Goal: Transaction & Acquisition: Book appointment/travel/reservation

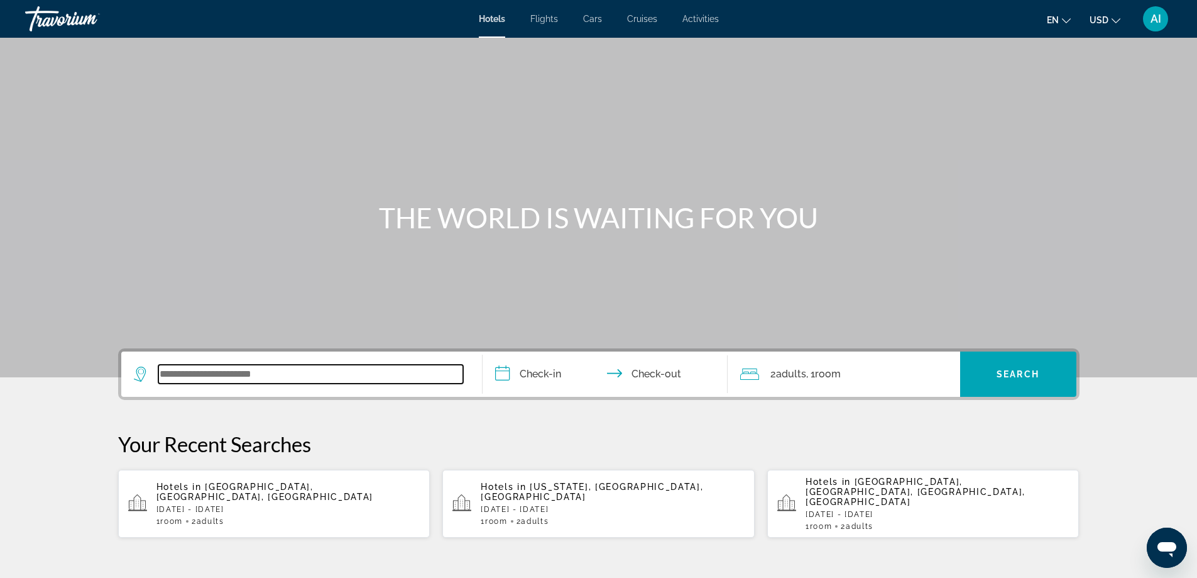
click at [298, 381] on input "Search widget" at bounding box center [310, 374] width 305 height 19
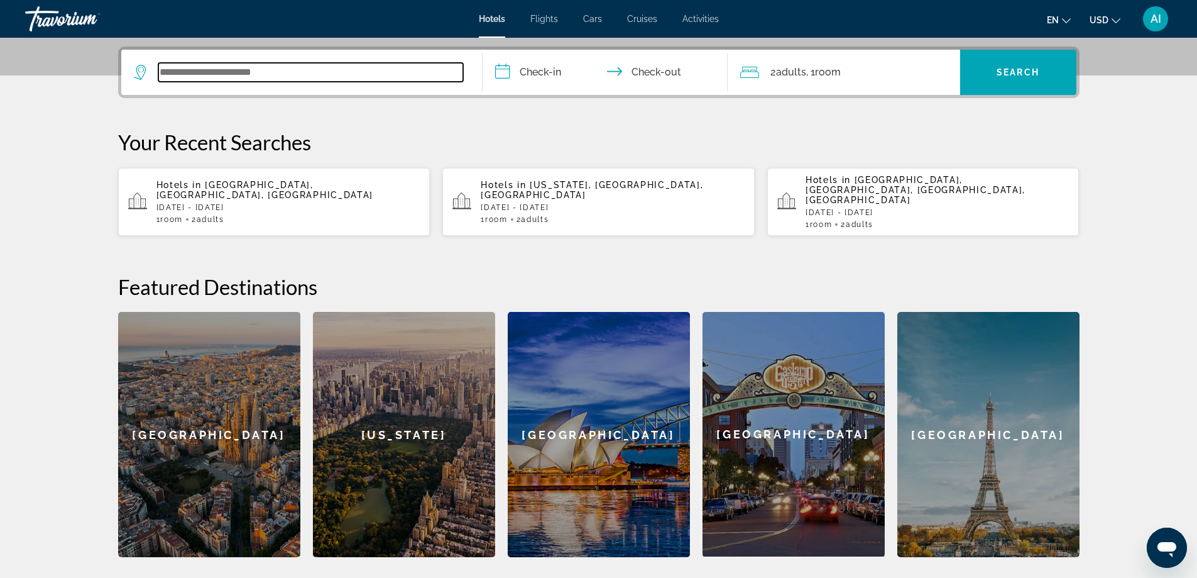
scroll to position [307, 0]
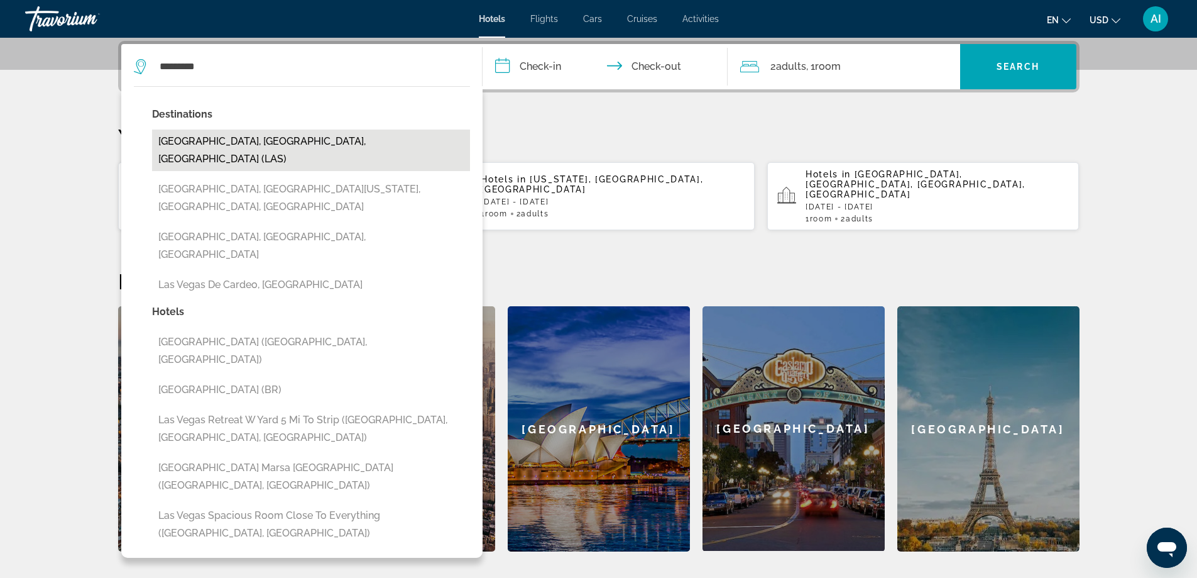
click at [196, 136] on button "[GEOGRAPHIC_DATA], [GEOGRAPHIC_DATA], [GEOGRAPHIC_DATA] (LAS)" at bounding box center [311, 149] width 318 height 41
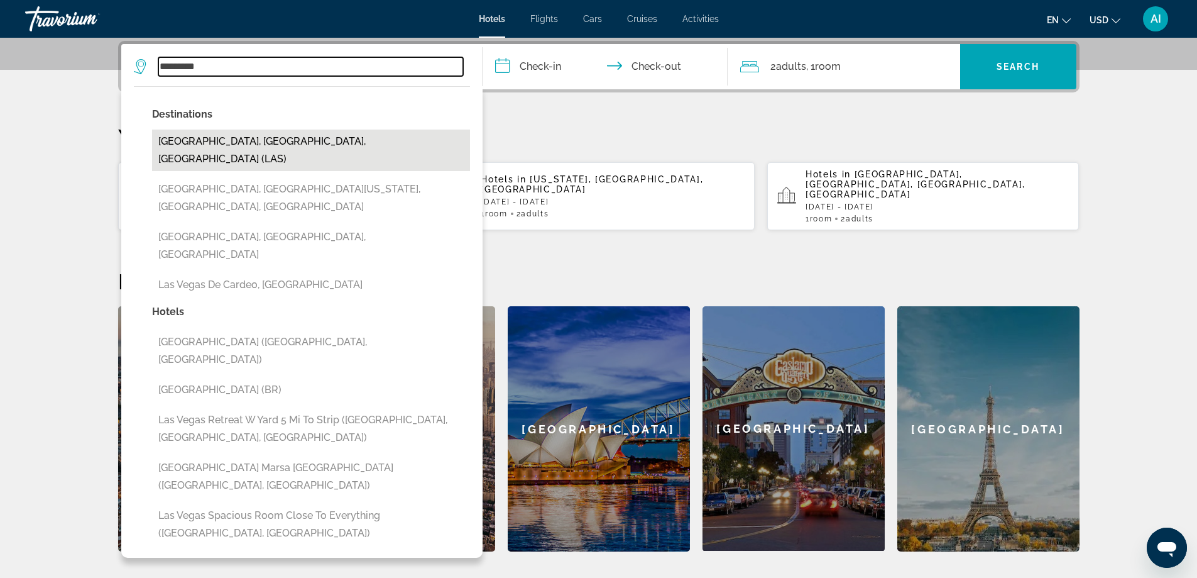
type input "**********"
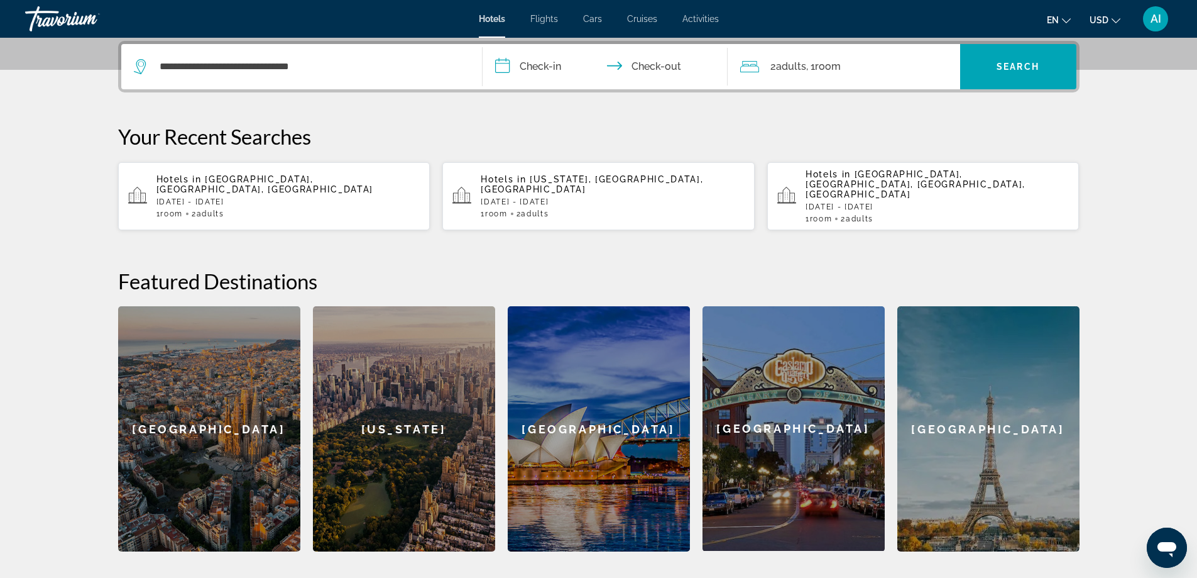
click at [529, 60] on input "**********" at bounding box center [608, 68] width 250 height 49
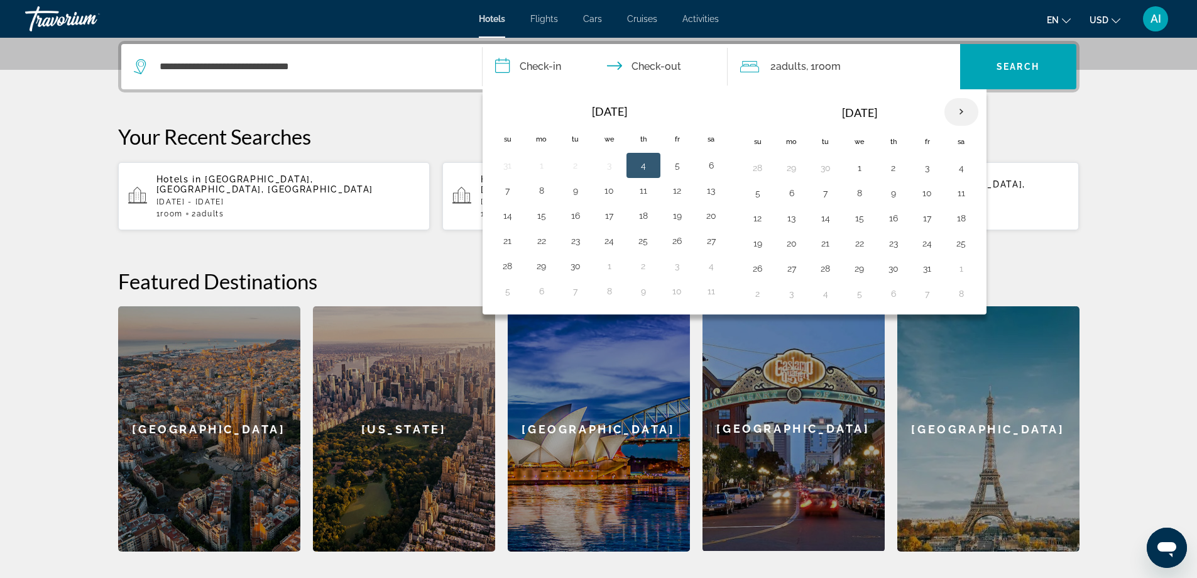
click at [962, 107] on th "Next month" at bounding box center [962, 112] width 34 height 28
click at [860, 266] on button "31" at bounding box center [860, 269] width 20 height 18
click at [963, 270] on button "3" at bounding box center [962, 269] width 20 height 18
type input "**********"
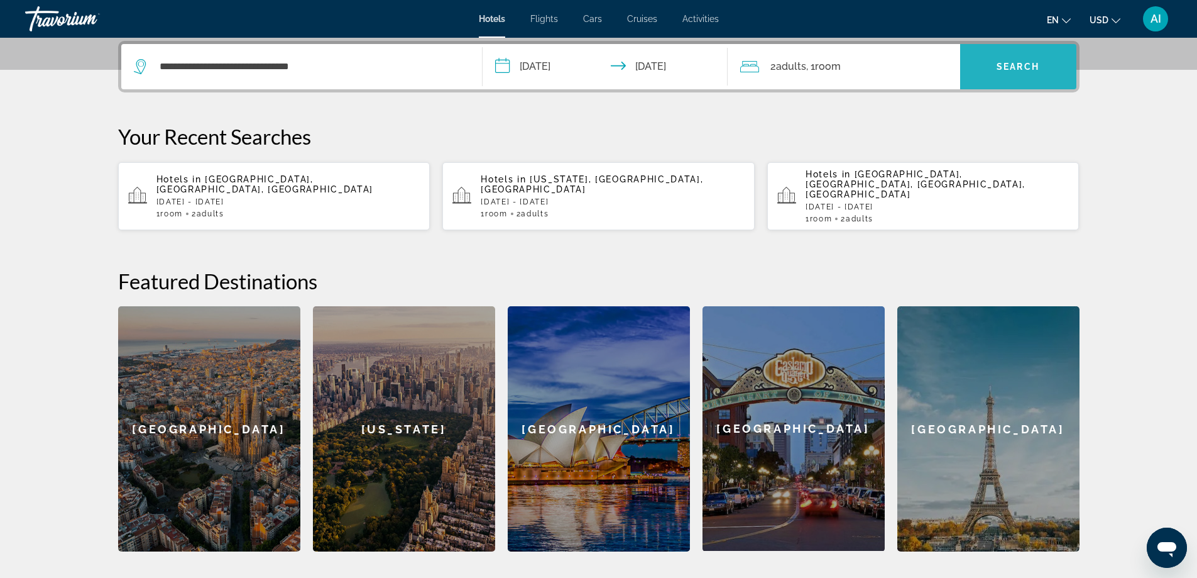
click at [1035, 79] on span "Search widget" at bounding box center [1018, 67] width 116 height 30
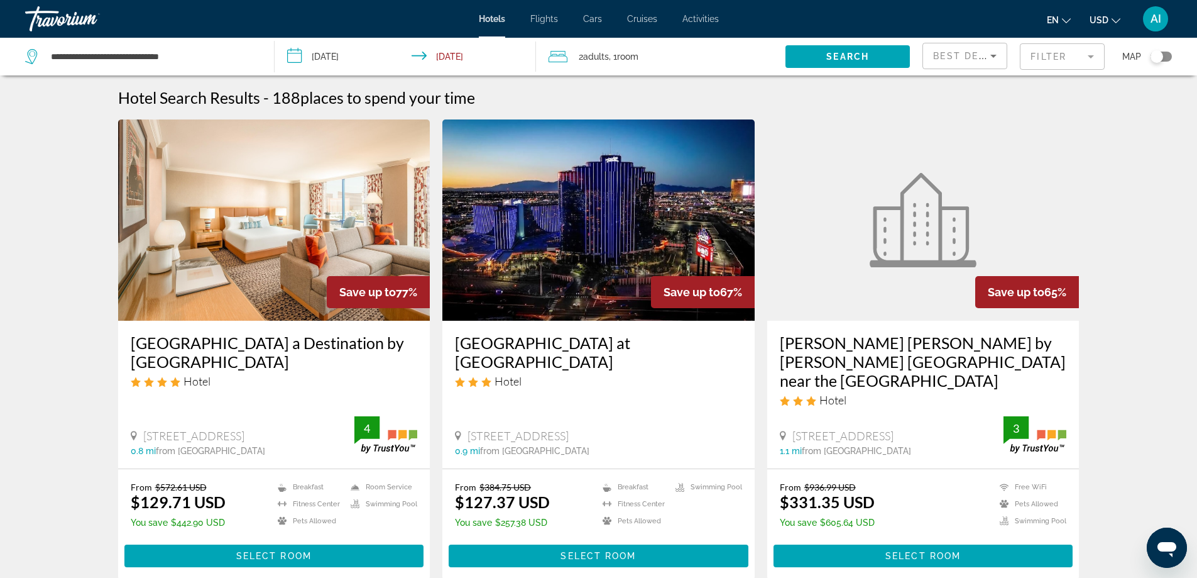
click at [272, 193] on img "Main content" at bounding box center [274, 219] width 312 height 201
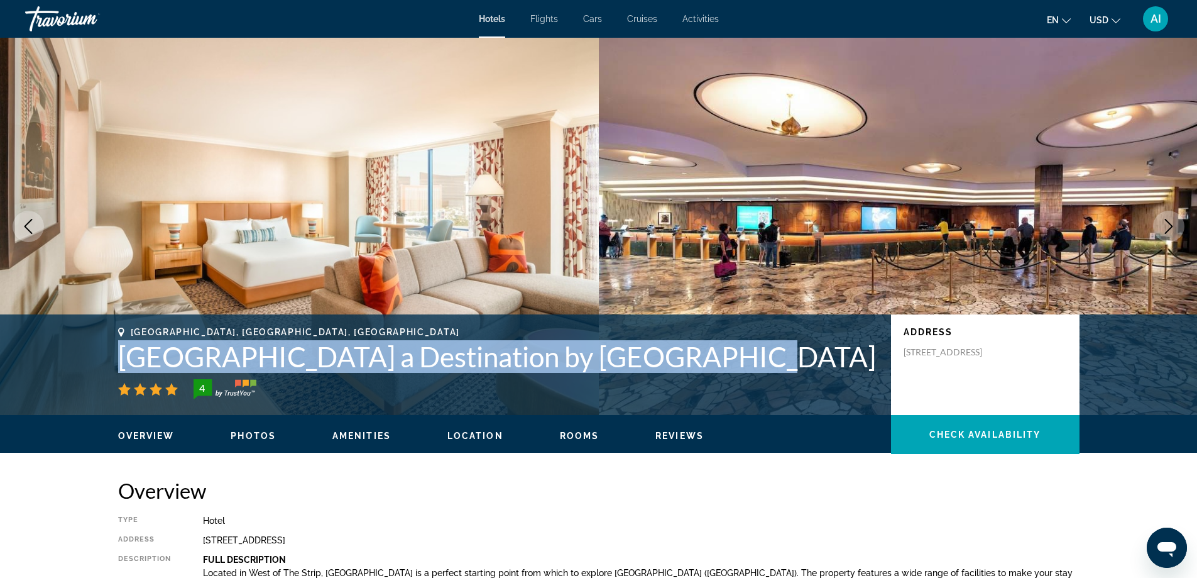
drag, startPoint x: 172, startPoint y: 348, endPoint x: 715, endPoint y: 356, distance: 543.1
click at [715, 356] on h1 "Rio Hotel & Casino a Destination by Hyatt Hotel" at bounding box center [498, 356] width 760 height 33
copy h1 "Rio Hotel & Casino a Destination by Hyatt Hotel"
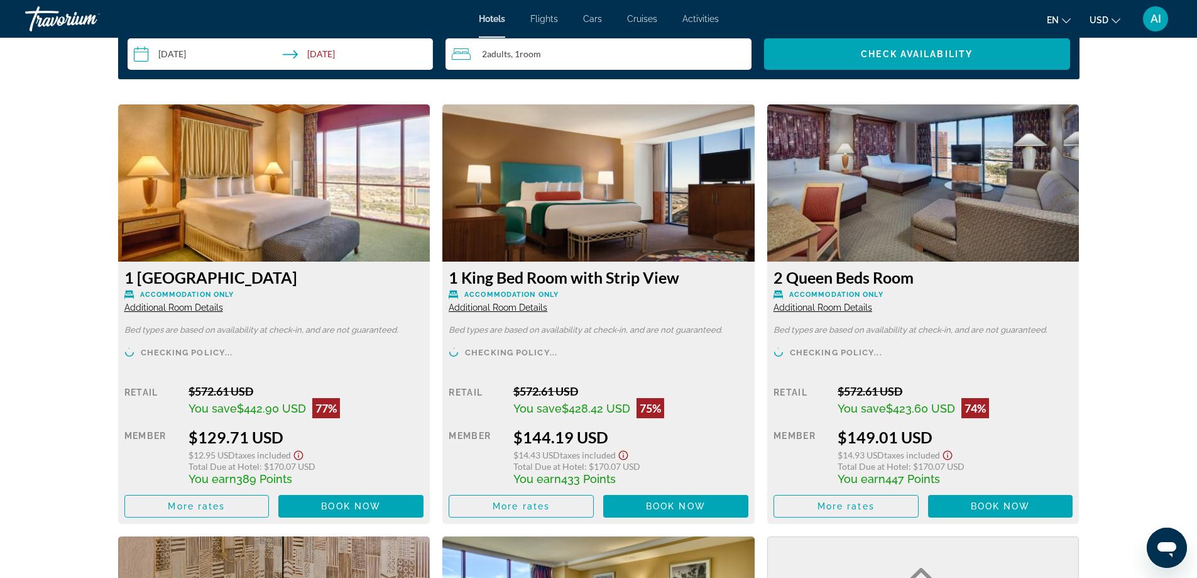
scroll to position [1676, 0]
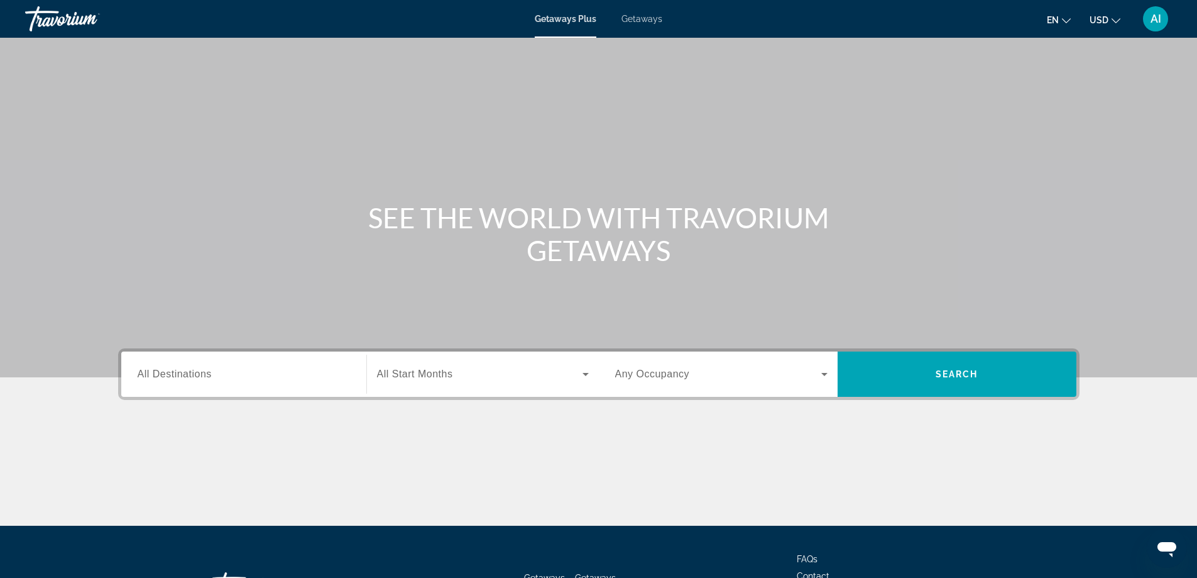
click at [201, 371] on span "All Destinations" at bounding box center [175, 373] width 74 height 11
click at [201, 371] on input "Destination All Destinations" at bounding box center [244, 374] width 212 height 15
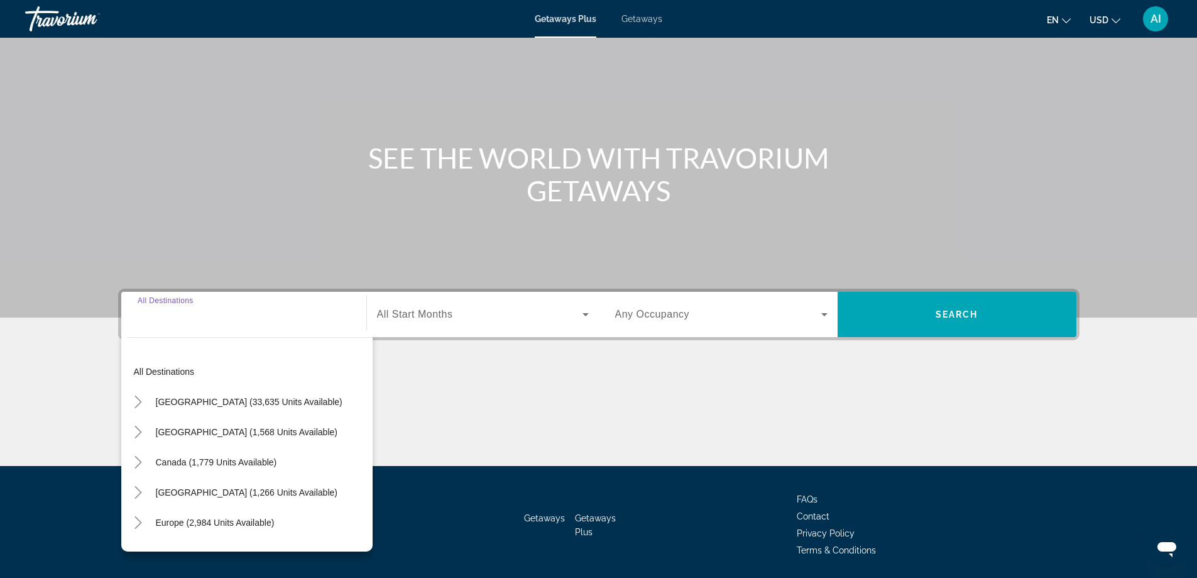
scroll to position [102, 0]
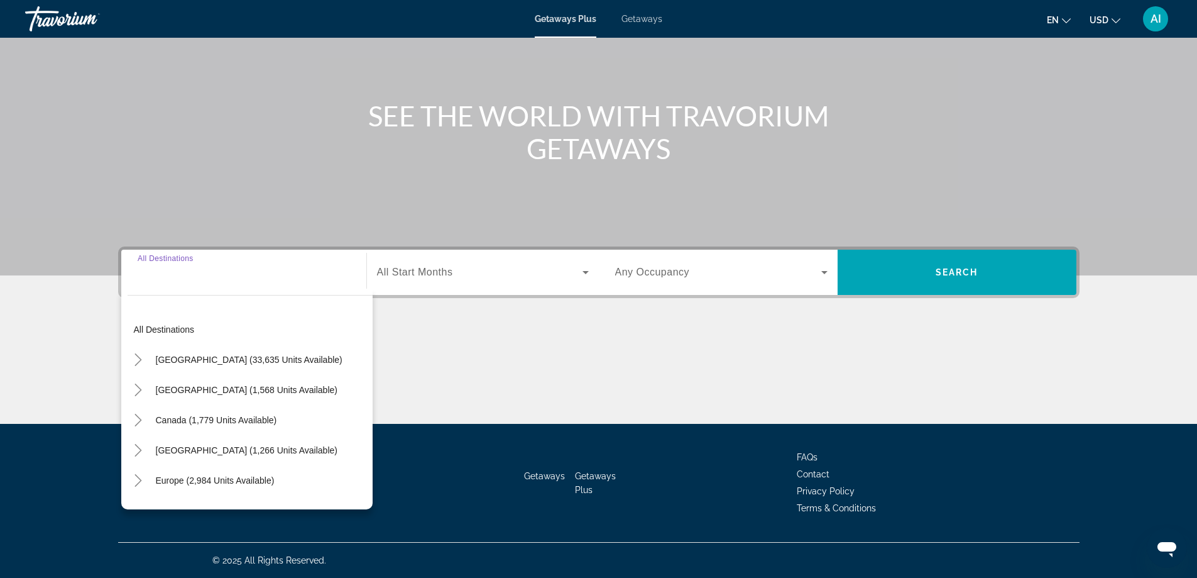
click at [649, 15] on span "Getaways" at bounding box center [642, 19] width 41 height 10
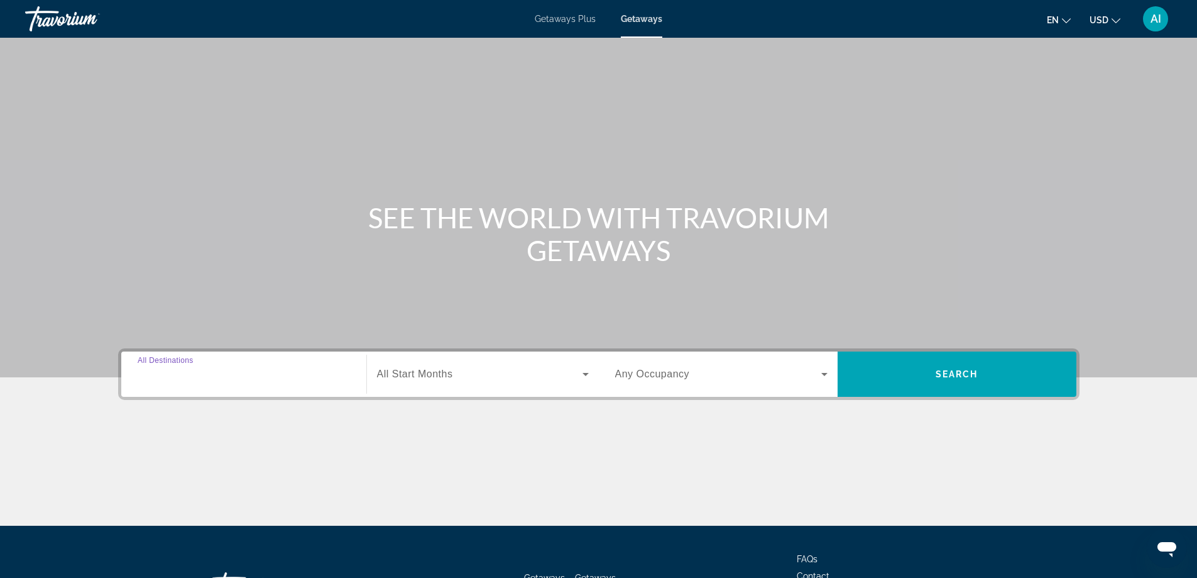
click at [219, 380] on input "Destination All Destinations" at bounding box center [244, 374] width 212 height 15
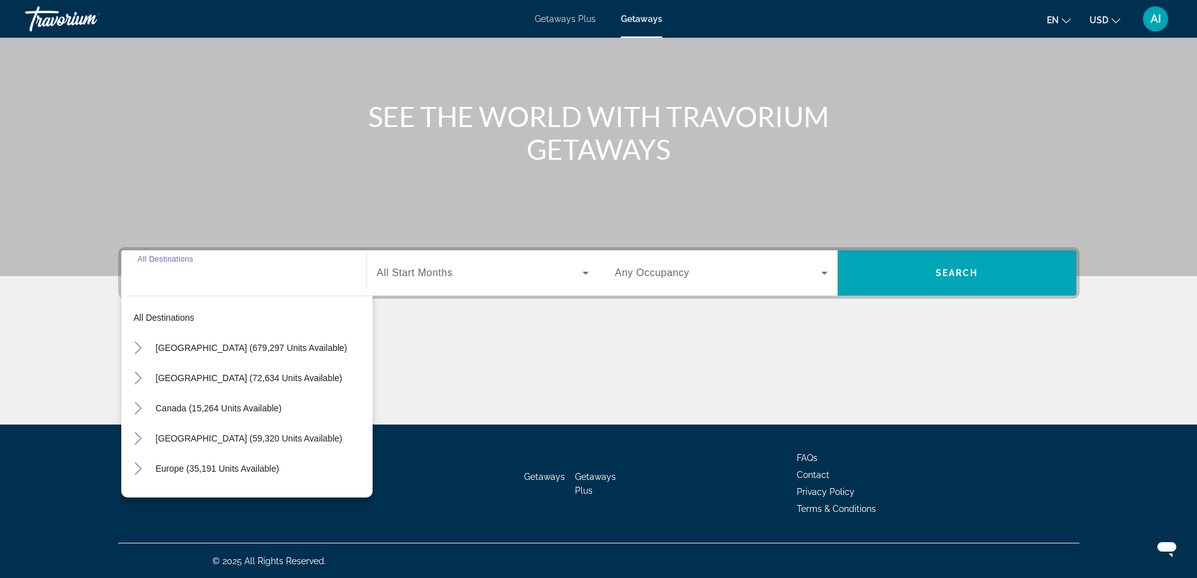
scroll to position [102, 0]
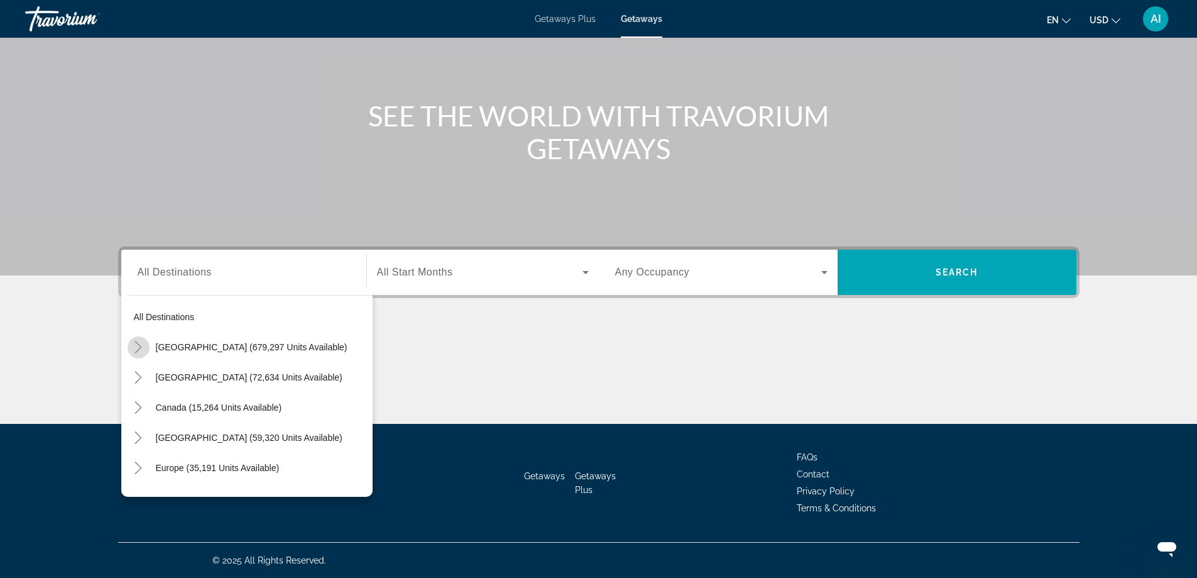
click at [142, 345] on icon "Toggle United States (679,297 units available)" at bounding box center [138, 347] width 13 height 13
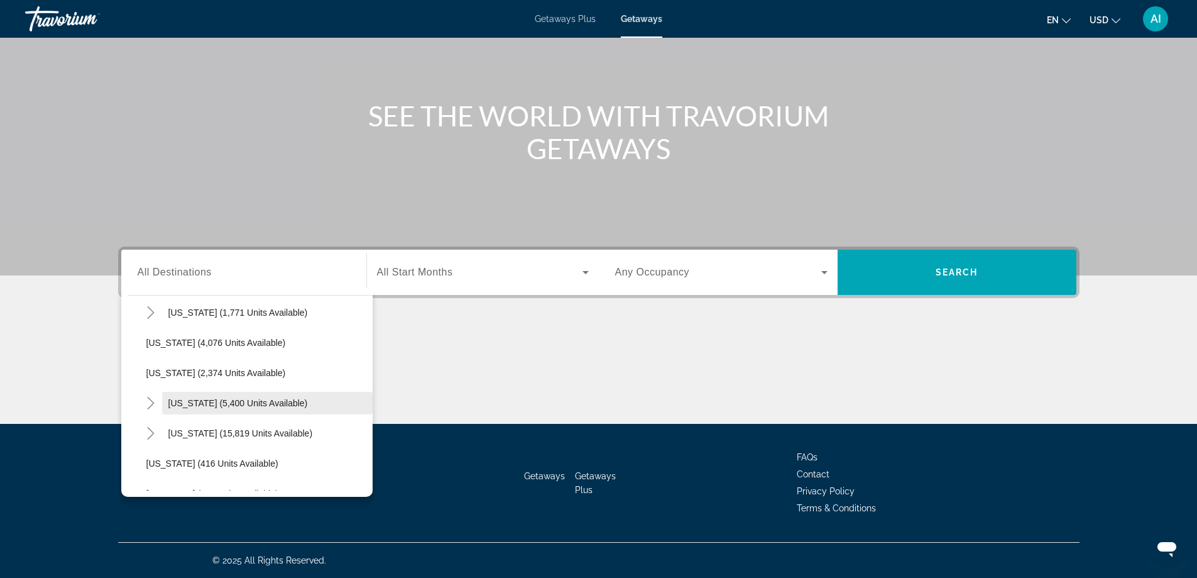
scroll to position [791, 0]
click at [149, 309] on icon "Toggle Nevada (11,636 units available)" at bounding box center [151, 310] width 13 height 13
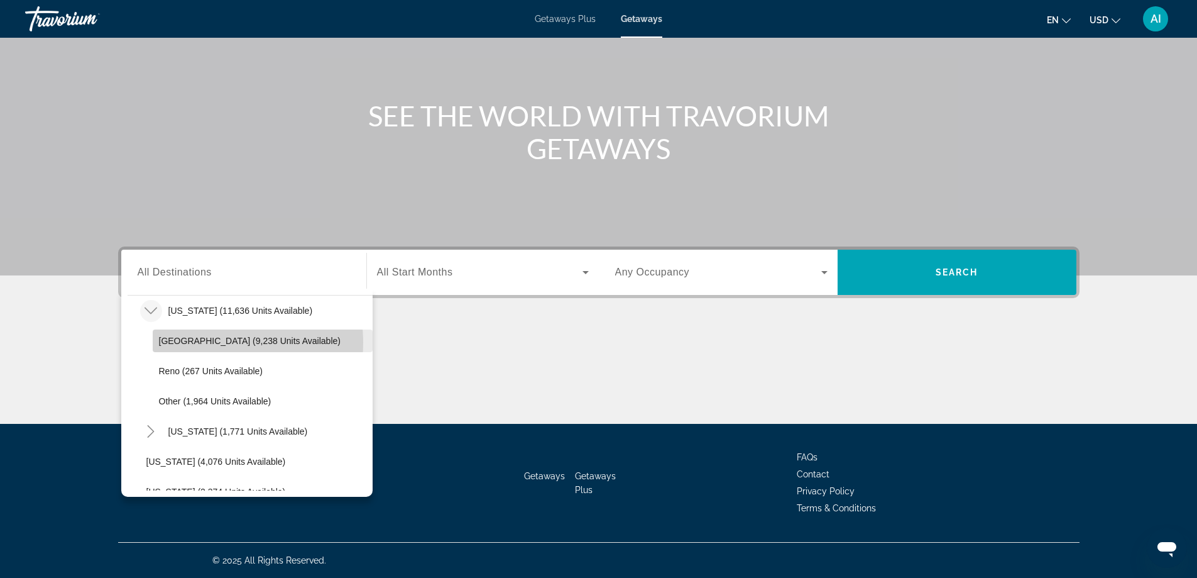
click at [198, 343] on span "Las Vegas (9,238 units available)" at bounding box center [250, 341] width 182 height 10
type input "**********"
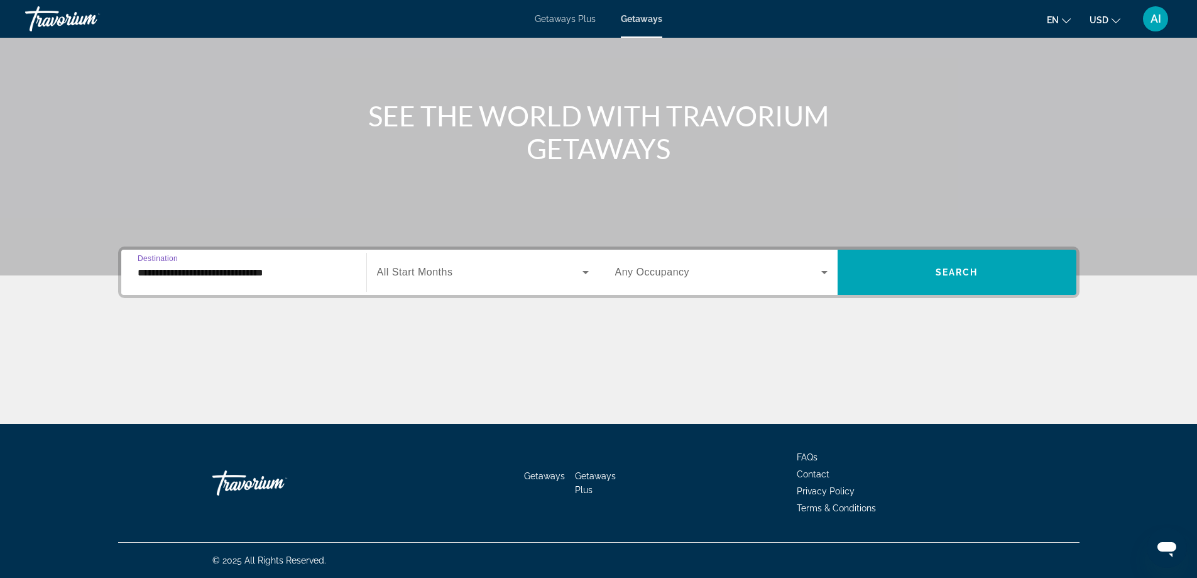
click at [407, 274] on span "All Start Months" at bounding box center [415, 271] width 76 height 11
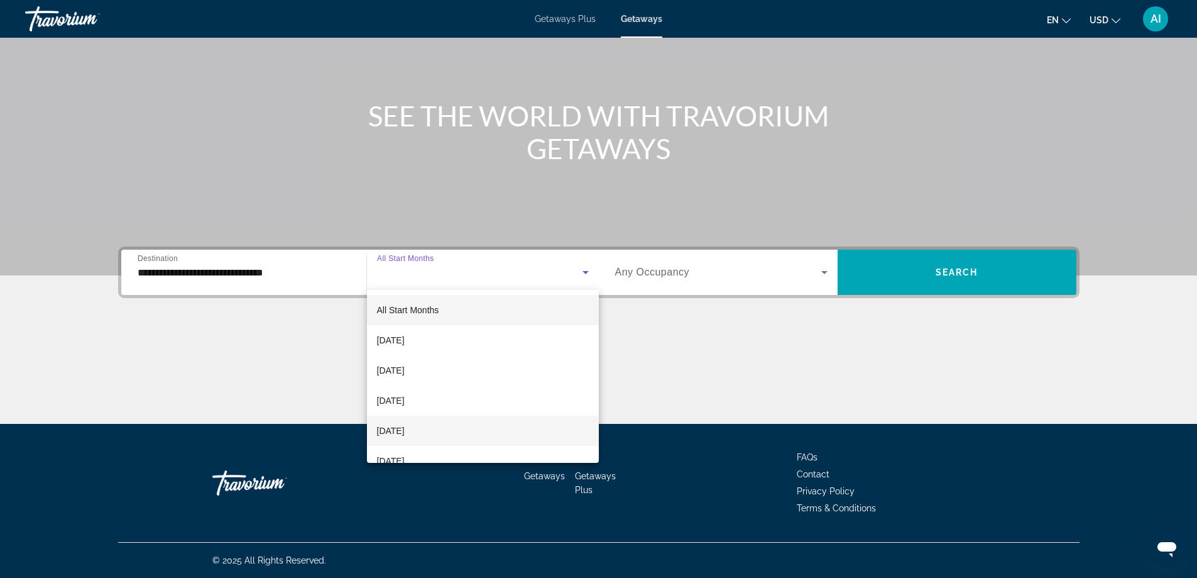
click at [404, 431] on span "December 2025" at bounding box center [391, 430] width 28 height 15
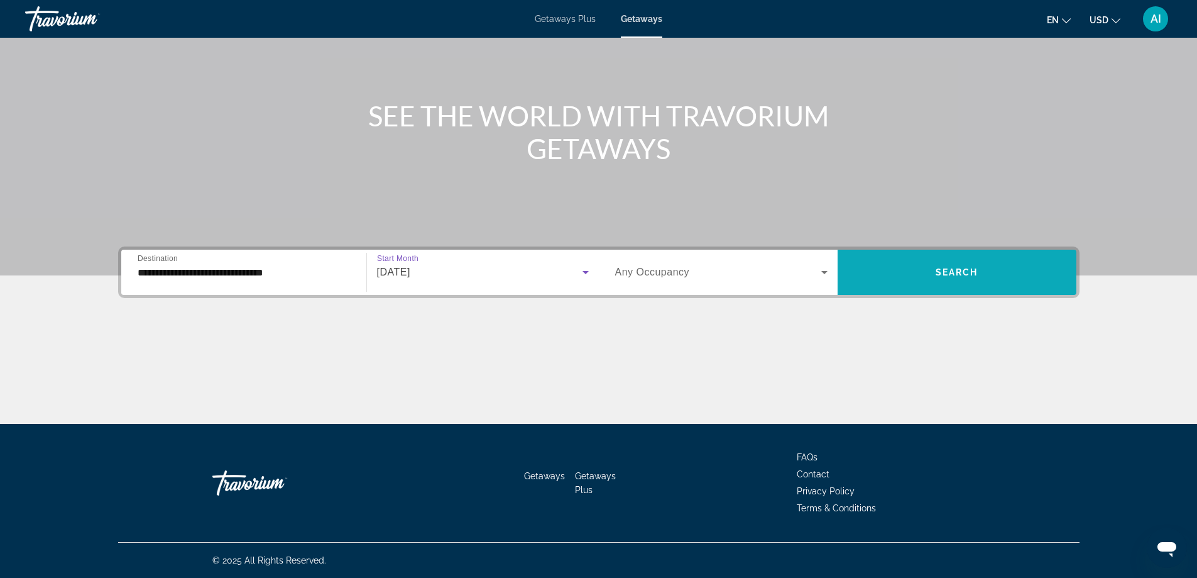
click at [1014, 273] on span "Search widget" at bounding box center [957, 272] width 239 height 30
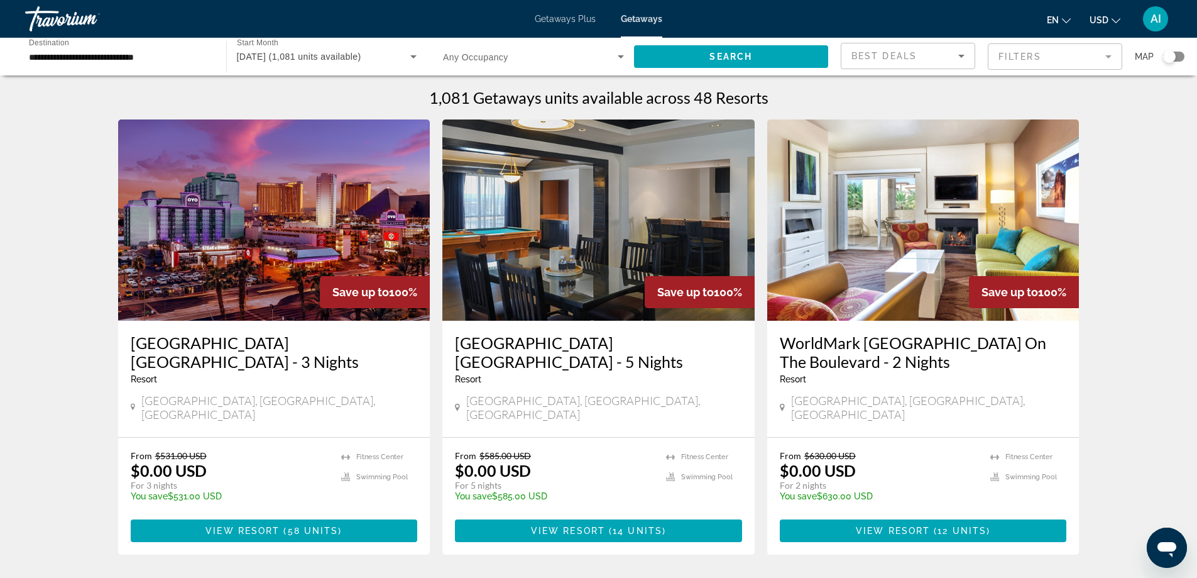
click at [338, 224] on img "Main content" at bounding box center [274, 219] width 312 height 201
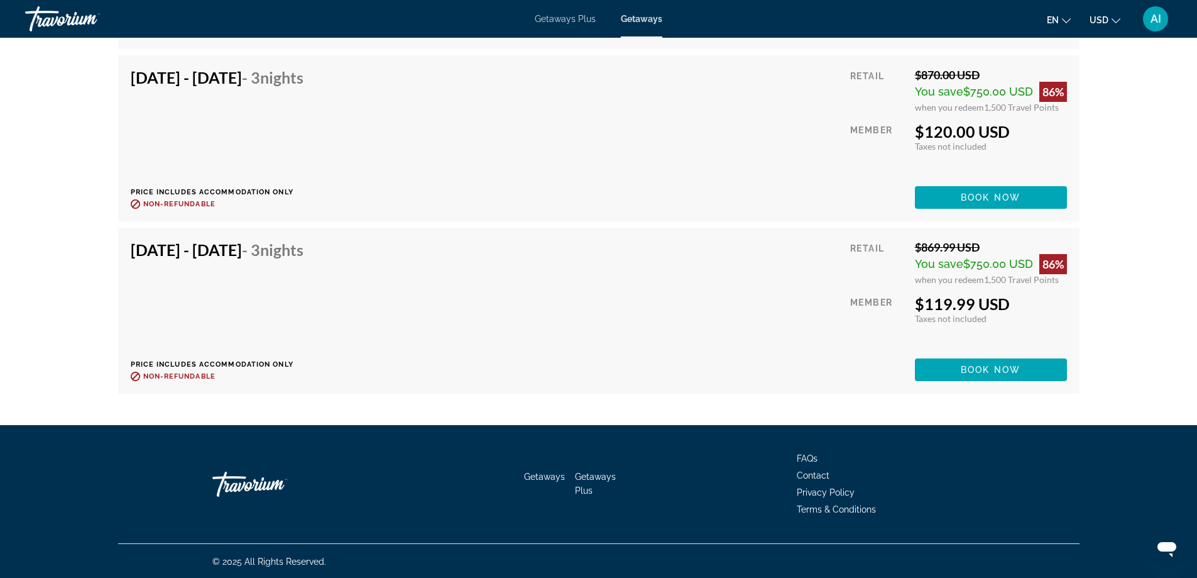
scroll to position [7451, 0]
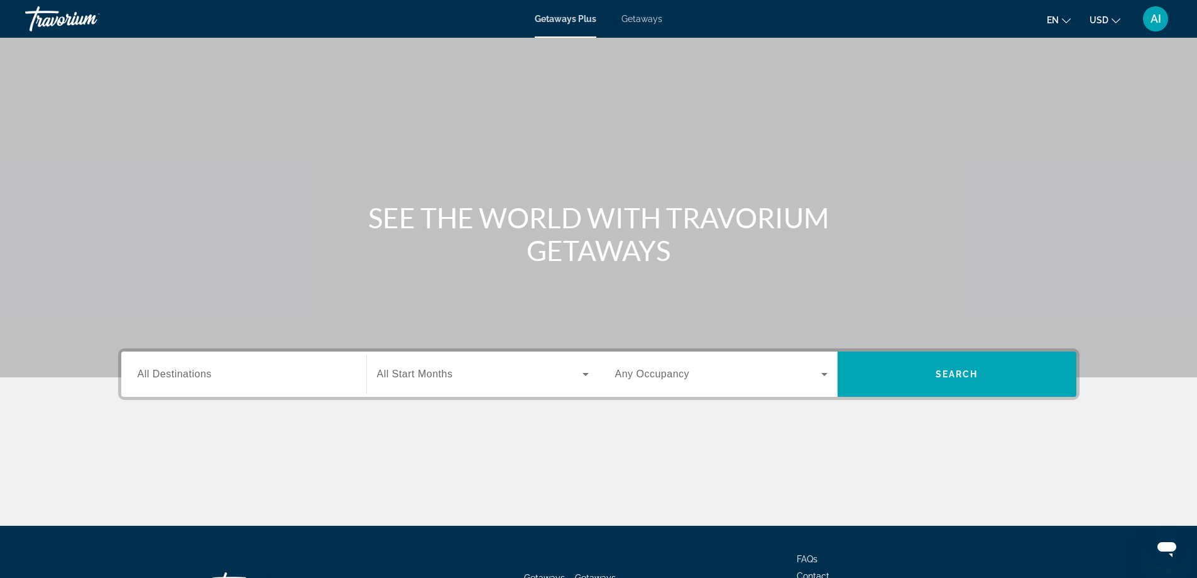
click at [644, 24] on div "Getaways Plus Getaways en English Español Français Italiano Português русский U…" at bounding box center [598, 19] width 1197 height 33
click at [647, 20] on span "Getaways" at bounding box center [642, 19] width 41 height 10
click at [166, 376] on span "All Destinations" at bounding box center [175, 373] width 74 height 11
click at [166, 376] on input "Destination All Destinations" at bounding box center [244, 374] width 212 height 15
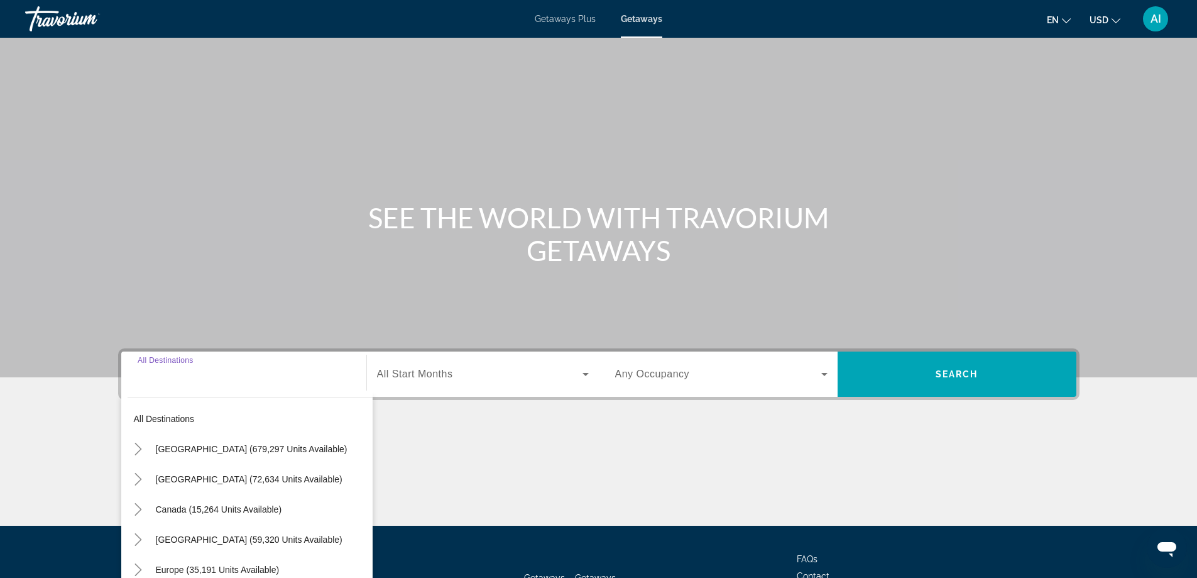
scroll to position [102, 0]
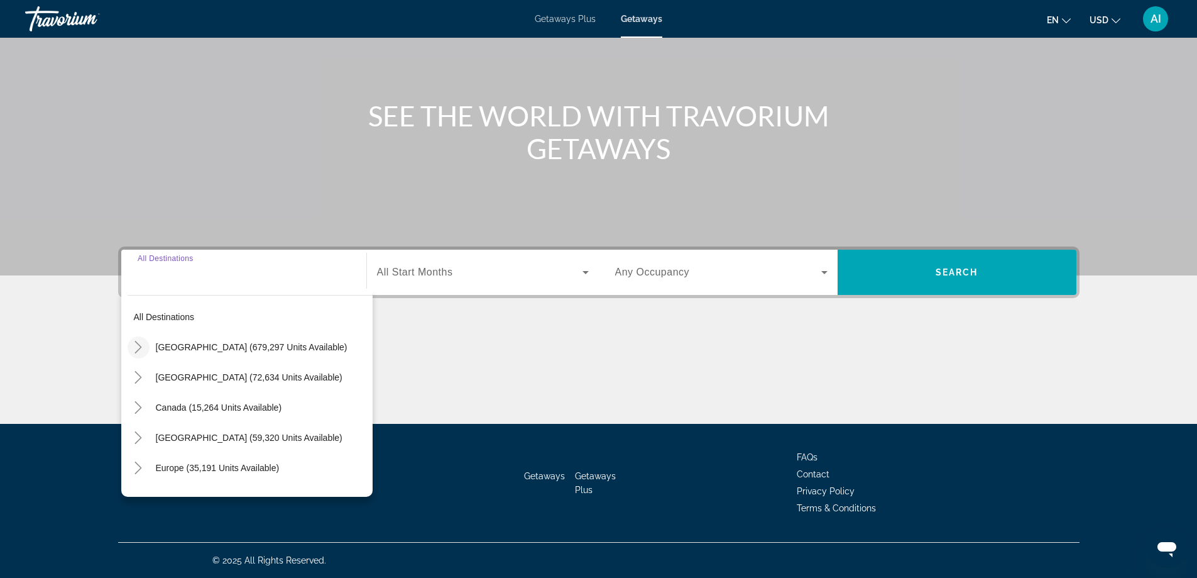
click at [143, 344] on icon "Toggle United States (679,297 units available)" at bounding box center [138, 347] width 13 height 13
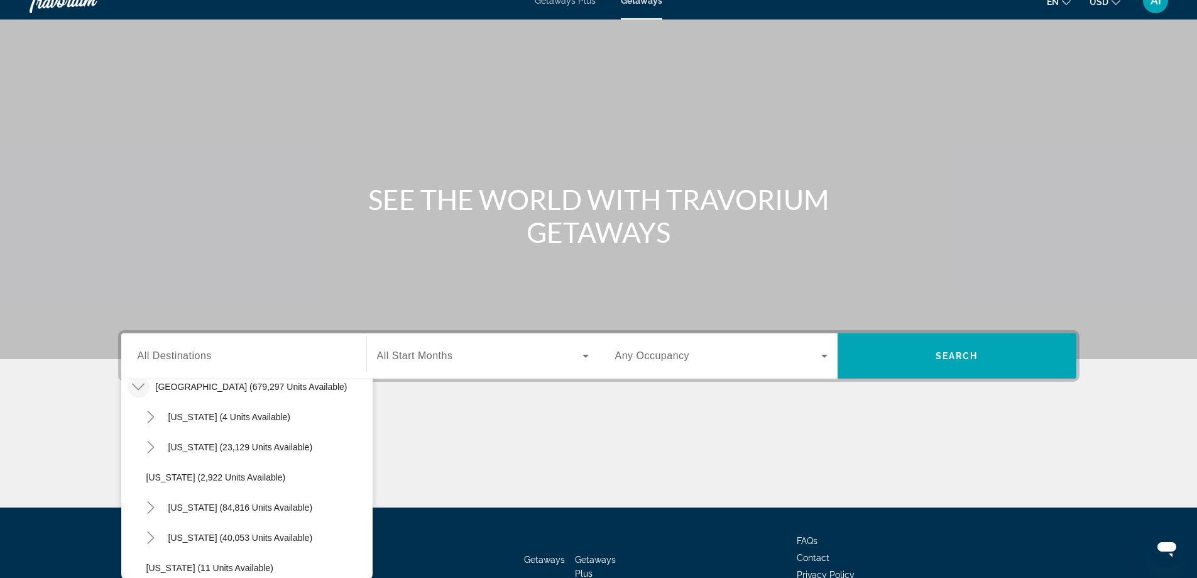
scroll to position [84, 0]
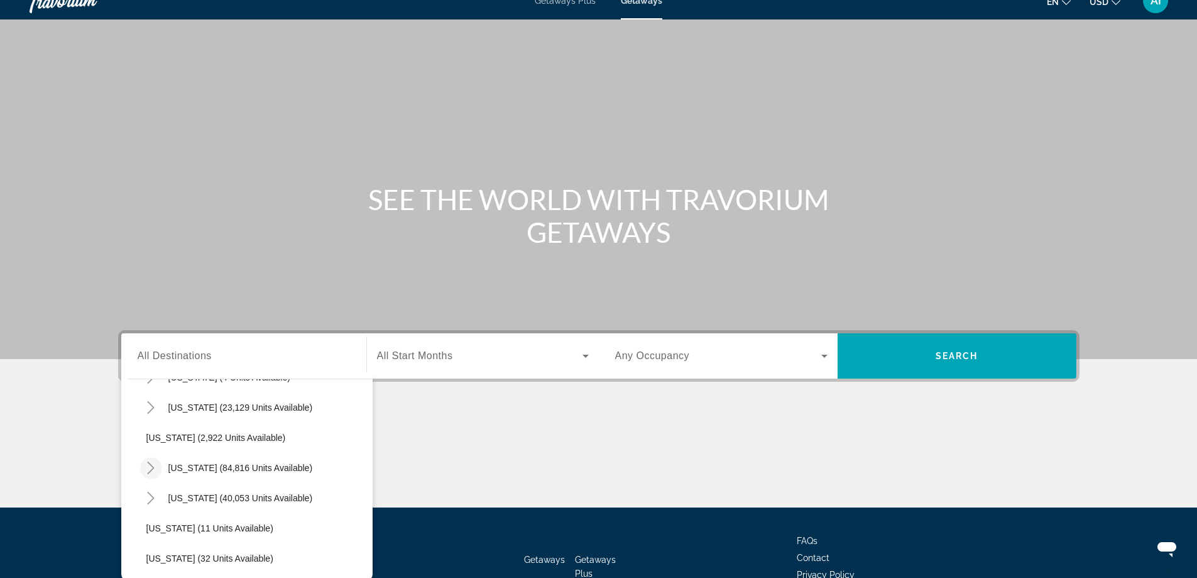
click at [151, 464] on icon "Toggle California (84,816 units available)" at bounding box center [151, 467] width 13 height 13
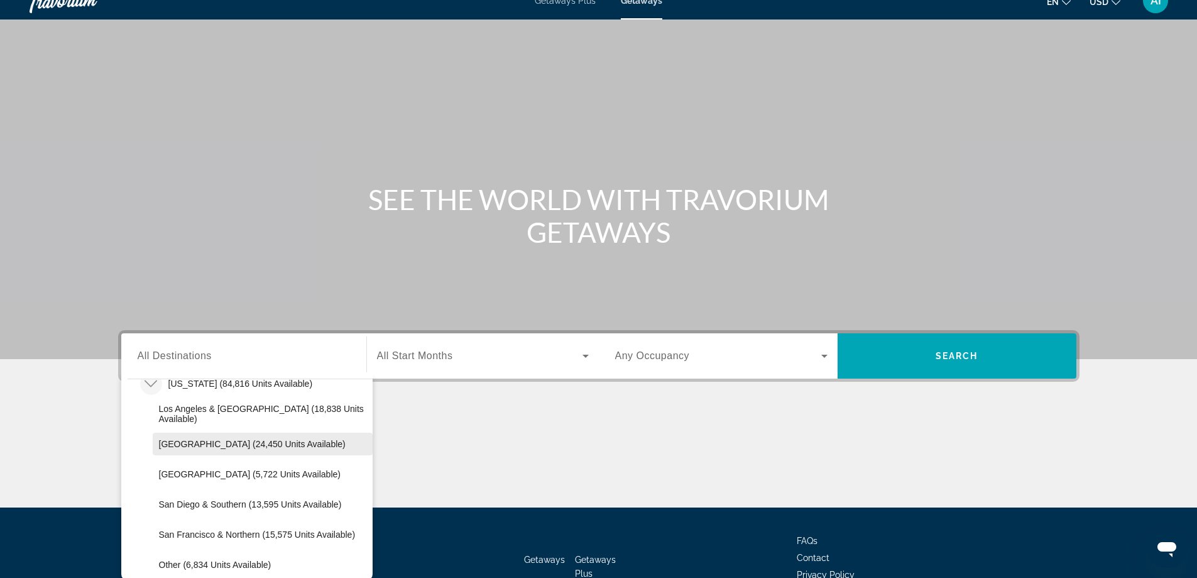
click at [197, 444] on span "Lake Tahoe (24,450 units available)" at bounding box center [252, 444] width 187 height 10
type input "**********"
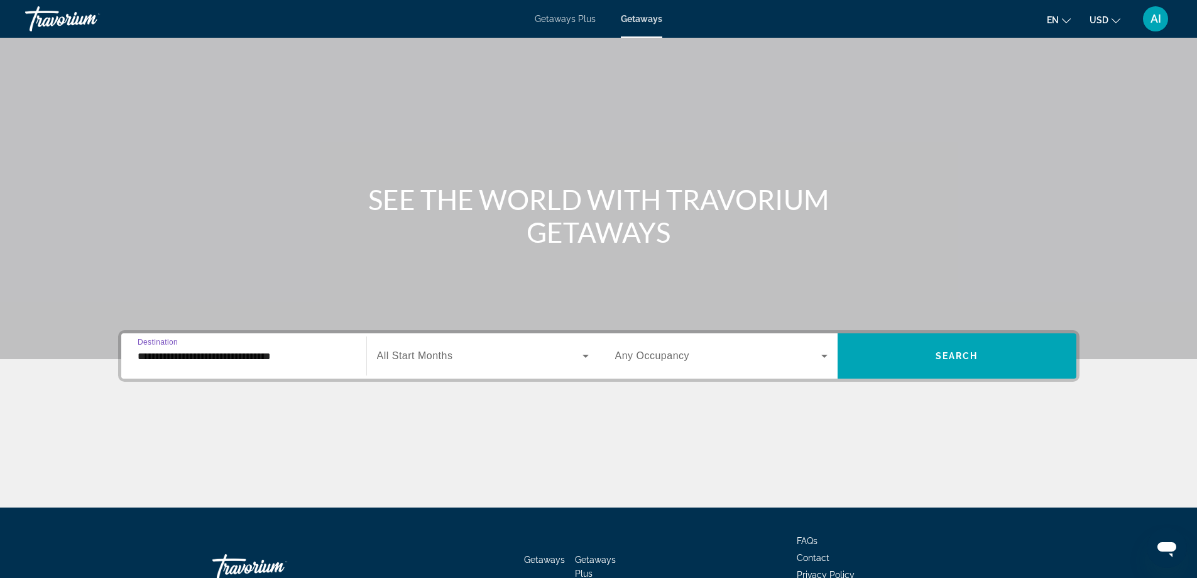
scroll to position [102, 0]
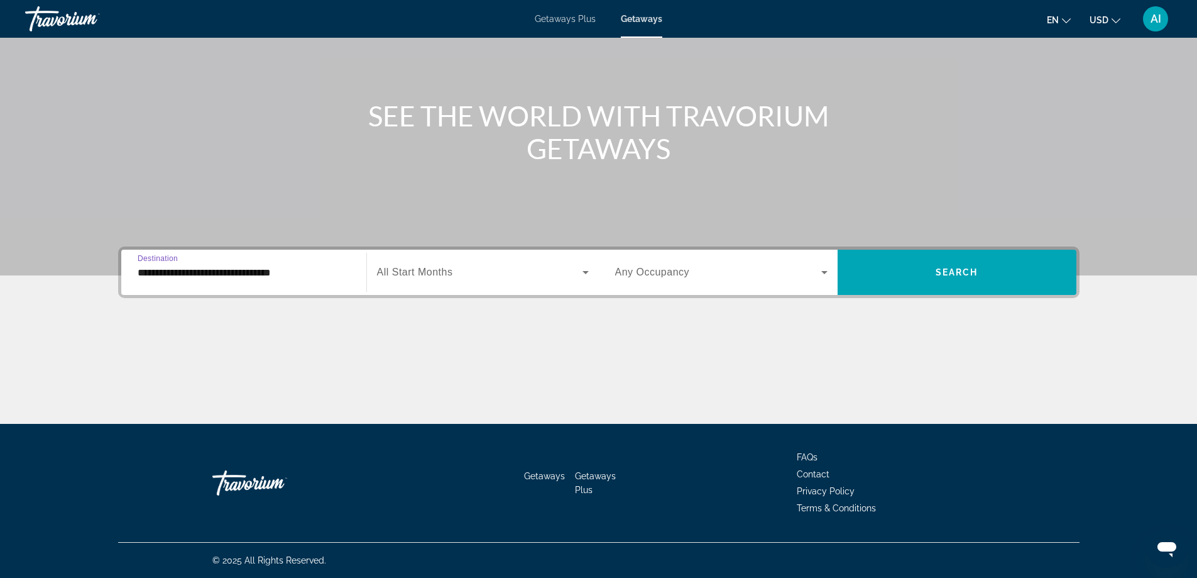
click at [444, 268] on span "All Start Months" at bounding box center [415, 271] width 76 height 11
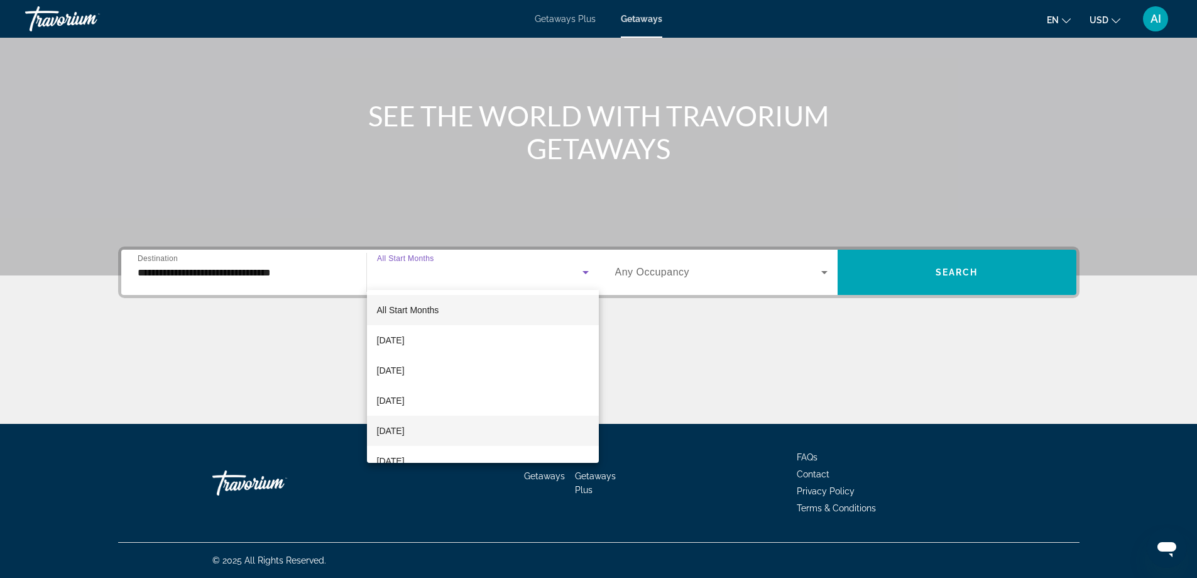
click at [405, 430] on span "December 2025" at bounding box center [391, 430] width 28 height 15
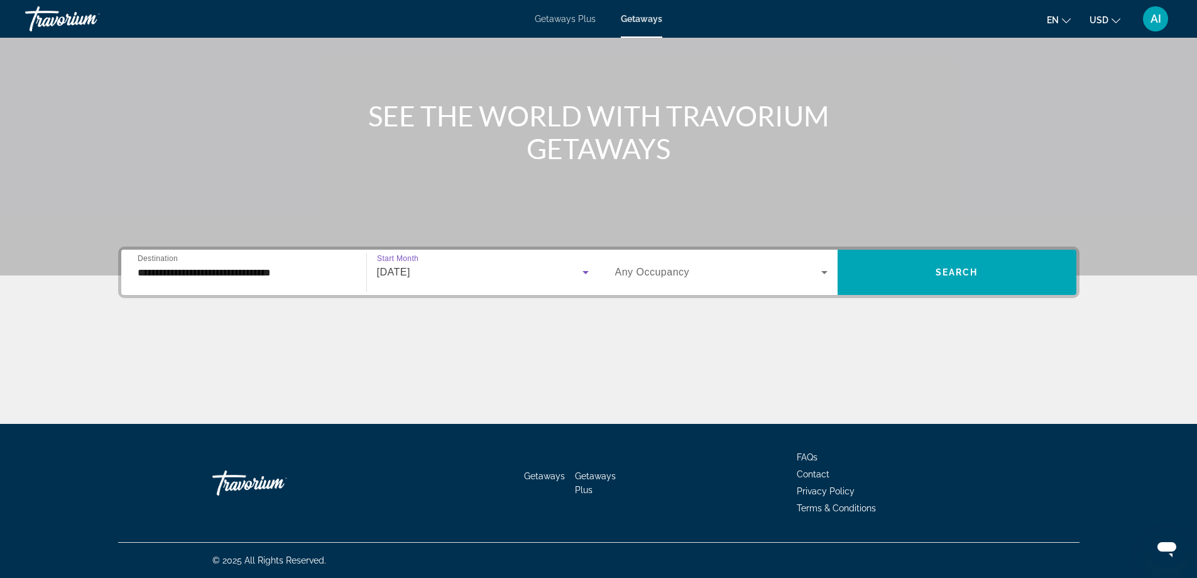
click at [728, 266] on span "Search widget" at bounding box center [718, 272] width 206 height 15
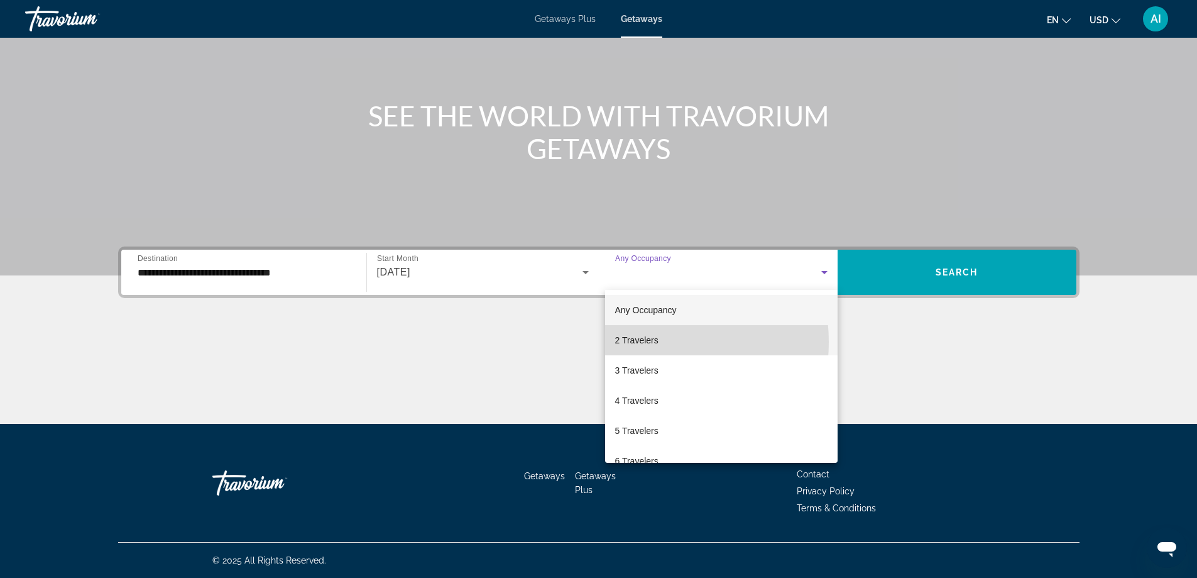
click at [642, 342] on span "2 Travelers" at bounding box center [636, 339] width 43 height 15
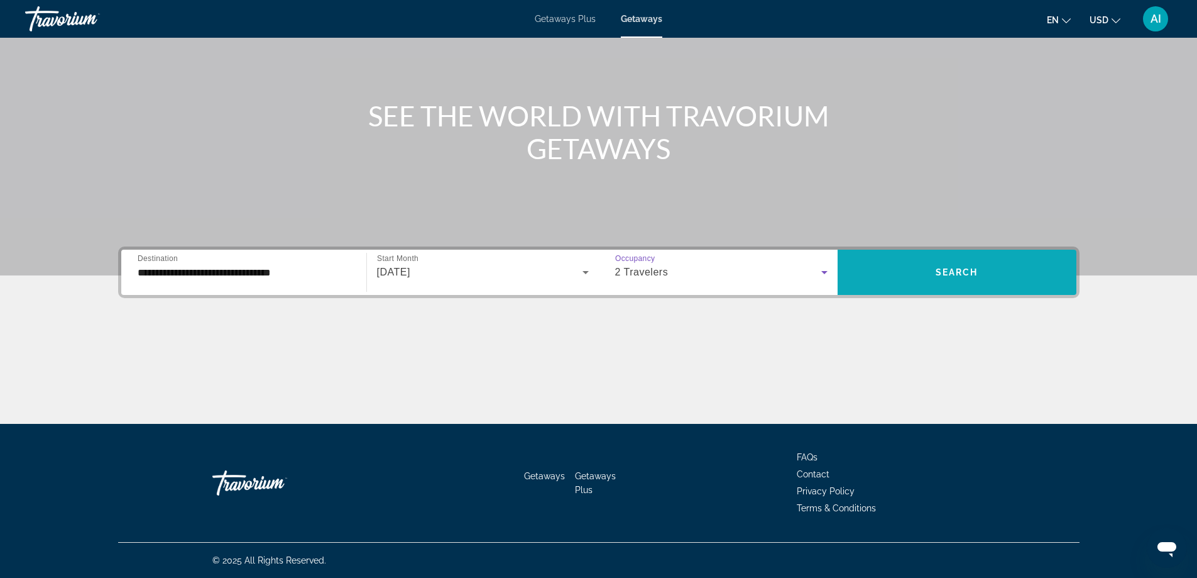
click at [980, 273] on span "Search widget" at bounding box center [957, 272] width 239 height 30
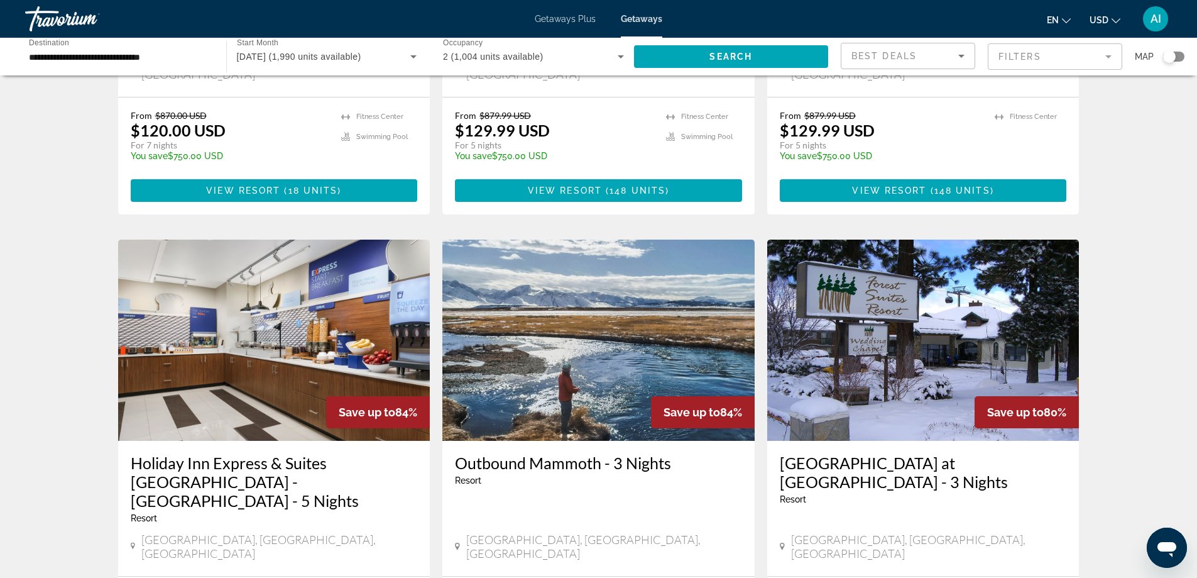
scroll to position [922, 0]
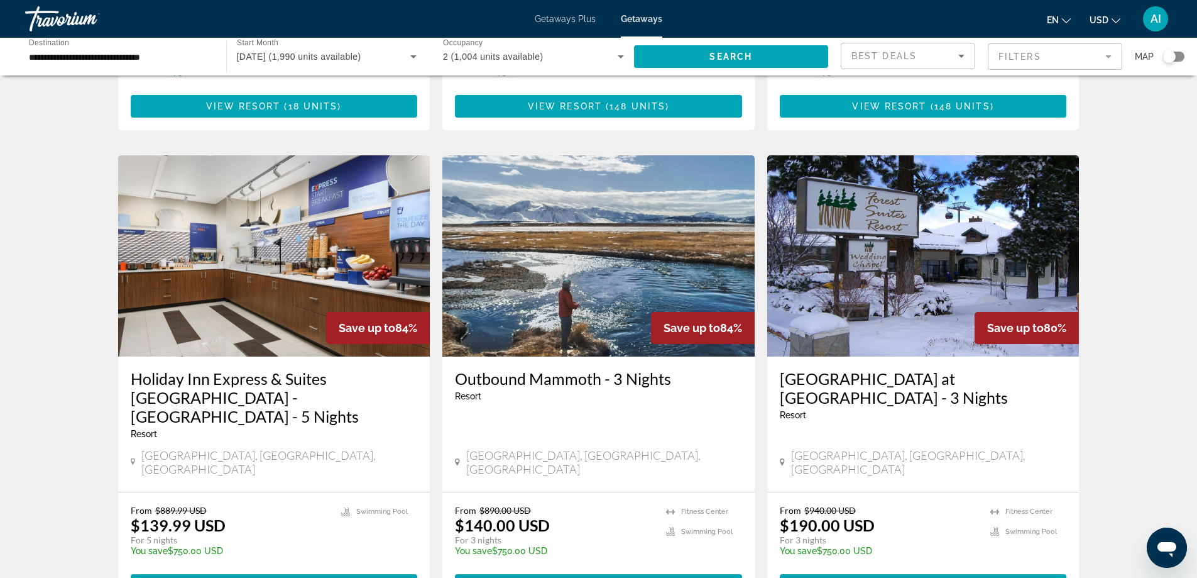
click at [909, 261] on img "Main content" at bounding box center [923, 255] width 312 height 201
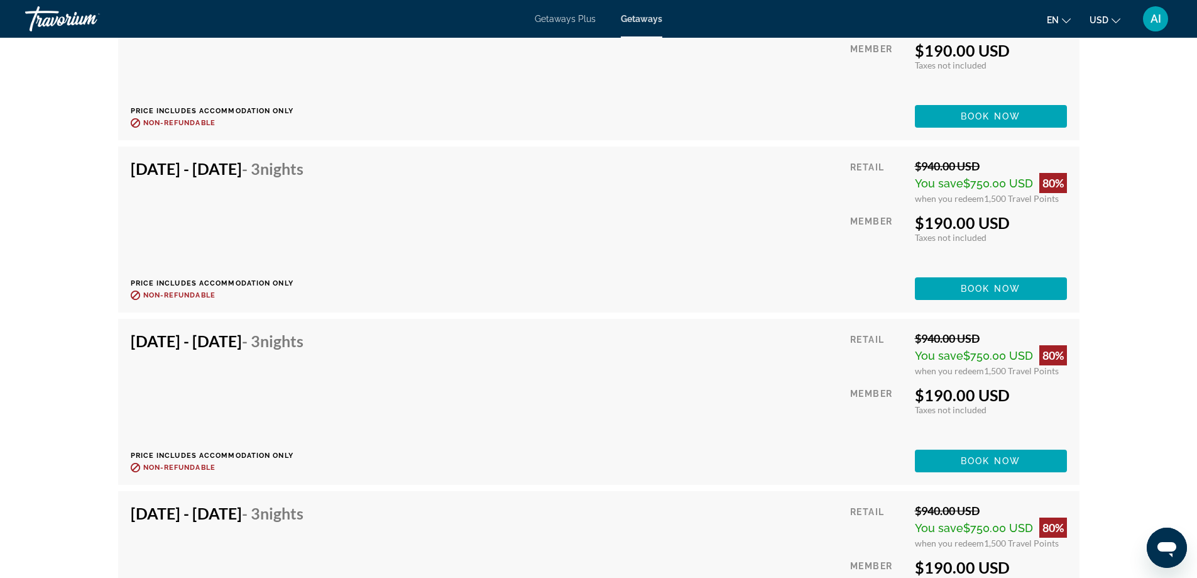
scroll to position [2598, 0]
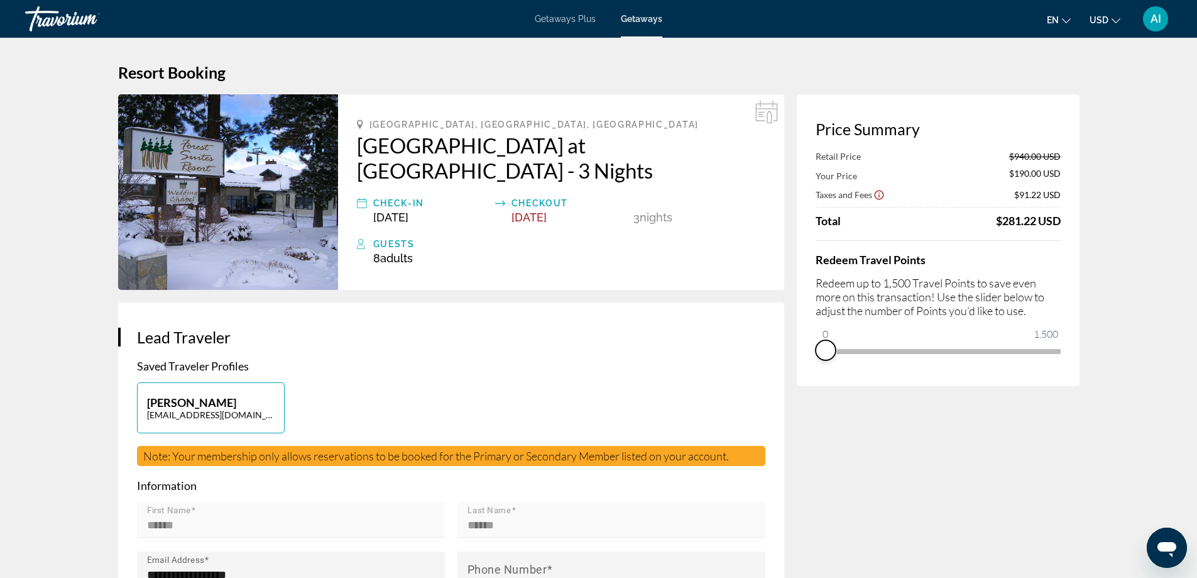
drag, startPoint x: 1049, startPoint y: 364, endPoint x: 664, endPoint y: 366, distance: 384.6
drag, startPoint x: 824, startPoint y: 337, endPoint x: 1113, endPoint y: 375, distance: 291.6
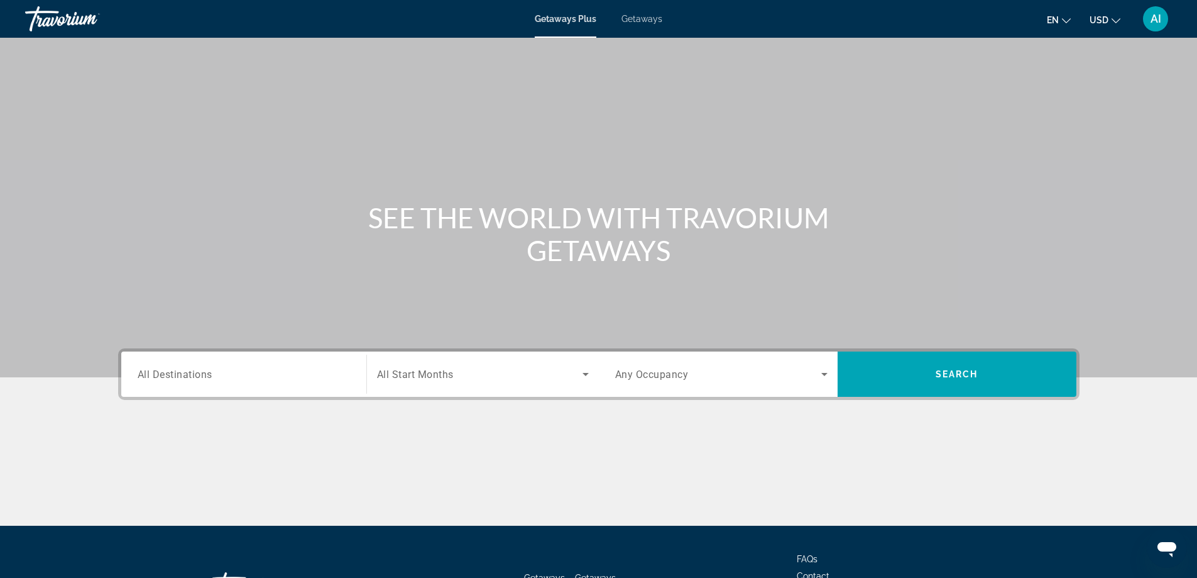
click at [255, 380] on input "Destination All Destinations" at bounding box center [244, 374] width 212 height 15
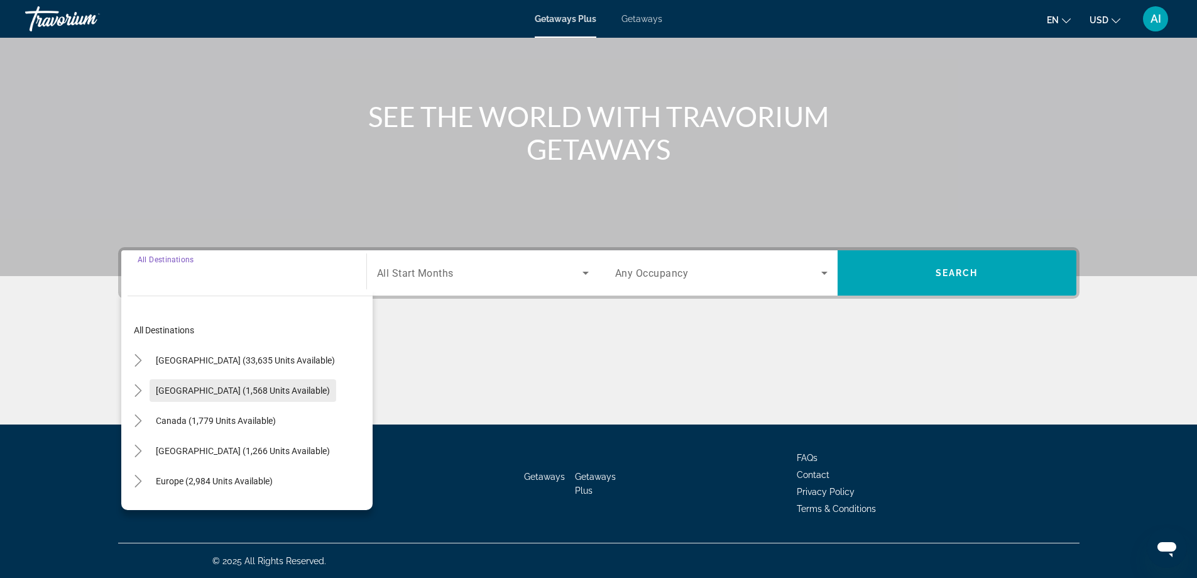
scroll to position [102, 0]
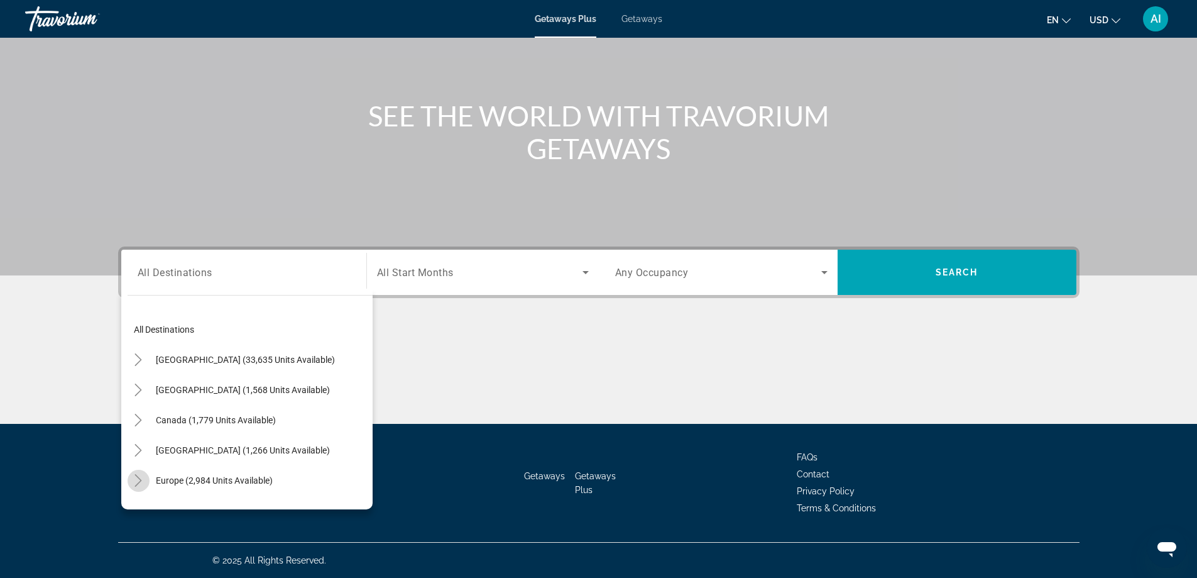
click at [137, 480] on icon "Toggle Europe (2,984 units available)" at bounding box center [138, 480] width 13 height 13
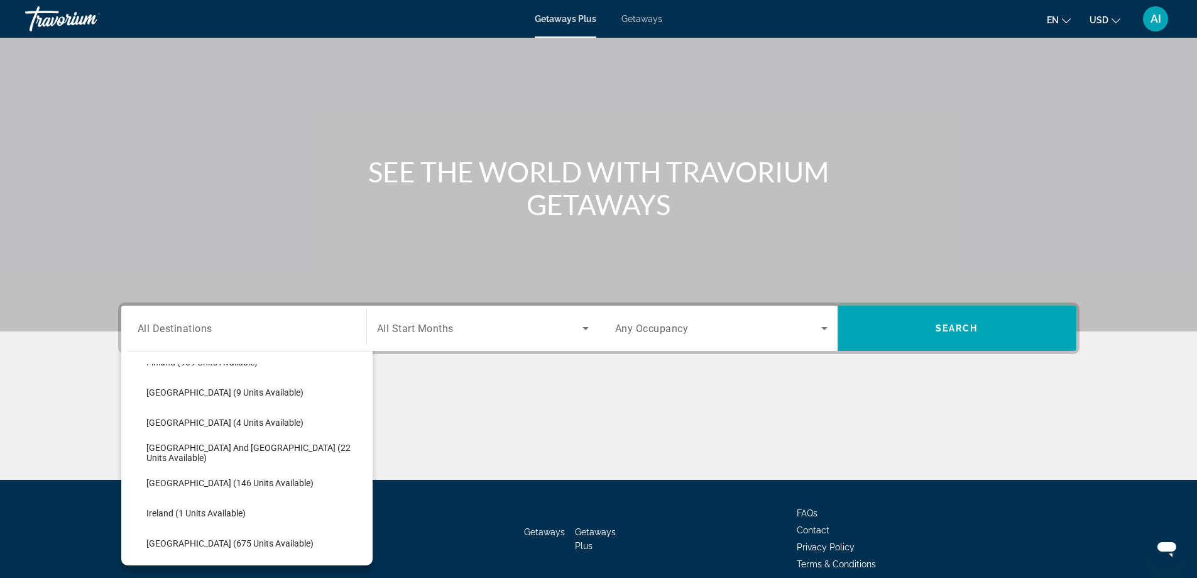
scroll to position [18, 0]
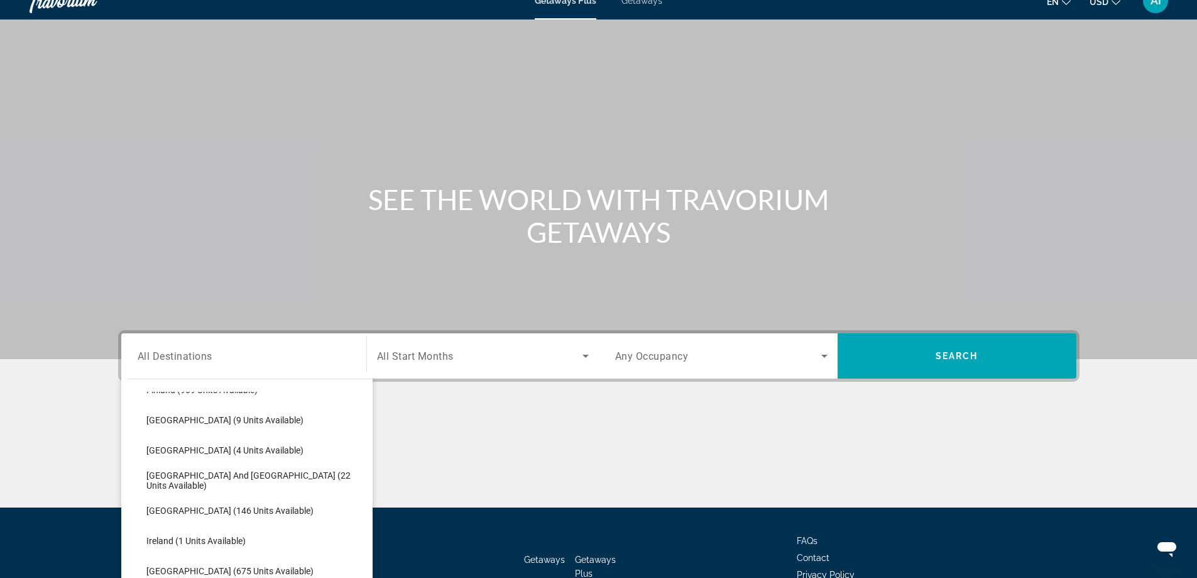
click at [641, 1] on span "Getaways" at bounding box center [642, 1] width 41 height 10
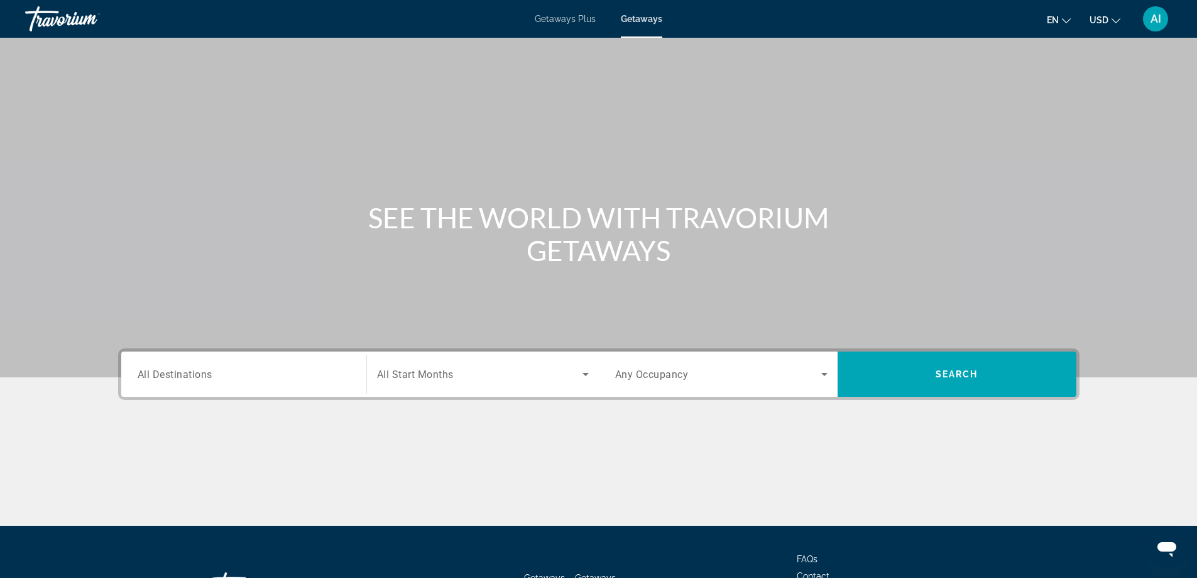
click at [194, 371] on span "All Destinations" at bounding box center [175, 374] width 75 height 12
click at [194, 371] on input "Destination All Destinations" at bounding box center [244, 374] width 212 height 15
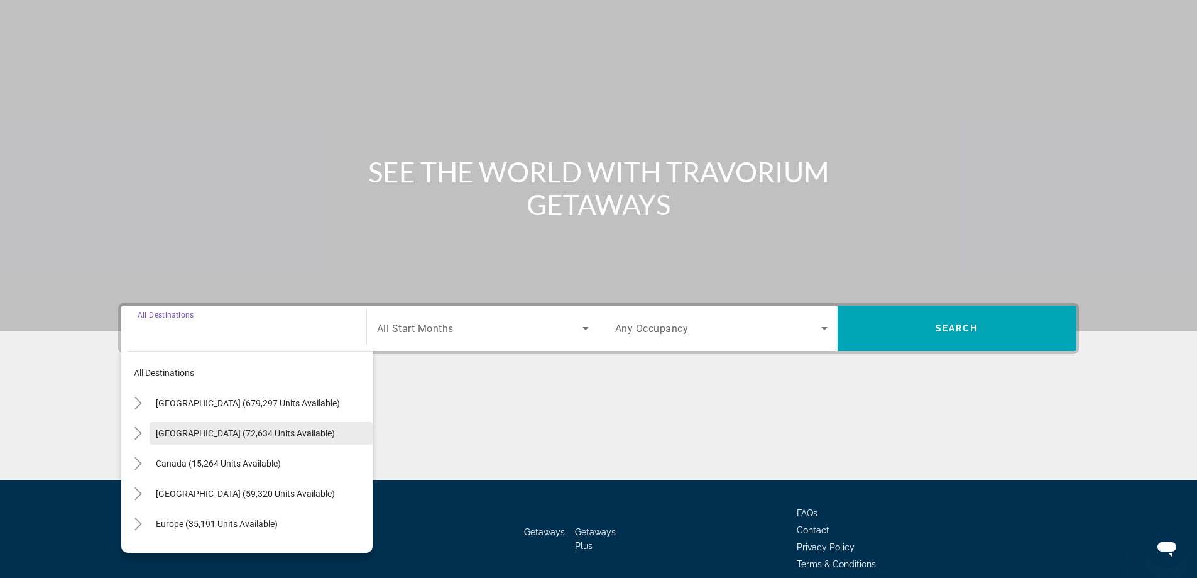
scroll to position [102, 0]
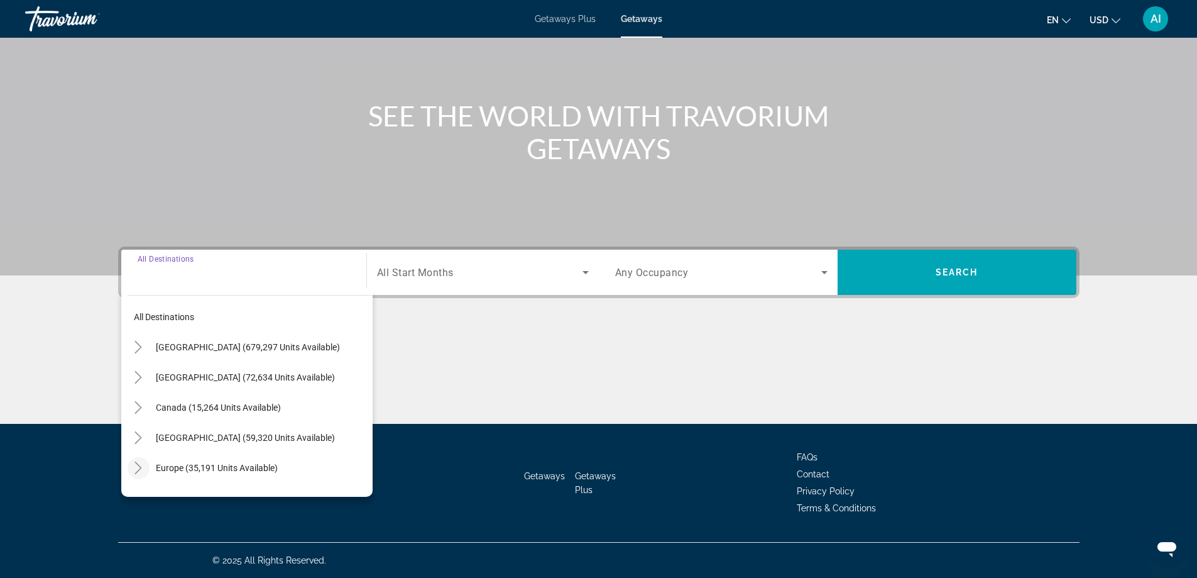
click at [140, 469] on icon "Toggle Europe (35,191 units available)" at bounding box center [138, 467] width 7 height 13
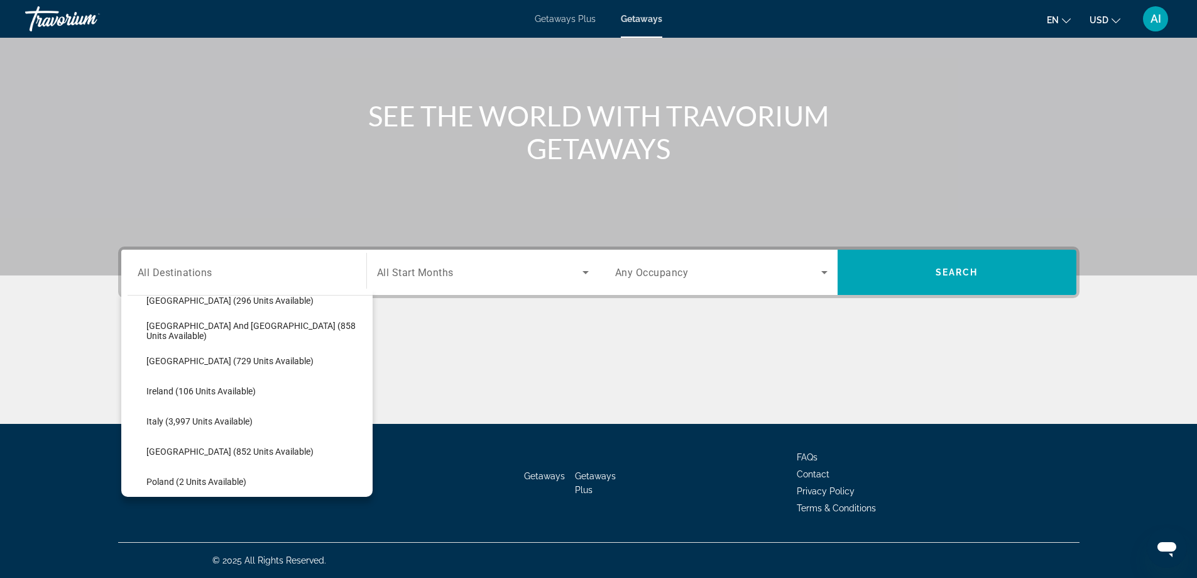
click at [190, 419] on span "Italy (3,997 units available)" at bounding box center [199, 421] width 106 height 10
type input "**********"
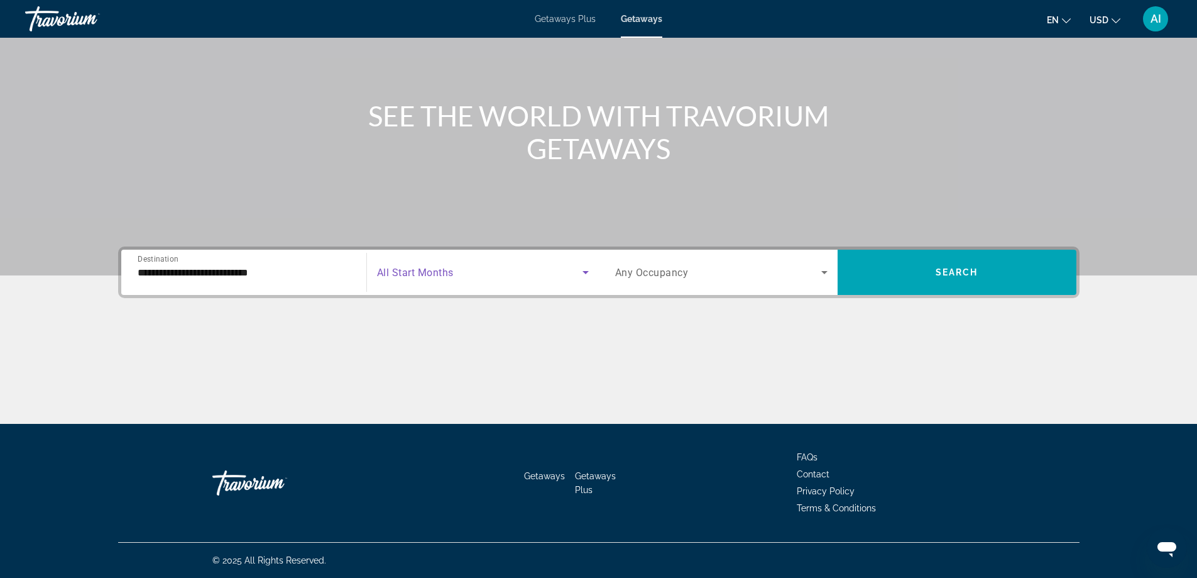
click at [466, 270] on span "Search widget" at bounding box center [480, 272] width 206 height 15
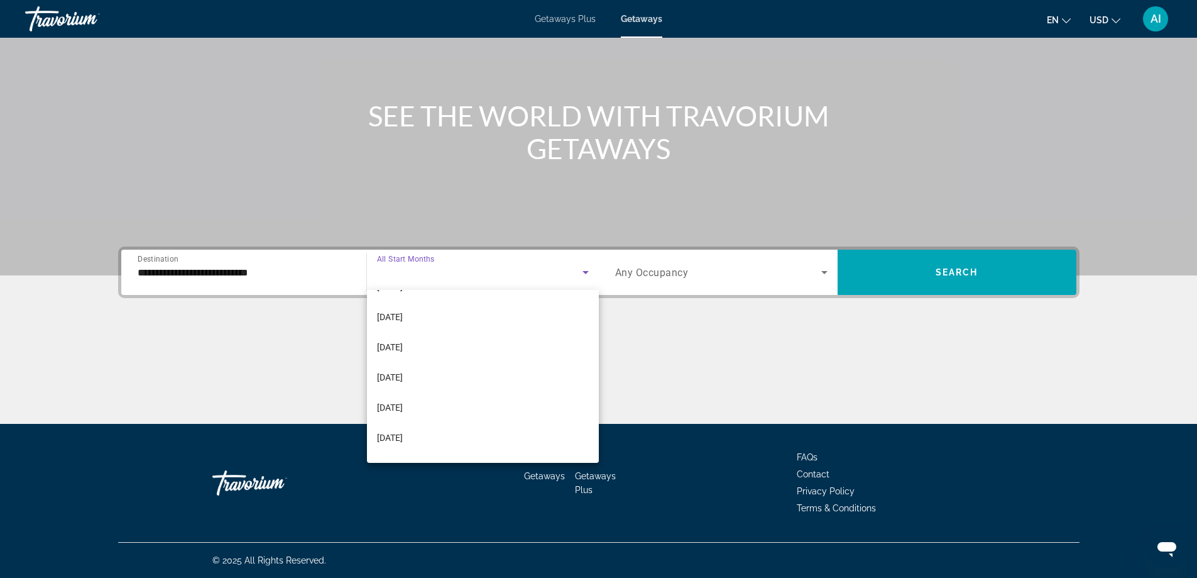
scroll to position [168, 0]
click at [403, 381] on span "[DATE]" at bounding box center [390, 383] width 26 height 15
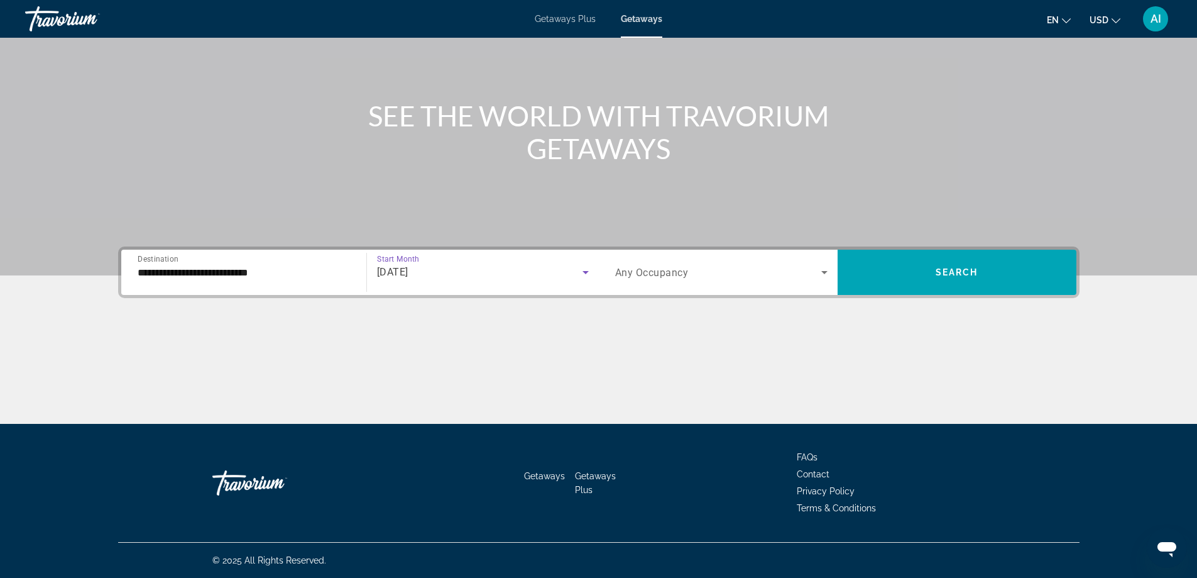
click at [683, 279] on span "Search widget" at bounding box center [718, 272] width 206 height 15
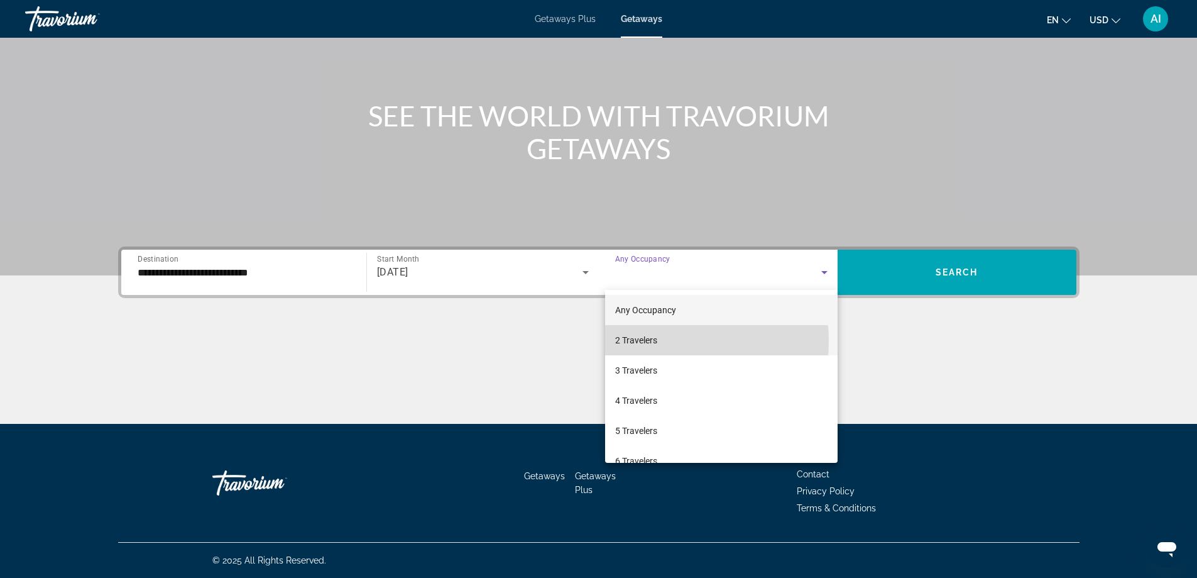
click at [644, 341] on span "2 Travelers" at bounding box center [636, 339] width 42 height 15
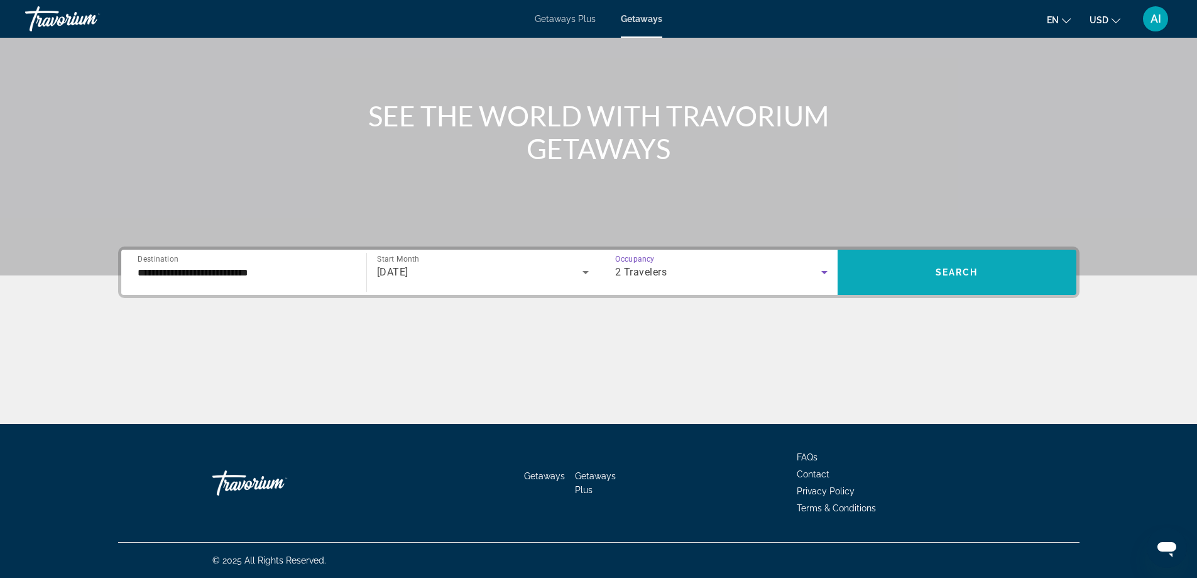
click at [975, 275] on span "Search" at bounding box center [957, 272] width 43 height 10
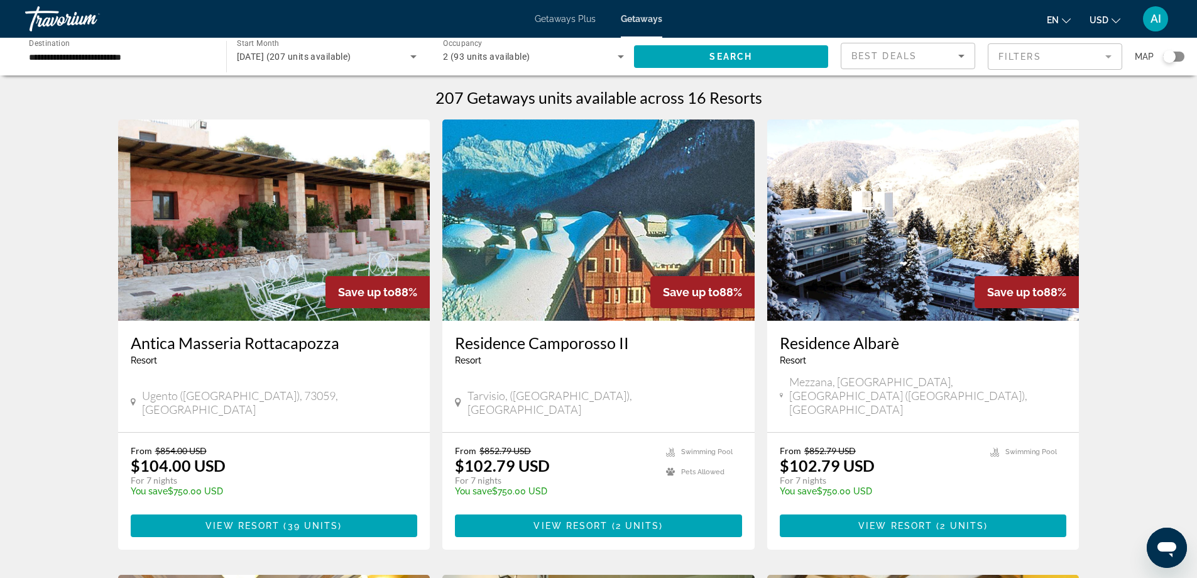
click at [256, 223] on img "Main content" at bounding box center [274, 219] width 312 height 201
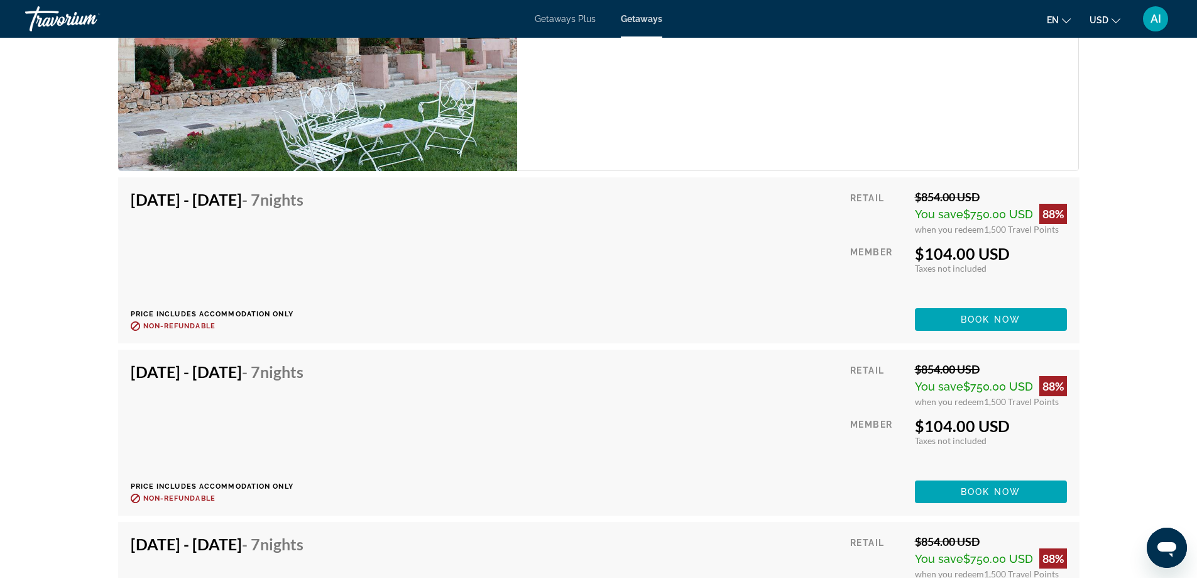
scroll to position [2095, 0]
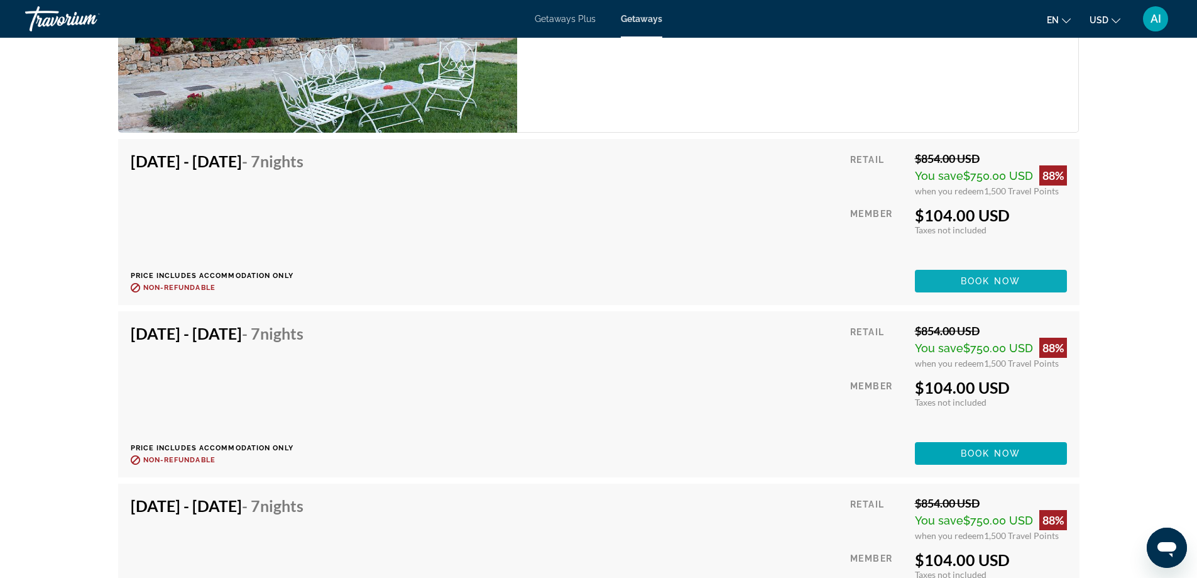
click at [977, 277] on span "Book now" at bounding box center [991, 281] width 60 height 10
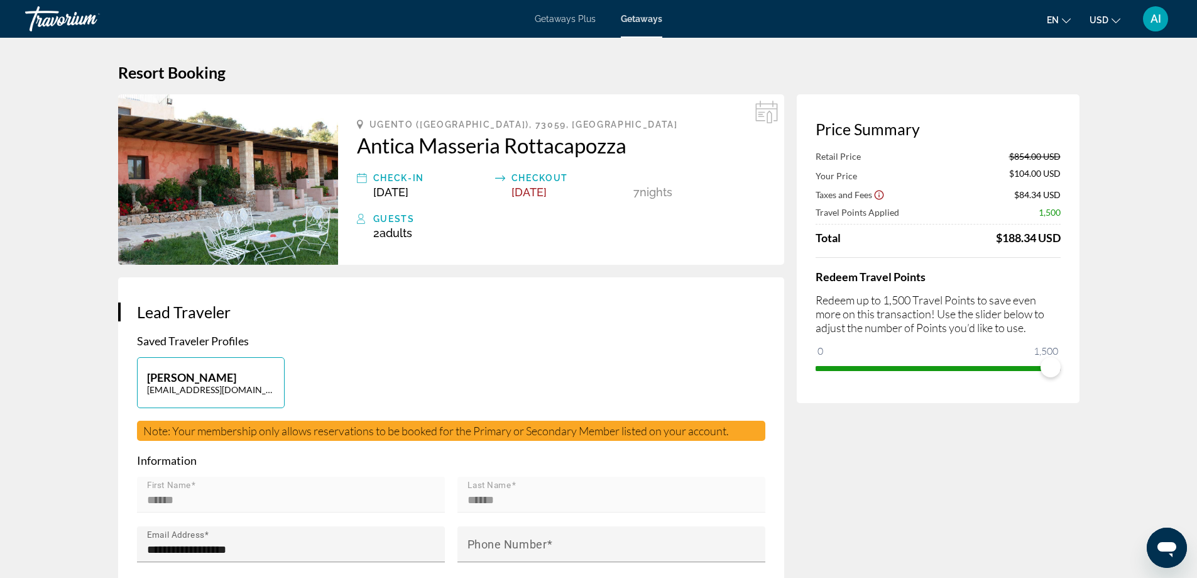
drag, startPoint x: 984, startPoint y: 237, endPoint x: 1061, endPoint y: 234, distance: 77.3
click at [1061, 234] on div "Price Summary Retail Price $854.00 USD Your Price $104.00 USD Taxes and Fees $8…" at bounding box center [938, 248] width 283 height 309
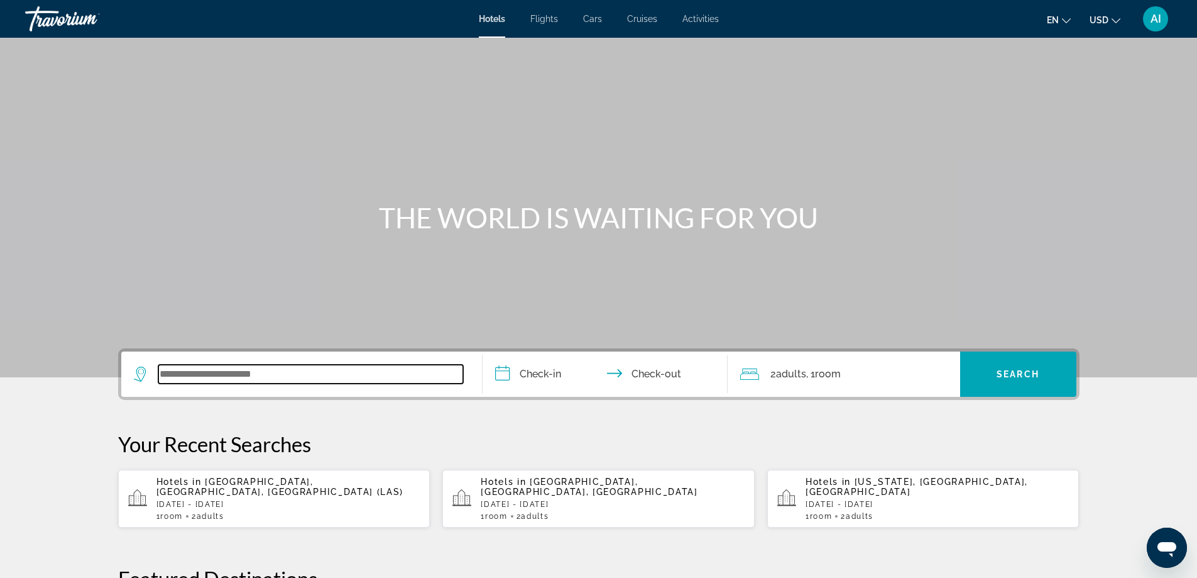
click at [248, 380] on input "Search widget" at bounding box center [310, 374] width 305 height 19
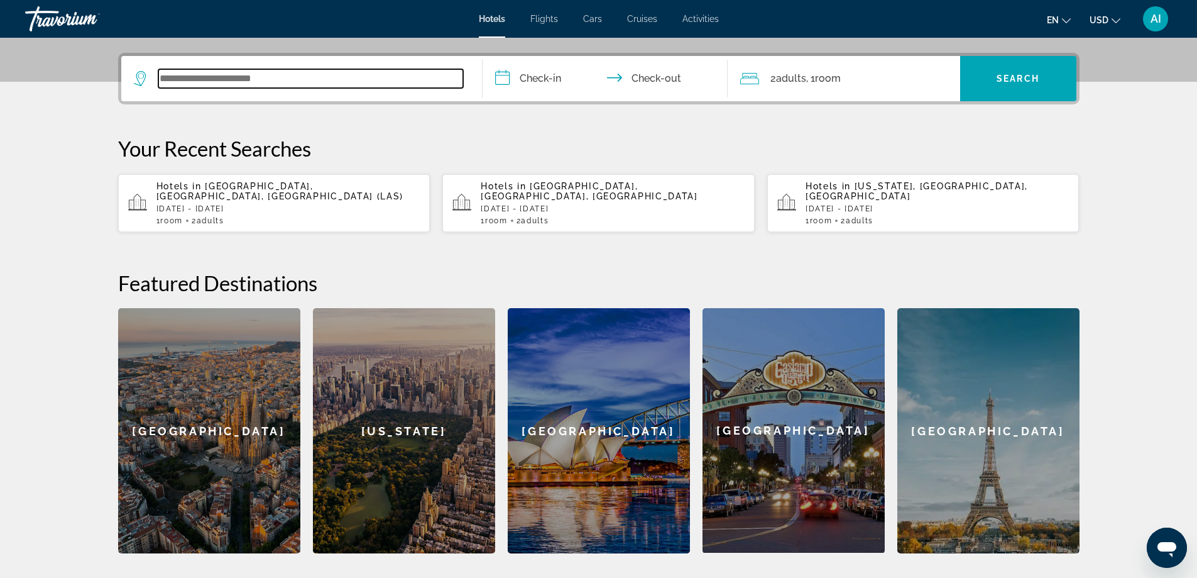
scroll to position [307, 0]
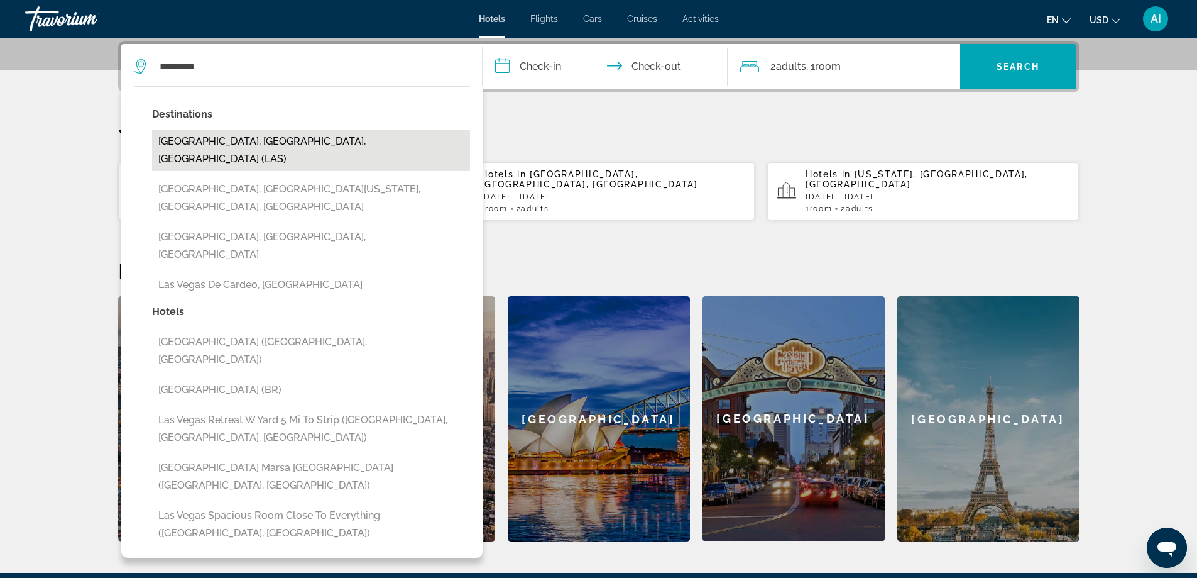
click at [212, 138] on button "[GEOGRAPHIC_DATA], [GEOGRAPHIC_DATA], [GEOGRAPHIC_DATA] (LAS)" at bounding box center [311, 149] width 318 height 41
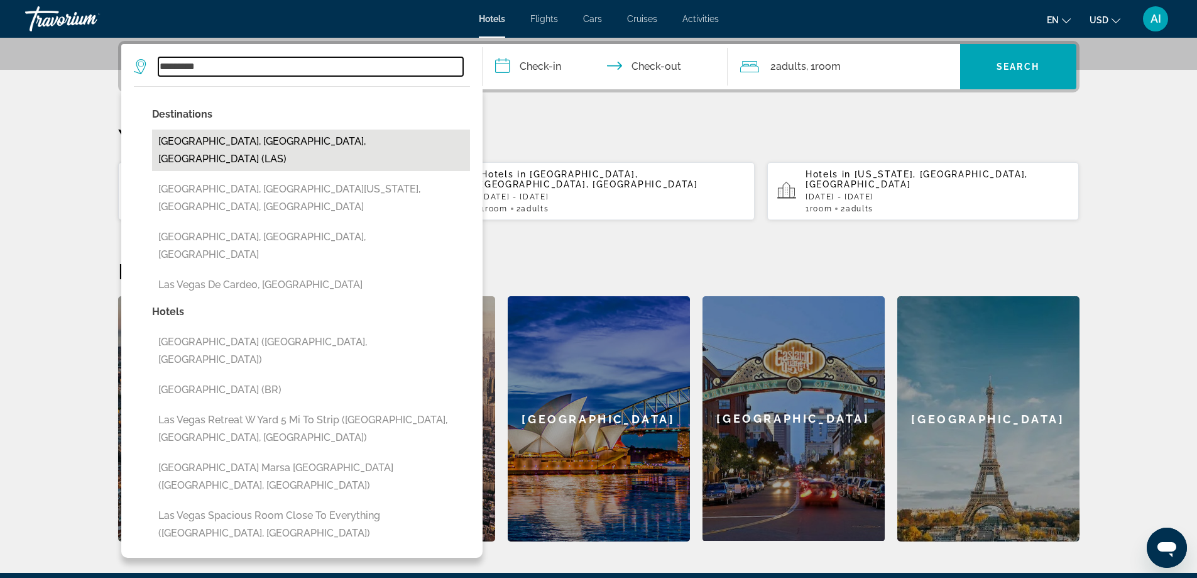
type input "**********"
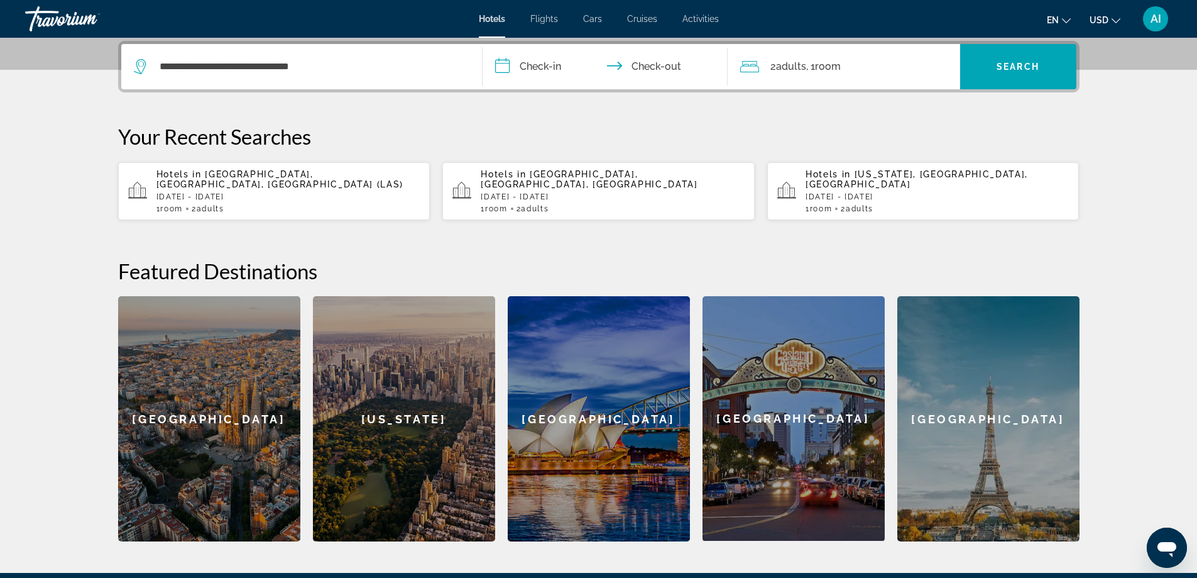
click at [539, 65] on input "**********" at bounding box center [608, 68] width 250 height 49
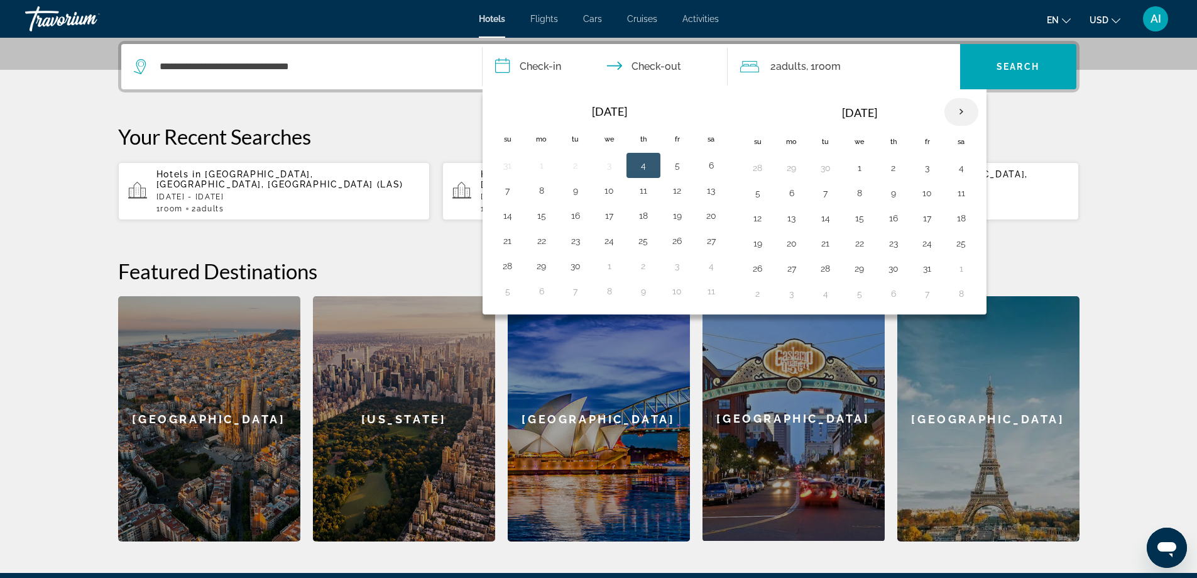
click at [958, 109] on th "Next month" at bounding box center [962, 112] width 34 height 28
click at [963, 217] on button "15" at bounding box center [962, 218] width 20 height 18
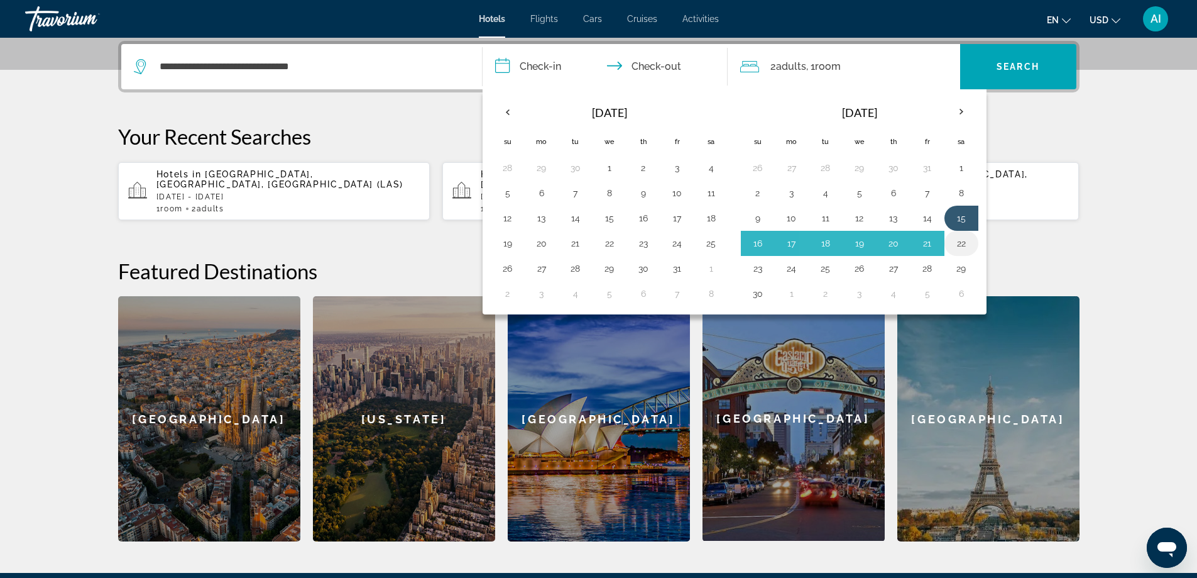
click at [966, 243] on button "22" at bounding box center [962, 243] width 20 height 18
type input "**********"
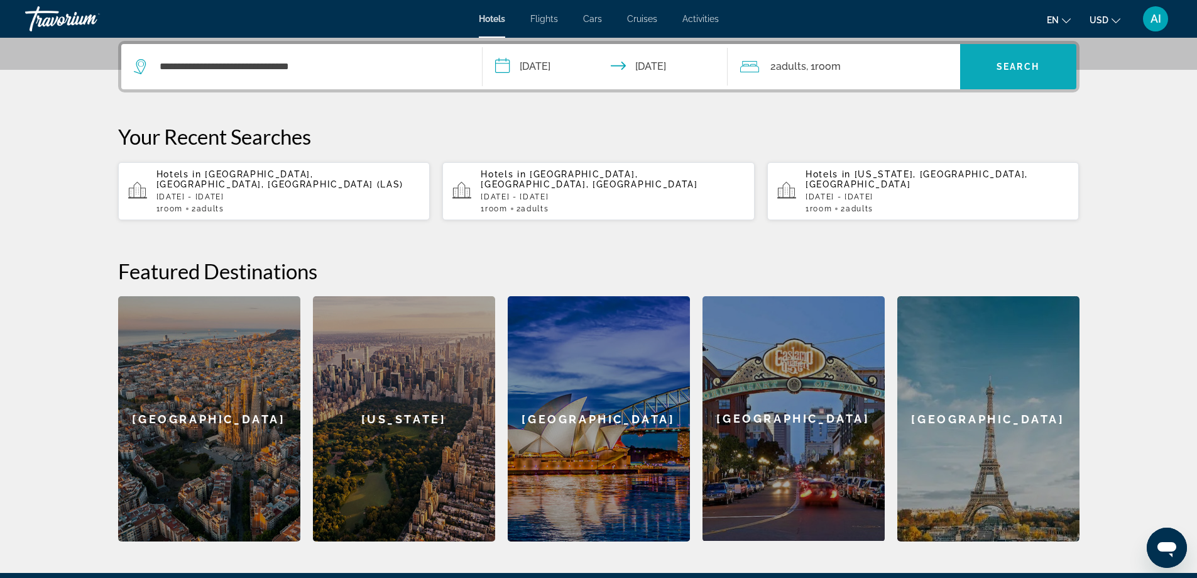
click at [1055, 68] on span "Search widget" at bounding box center [1018, 67] width 116 height 30
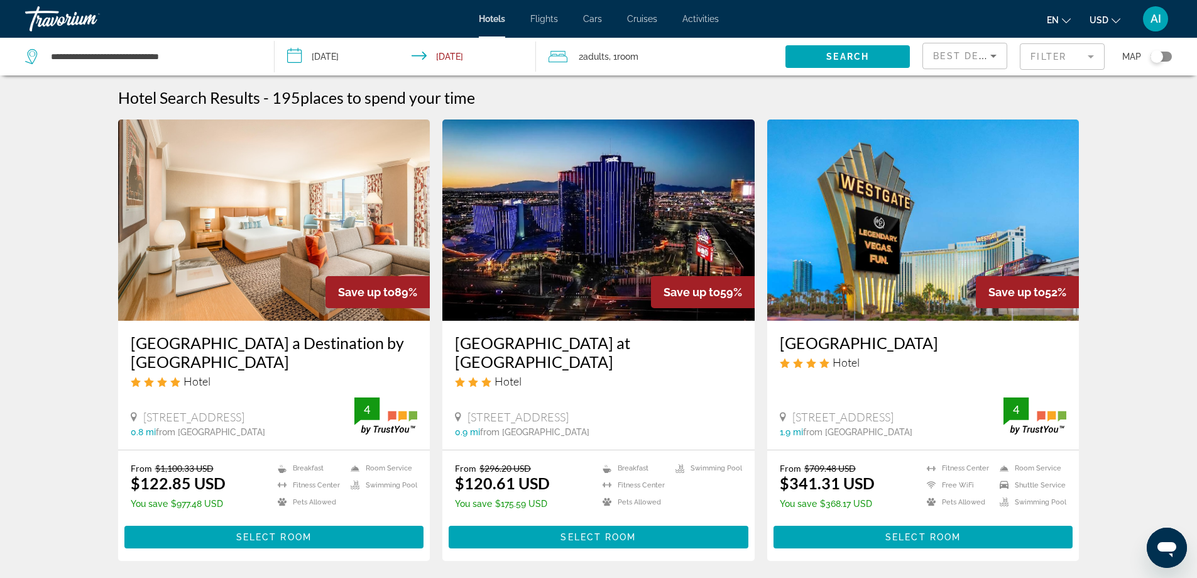
click at [281, 213] on img "Main content" at bounding box center [274, 219] width 312 height 201
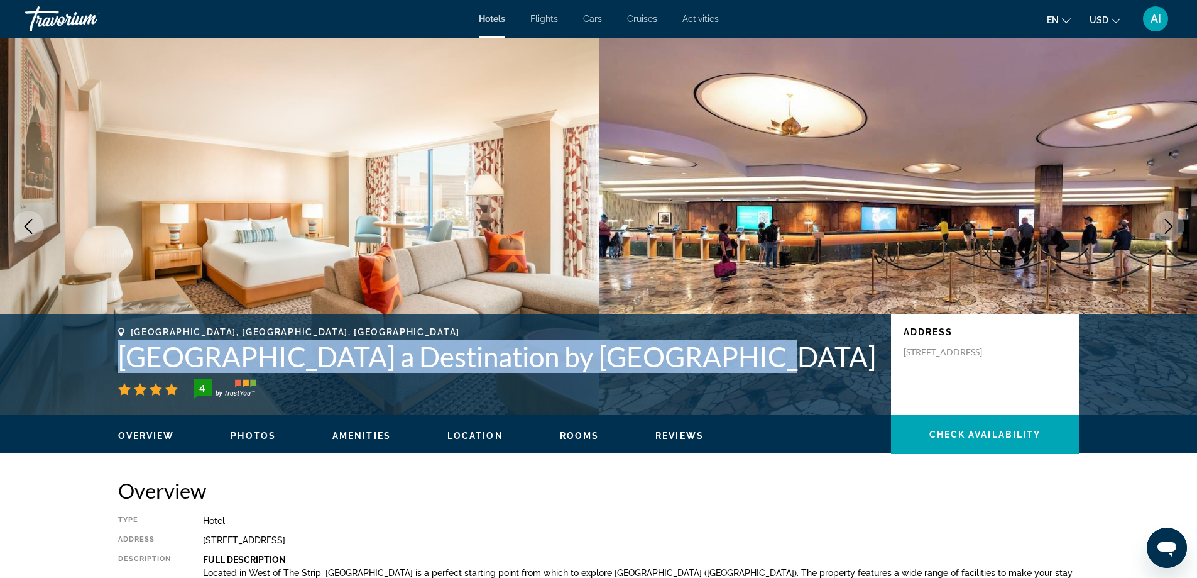
drag, startPoint x: 118, startPoint y: 351, endPoint x: 699, endPoint y: 365, distance: 580.9
click at [699, 365] on h1 "Rio Hotel & Casino a Destination by Hyatt Hotel" at bounding box center [498, 356] width 760 height 33
copy h1 "Rio Hotel & Casino a Destination by Hyatt Hotel"
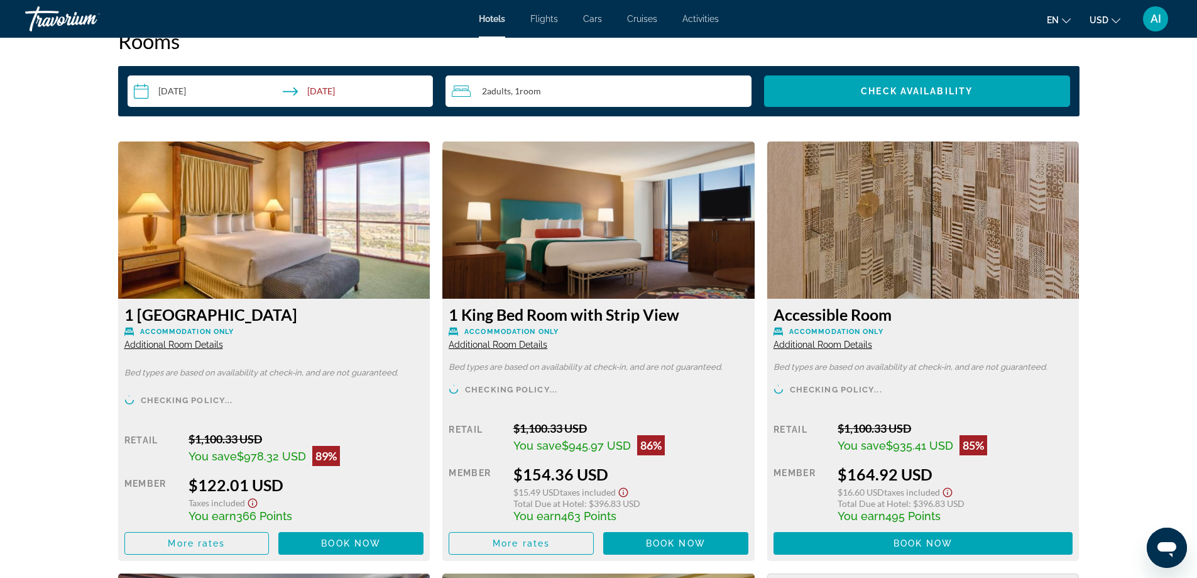
scroll to position [1676, 0]
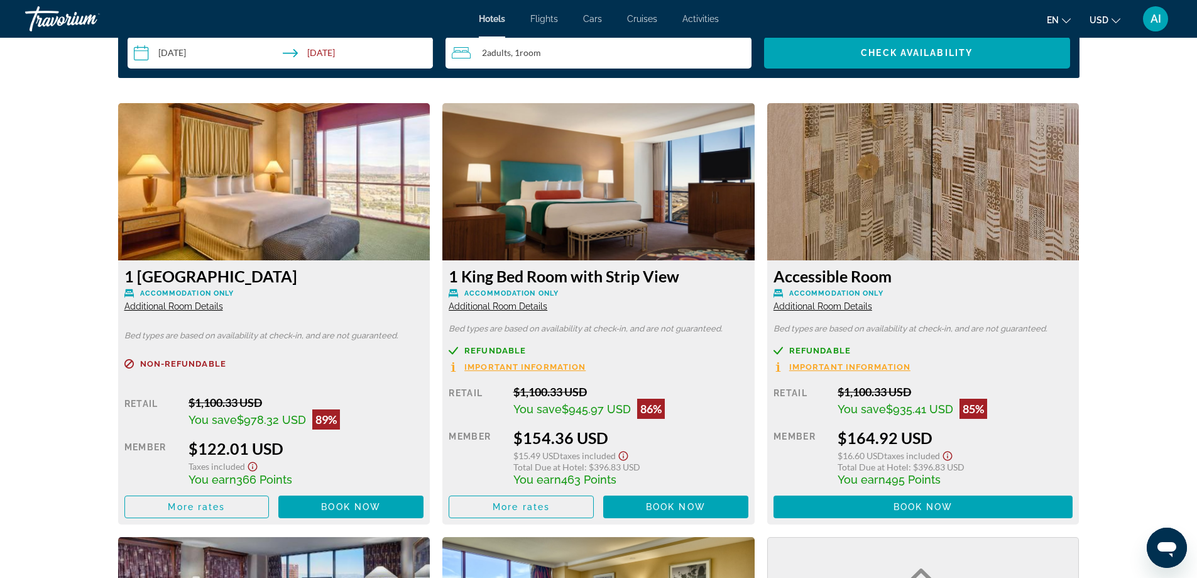
drag, startPoint x: 184, startPoint y: 444, endPoint x: 296, endPoint y: 444, distance: 111.9
click at [296, 444] on div "Retail $1,100.33 USD You save $978.32 USD 89% when you redeem Member $122.01 US…" at bounding box center [274, 456] width 300 height 123
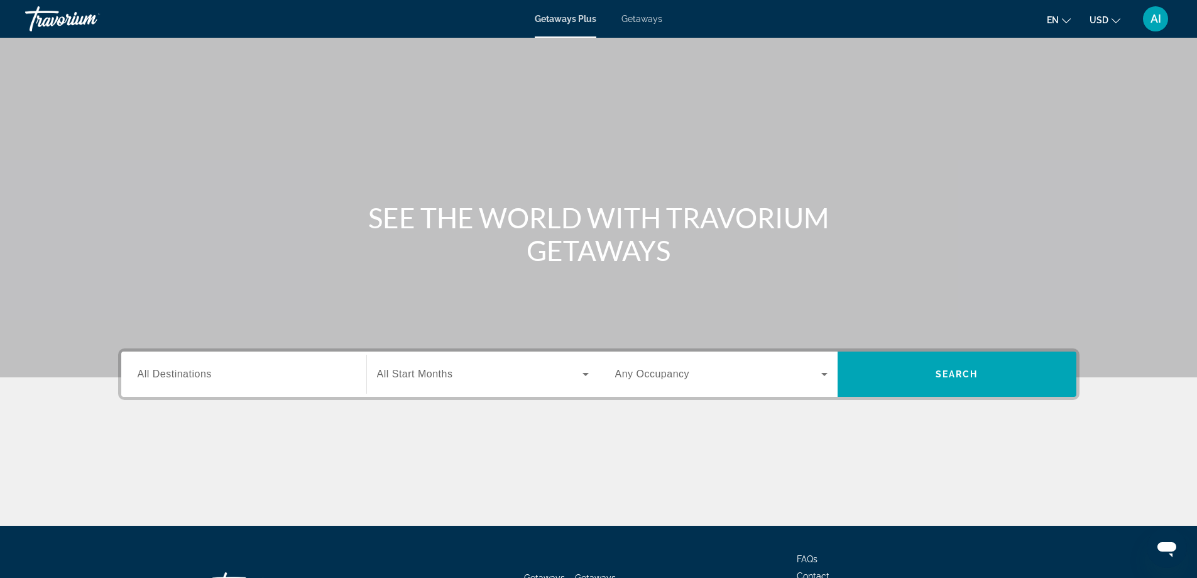
click at [644, 26] on div "Getaways Plus Getaways en English Español Français Italiano Português русский U…" at bounding box center [598, 19] width 1197 height 33
click at [649, 19] on span "Getaways" at bounding box center [642, 19] width 41 height 10
click at [207, 379] on label "Destination All Destinations" at bounding box center [175, 373] width 74 height 11
click at [207, 379] on input "Destination All Destinations" at bounding box center [244, 374] width 212 height 15
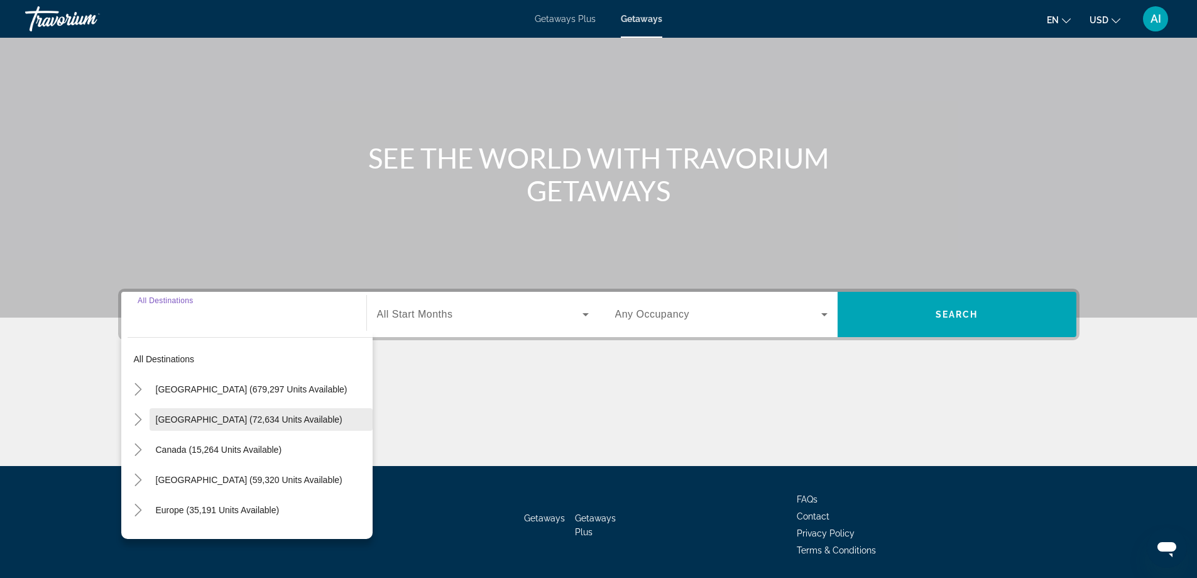
scroll to position [102, 0]
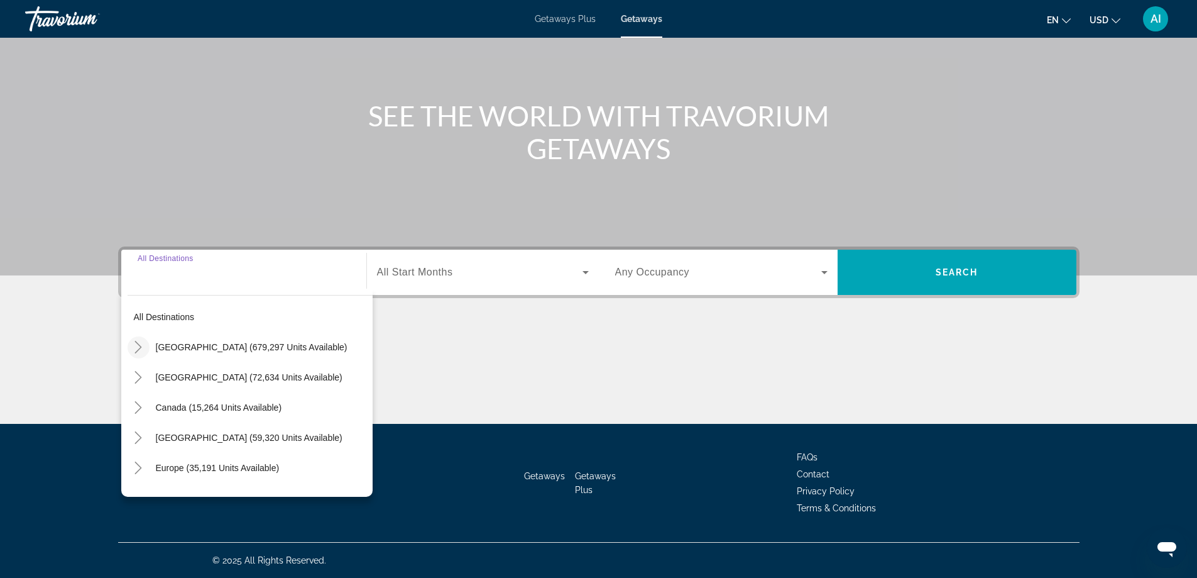
click at [140, 344] on icon "Toggle United States (679,297 units available)" at bounding box center [138, 347] width 13 height 13
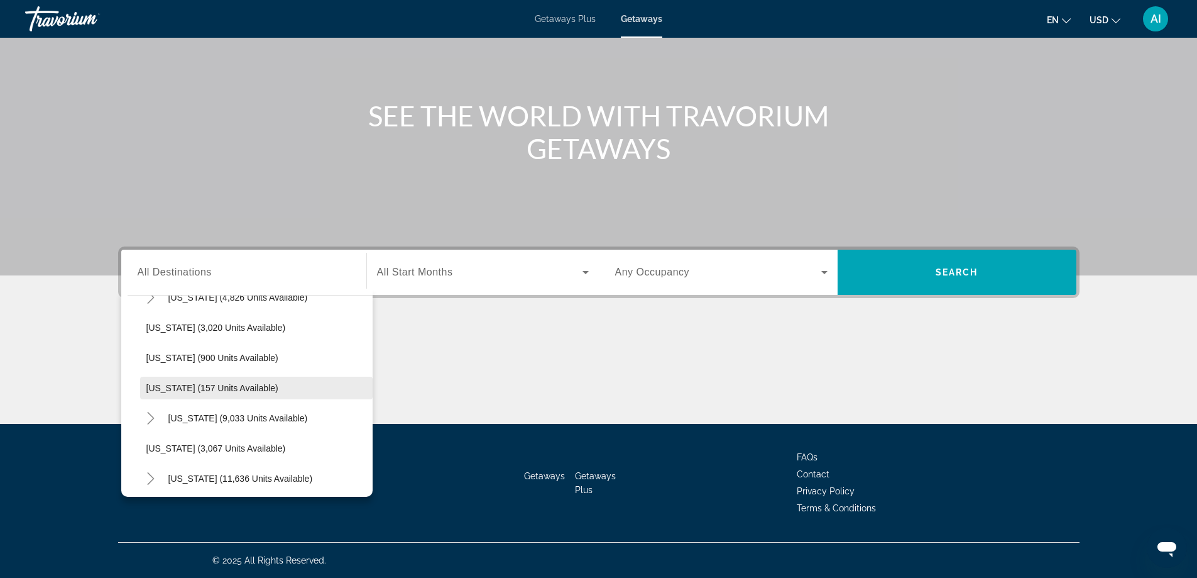
scroll to position [707, 0]
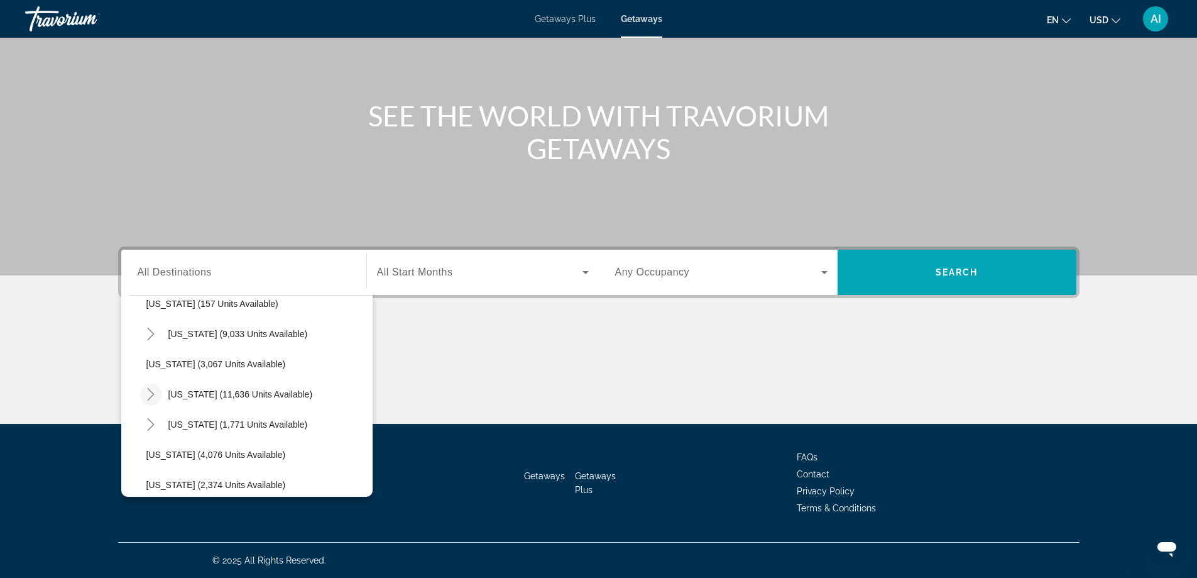
click at [148, 393] on icon "Toggle Nevada (11,636 units available)" at bounding box center [151, 394] width 13 height 13
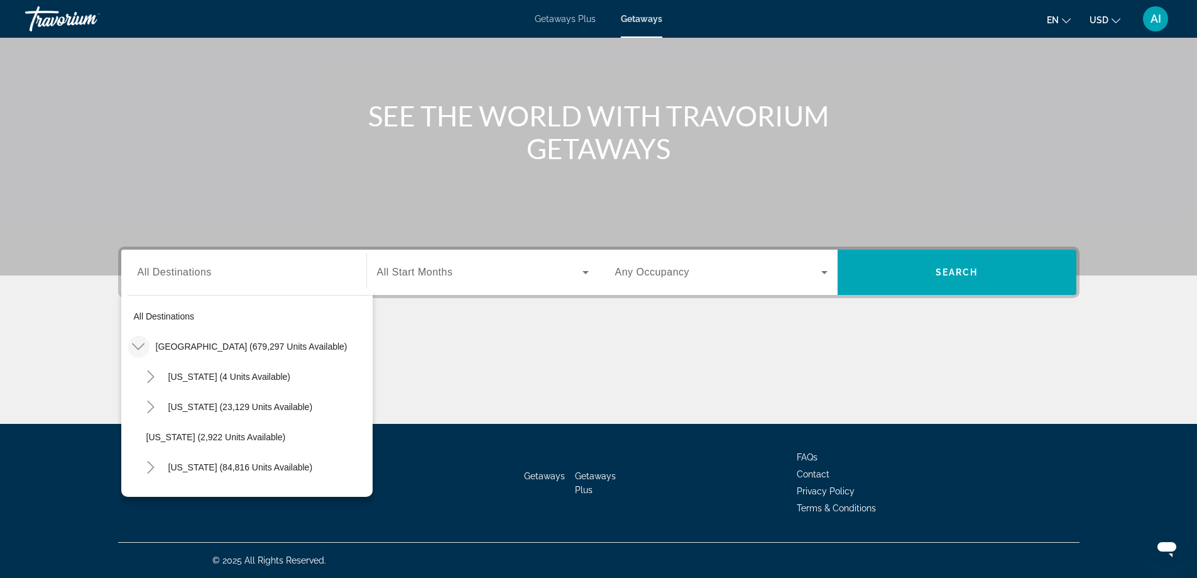
scroll to position [0, 0]
click at [134, 347] on icon "Toggle United States (679,297 units available)" at bounding box center [138, 347] width 13 height 13
click at [142, 347] on icon "Toggle United States (679,297 units available)" at bounding box center [138, 347] width 13 height 13
click at [140, 344] on icon "Toggle United States (679,297 units available)" at bounding box center [138, 347] width 13 height 13
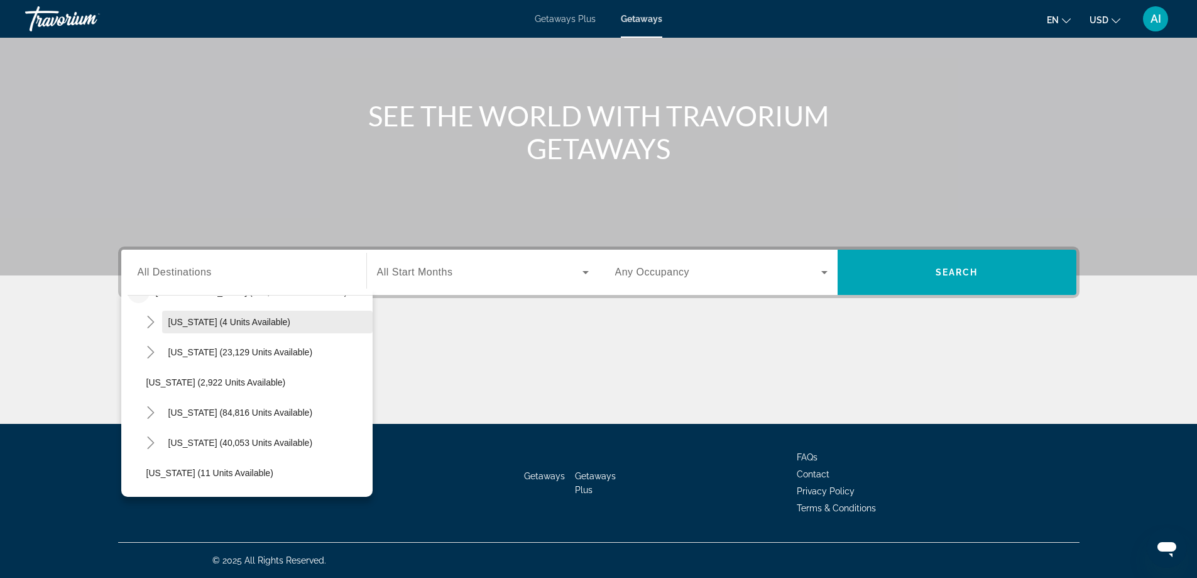
scroll to position [84, 0]
click at [150, 385] on icon "Toggle California (84,816 units available)" at bounding box center [151, 384] width 13 height 13
click at [222, 444] on span "Lake Tahoe (24,450 units available)" at bounding box center [252, 444] width 187 height 10
type input "**********"
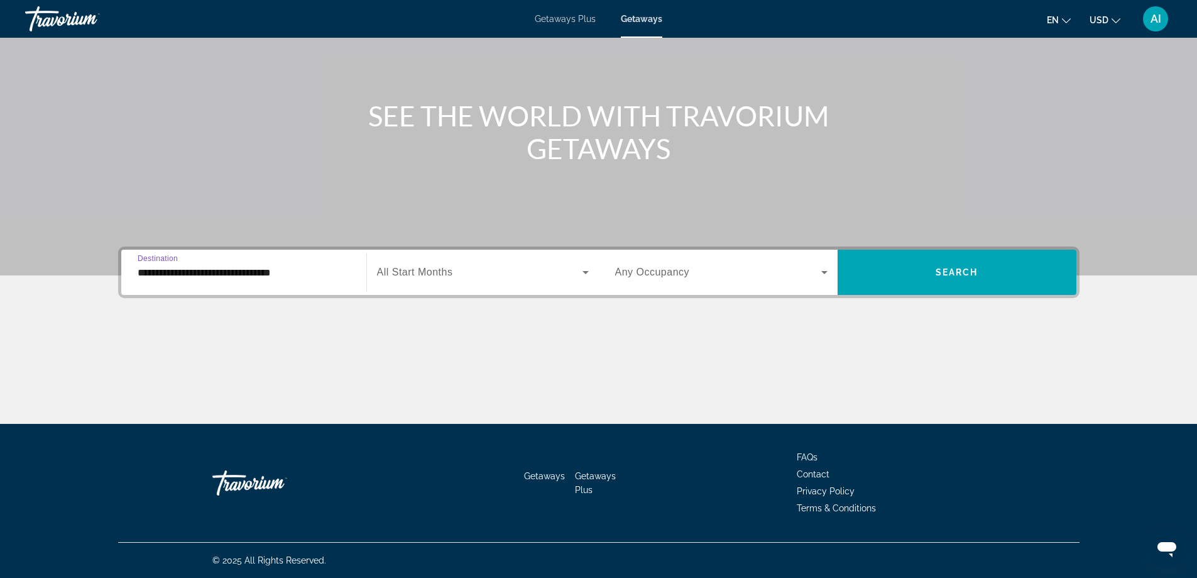
click at [455, 281] on div "Search widget" at bounding box center [483, 272] width 212 height 35
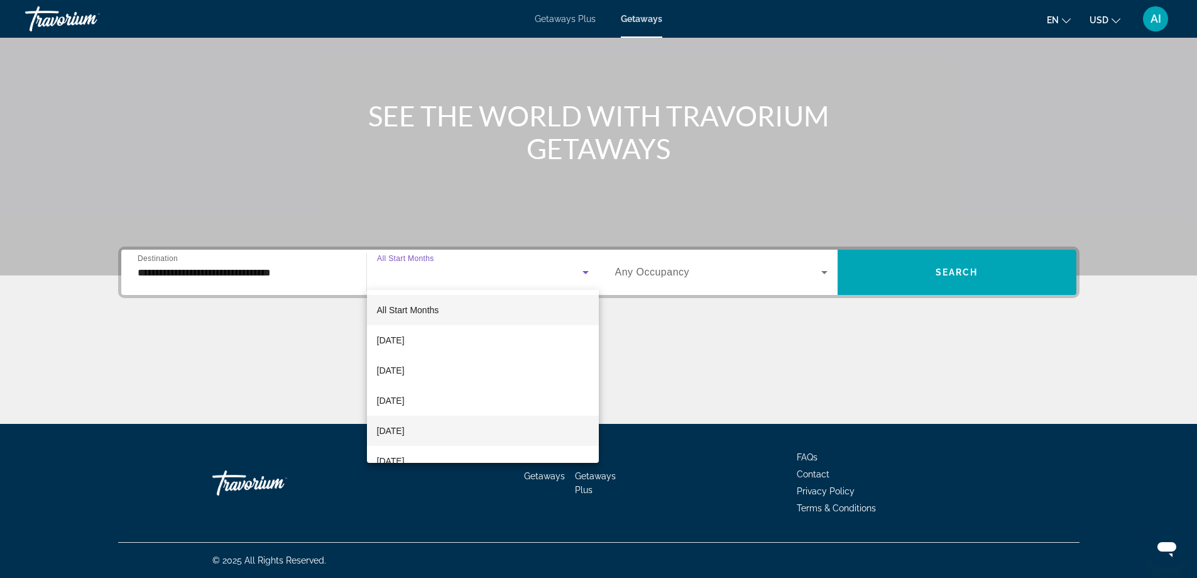
click at [405, 424] on span "[DATE]" at bounding box center [391, 430] width 28 height 15
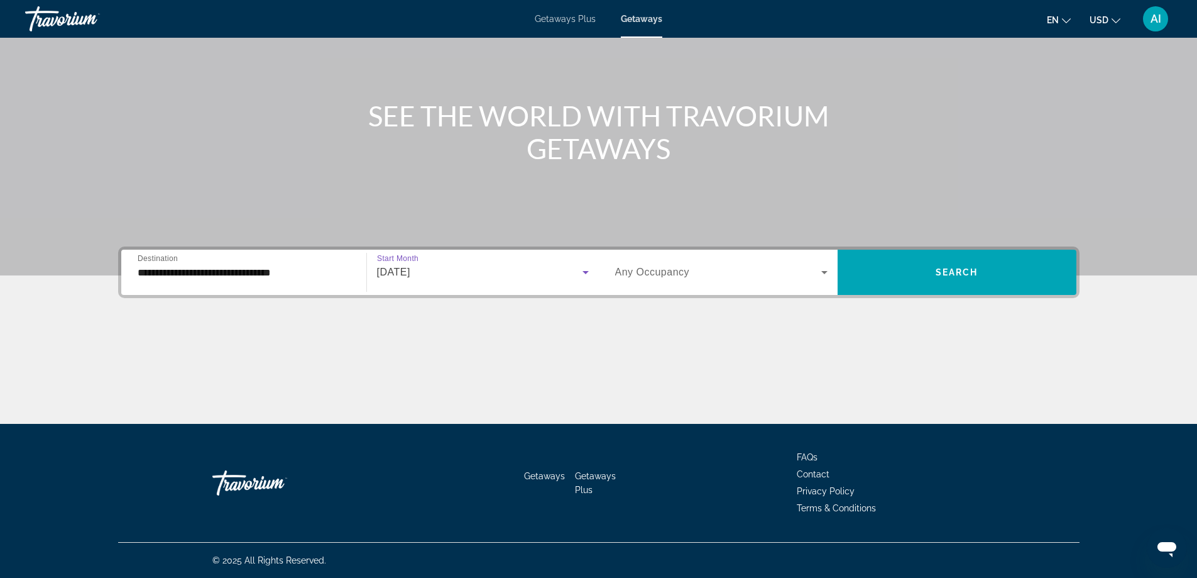
click at [709, 276] on span "Search widget" at bounding box center [718, 272] width 206 height 15
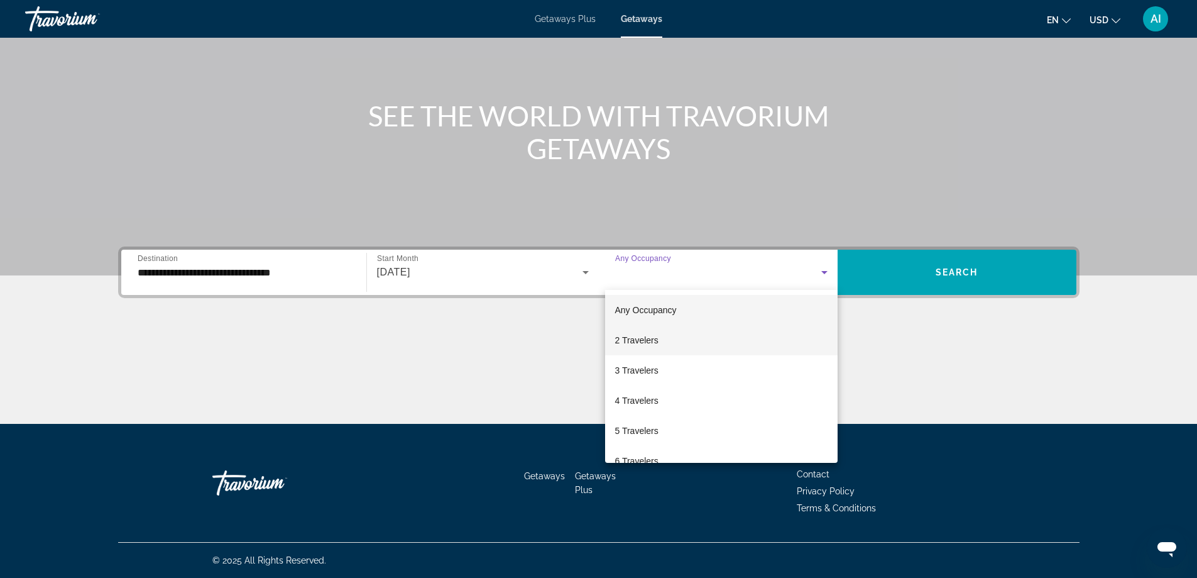
drag, startPoint x: 642, startPoint y: 337, endPoint x: 738, endPoint y: 316, distance: 97.9
click at [642, 337] on span "2 Travelers" at bounding box center [636, 339] width 43 height 15
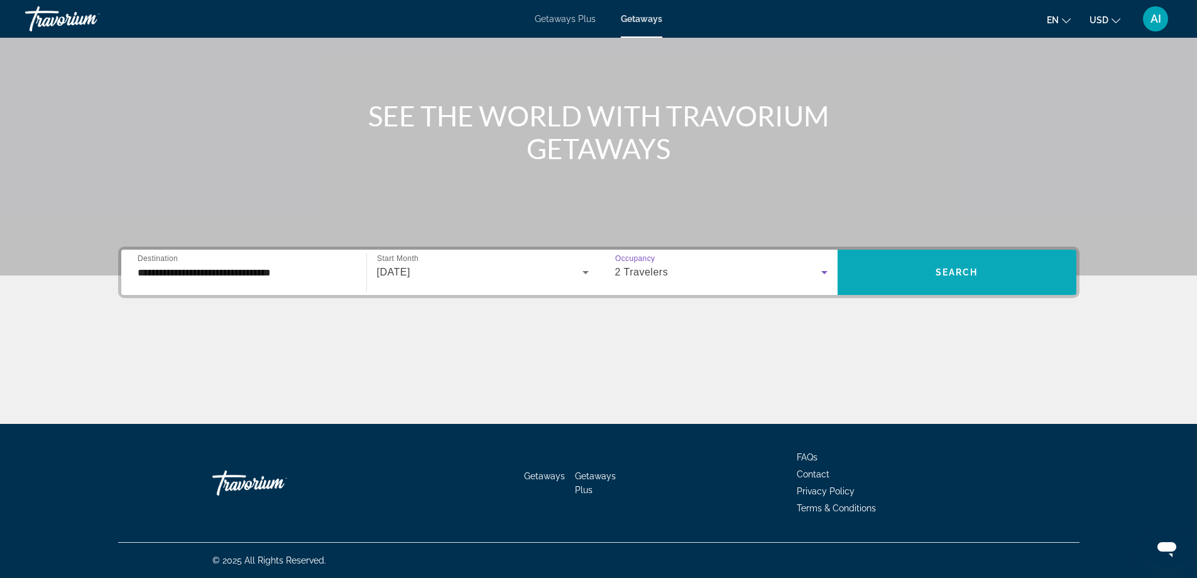
click at [970, 260] on span "Search widget" at bounding box center [957, 272] width 239 height 30
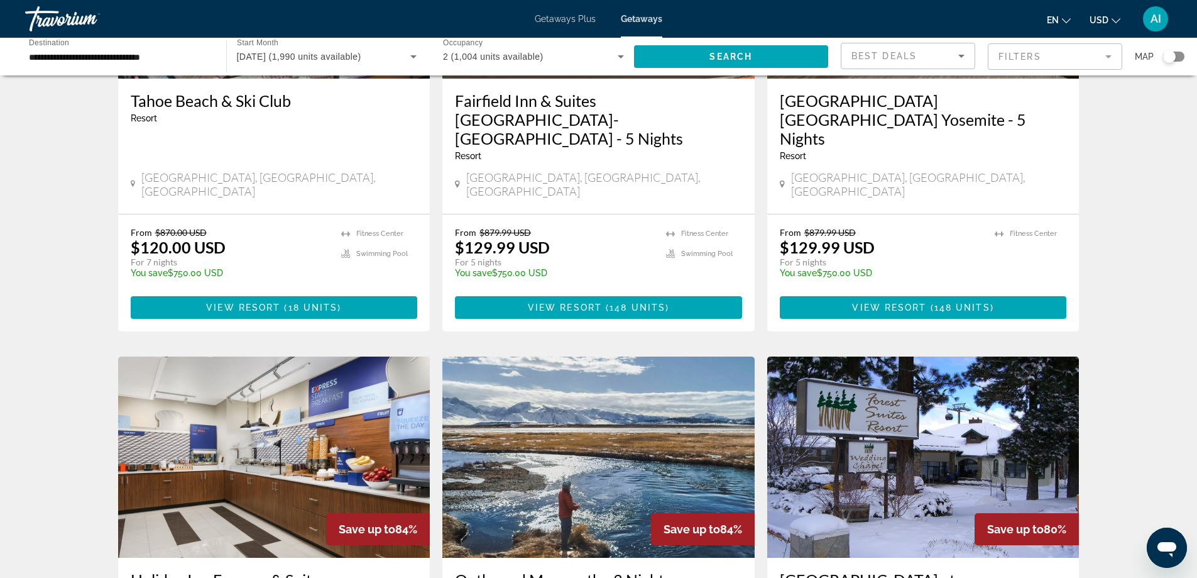
scroll to position [754, 0]
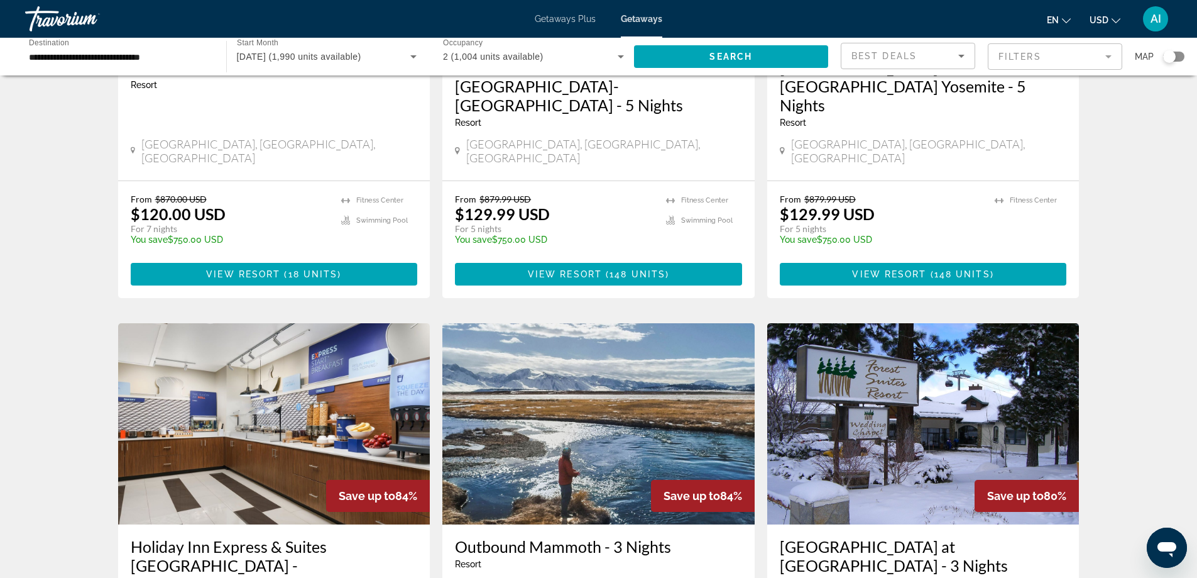
click at [974, 341] on img "Main content" at bounding box center [923, 423] width 312 height 201
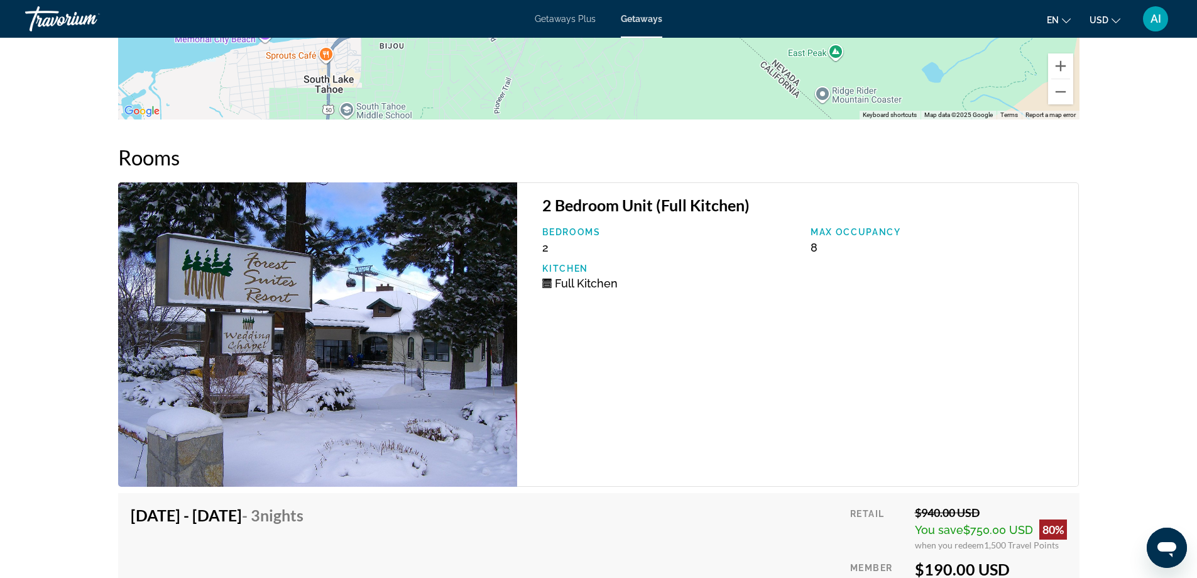
scroll to position [1760, 0]
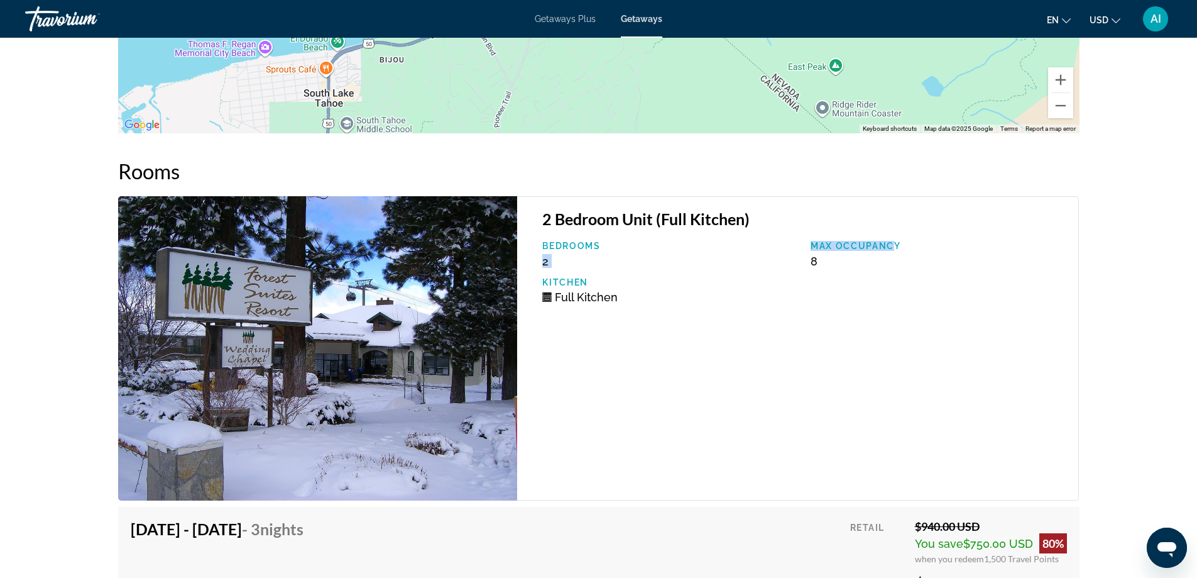
drag, startPoint x: 894, startPoint y: 248, endPoint x: 793, endPoint y: 247, distance: 101.8
click at [793, 247] on div "Bedrooms 2 Max Occupancy 8 Kitchen Full Kitchen" at bounding box center [804, 277] width 536 height 72
click at [826, 263] on div "Max Occupancy 8" at bounding box center [938, 254] width 268 height 27
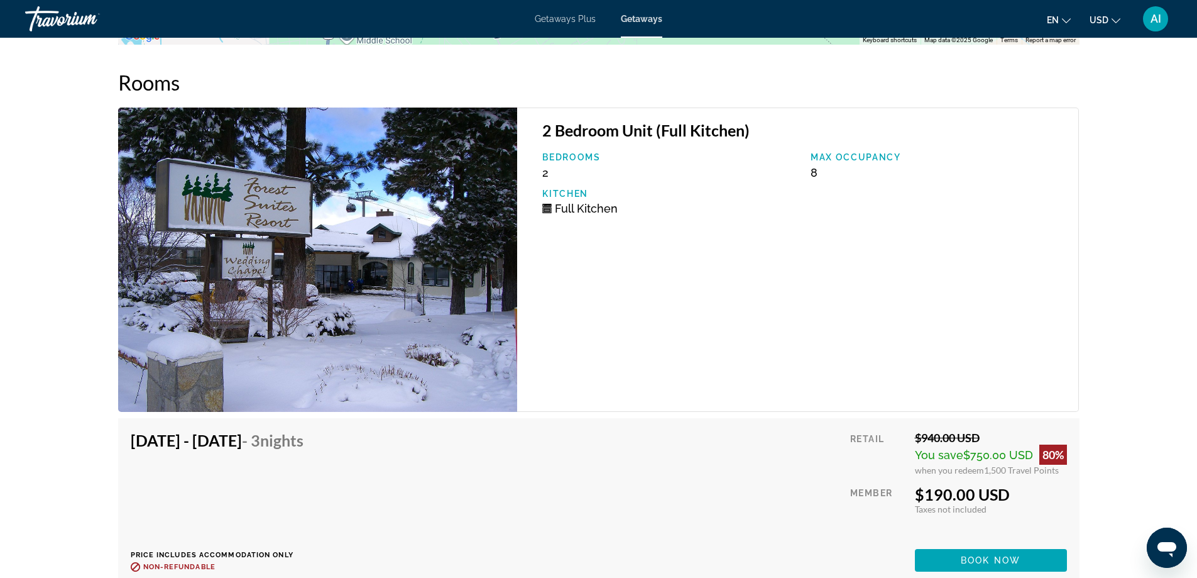
scroll to position [1928, 0]
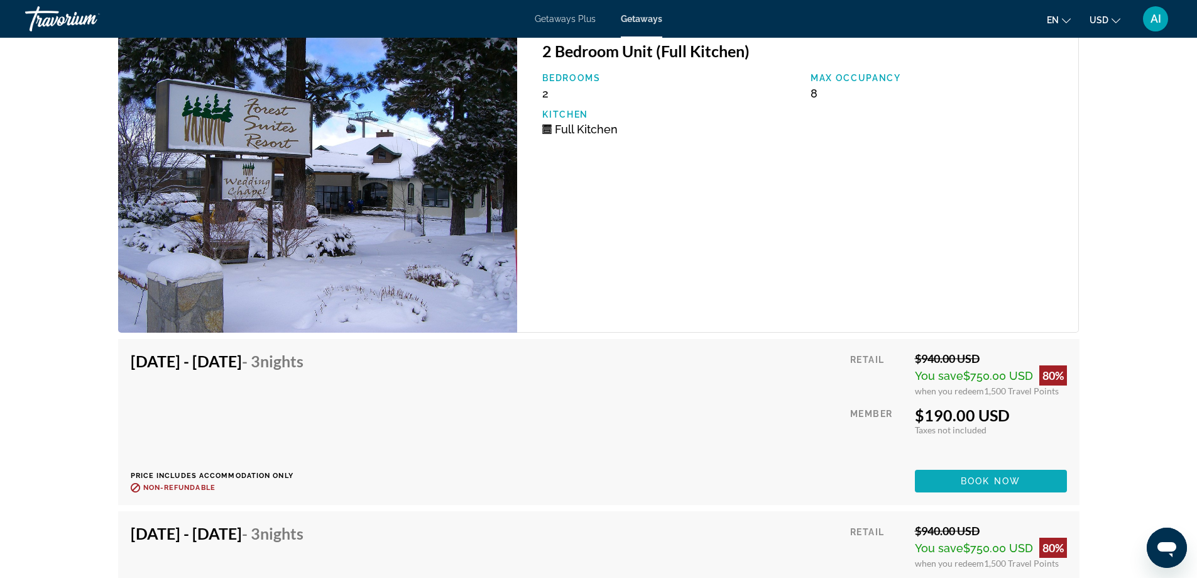
click at [993, 481] on span "Book now" at bounding box center [991, 481] width 60 height 10
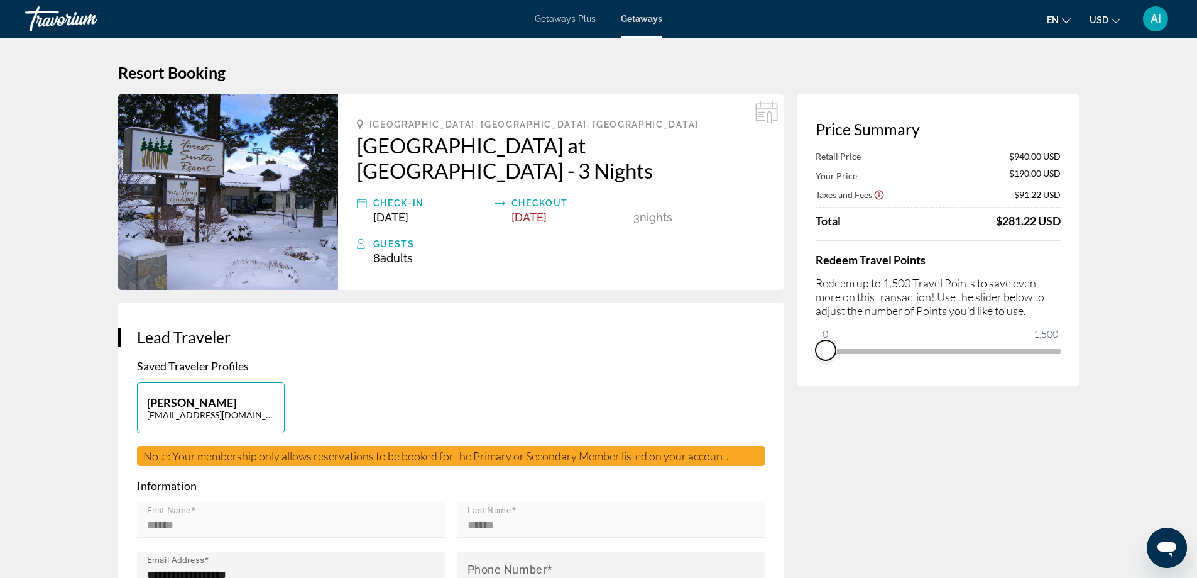
drag, startPoint x: 1053, startPoint y: 370, endPoint x: 775, endPoint y: 363, distance: 277.9
drag, startPoint x: 828, startPoint y: 329, endPoint x: 1128, endPoint y: 434, distance: 318.4
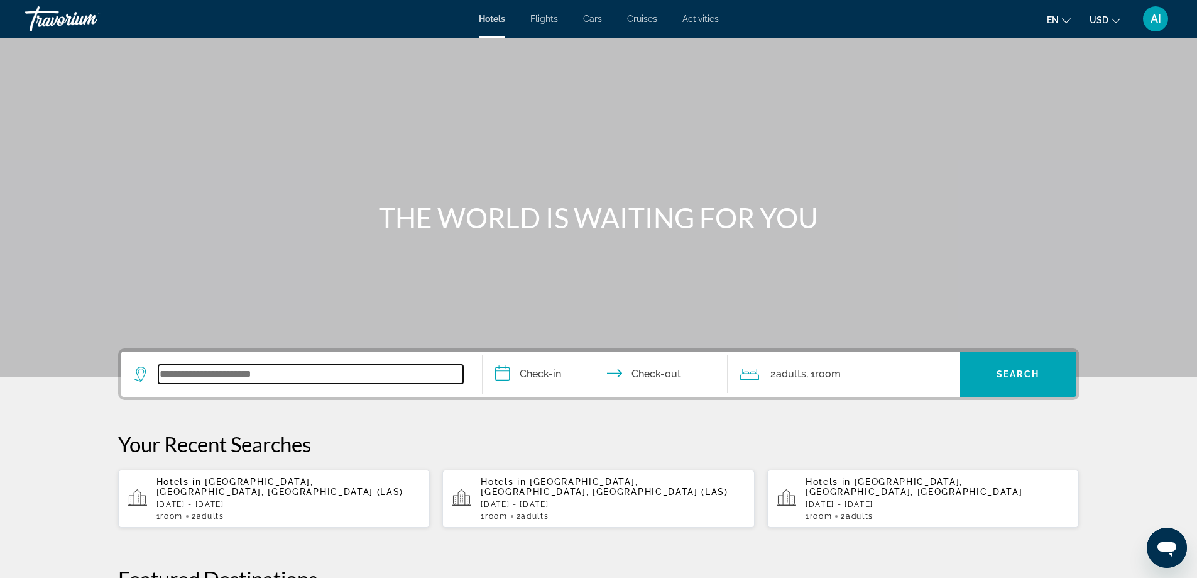
click at [297, 377] on input "Search widget" at bounding box center [310, 374] width 305 height 19
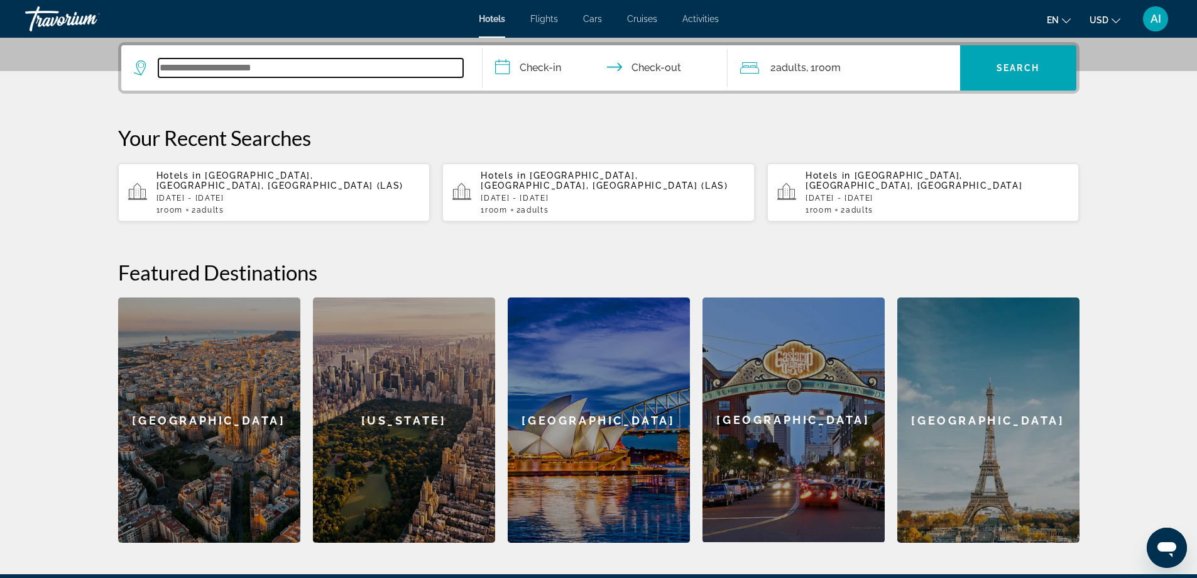
scroll to position [307, 0]
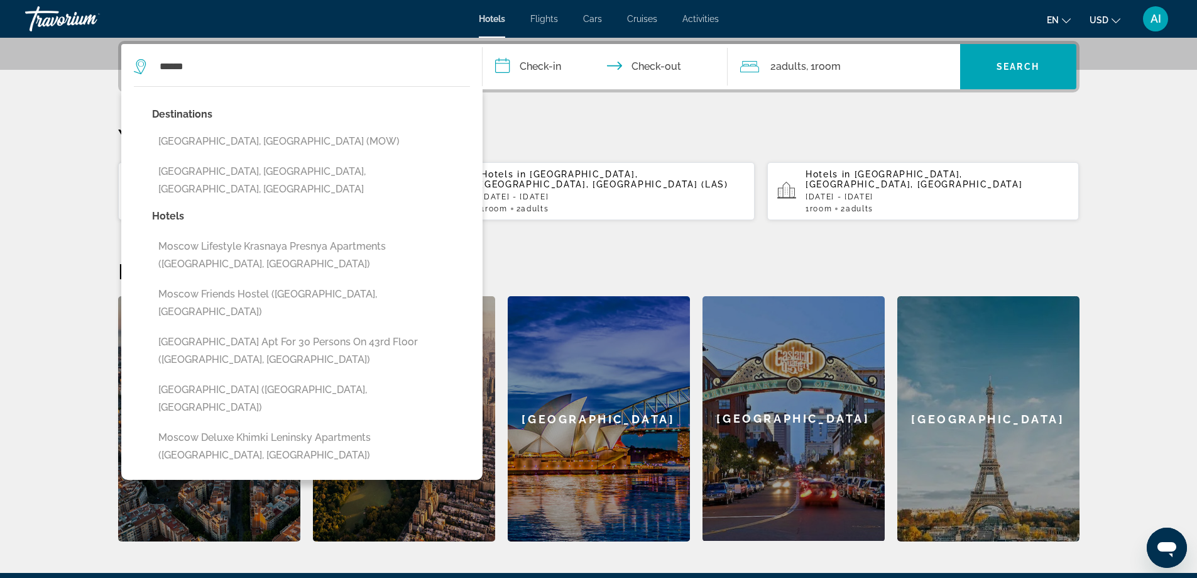
click at [237, 137] on button "Moscow, Russian Federation (MOW)" at bounding box center [311, 141] width 318 height 24
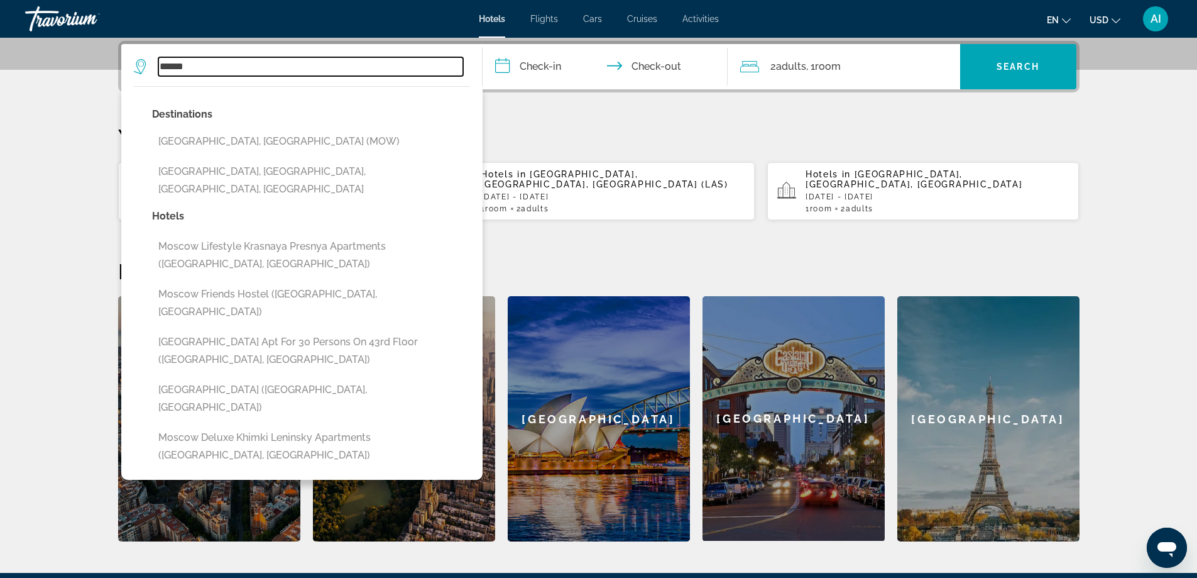
type input "**********"
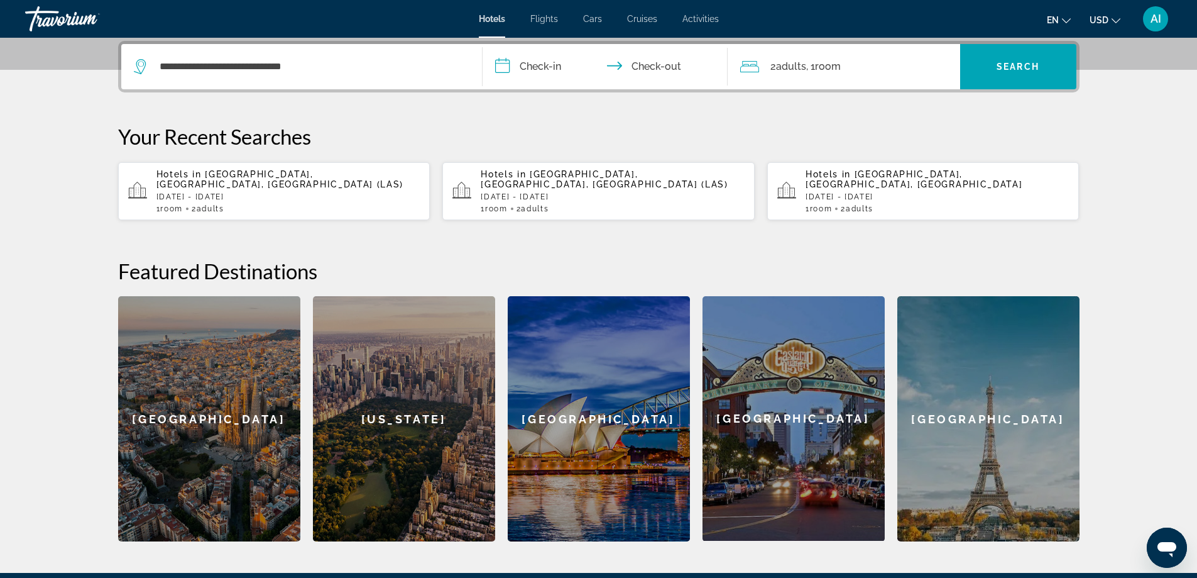
click at [537, 71] on input "**********" at bounding box center [608, 68] width 250 height 49
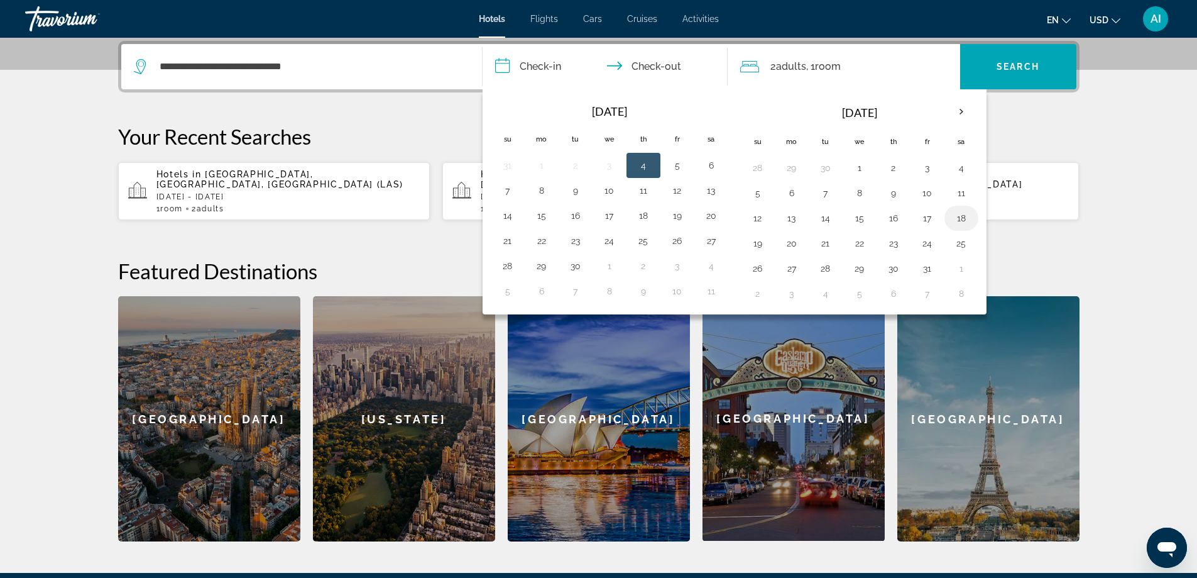
click at [965, 216] on button "18" at bounding box center [962, 218] width 20 height 18
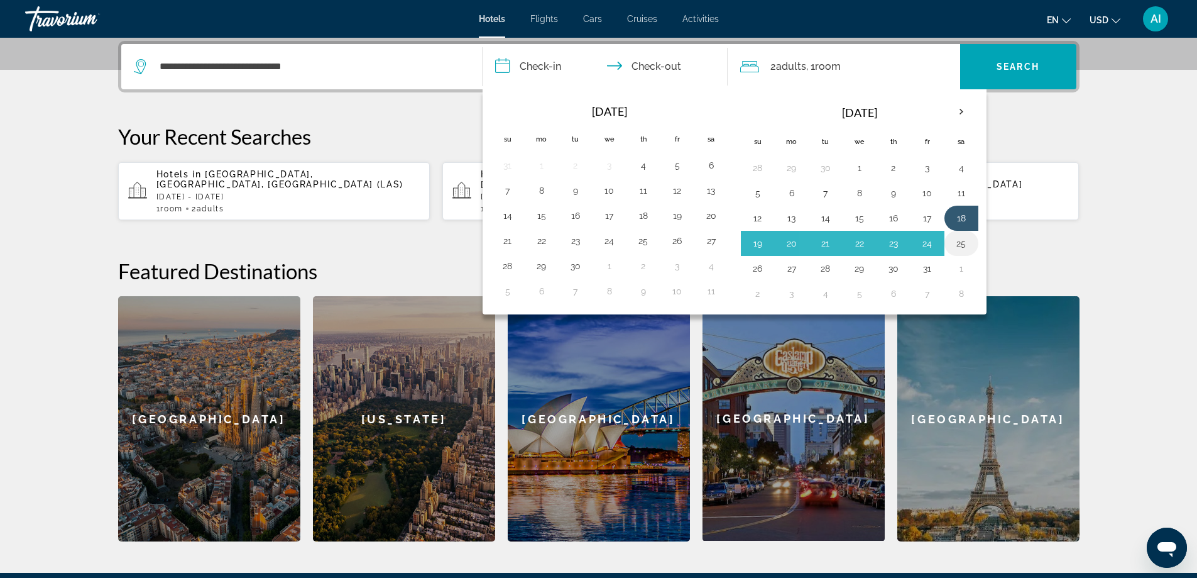
click at [969, 242] on button "25" at bounding box center [962, 243] width 20 height 18
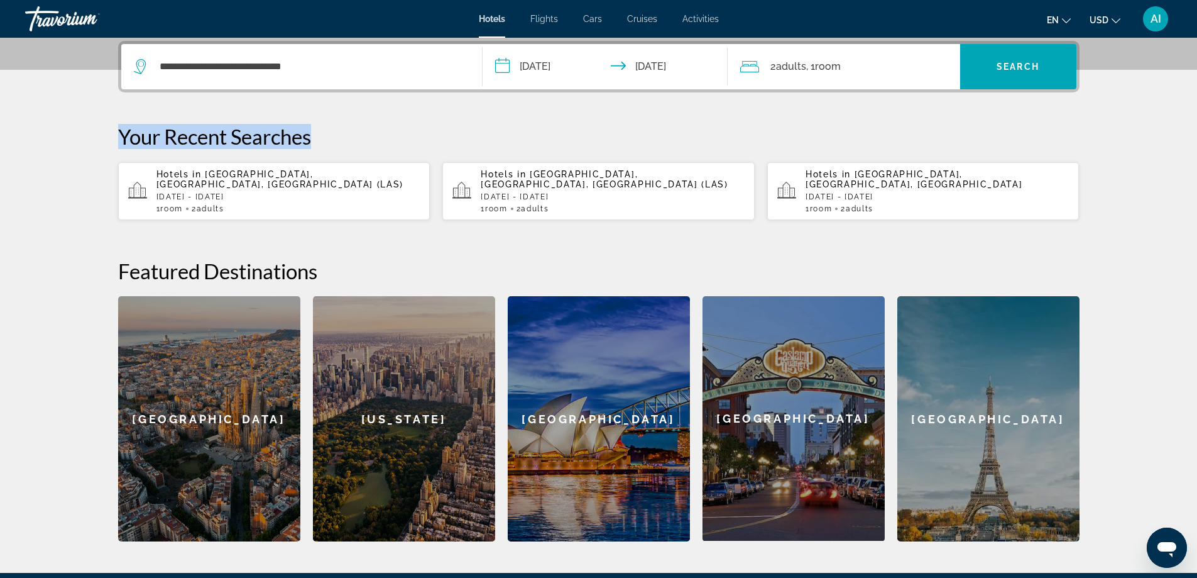
click at [1005, 97] on div "**********" at bounding box center [599, 291] width 1012 height 500
drag, startPoint x: 1001, startPoint y: 104, endPoint x: 444, endPoint y: 123, distance: 557.2
click at [443, 124] on div "**********" at bounding box center [599, 291] width 1012 height 500
click at [552, 67] on input "**********" at bounding box center [608, 68] width 250 height 49
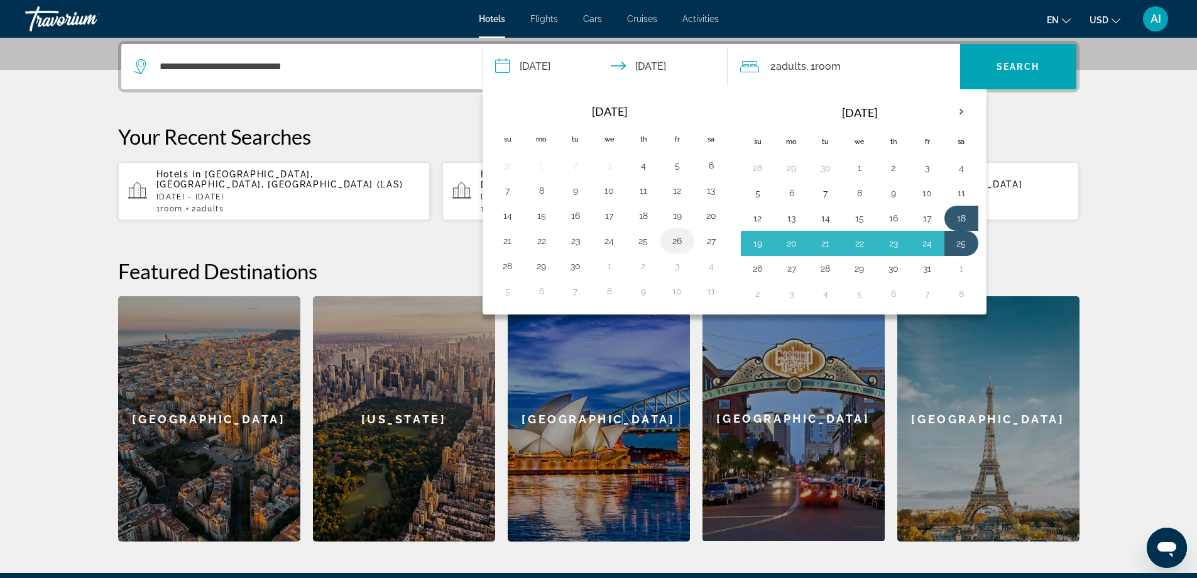
click at [676, 238] on button "26" at bounding box center [677, 241] width 20 height 18
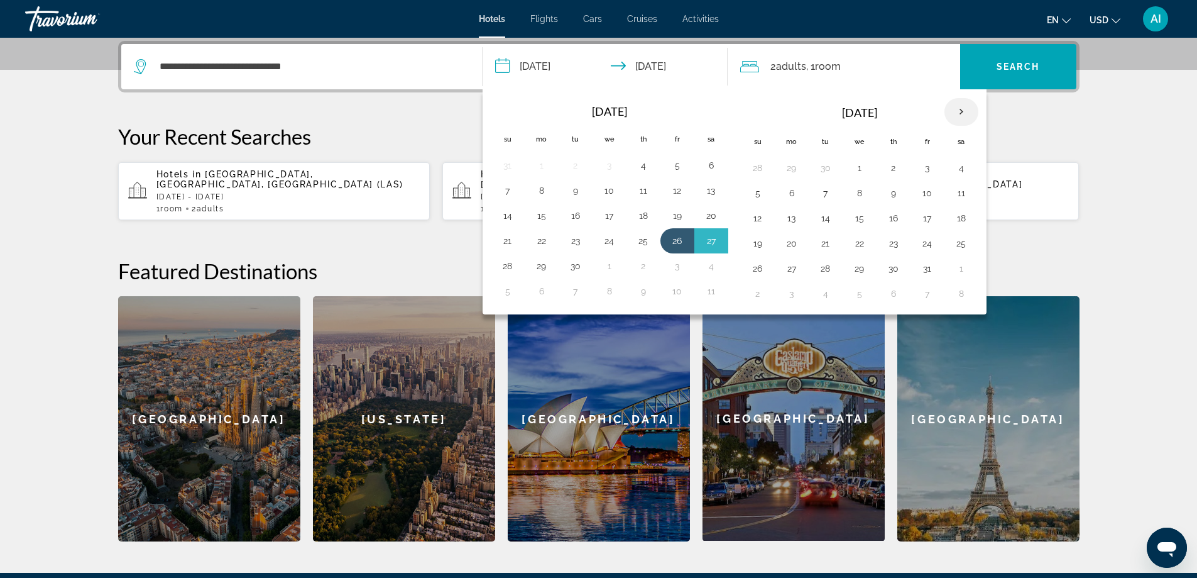
click at [956, 108] on th "Next month" at bounding box center [962, 112] width 34 height 28
click at [956, 109] on th "Next month" at bounding box center [962, 112] width 34 height 28
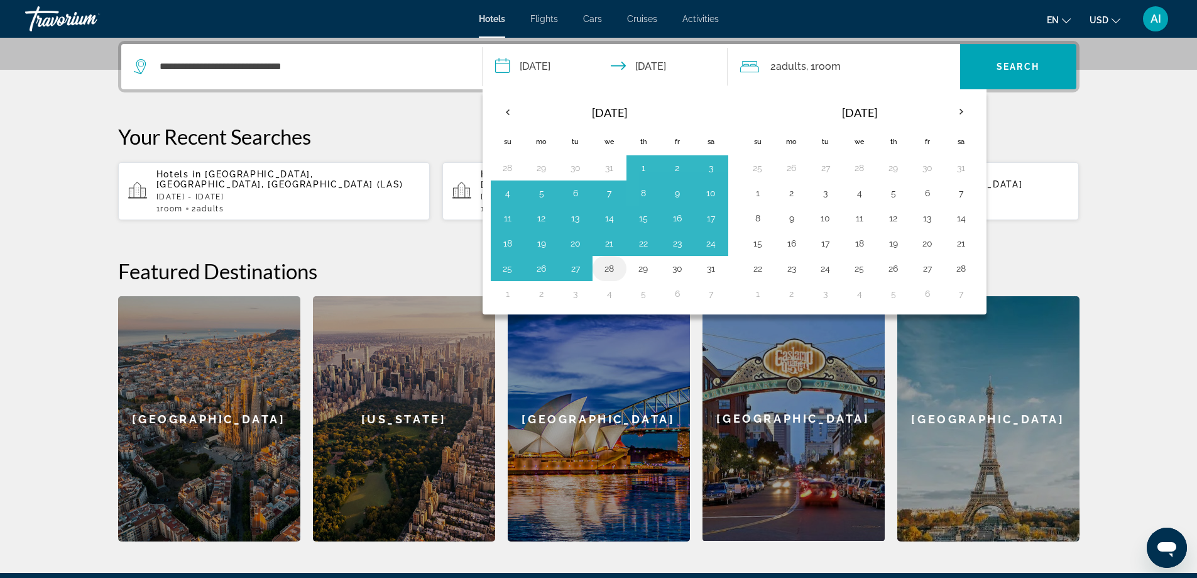
click at [613, 268] on button "28" at bounding box center [610, 269] width 20 height 18
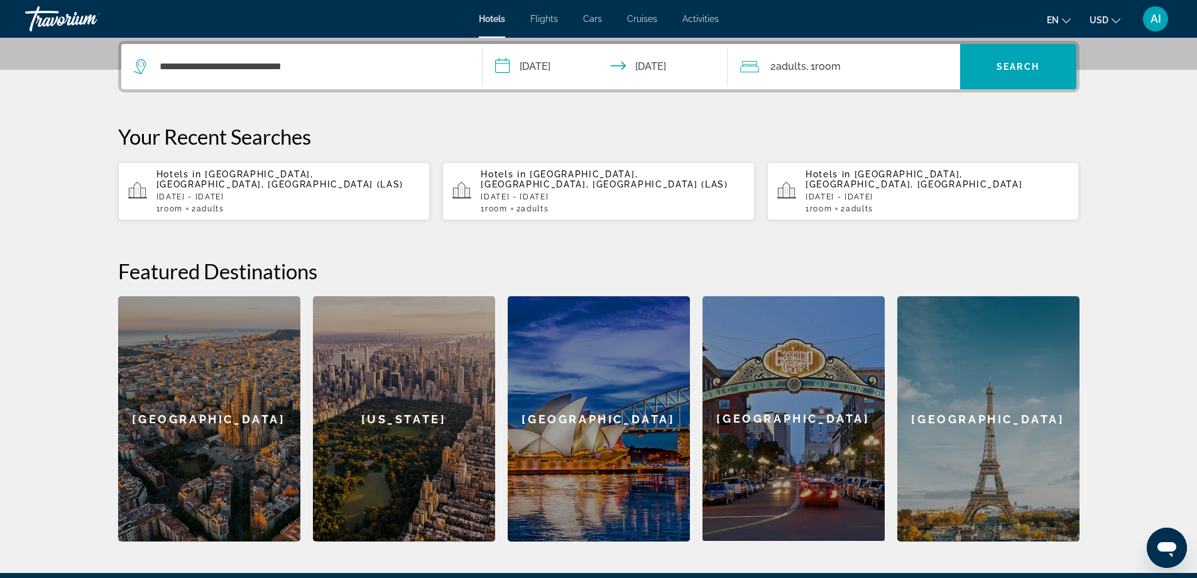
click at [551, 64] on input "**********" at bounding box center [608, 68] width 250 height 49
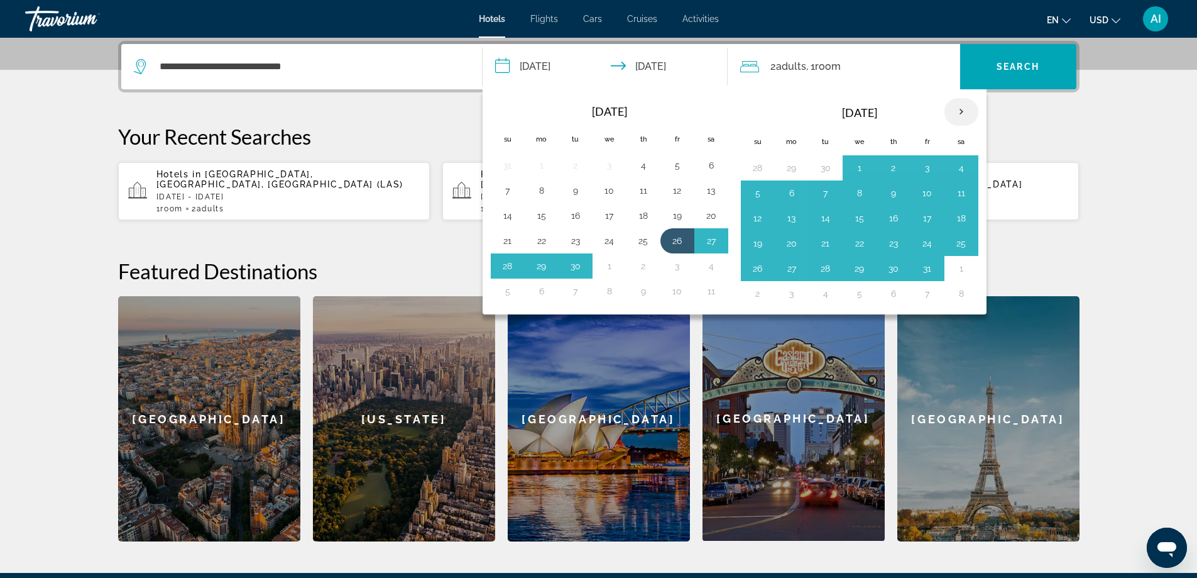
click at [960, 112] on th "Next month" at bounding box center [962, 112] width 34 height 28
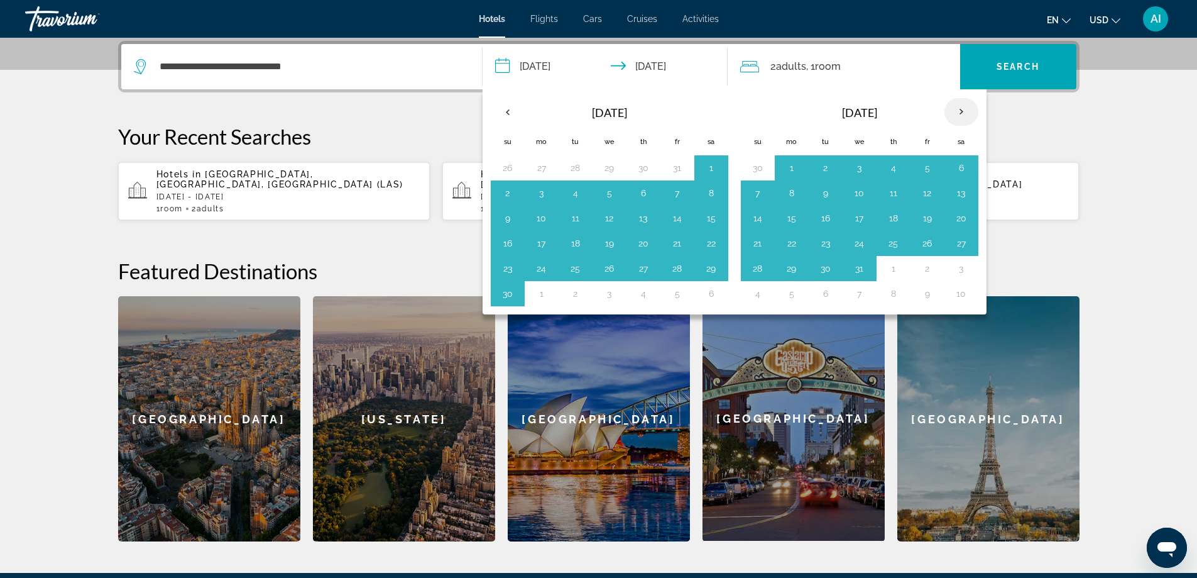
click at [960, 112] on th "Next month" at bounding box center [962, 112] width 34 height 28
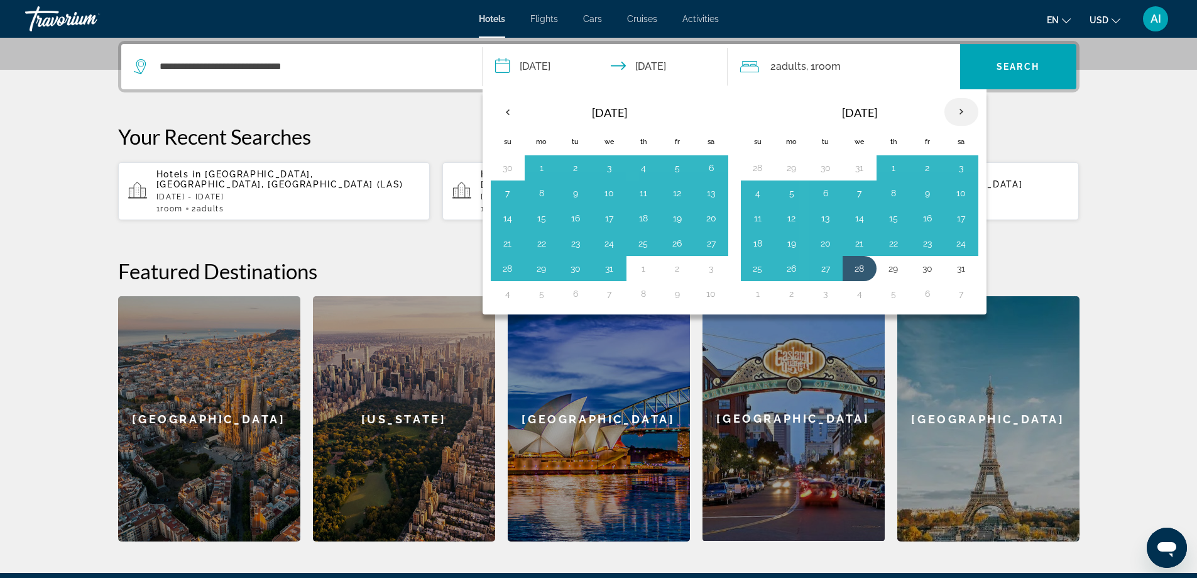
click at [960, 112] on th "Next month" at bounding box center [962, 112] width 34 height 28
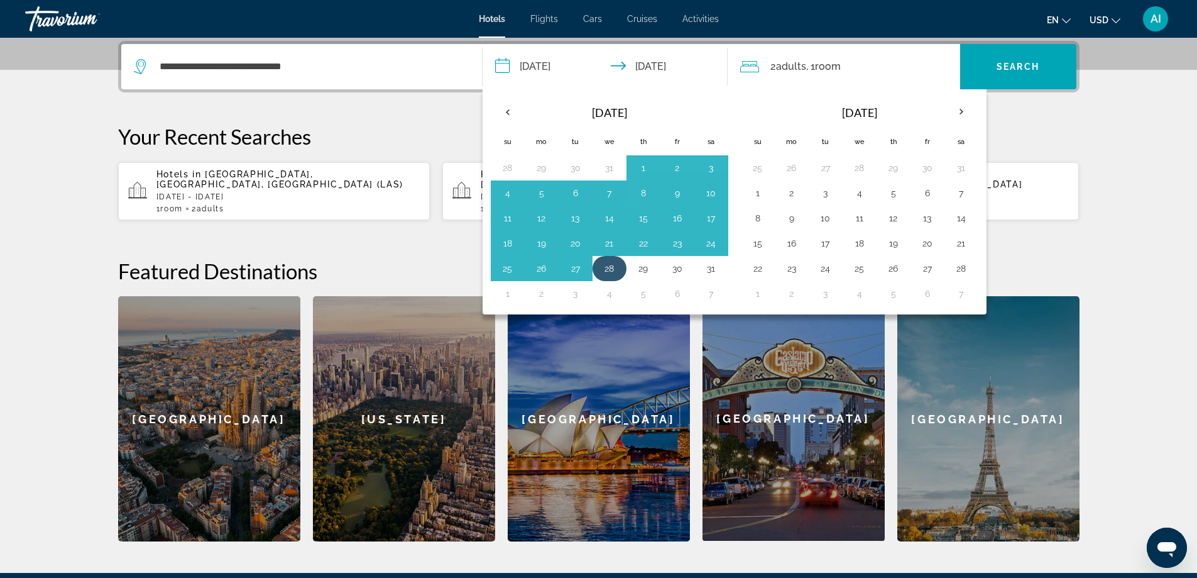
click at [610, 263] on button "28" at bounding box center [610, 269] width 20 height 18
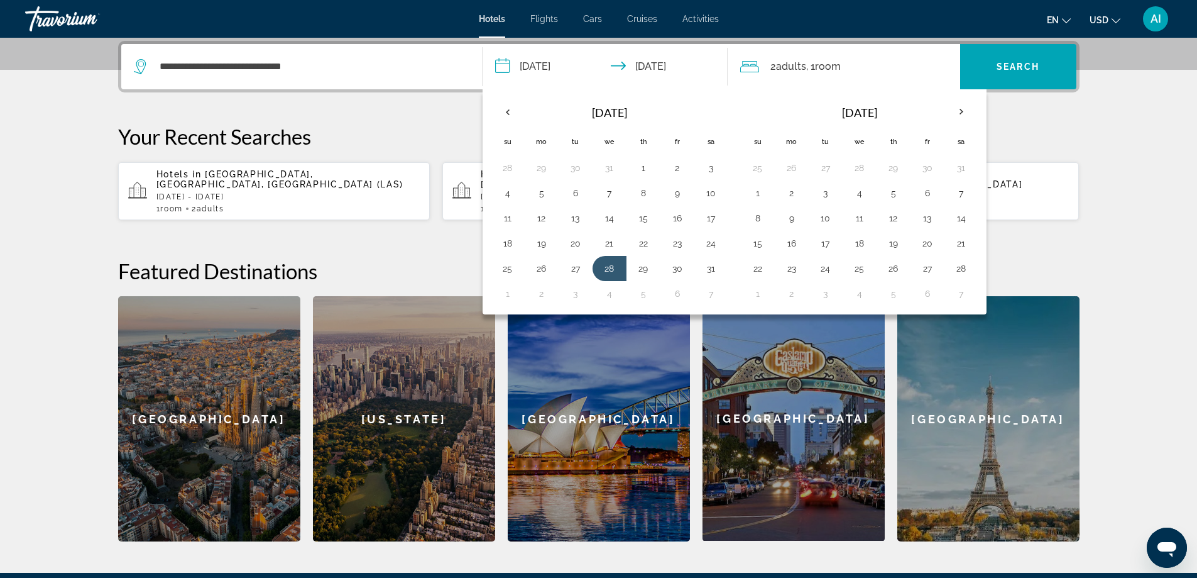
click at [563, 66] on input "**********" at bounding box center [608, 68] width 250 height 49
click at [505, 67] on input "**********" at bounding box center [608, 68] width 250 height 49
click at [507, 67] on input "**********" at bounding box center [608, 68] width 250 height 49
click at [614, 268] on button "28" at bounding box center [610, 269] width 20 height 18
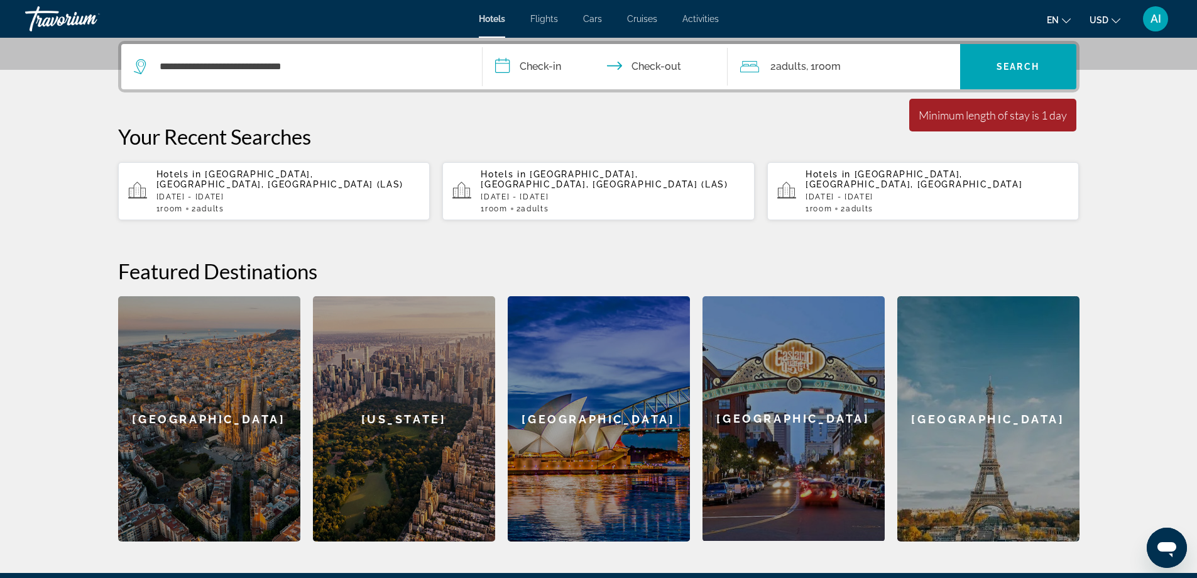
click at [542, 67] on input "**********" at bounding box center [608, 68] width 250 height 49
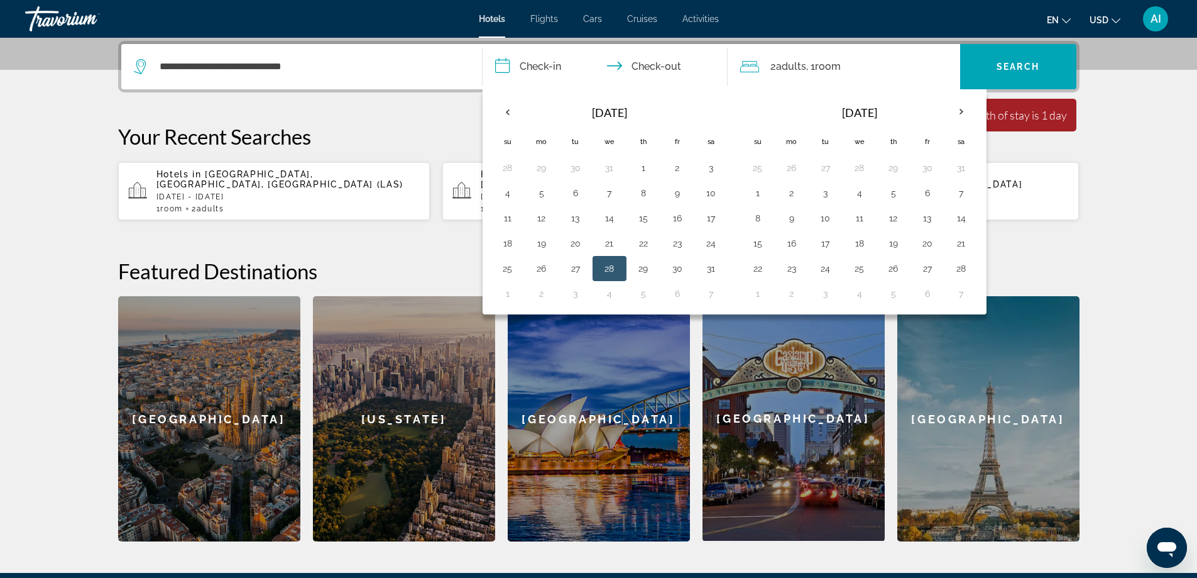
click at [612, 266] on button "28" at bounding box center [610, 269] width 20 height 18
click at [830, 195] on button "3" at bounding box center [826, 193] width 20 height 18
type input "**********"
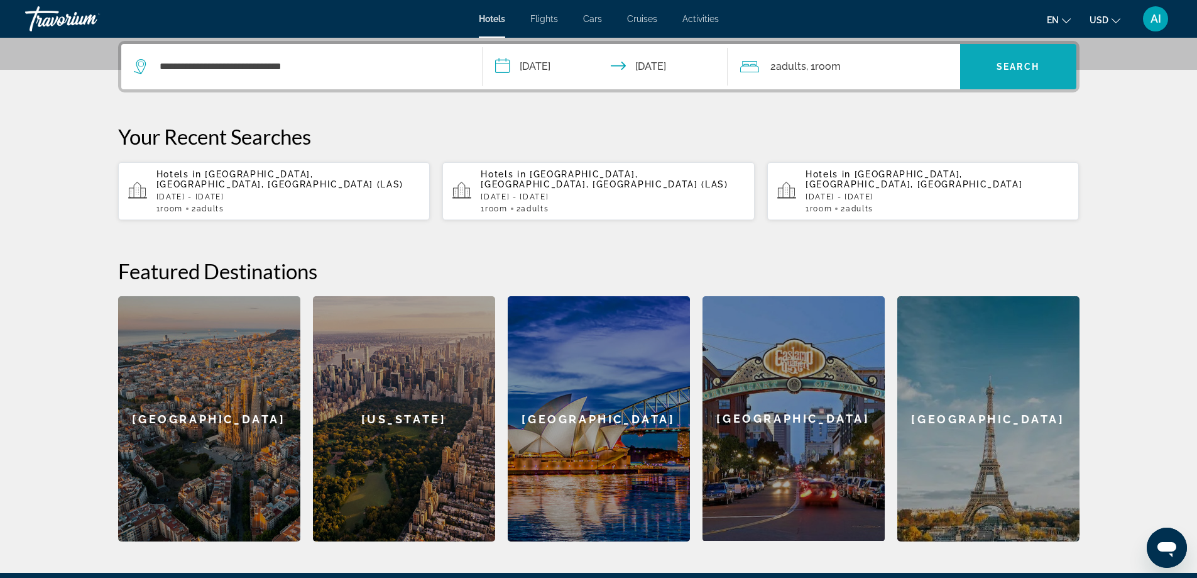
click at [1038, 67] on span "Search" at bounding box center [1018, 67] width 43 height 10
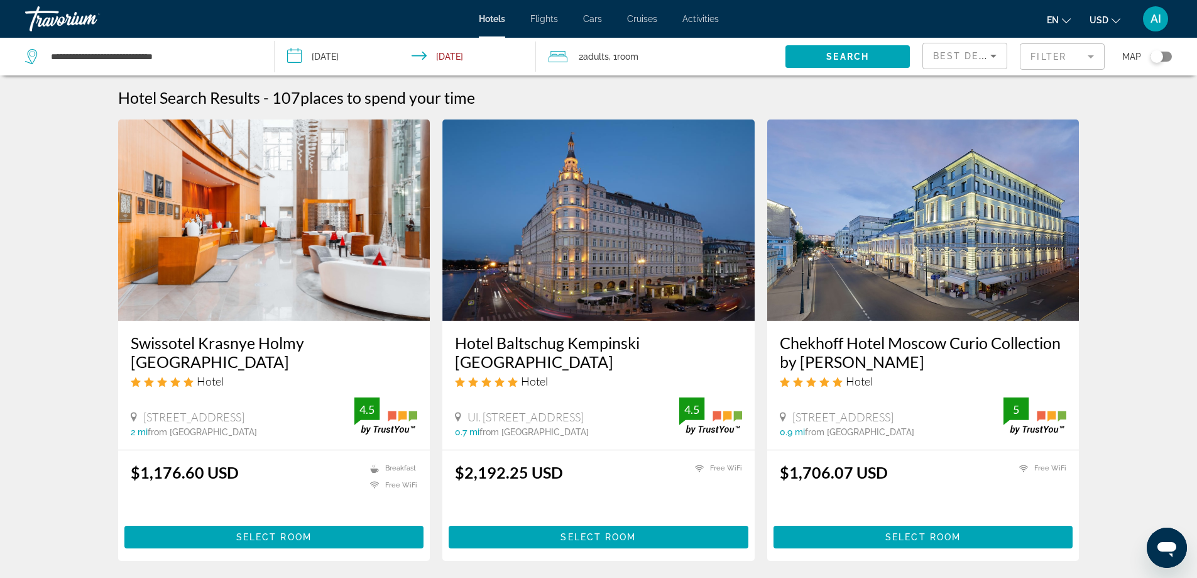
scroll to position [84, 0]
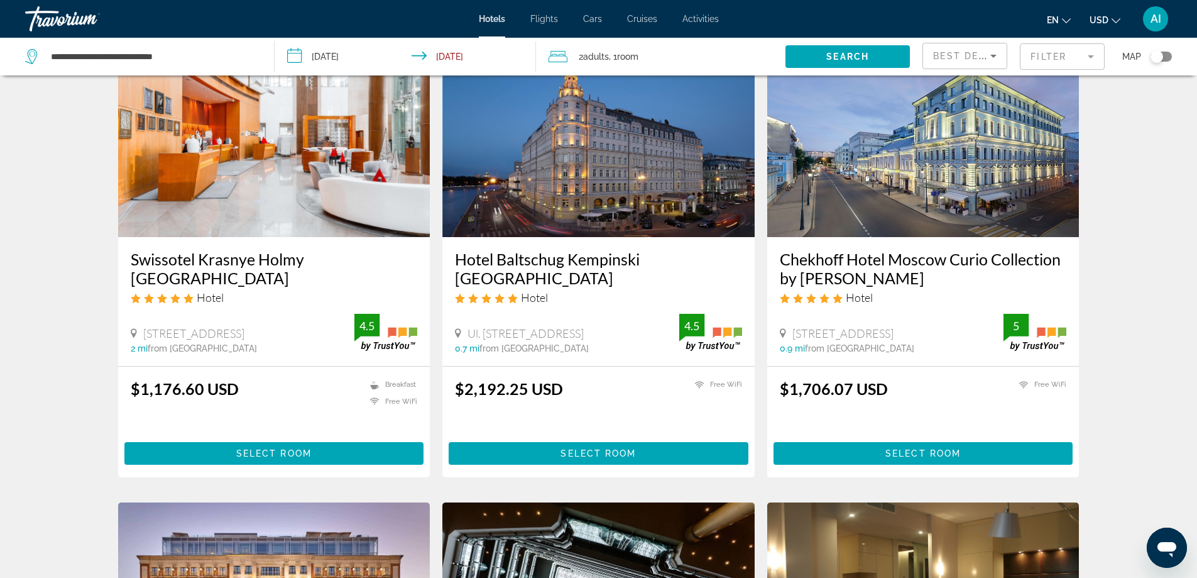
click at [992, 55] on icon "Sort by" at bounding box center [994, 56] width 6 height 3
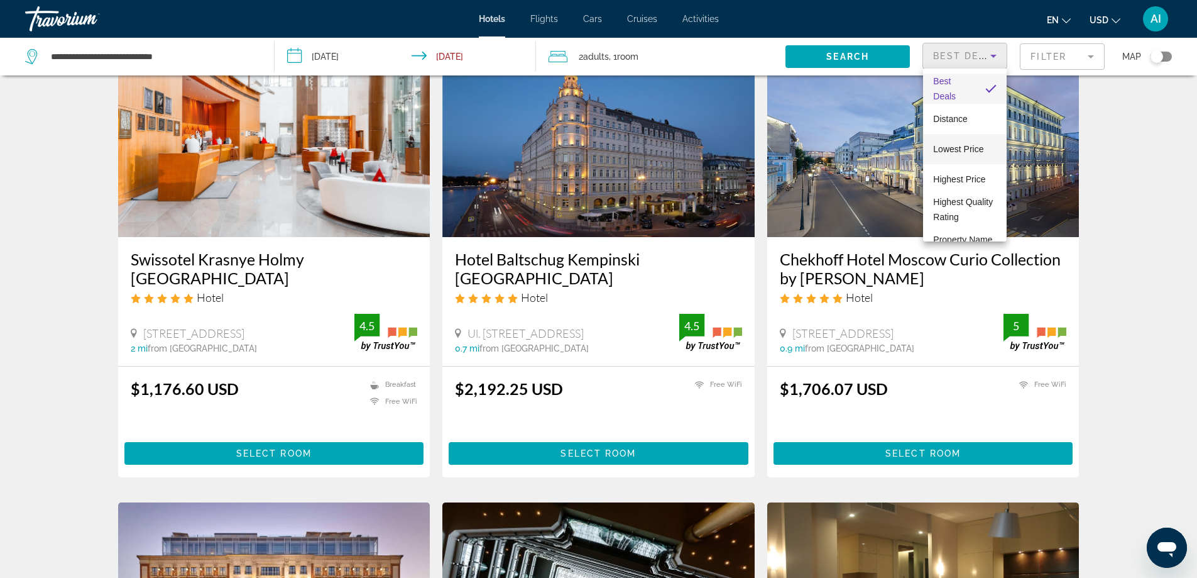
click at [957, 151] on span "Lowest Price" at bounding box center [958, 149] width 50 height 10
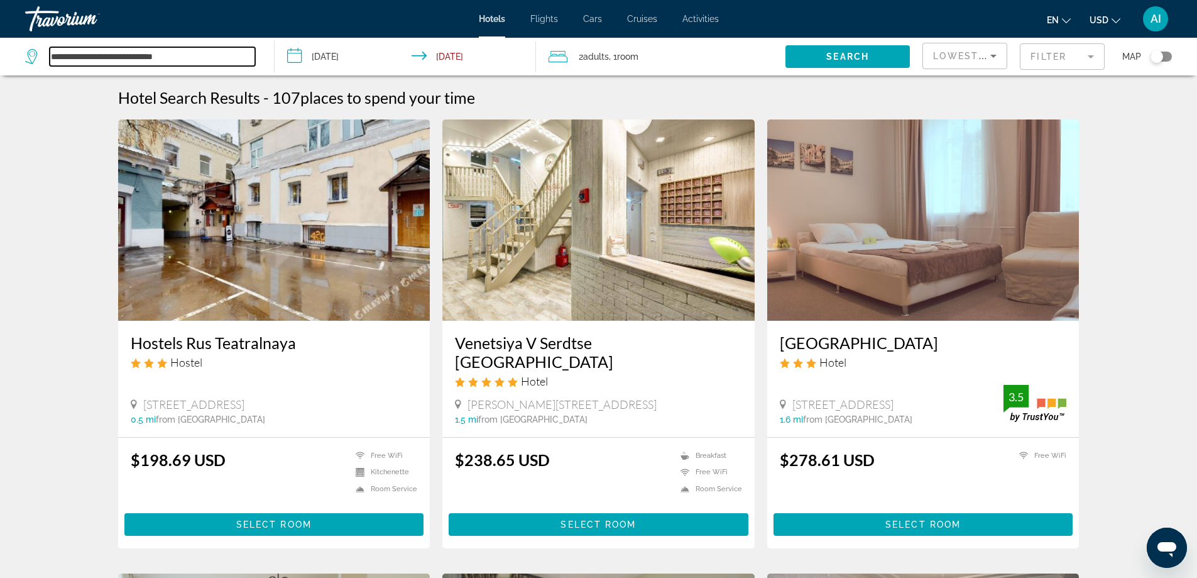
click at [219, 57] on input "**********" at bounding box center [153, 56] width 206 height 19
drag, startPoint x: 219, startPoint y: 57, endPoint x: 0, endPoint y: 52, distance: 219.4
click at [0, 52] on app-destination-search "**********" at bounding box center [137, 57] width 275 height 38
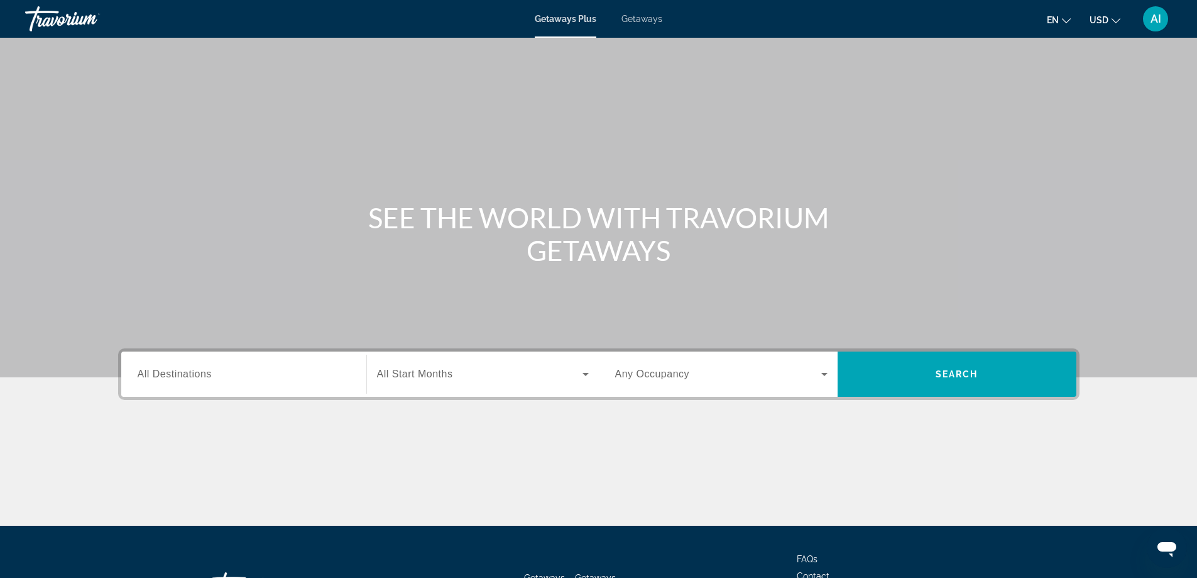
drag, startPoint x: 690, startPoint y: 35, endPoint x: 595, endPoint y: 12, distance: 97.6
click at [617, 18] on div "Skip to main content Getaways Plus Getaways en English Español Français Italian…" at bounding box center [598, 289] width 1197 height 578
click at [649, 18] on span "Getaways" at bounding box center [642, 19] width 41 height 10
click at [216, 374] on input "Destination All Destinations" at bounding box center [244, 374] width 212 height 15
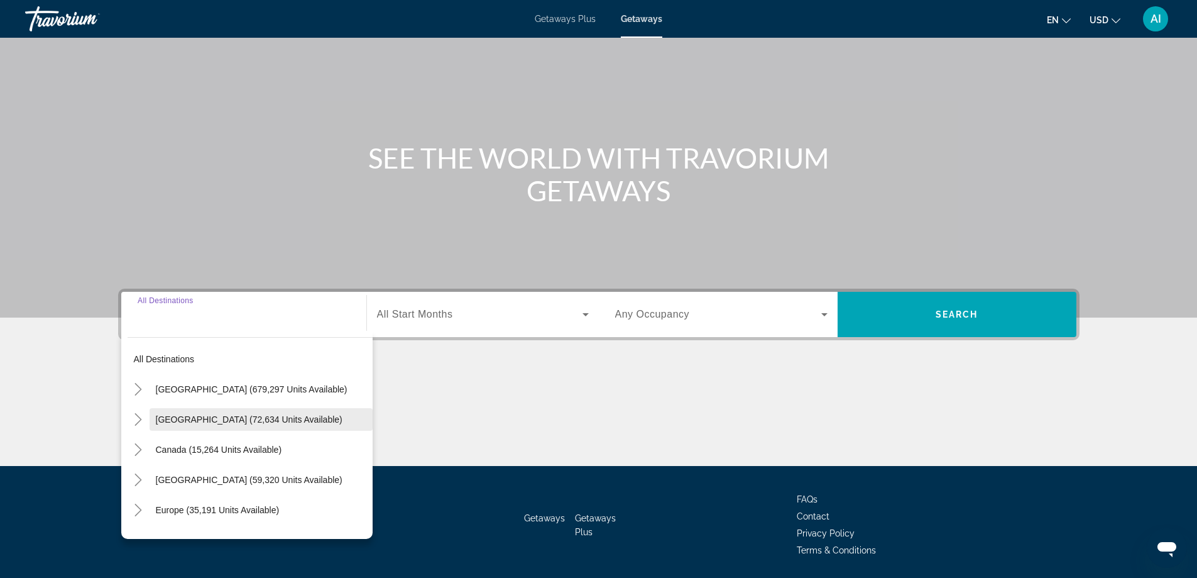
scroll to position [102, 0]
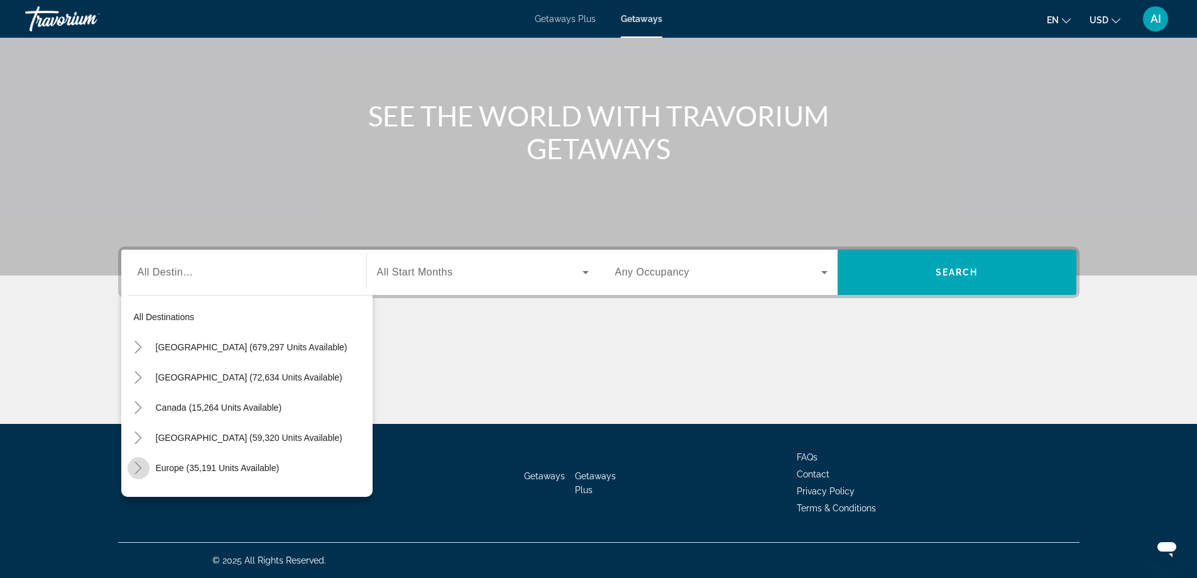
click at [138, 468] on icon "Toggle Europe (35,191 units available)" at bounding box center [138, 467] width 13 height 13
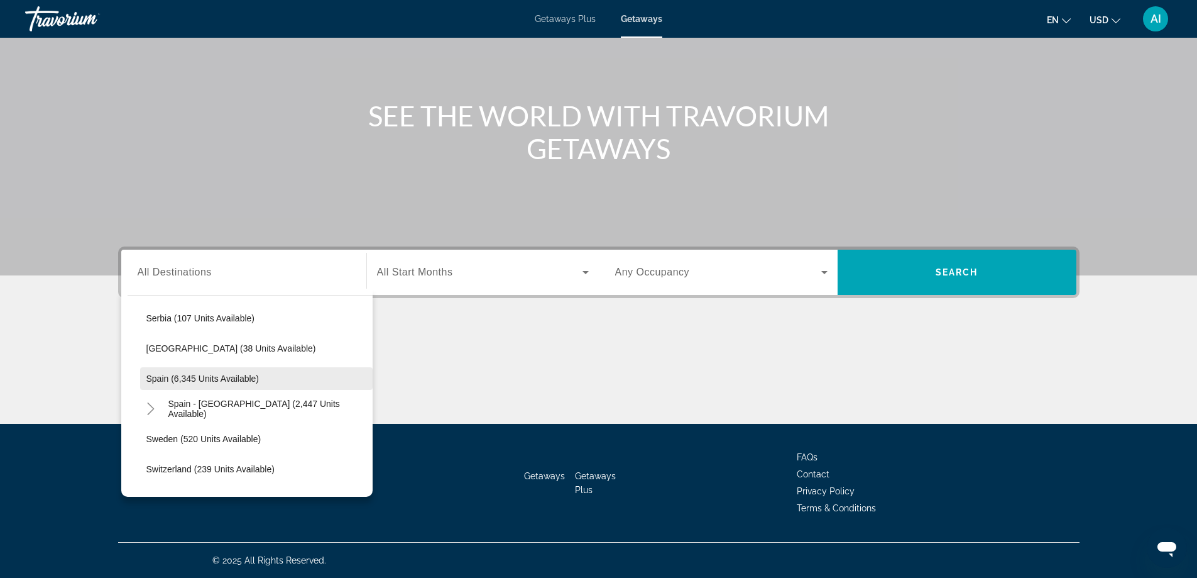
scroll to position [660, 0]
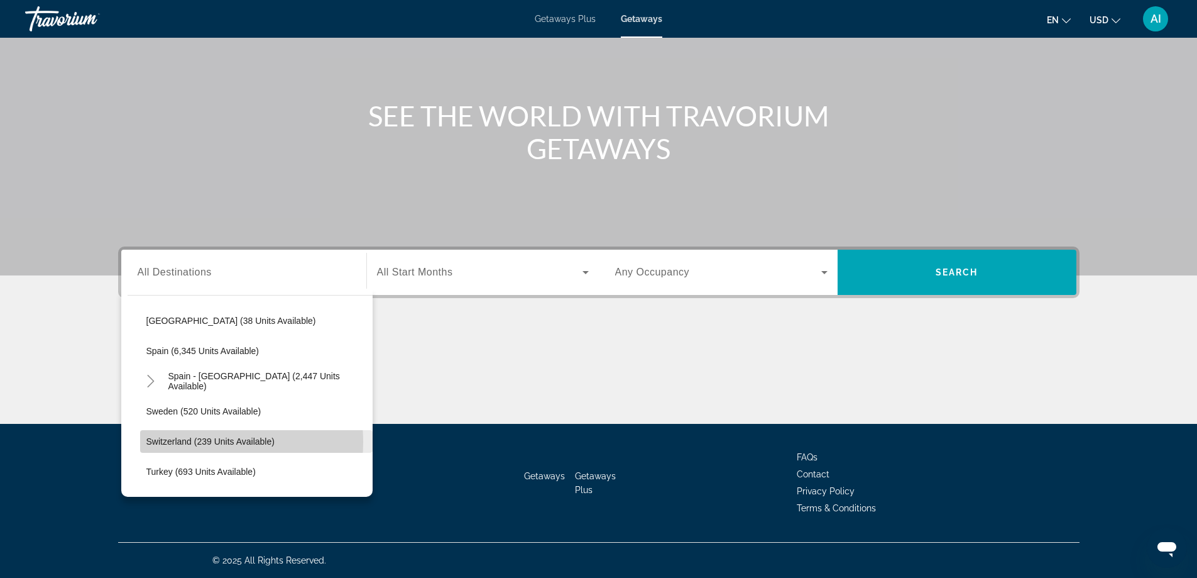
click at [192, 442] on span "Switzerland (239 units available)" at bounding box center [210, 441] width 128 height 10
type input "**********"
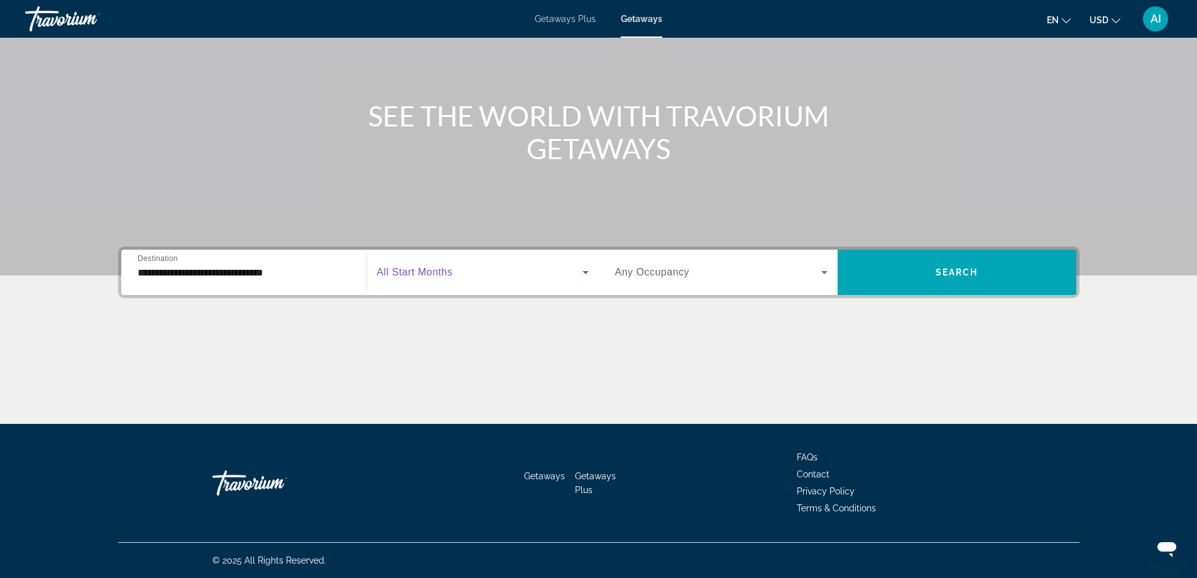
click at [453, 278] on span "Search widget" at bounding box center [480, 272] width 206 height 15
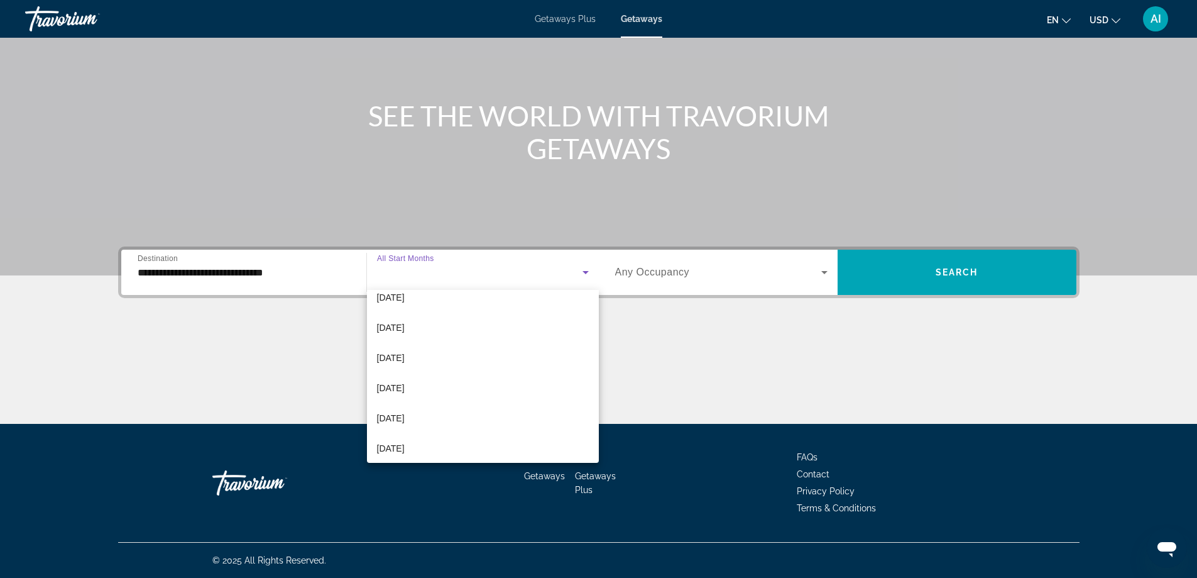
scroll to position [168, 0]
click at [405, 324] on span "[DATE]" at bounding box center [391, 323] width 28 height 15
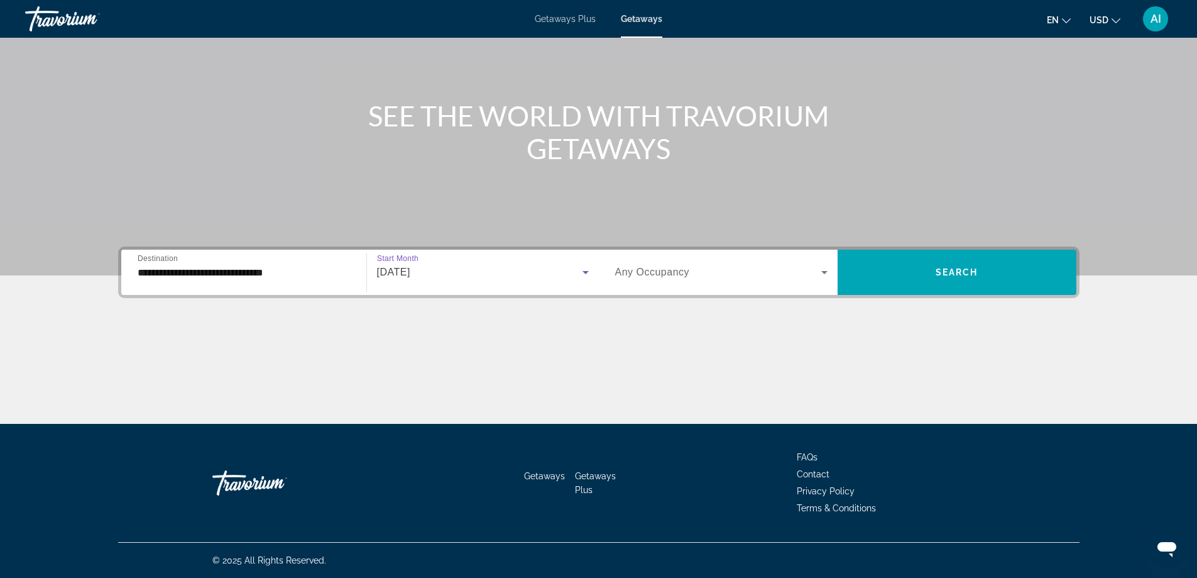
click at [796, 270] on span "Search widget" at bounding box center [718, 272] width 206 height 15
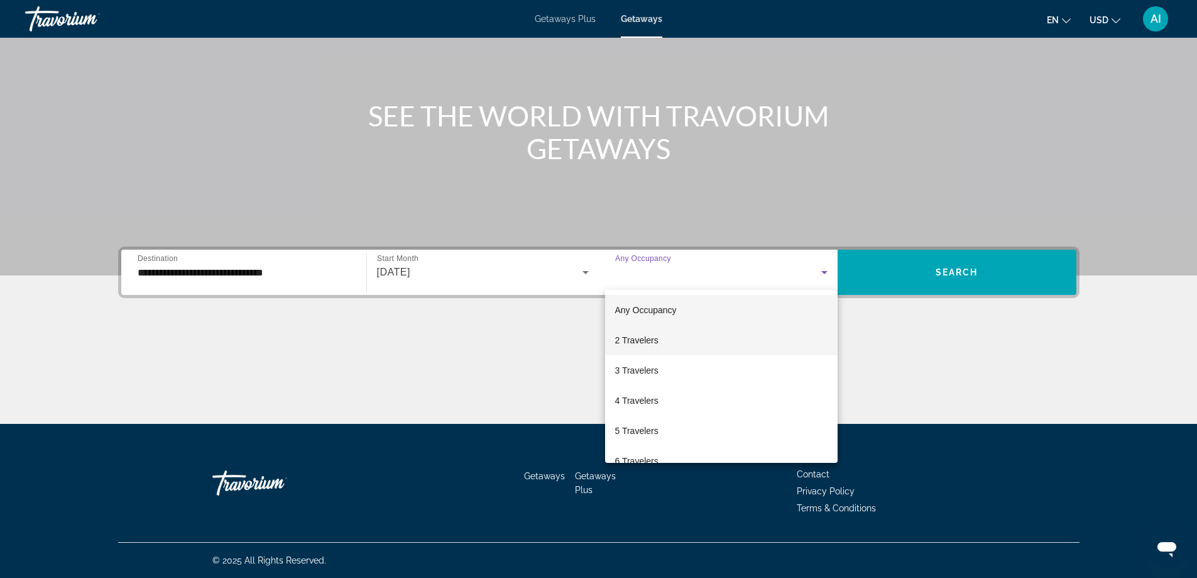
drag, startPoint x: 618, startPoint y: 341, endPoint x: 642, endPoint y: 330, distance: 26.4
click at [618, 341] on span "2 Travelers" at bounding box center [636, 339] width 43 height 15
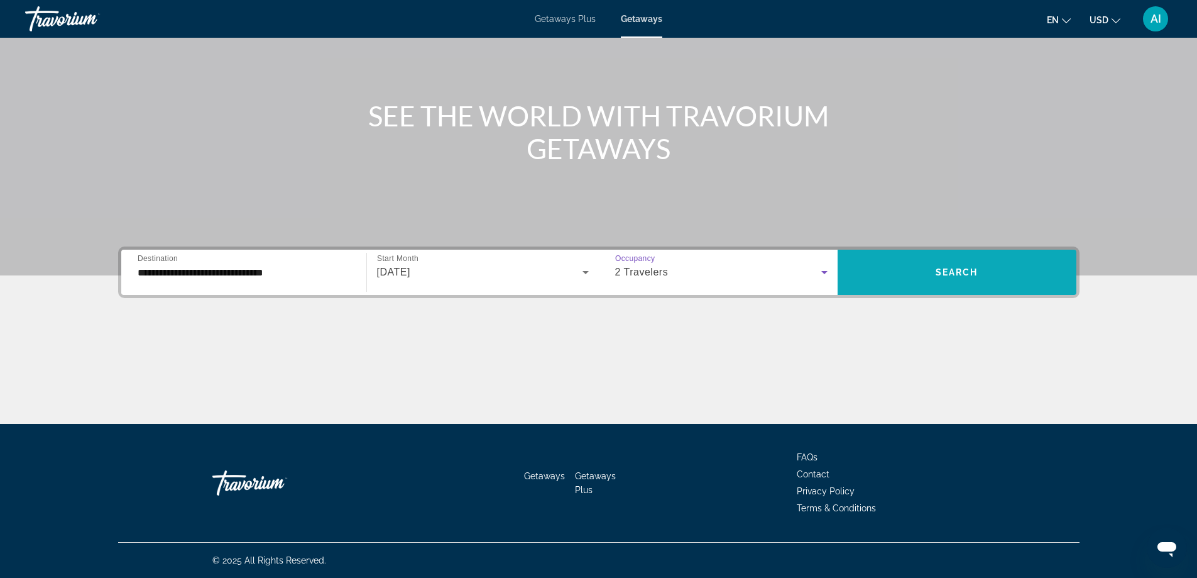
click at [941, 272] on span "Search" at bounding box center [957, 272] width 43 height 10
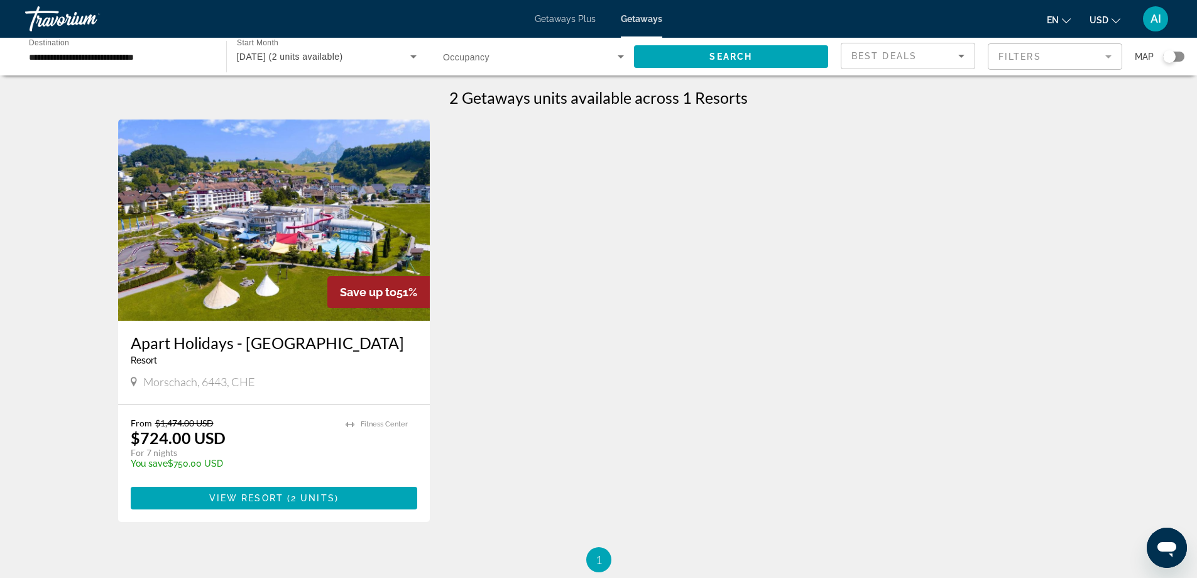
click at [310, 208] on img "Main content" at bounding box center [274, 219] width 312 height 201
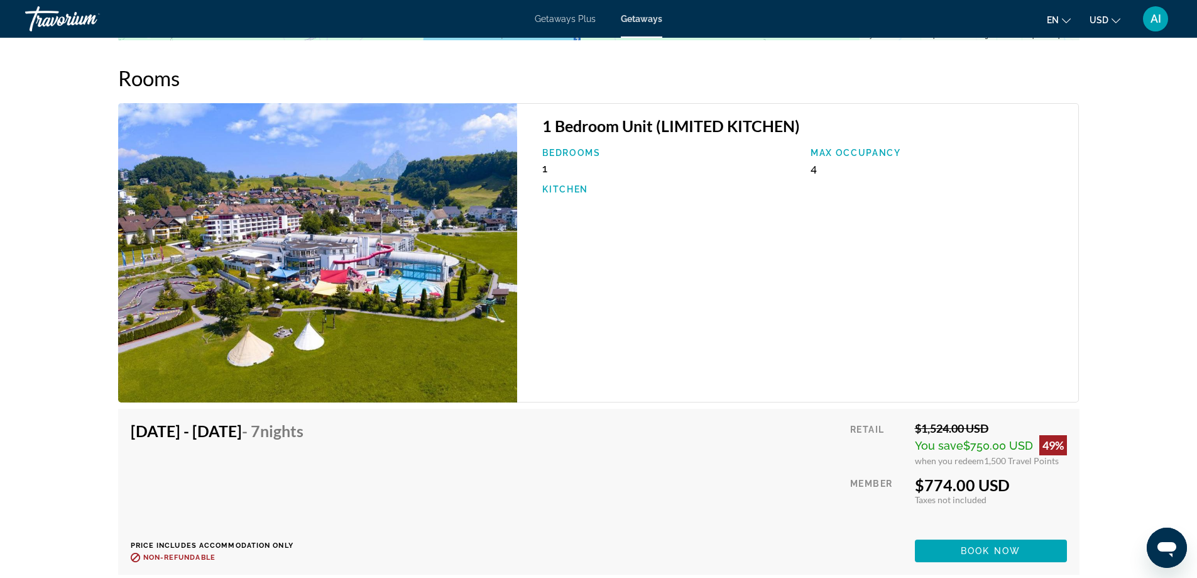
scroll to position [2011, 0]
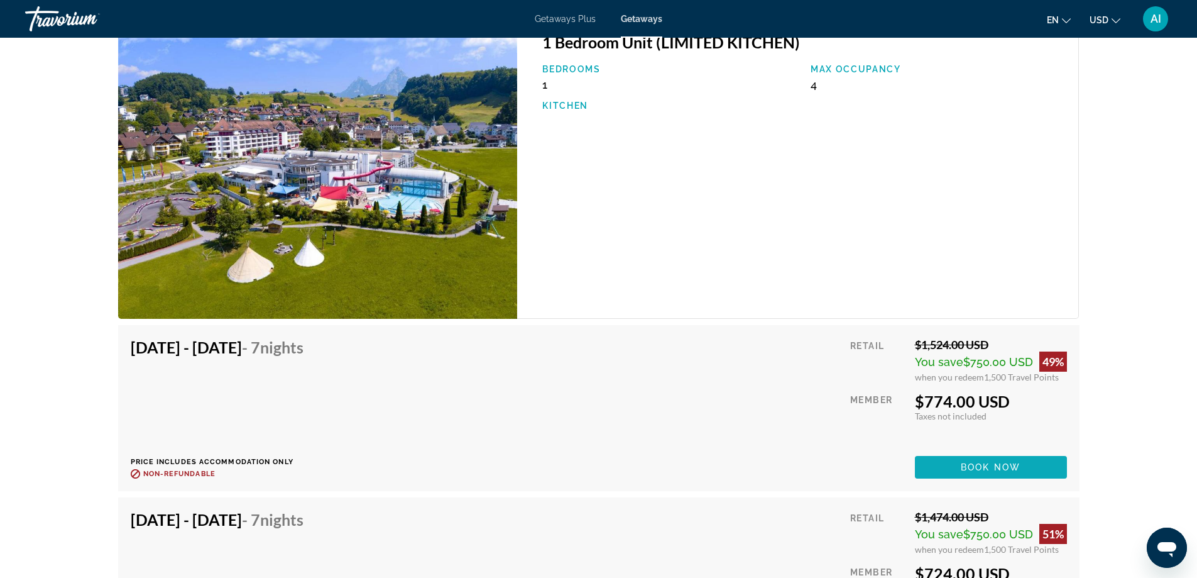
click at [975, 465] on span "Book now" at bounding box center [991, 467] width 60 height 10
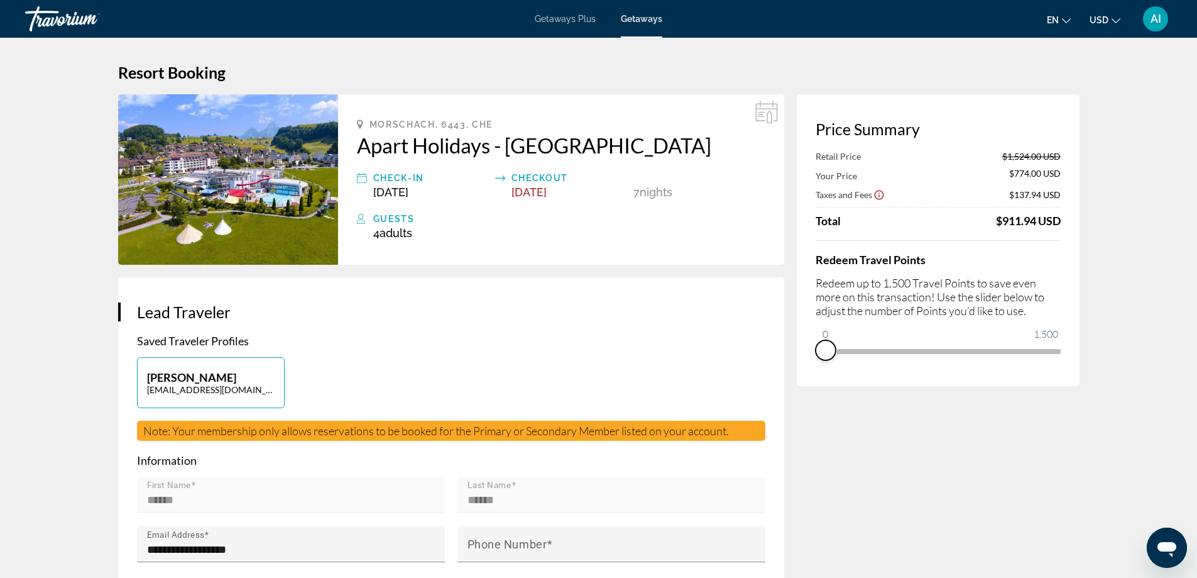
drag, startPoint x: 1048, startPoint y: 367, endPoint x: 738, endPoint y: 369, distance: 310.5
drag, startPoint x: 830, startPoint y: 335, endPoint x: 1080, endPoint y: 373, distance: 253.1
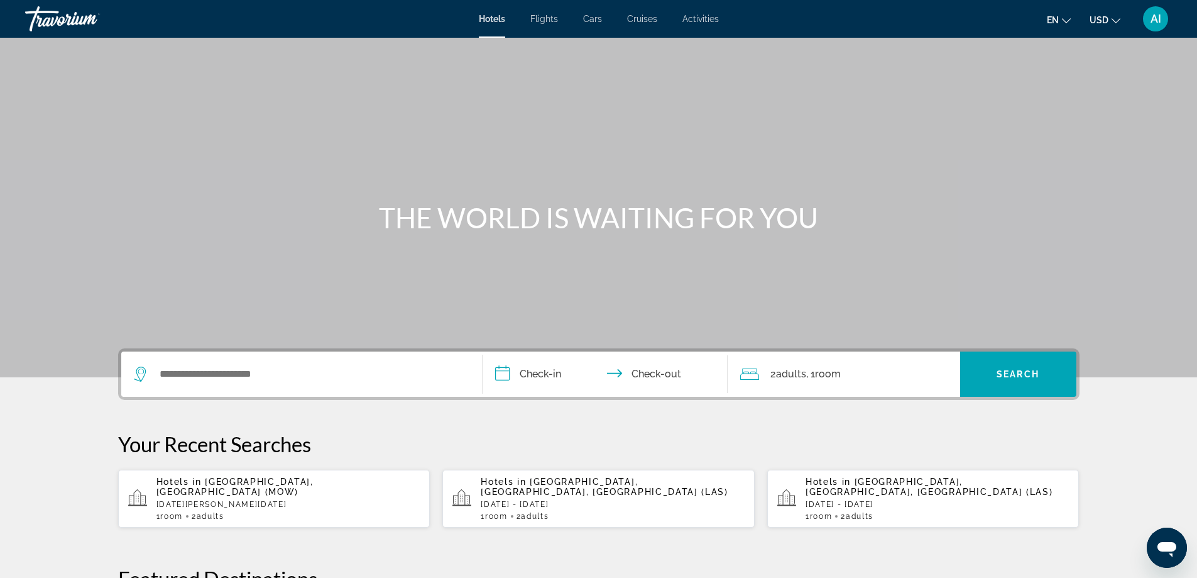
click at [257, 358] on div "Search widget" at bounding box center [302, 373] width 336 height 45
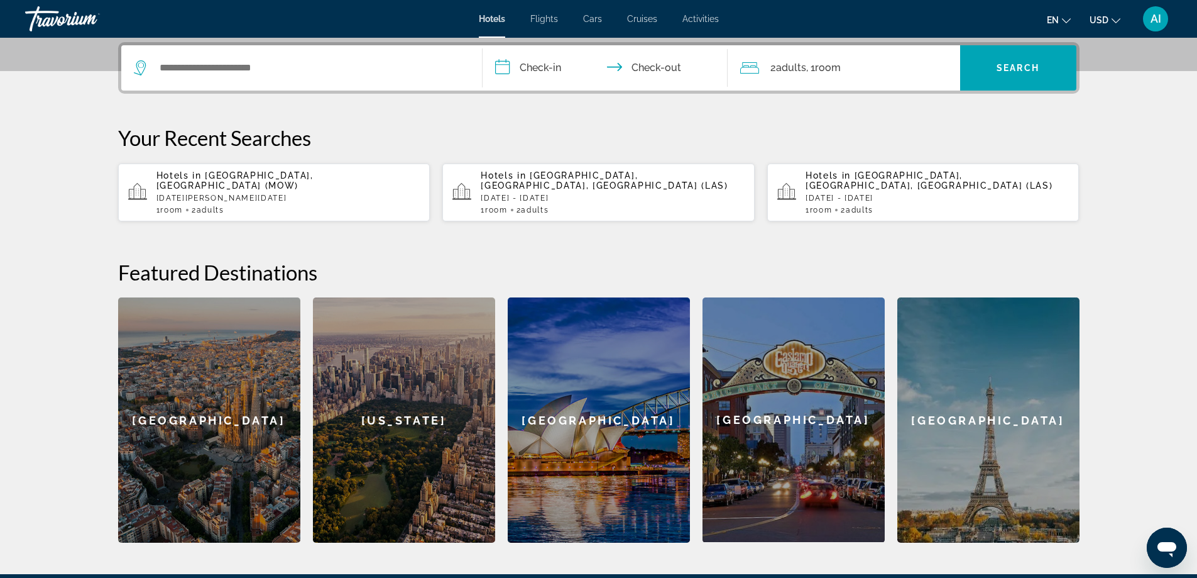
scroll to position [307, 0]
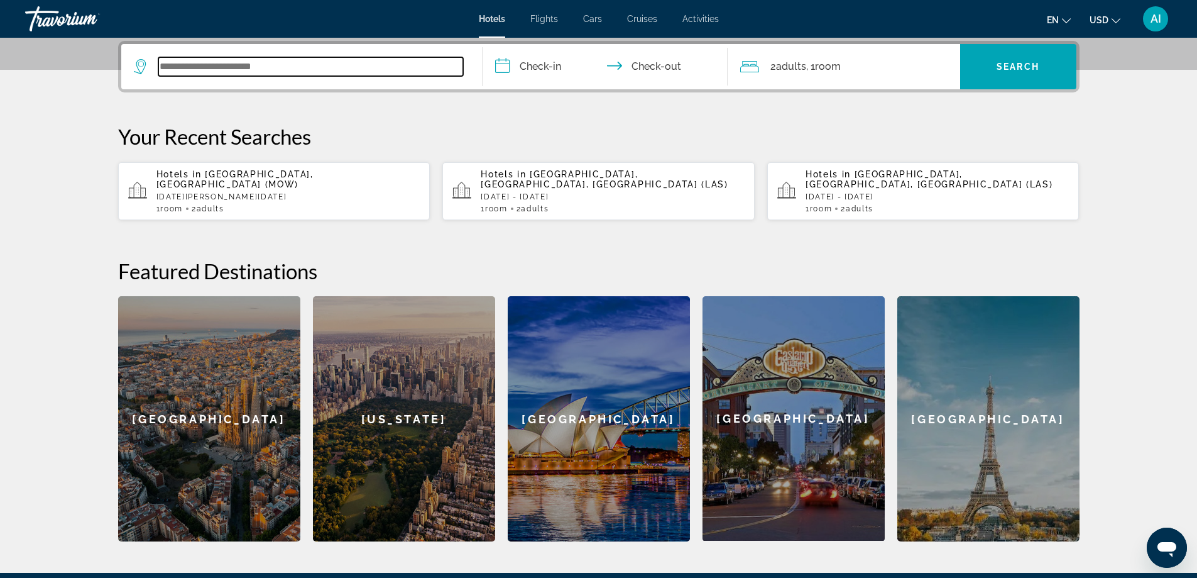
click at [250, 68] on input "Search widget" at bounding box center [310, 66] width 305 height 19
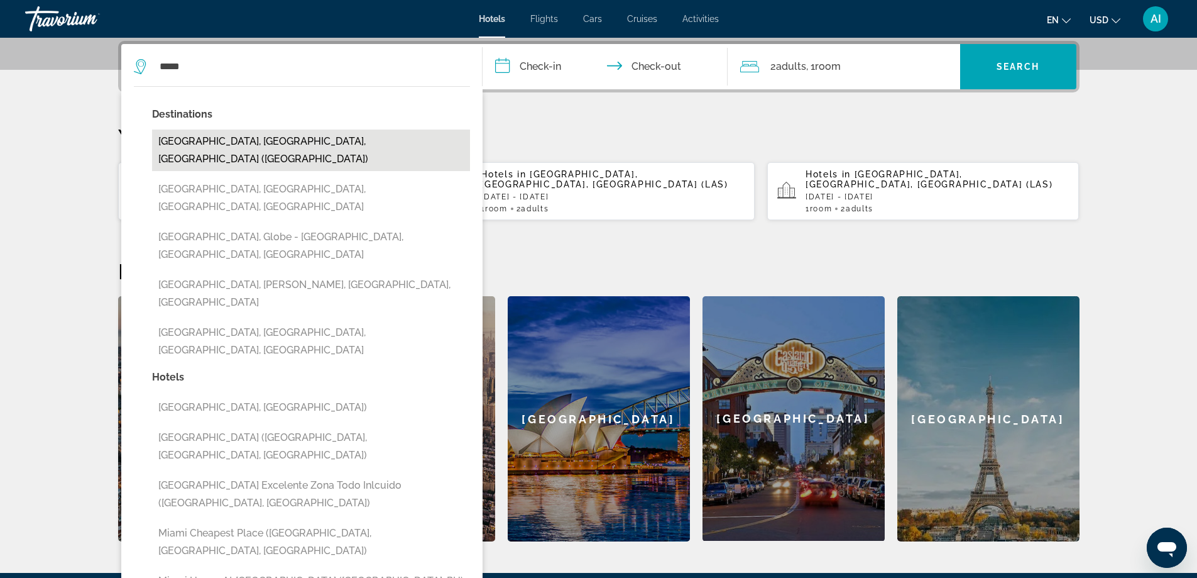
click at [228, 140] on button "[GEOGRAPHIC_DATA], [GEOGRAPHIC_DATA], [GEOGRAPHIC_DATA] ([GEOGRAPHIC_DATA])" at bounding box center [311, 149] width 318 height 41
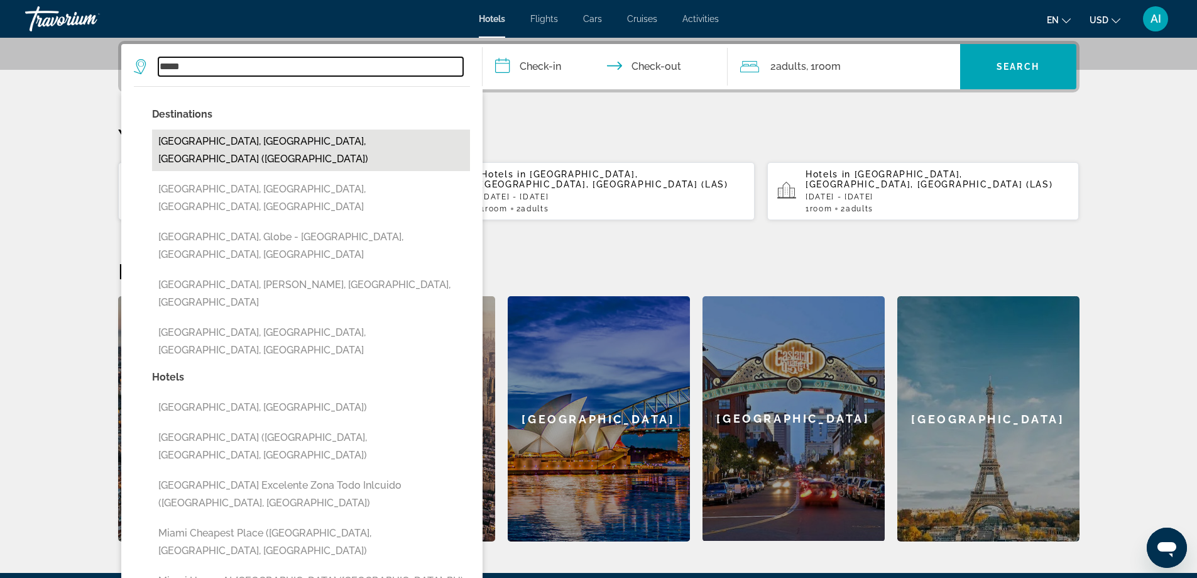
type input "**********"
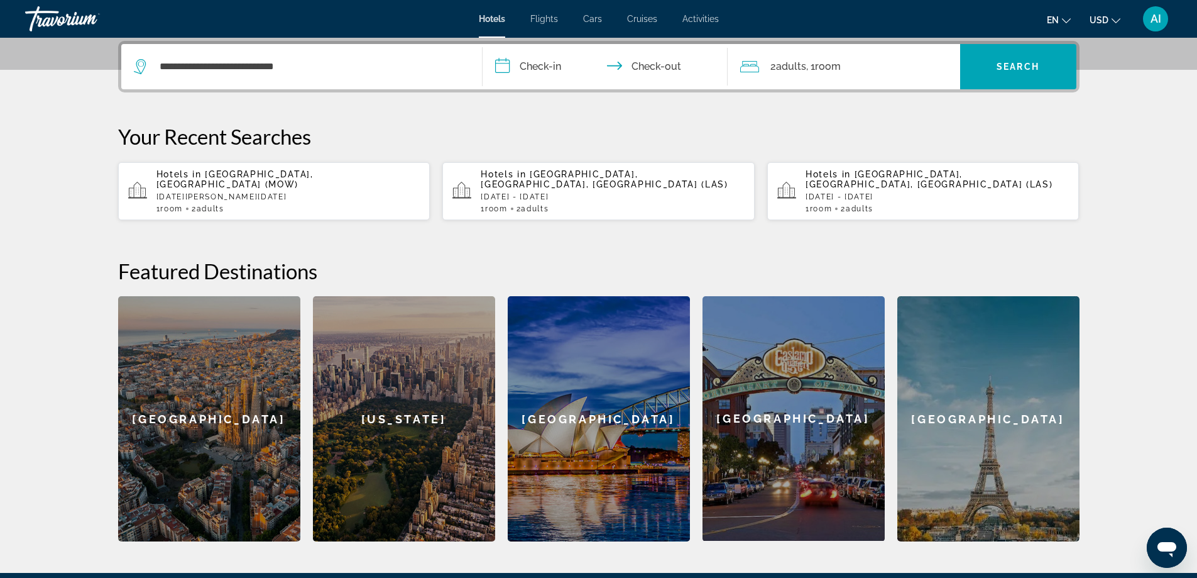
click at [540, 67] on input "**********" at bounding box center [608, 68] width 250 height 49
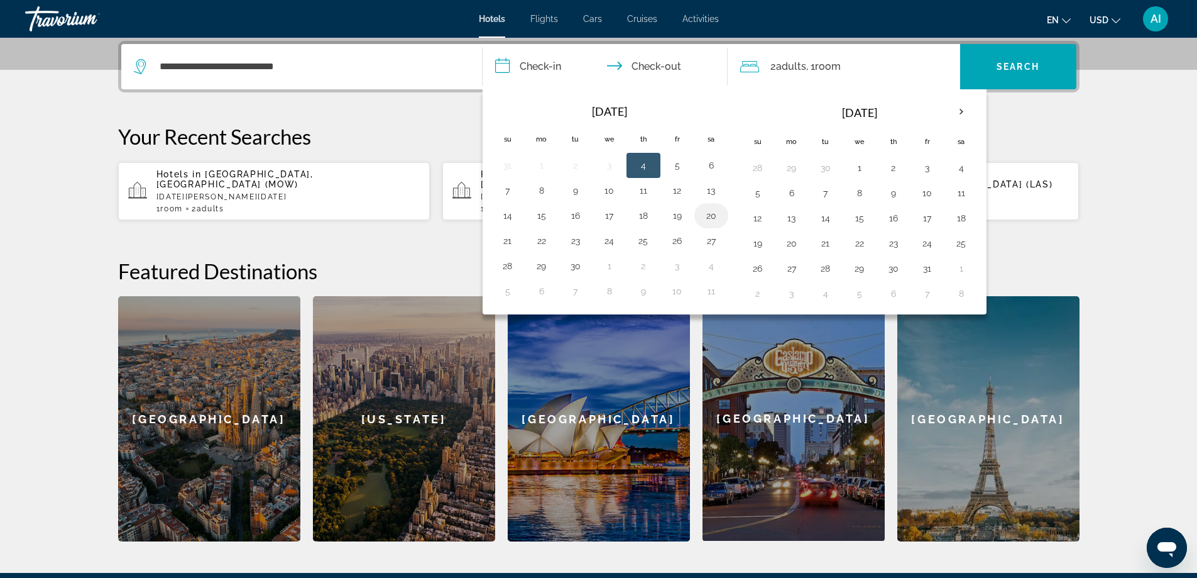
click at [712, 216] on button "20" at bounding box center [711, 216] width 20 height 18
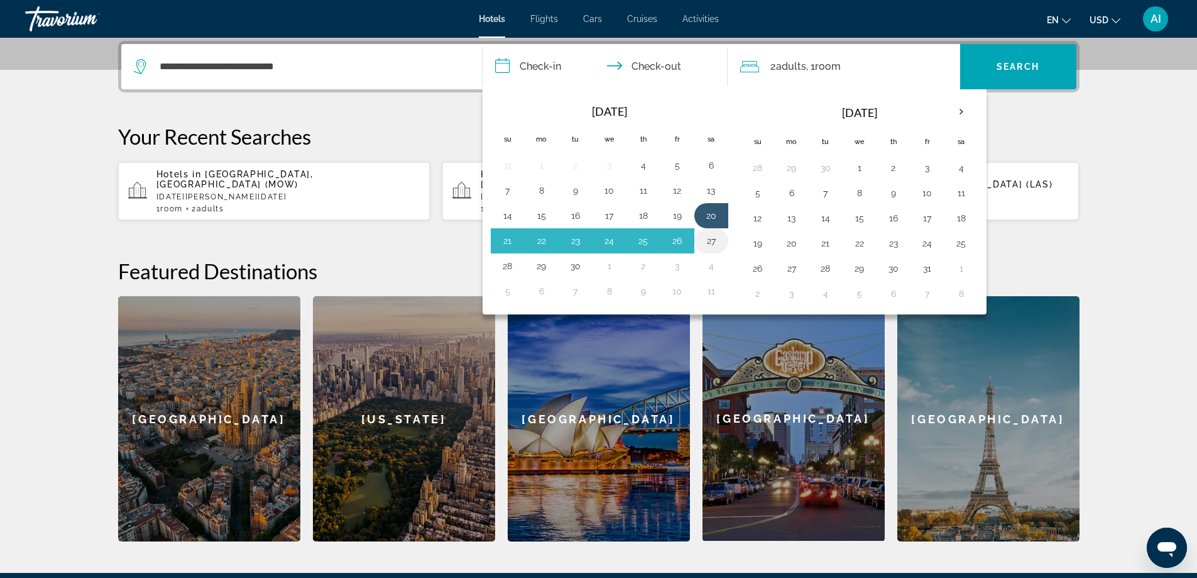
click at [710, 238] on button "27" at bounding box center [711, 241] width 20 height 18
type input "**********"
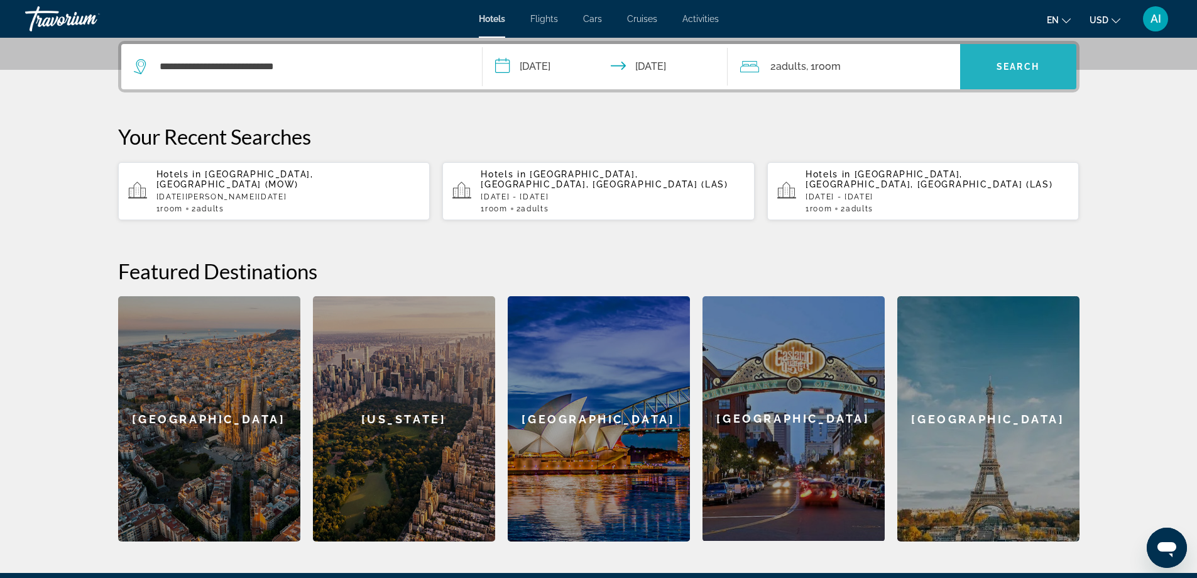
click at [1008, 68] on span "Search" at bounding box center [1018, 67] width 43 height 10
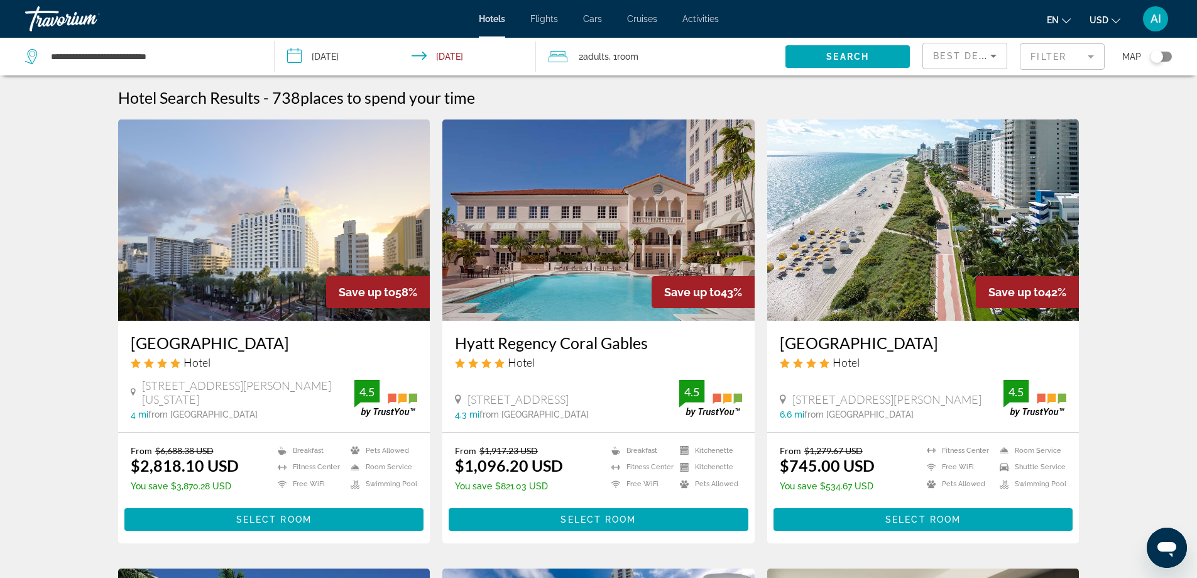
click at [286, 225] on img "Main content" at bounding box center [274, 219] width 312 height 201
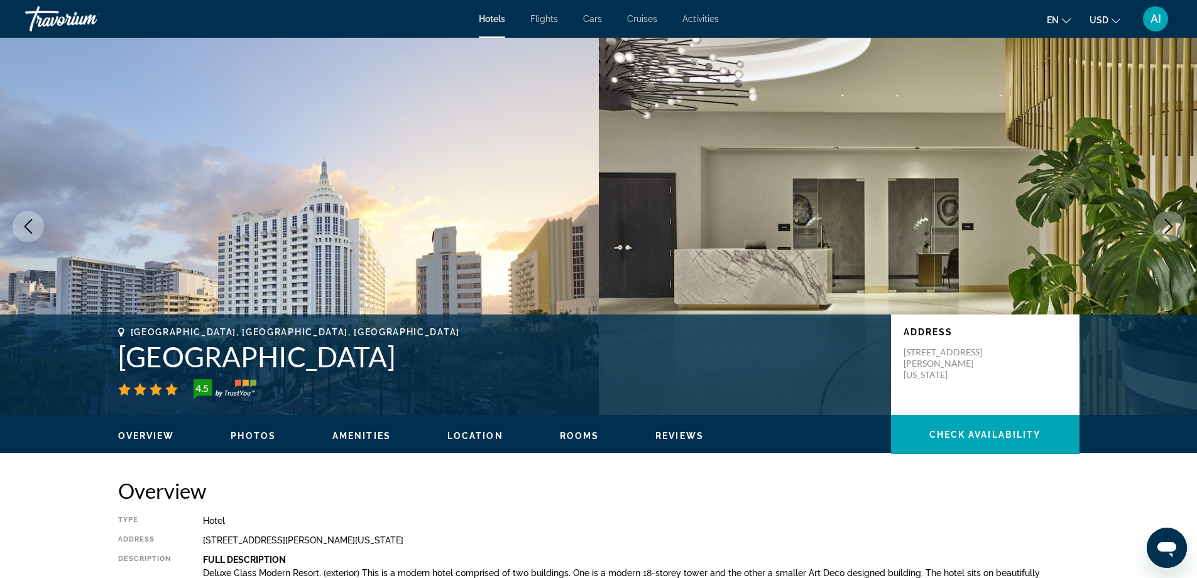
drag, startPoint x: 125, startPoint y: 355, endPoint x: 429, endPoint y: 364, distance: 303.7
click at [429, 364] on h1 "Loews Miami Beach Hotel" at bounding box center [498, 356] width 760 height 33
copy h1 "Loews Miami Beach Hotel"
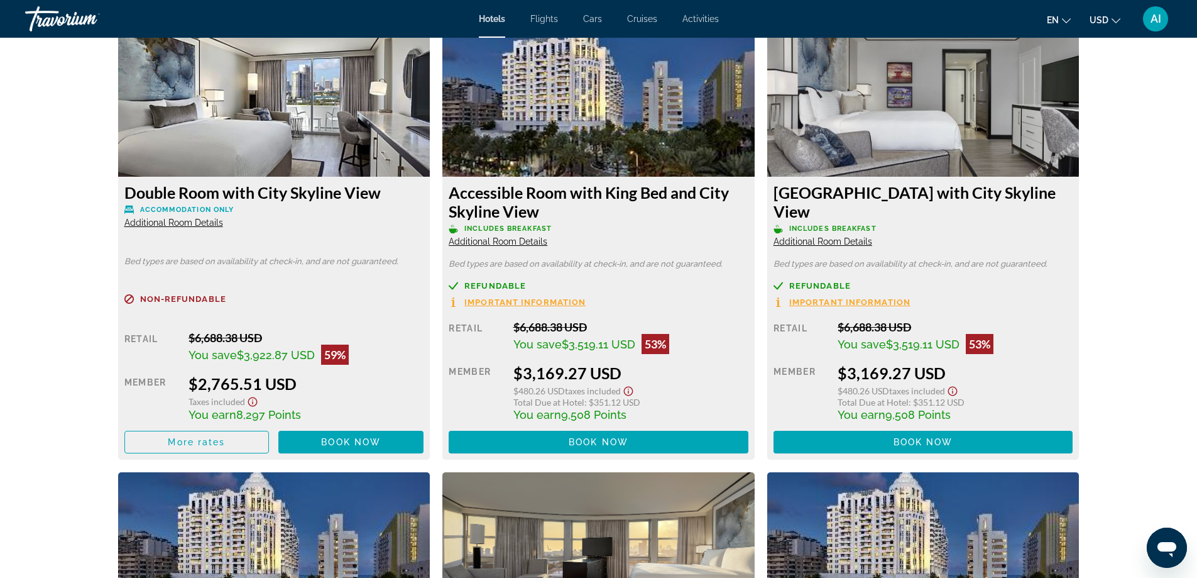
scroll to position [1843, 0]
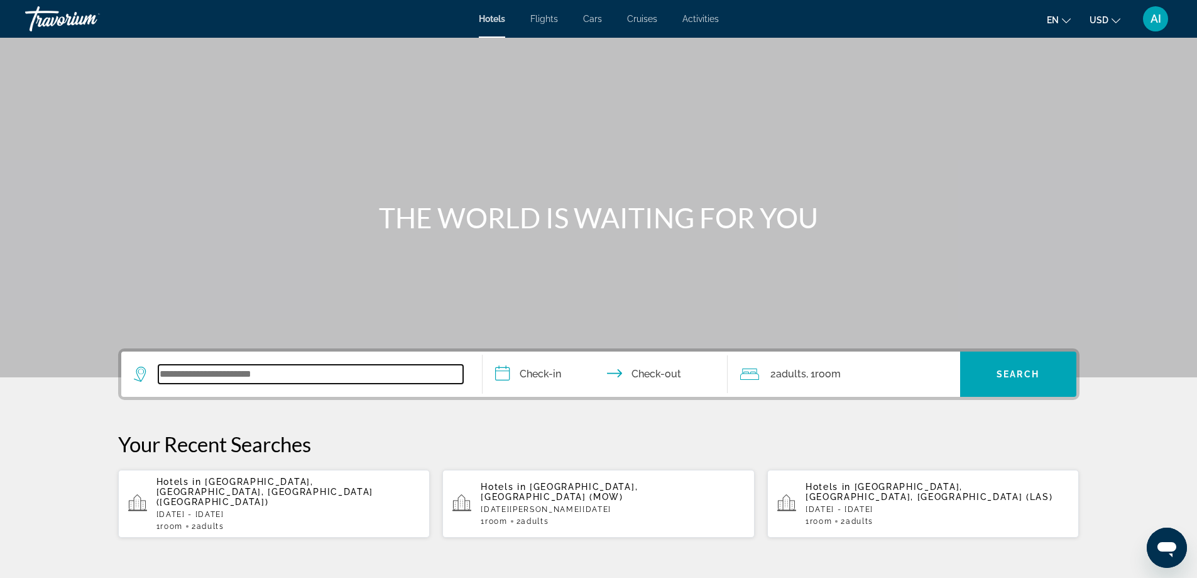
click at [334, 374] on input "Search widget" at bounding box center [310, 374] width 305 height 19
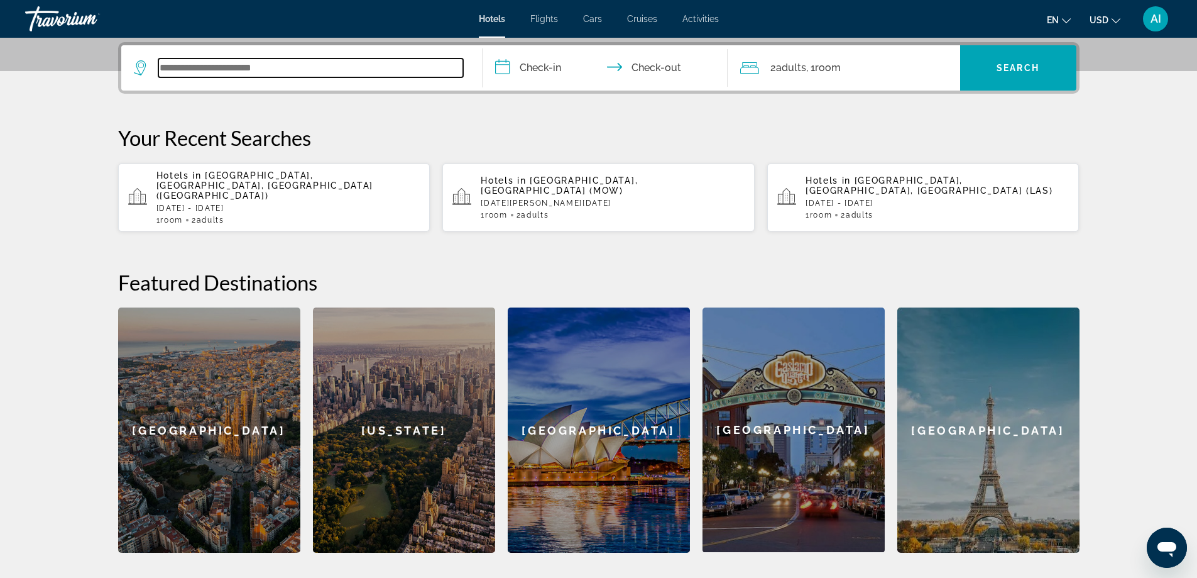
scroll to position [307, 0]
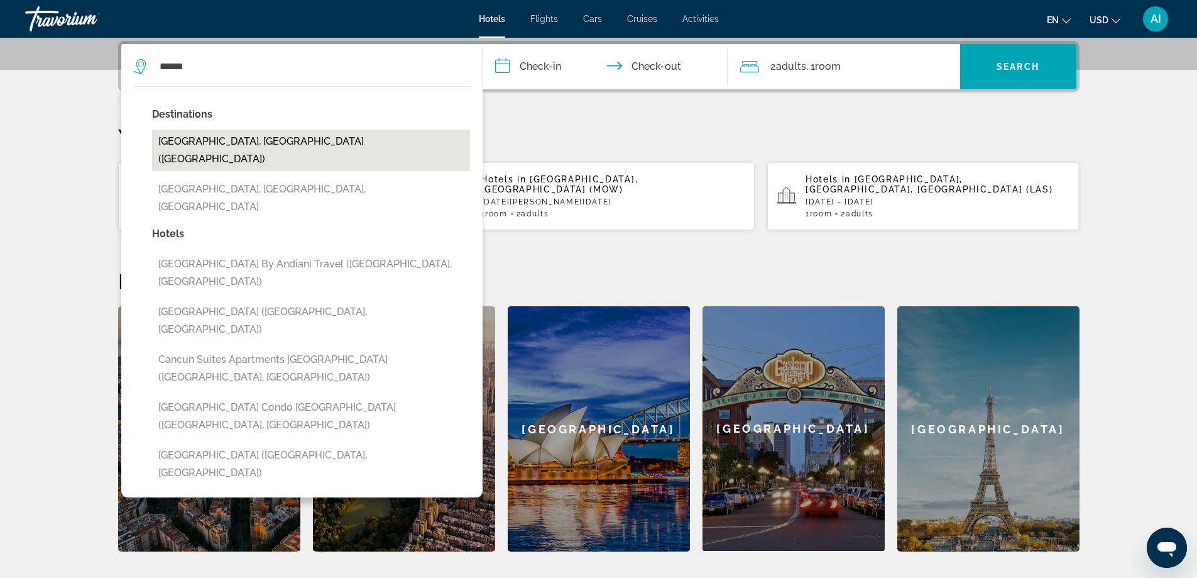
click at [260, 138] on button "[GEOGRAPHIC_DATA], [GEOGRAPHIC_DATA] ([GEOGRAPHIC_DATA])" at bounding box center [311, 149] width 318 height 41
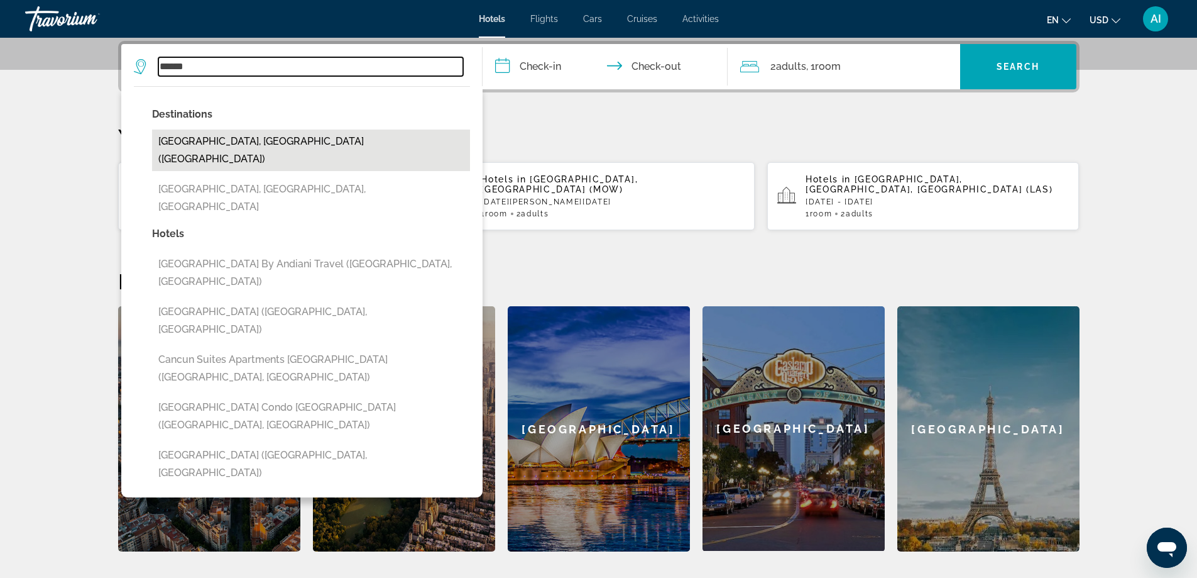
type input "**********"
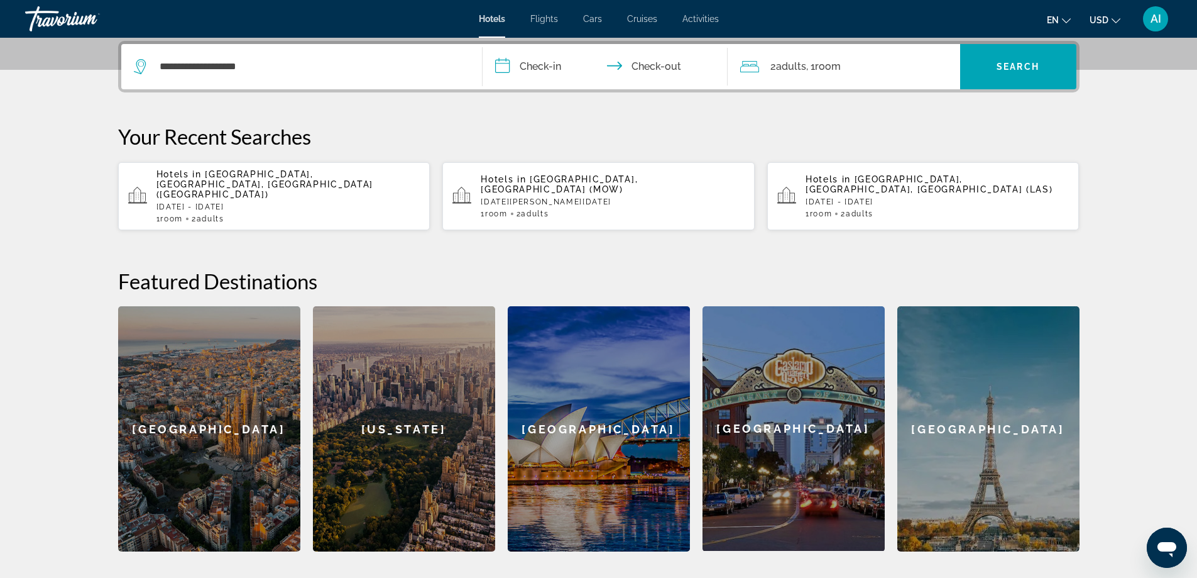
click at [543, 74] on input "**********" at bounding box center [608, 68] width 250 height 49
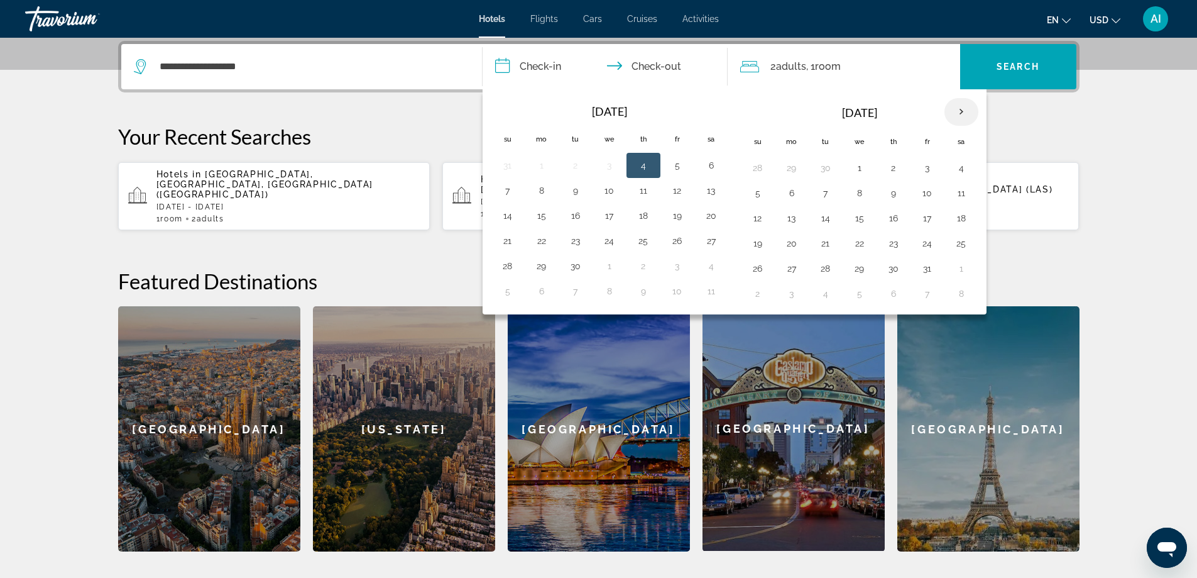
click at [964, 113] on th "Next month" at bounding box center [962, 112] width 34 height 28
click at [965, 221] on button "15" at bounding box center [962, 218] width 20 height 18
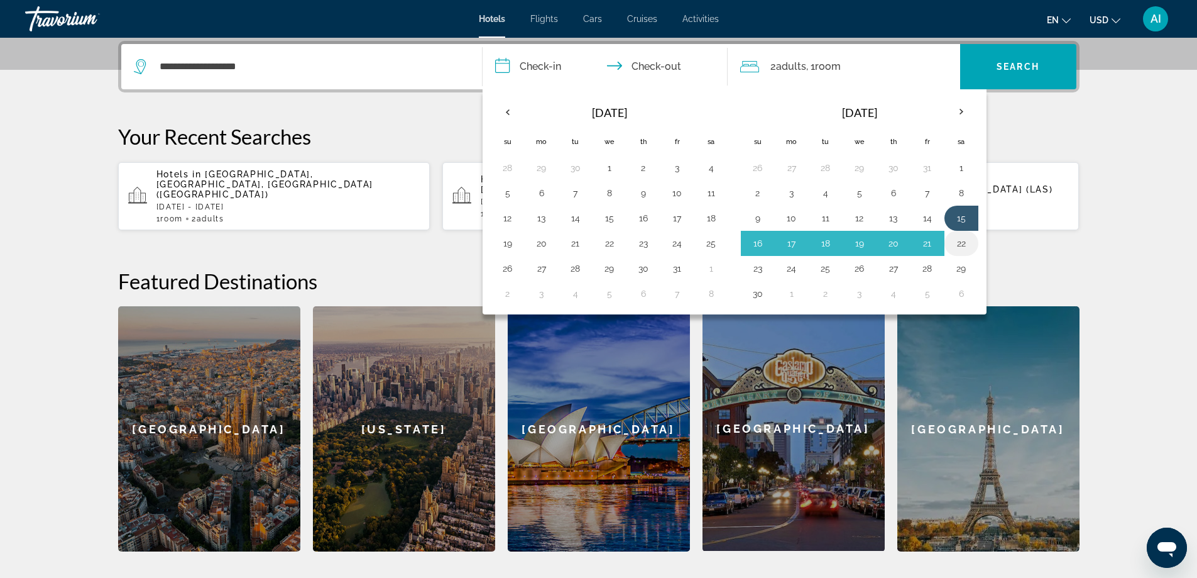
click at [965, 239] on button "22" at bounding box center [962, 243] width 20 height 18
type input "**********"
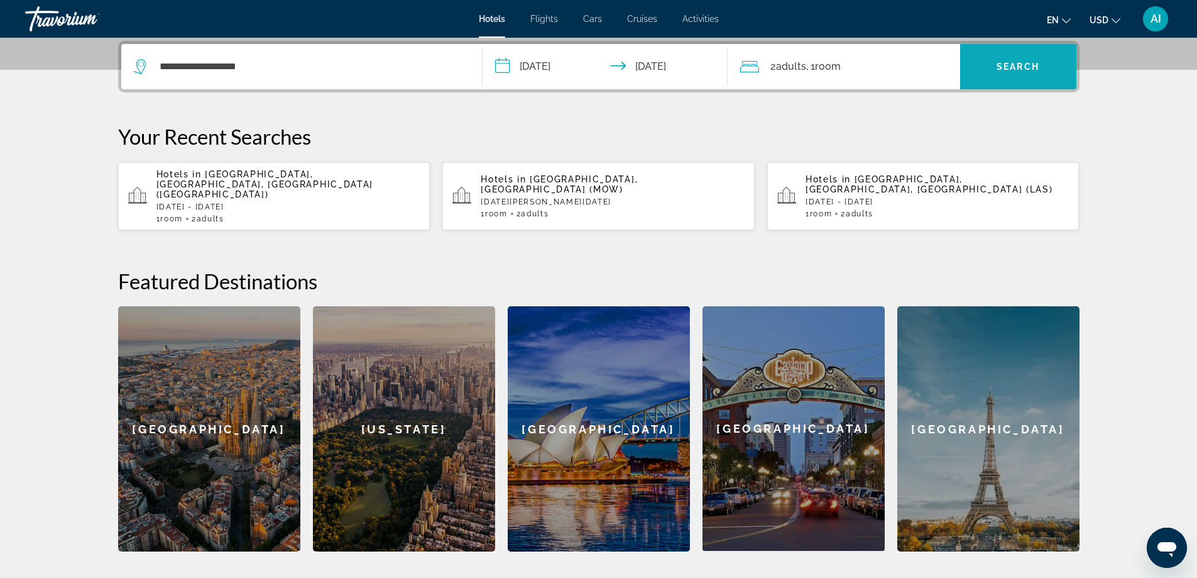
click at [1031, 69] on span "Search" at bounding box center [1018, 67] width 43 height 10
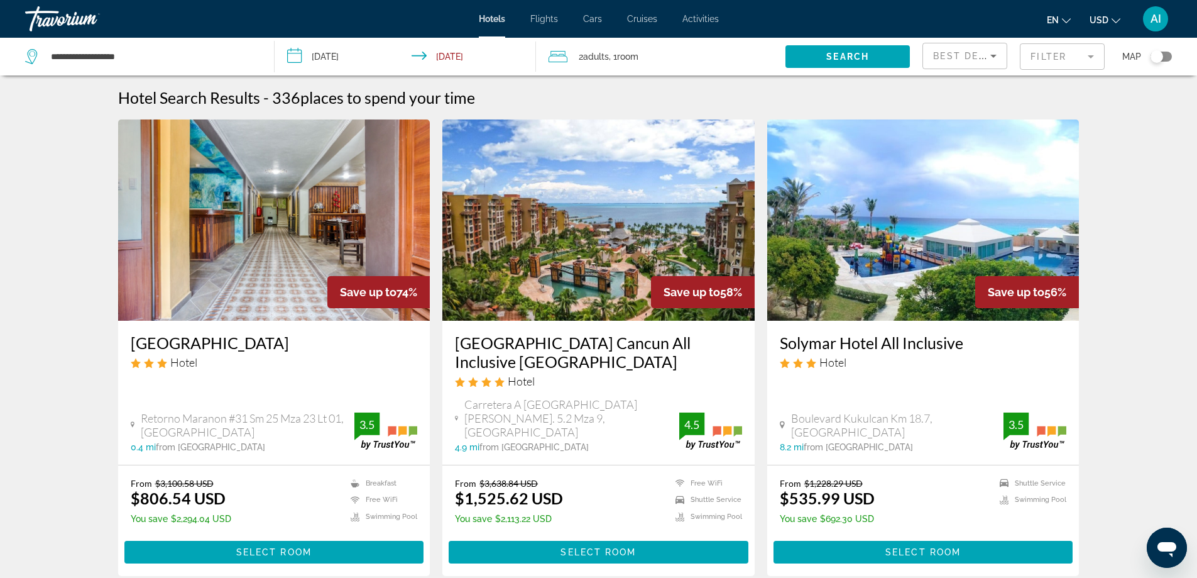
click at [615, 236] on img "Main content" at bounding box center [598, 219] width 312 height 201
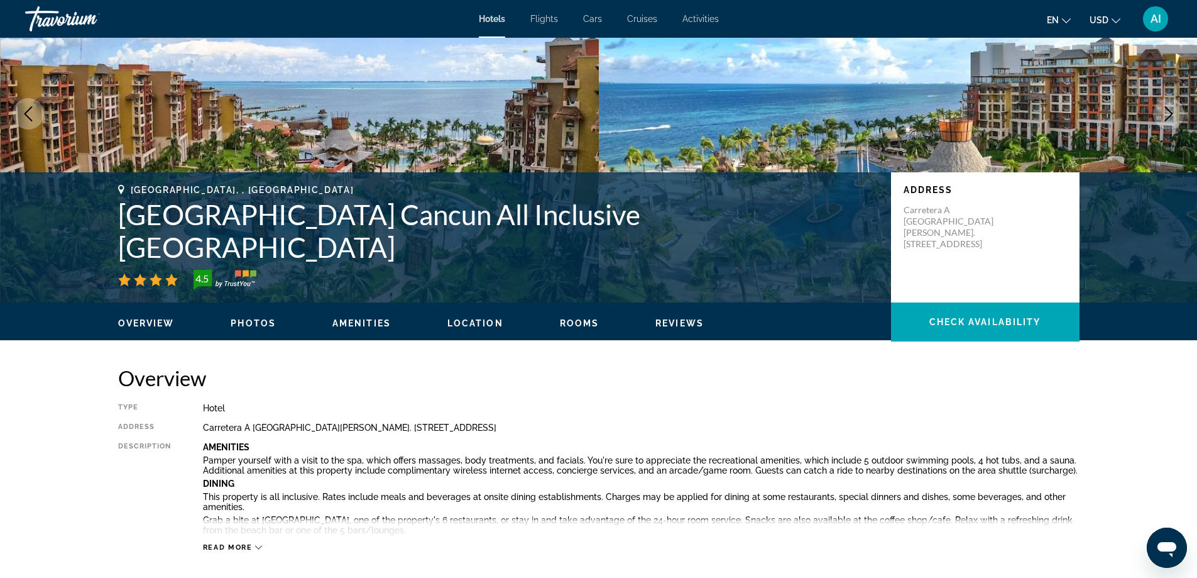
scroll to position [168, 0]
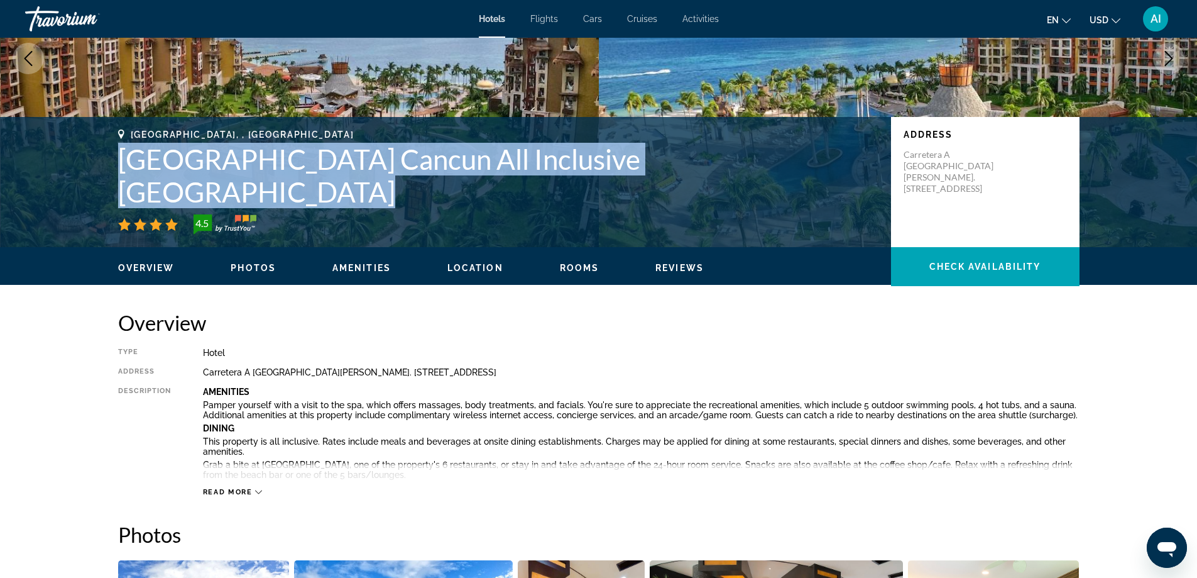
drag, startPoint x: 123, startPoint y: 190, endPoint x: 813, endPoint y: 185, distance: 690.1
click at [813, 185] on h1 "Villa del Palmar Cancun All Inclusive Beach Resort & Spa" at bounding box center [498, 175] width 760 height 65
copy h1 "Villa del Palmar Cancun All Inclusive Beach Resort & Spa"
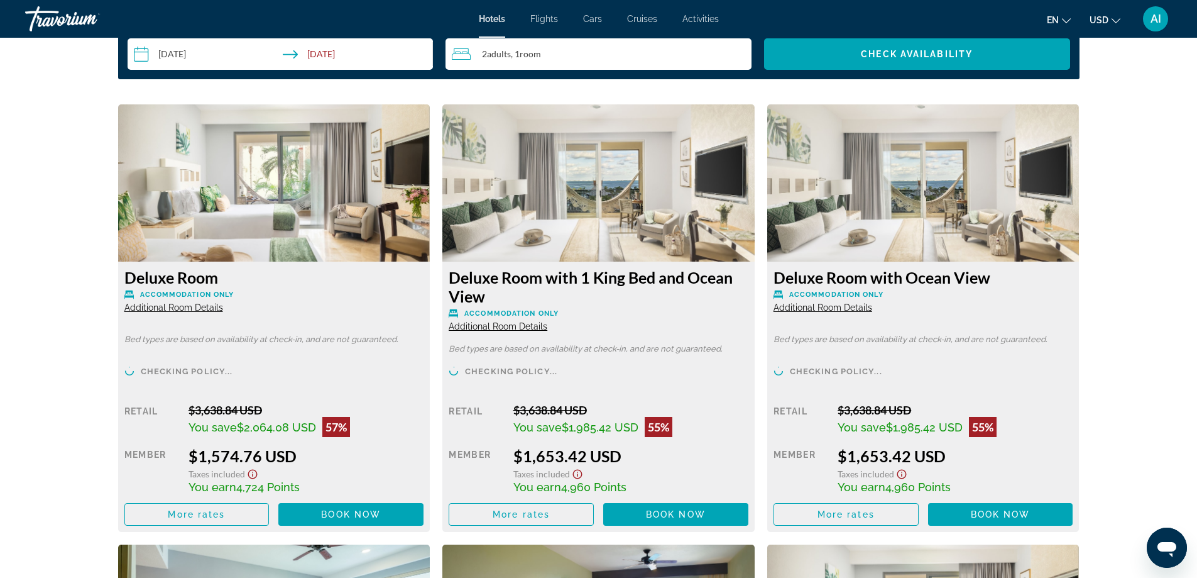
scroll to position [1676, 0]
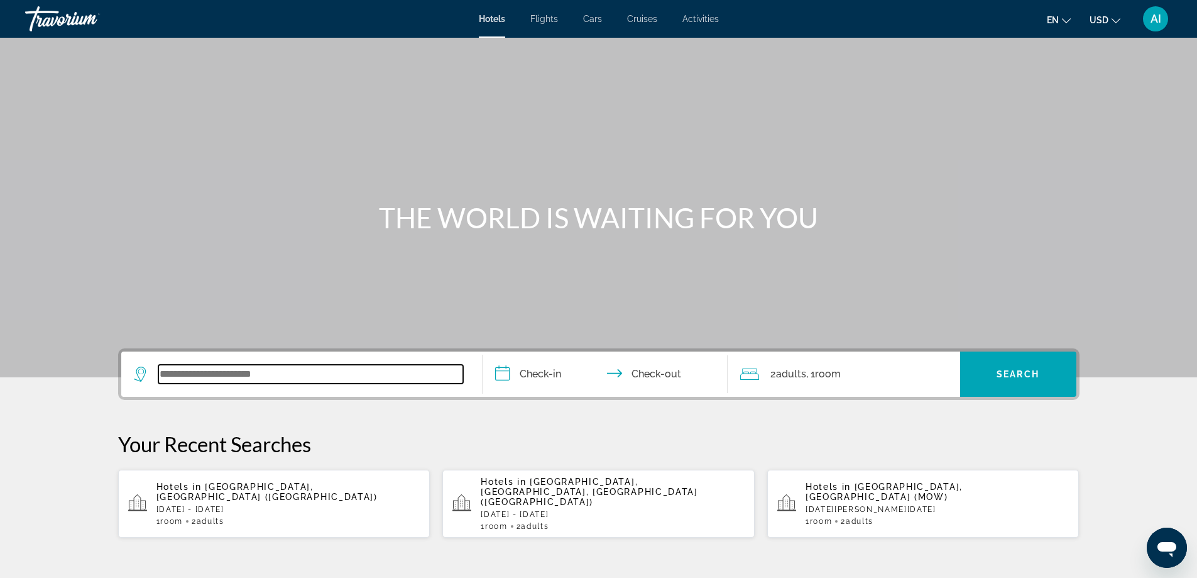
click at [216, 377] on input "Search widget" at bounding box center [310, 374] width 305 height 19
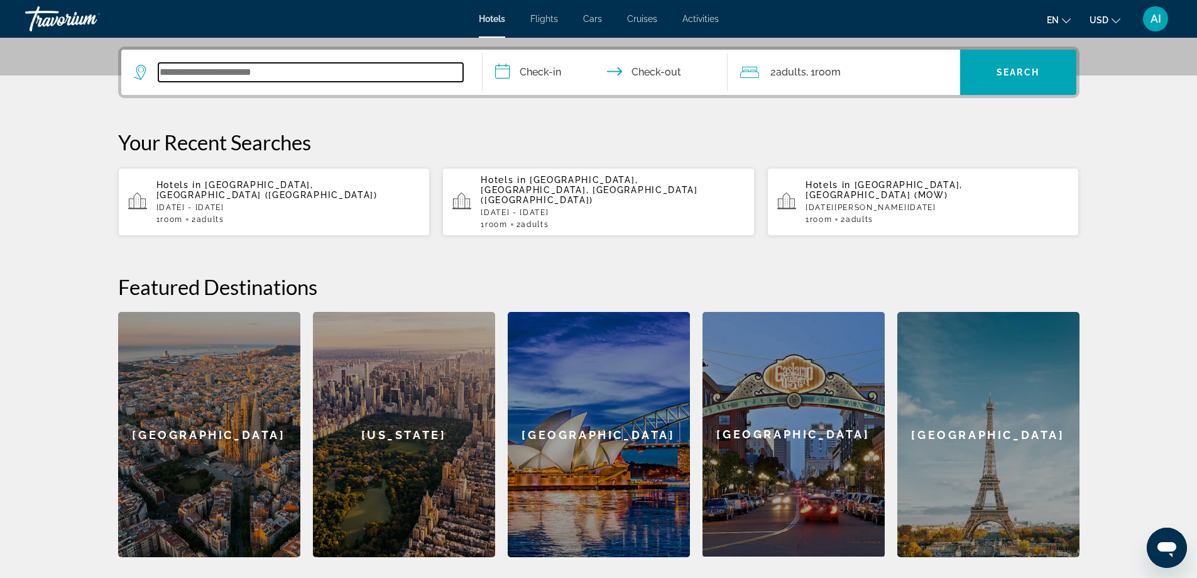
scroll to position [307, 0]
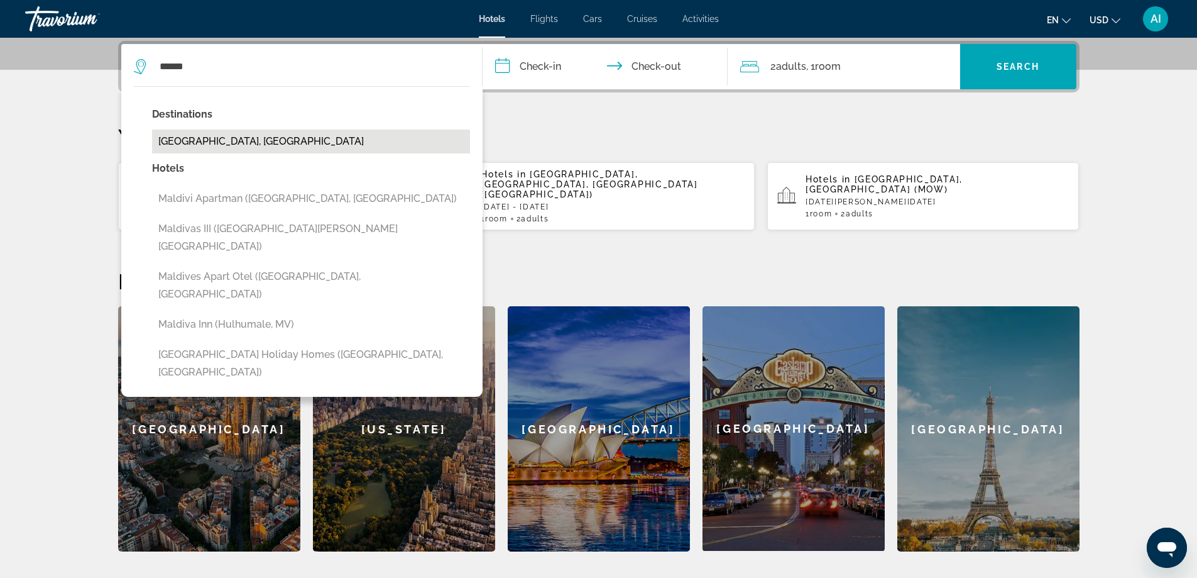
click at [226, 145] on button "[GEOGRAPHIC_DATA], [GEOGRAPHIC_DATA]" at bounding box center [311, 141] width 318 height 24
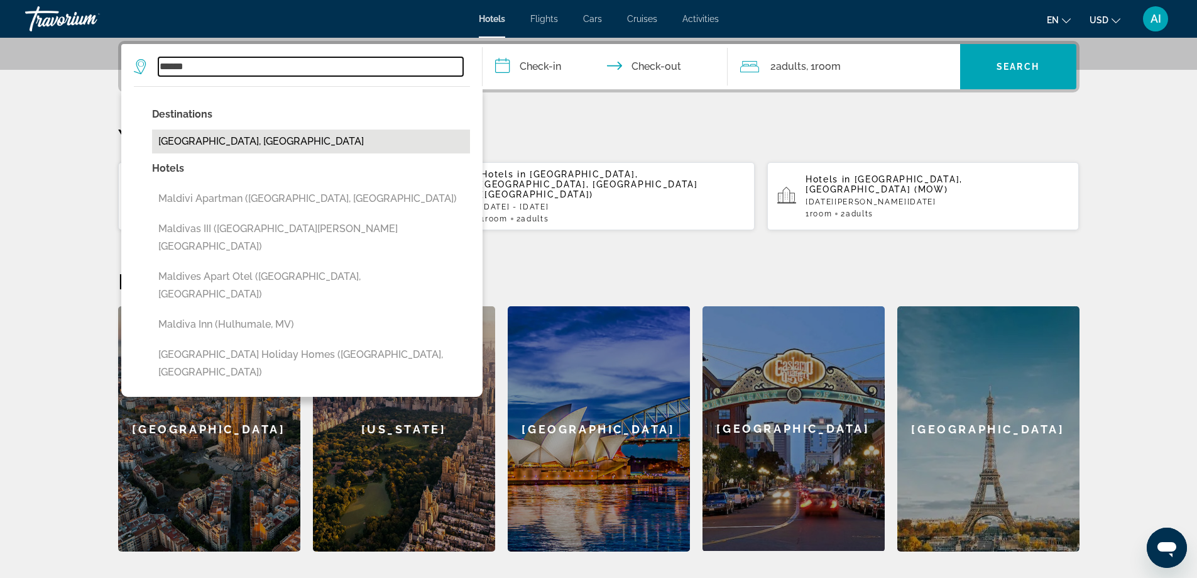
type input "**********"
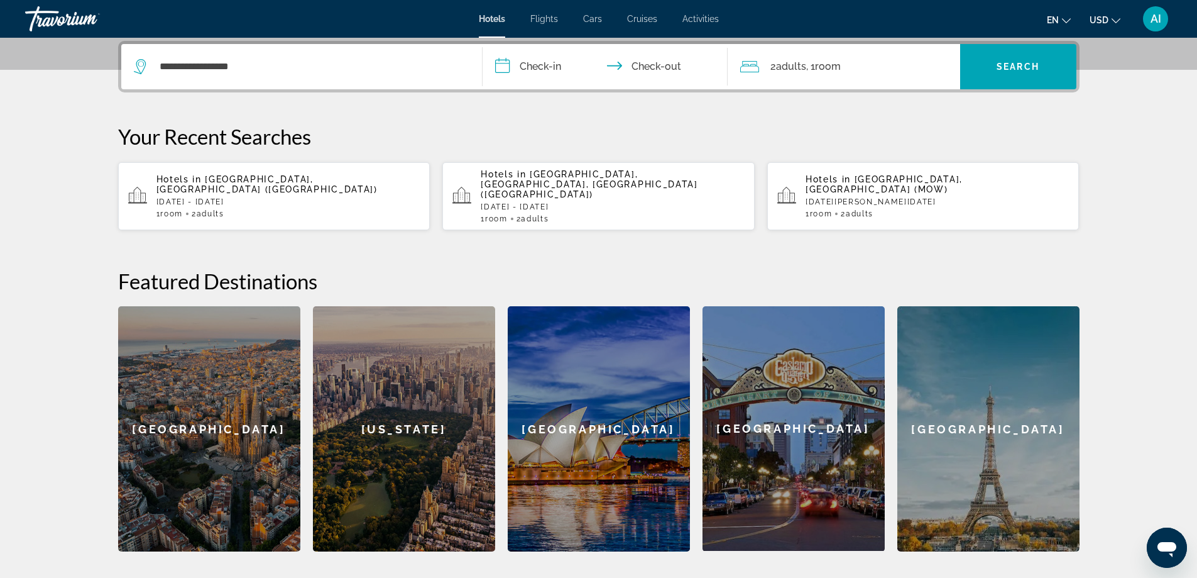
click at [546, 66] on input "**********" at bounding box center [608, 68] width 250 height 49
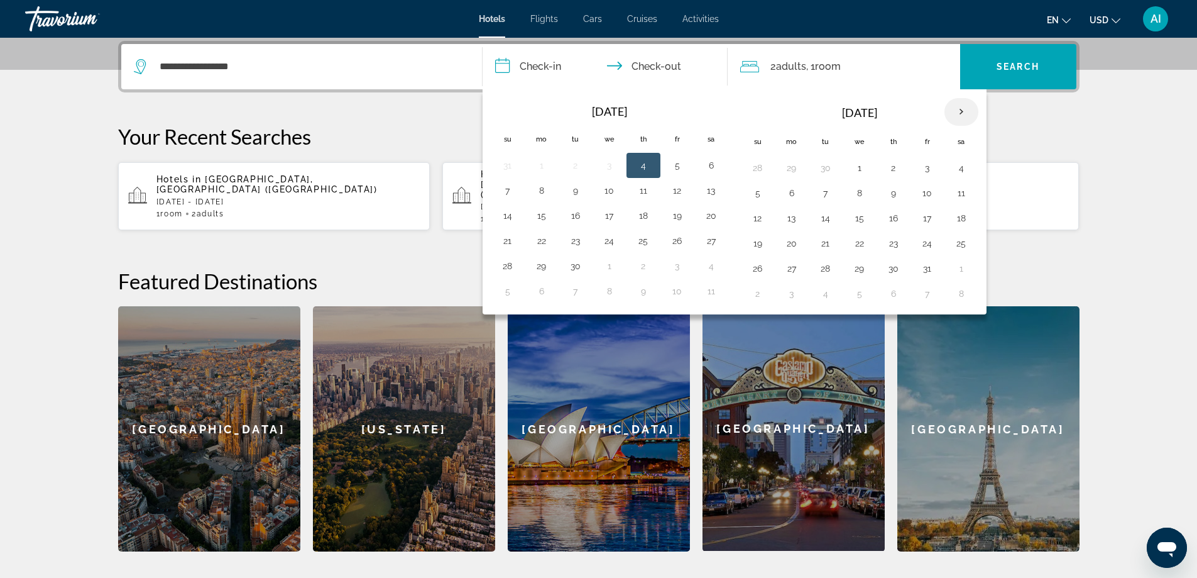
click at [971, 107] on th "Next month" at bounding box center [962, 112] width 34 height 28
click at [962, 220] on button "15" at bounding box center [962, 218] width 20 height 18
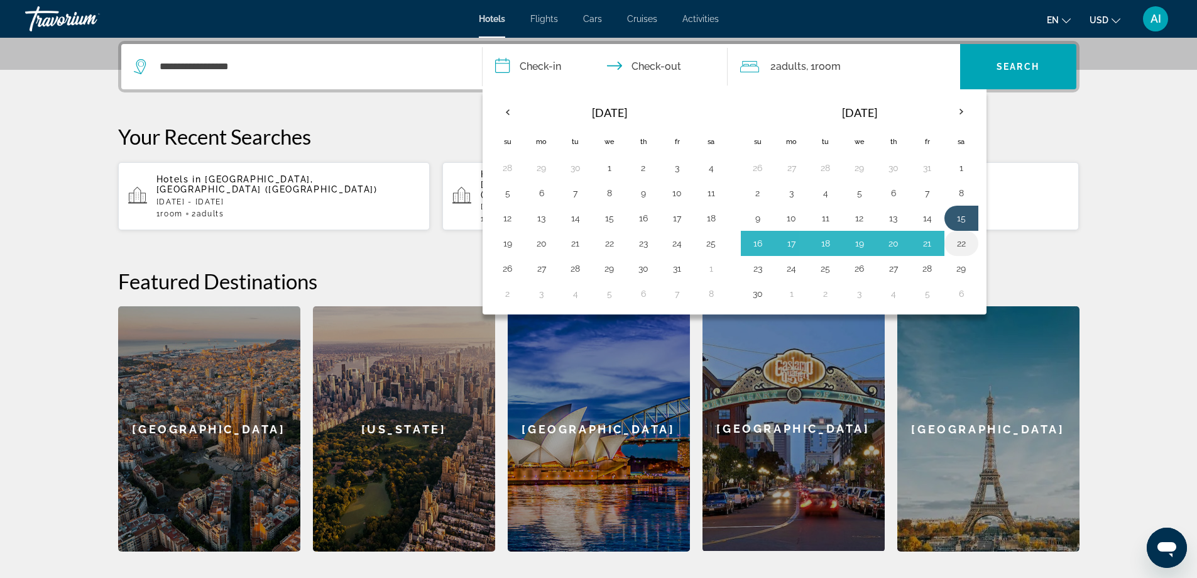
click at [958, 241] on button "22" at bounding box center [962, 243] width 20 height 18
type input "**********"
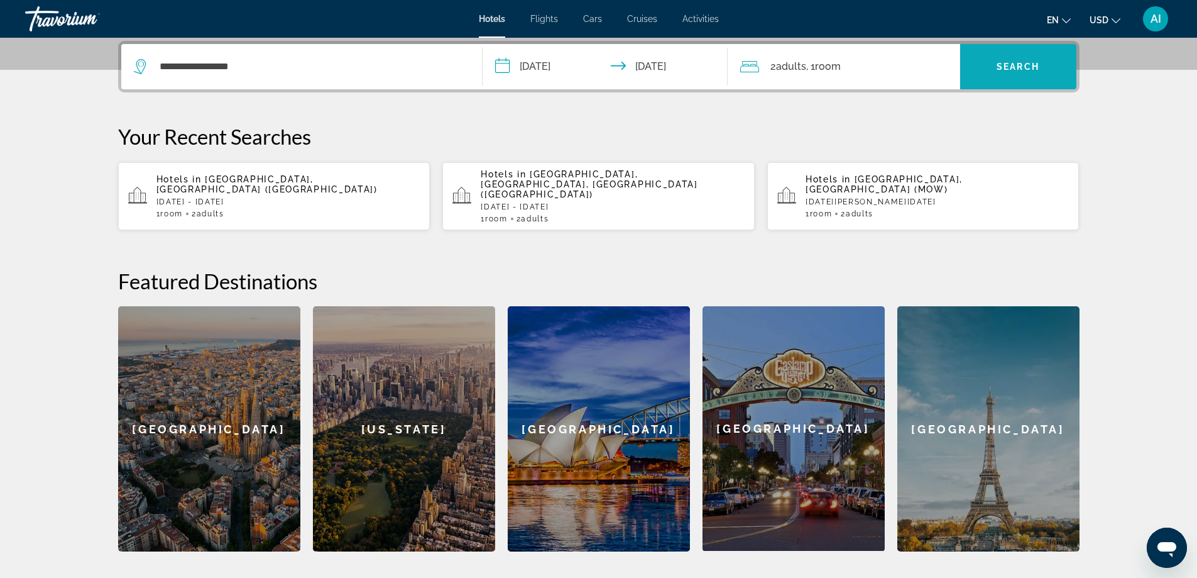
click at [1029, 56] on span "Search widget" at bounding box center [1018, 67] width 116 height 30
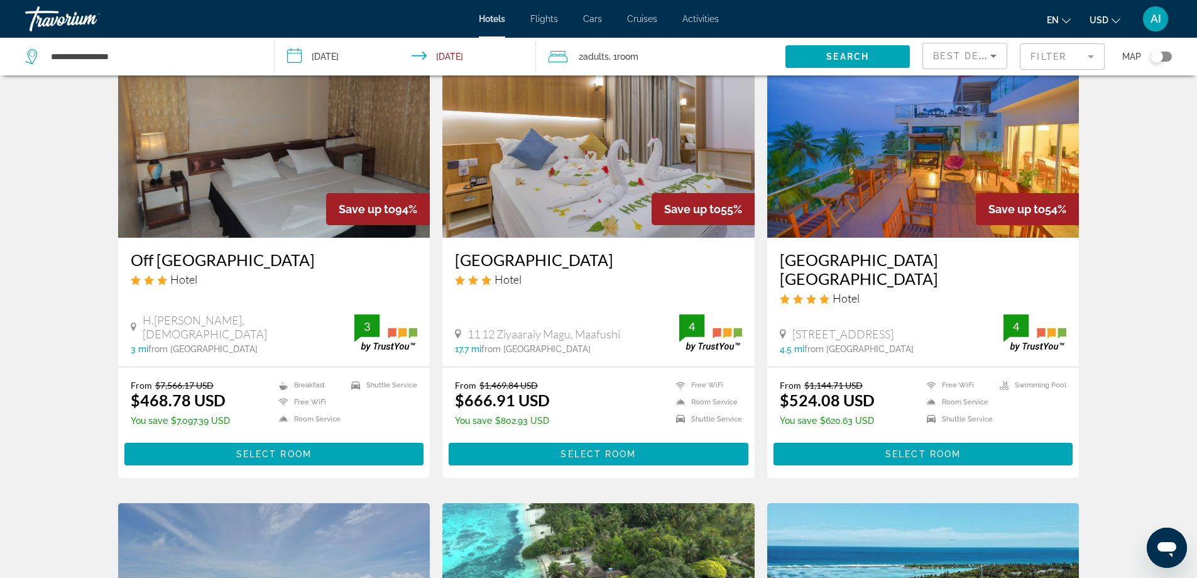
scroll to position [84, 0]
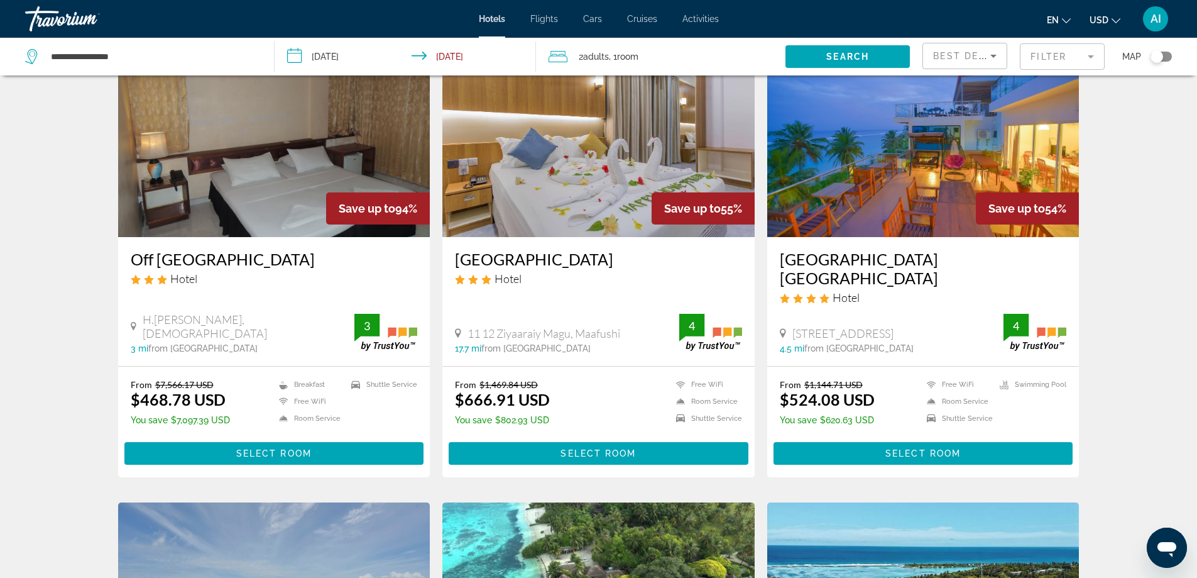
click at [327, 187] on img "Main content" at bounding box center [274, 136] width 312 height 201
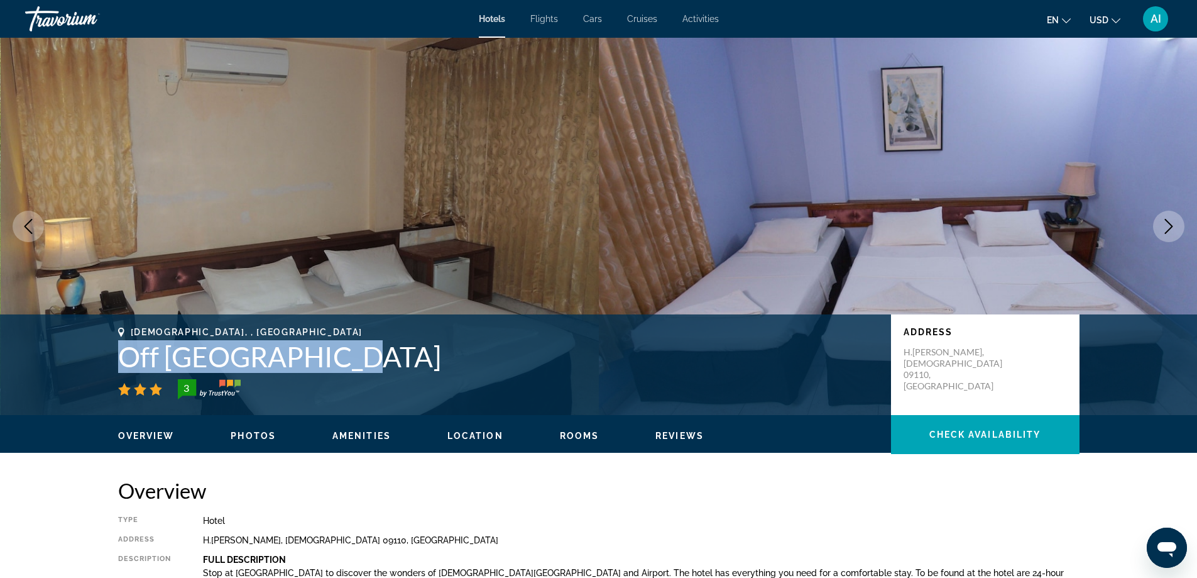
drag, startPoint x: 118, startPoint y: 346, endPoint x: 345, endPoint y: 367, distance: 228.5
click at [345, 367] on h1 "Off Day Inn Hotel" at bounding box center [498, 356] width 760 height 33
copy h1 "Off Day Inn Hotel"
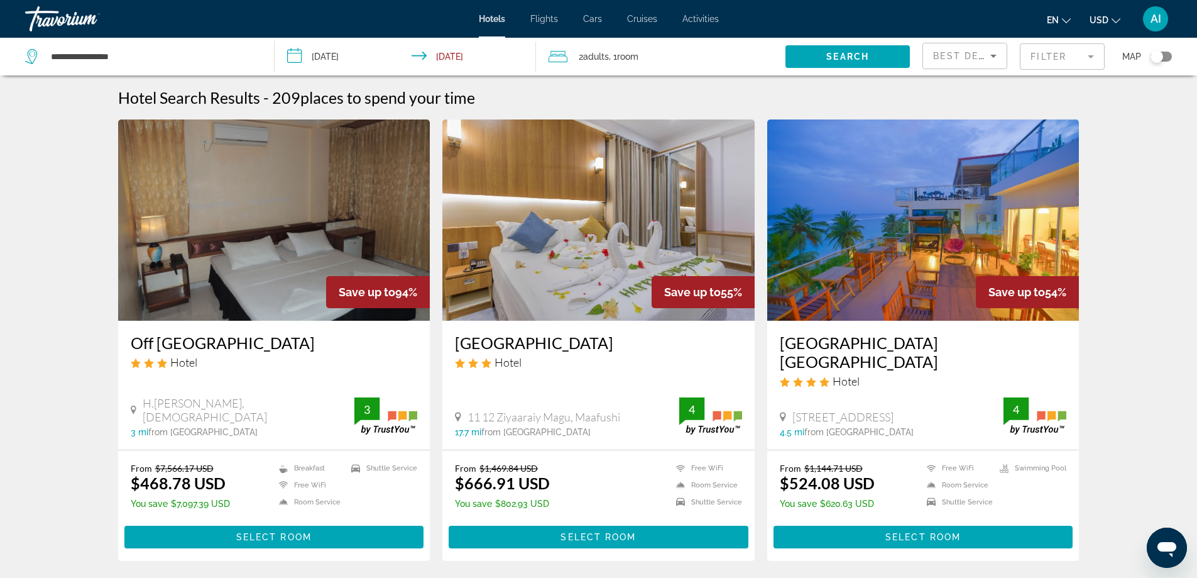
click at [640, 246] on img "Main content" at bounding box center [598, 219] width 312 height 201
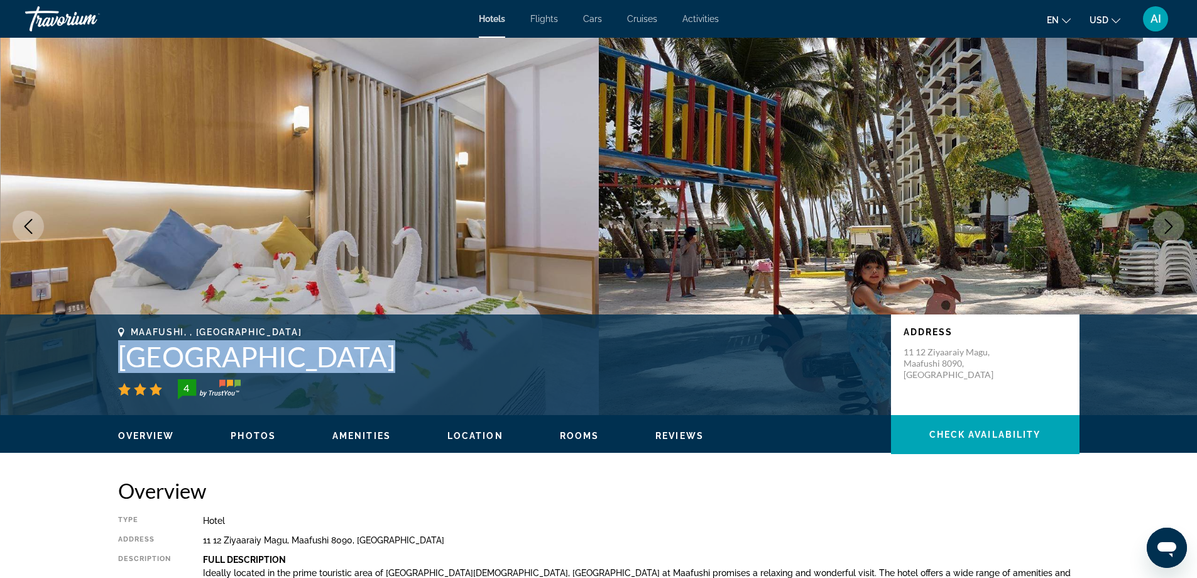
drag, startPoint x: 122, startPoint y: 351, endPoint x: 356, endPoint y: 358, distance: 233.9
click at [356, 358] on h1 "Kuredhi Beach Inn" at bounding box center [498, 356] width 760 height 33
copy h1 "Kuredhi Beach Inn"
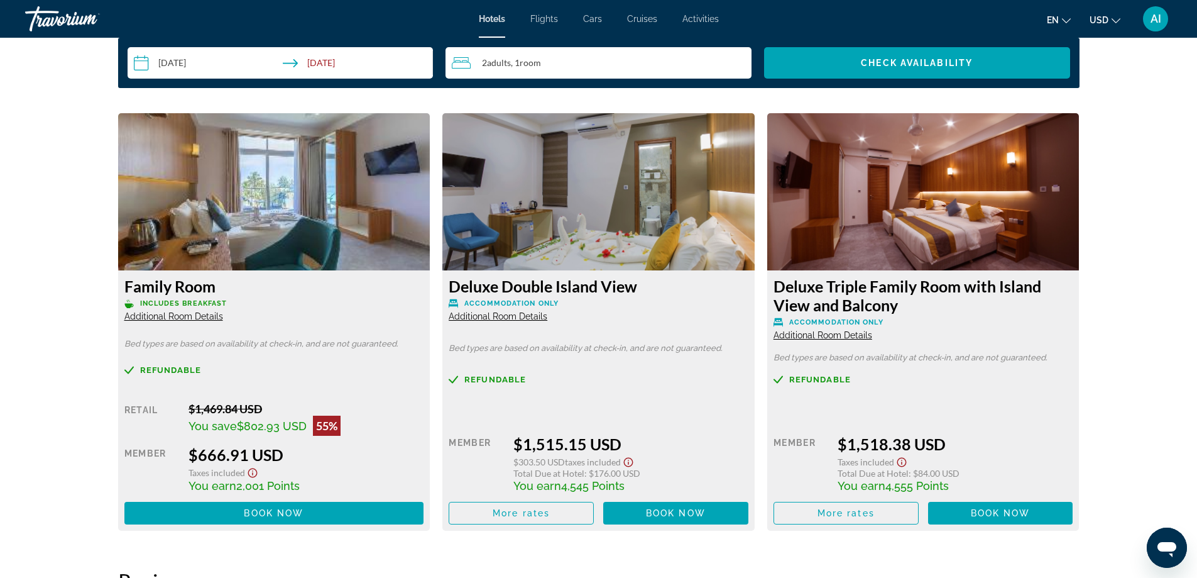
scroll to position [1676, 0]
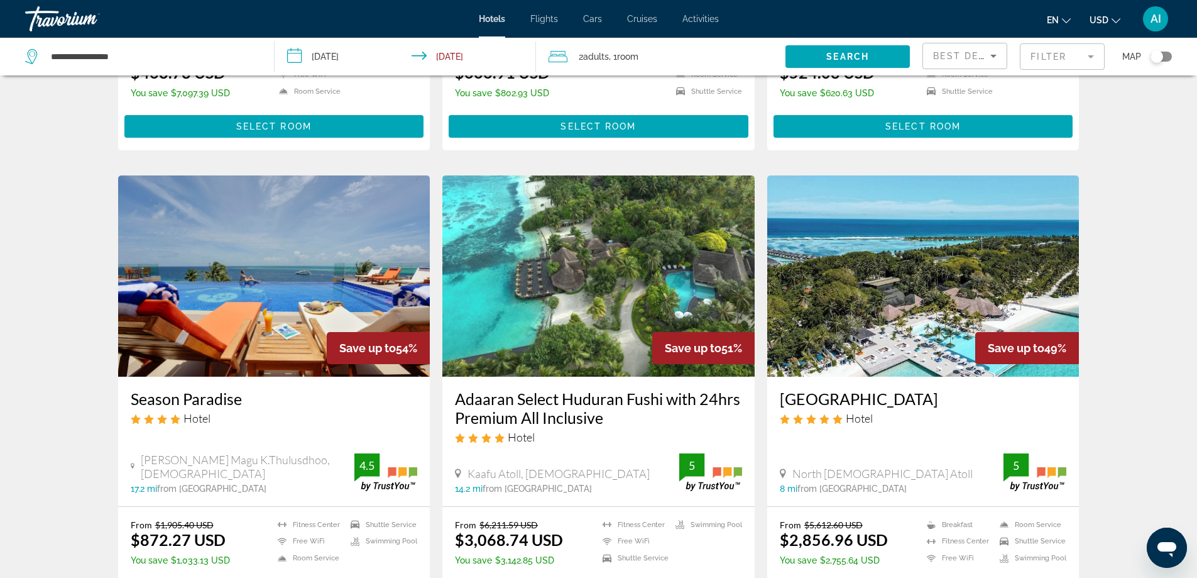
scroll to position [419, 0]
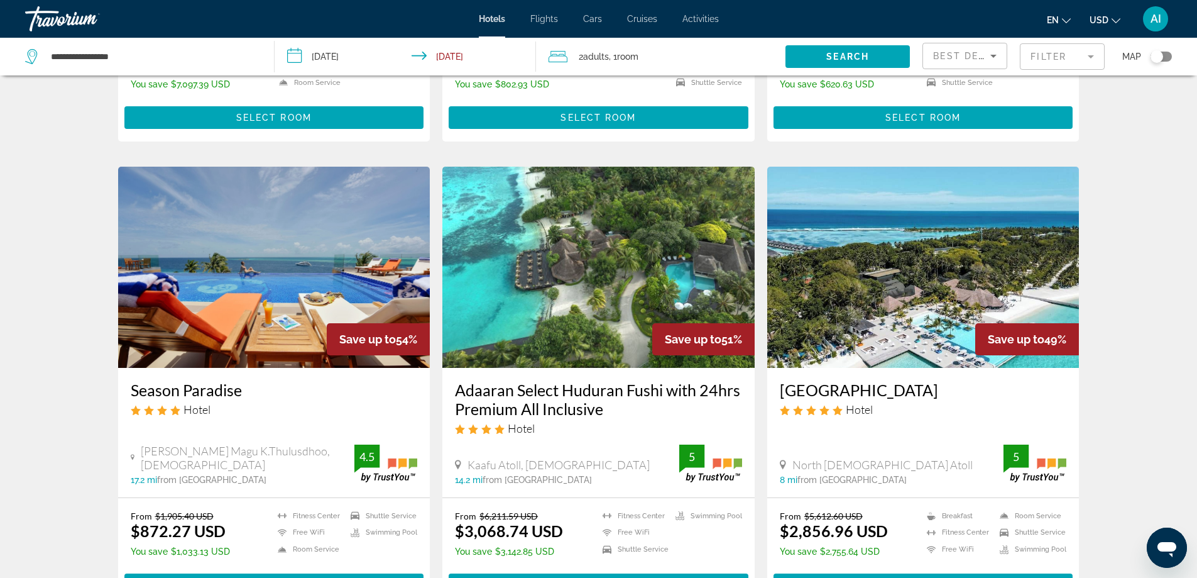
click at [572, 238] on img "Main content" at bounding box center [598, 267] width 312 height 201
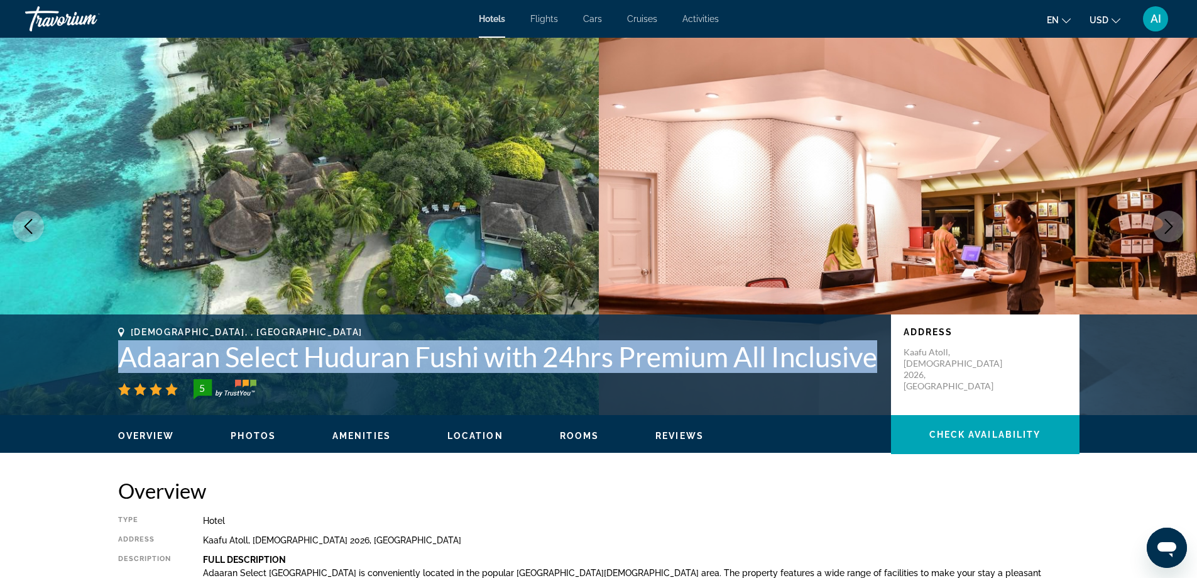
drag, startPoint x: 120, startPoint y: 324, endPoint x: 241, endPoint y: 366, distance: 128.0
click at [241, 366] on h1 "Adaaran Select Huduran Fushi with 24hrs Premium All Inclusive" at bounding box center [498, 356] width 760 height 33
copy h1 "Adaaran Select Huduran Fushi with 24hrs Premium All Inclusive"
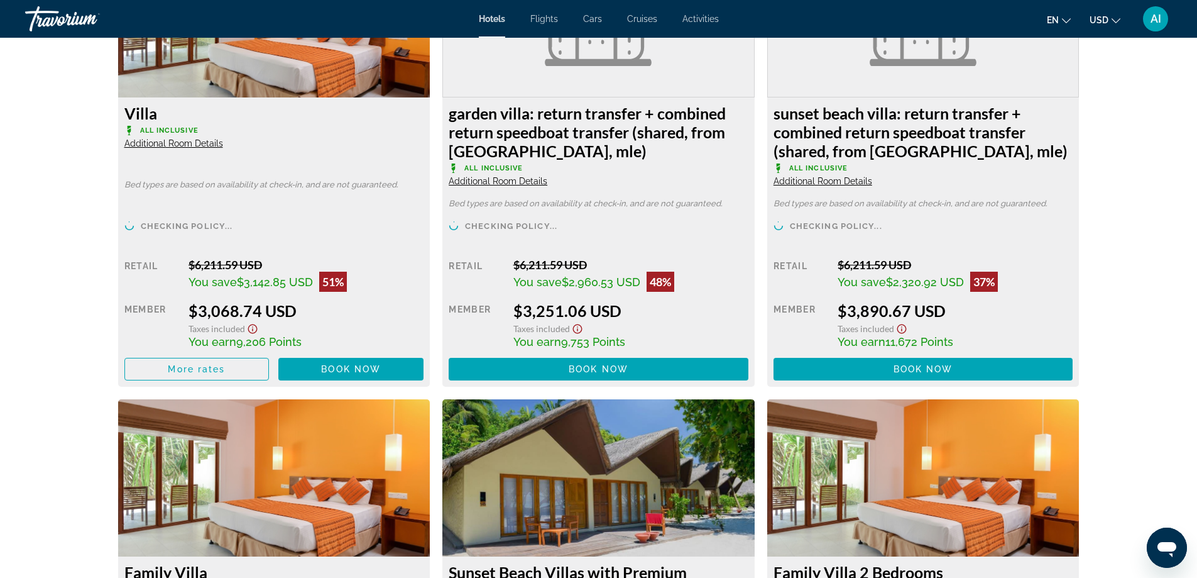
scroll to position [1843, 0]
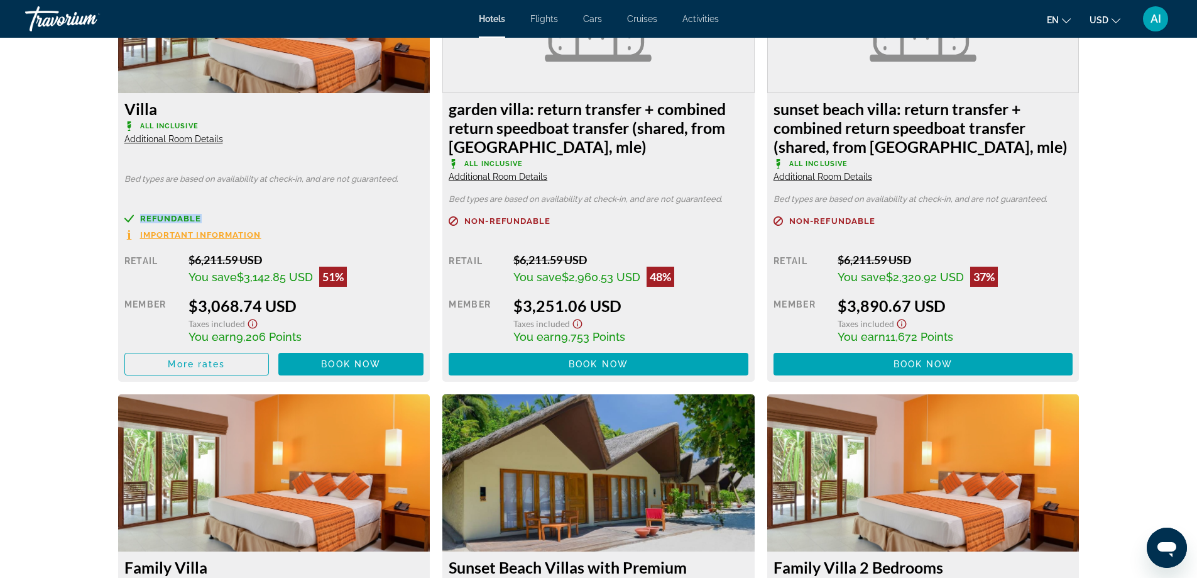
drag, startPoint x: 208, startPoint y: 234, endPoint x: 111, endPoint y: 231, distance: 97.5
click at [111, 231] on div "Overview Type Hotel Address Kaafu Atoll, Male 2026, Maldives Description Full D…" at bounding box center [599, 260] width 1012 height 3252
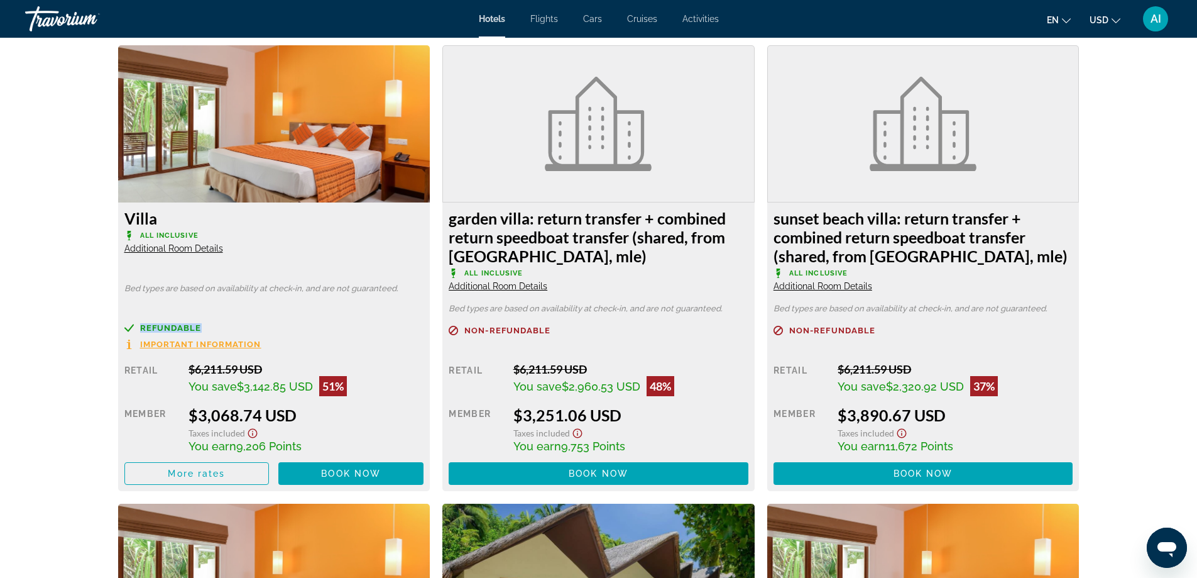
scroll to position [1592, 0]
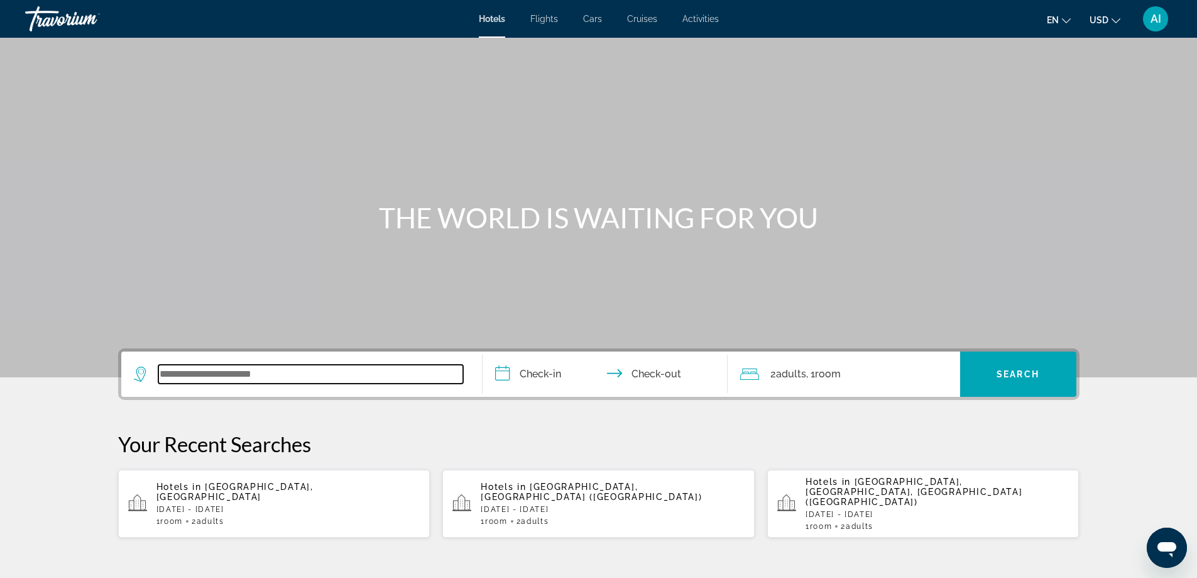
click at [248, 373] on input "Search widget" at bounding box center [310, 374] width 305 height 19
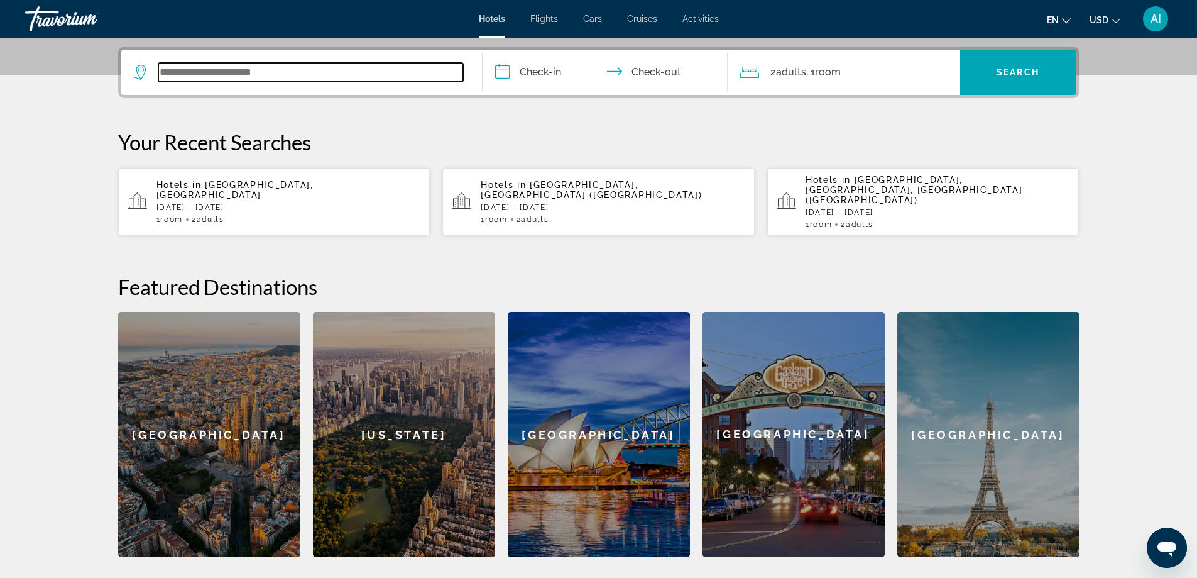
scroll to position [307, 0]
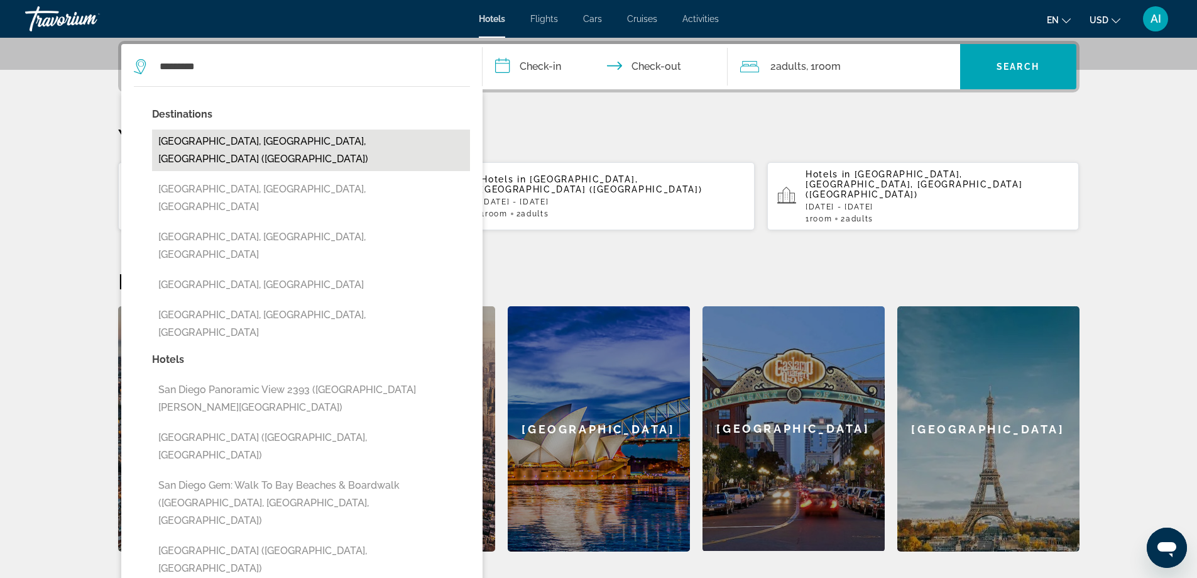
click at [277, 135] on button "San Diego, CA, United States (SAN)" at bounding box center [311, 149] width 318 height 41
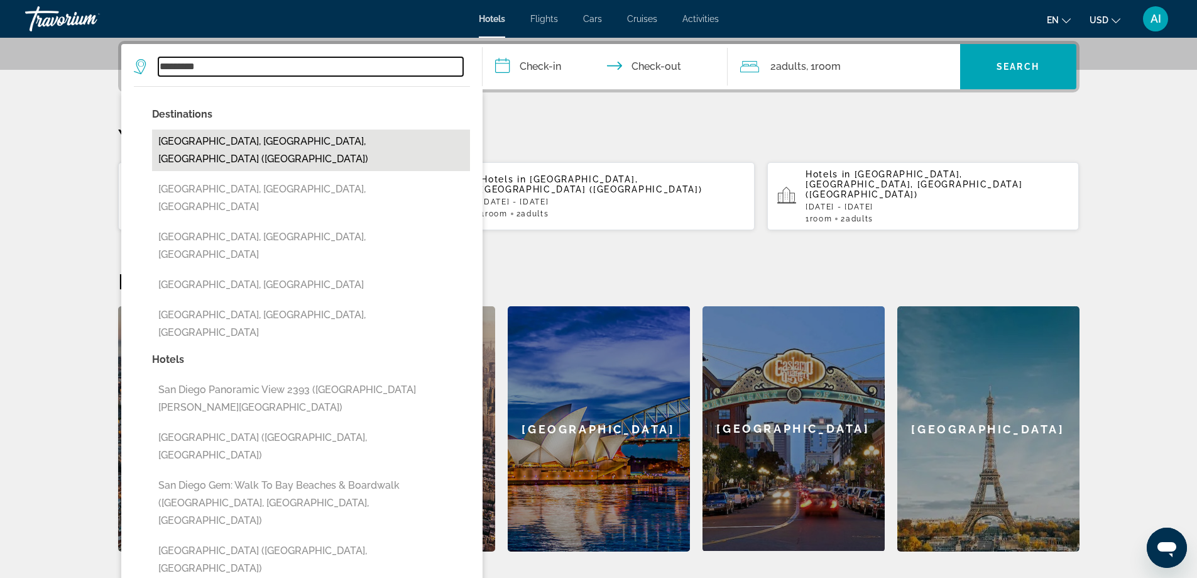
type input "**********"
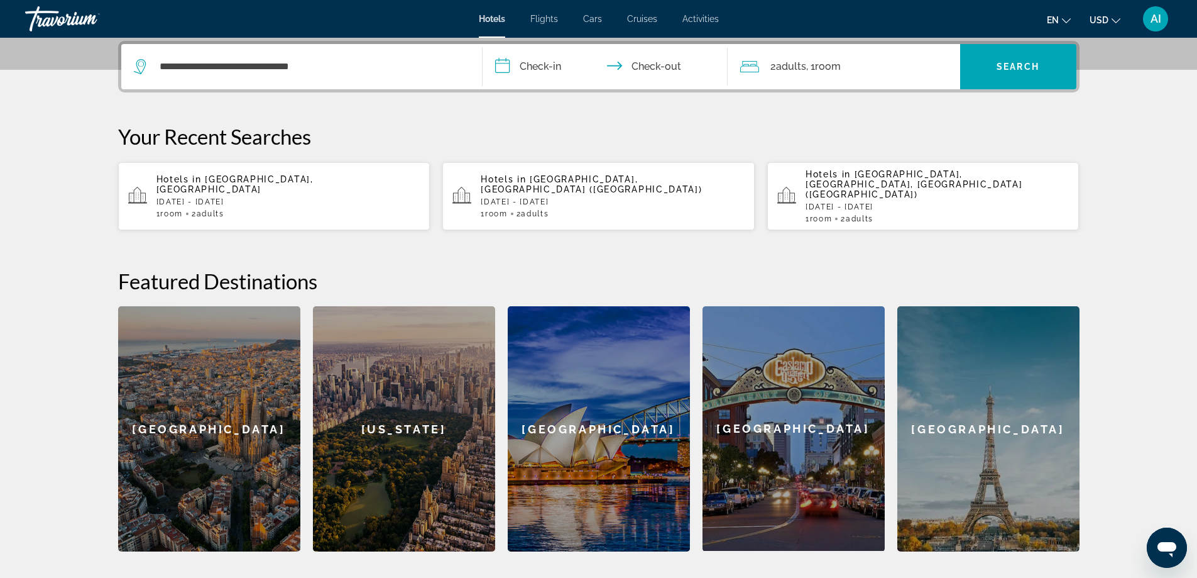
click at [521, 60] on input "**********" at bounding box center [608, 68] width 250 height 49
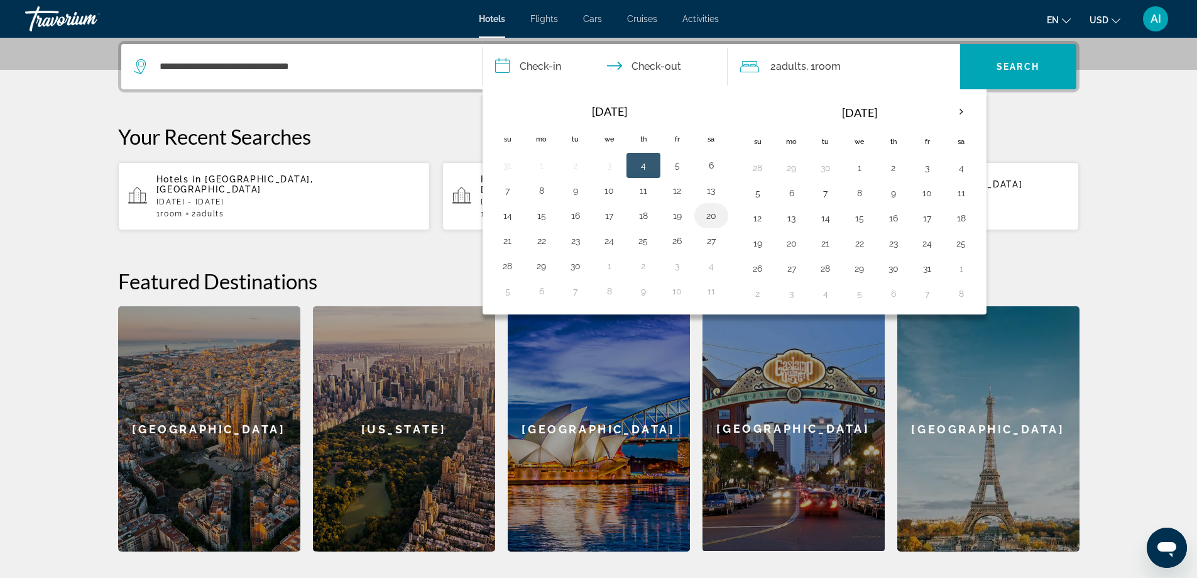
click at [715, 211] on button "20" at bounding box center [711, 216] width 20 height 18
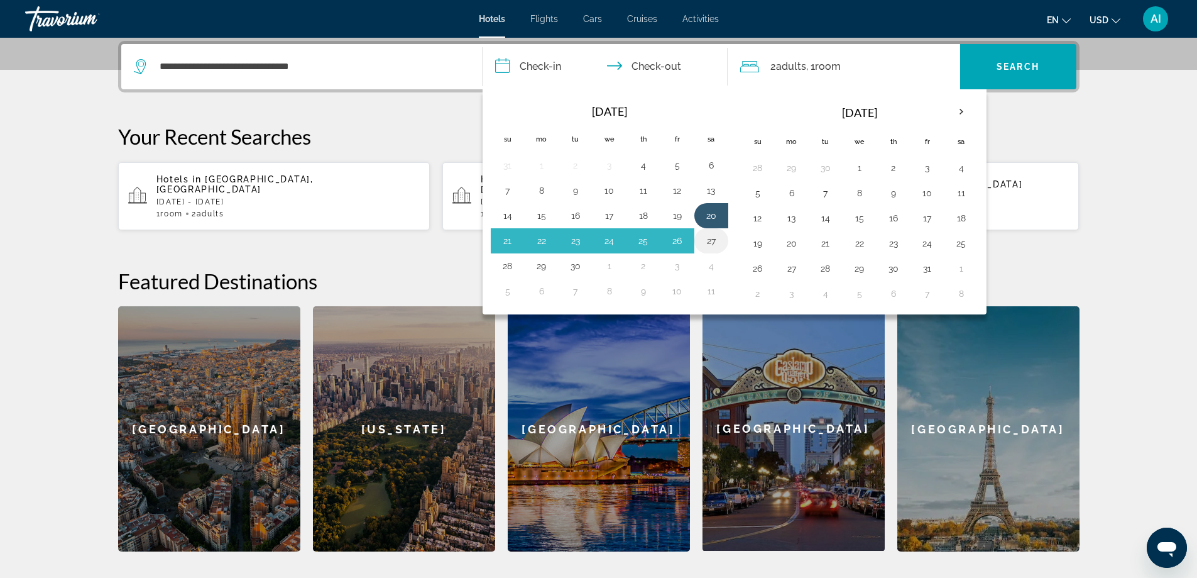
click at [716, 236] on button "27" at bounding box center [711, 241] width 20 height 18
type input "**********"
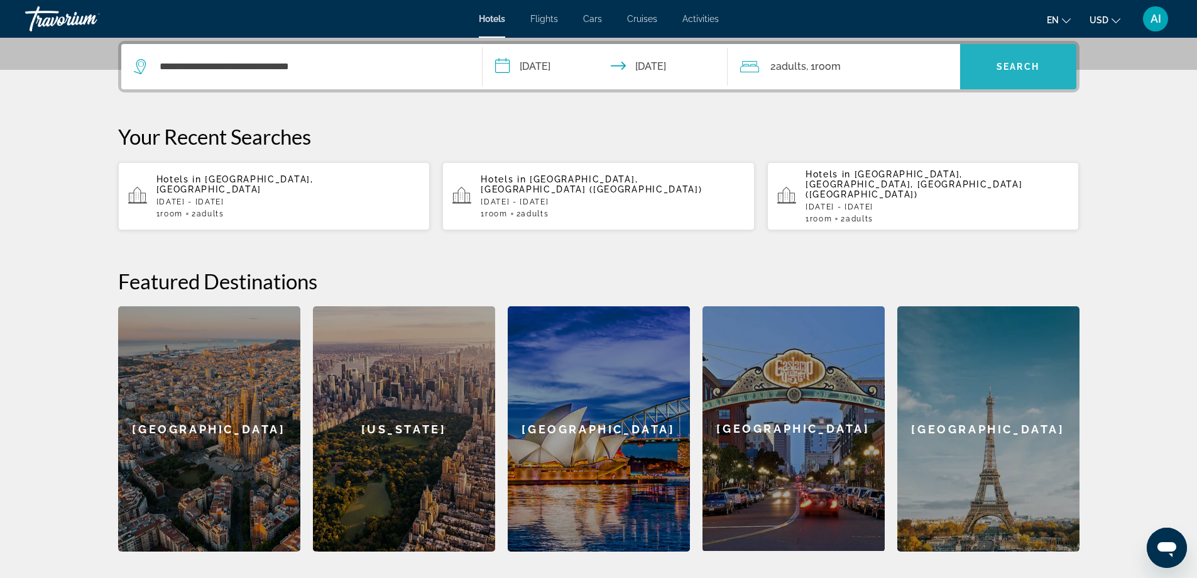
click at [983, 67] on span "Search widget" at bounding box center [1018, 67] width 116 height 30
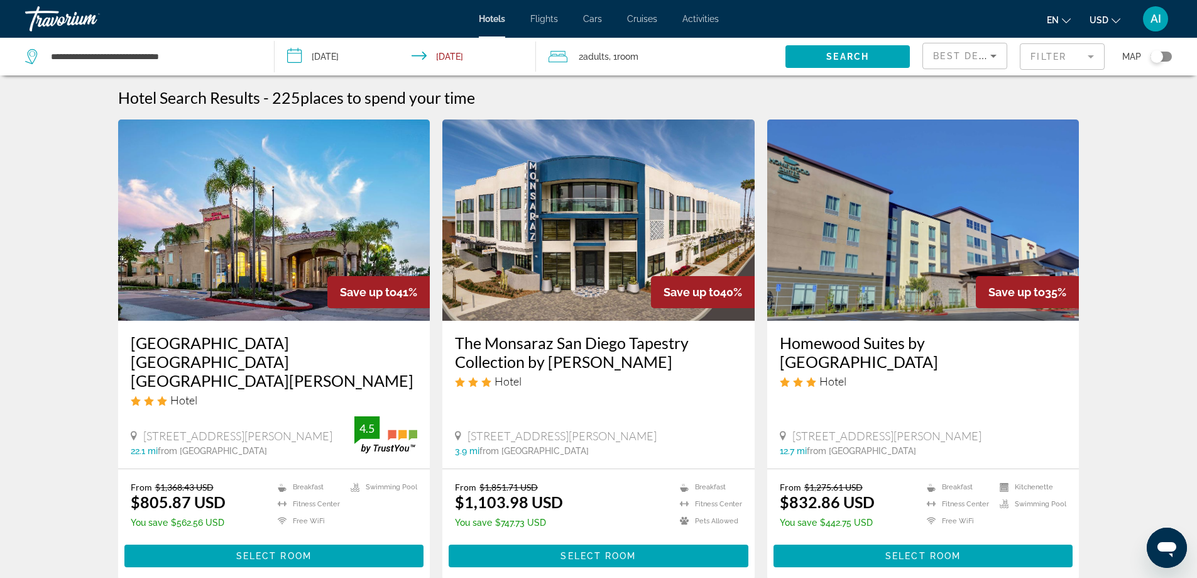
click at [296, 234] on img "Main content" at bounding box center [274, 219] width 312 height 201
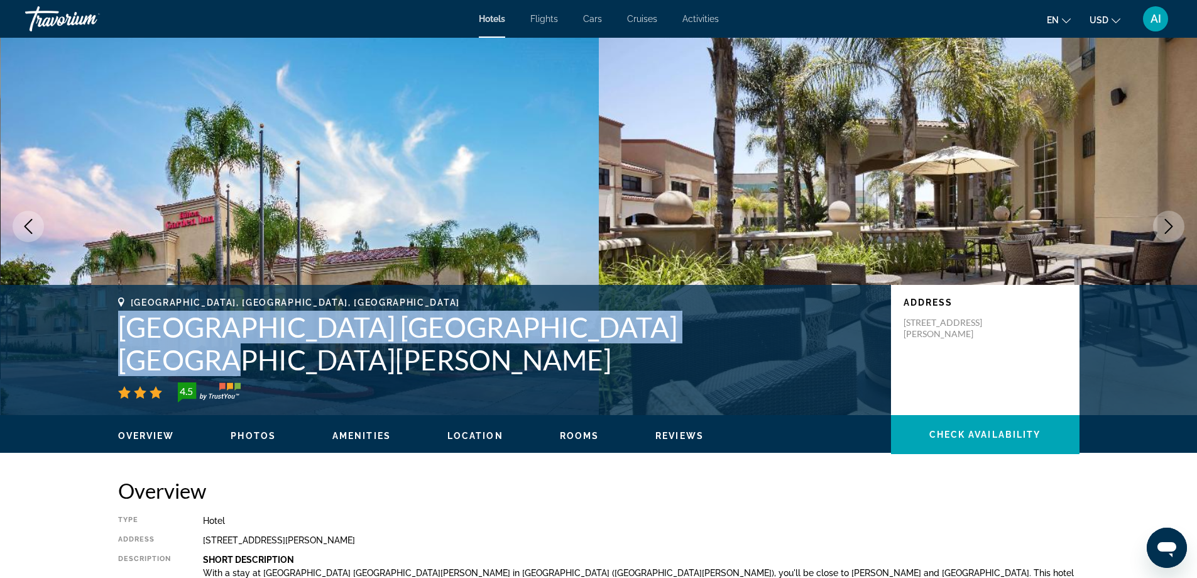
drag, startPoint x: 130, startPoint y: 358, endPoint x: 678, endPoint y: 365, distance: 547.5
click at [678, 365] on h1 "Hilton Garden Inn San Diego Rancho Bernardo" at bounding box center [498, 342] width 760 height 65
copy h1 "Hilton Garden Inn San Diego Rancho Bernardo"
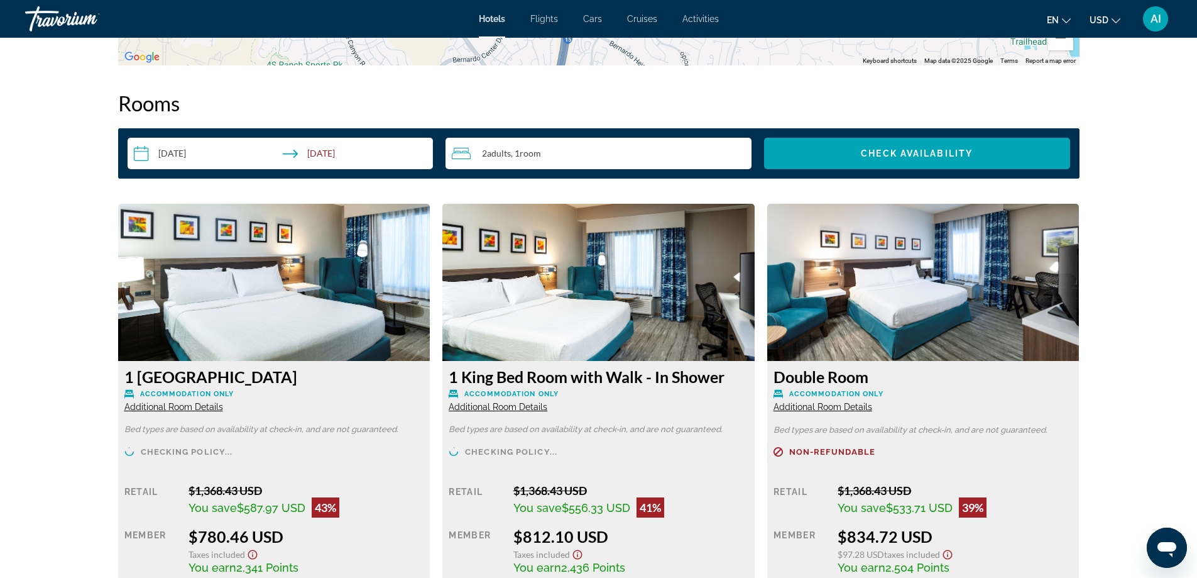
scroll to position [1592, 0]
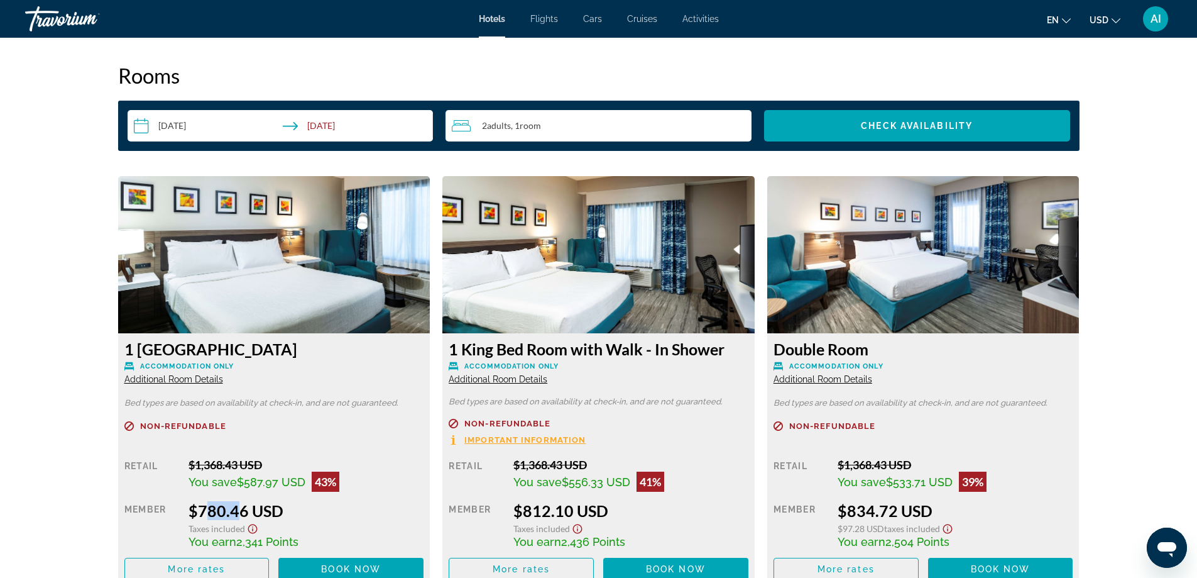
drag, startPoint x: 197, startPoint y: 510, endPoint x: 233, endPoint y: 508, distance: 35.2
click at [233, 508] on div "$780.46 USD" at bounding box center [306, 510] width 235 height 19
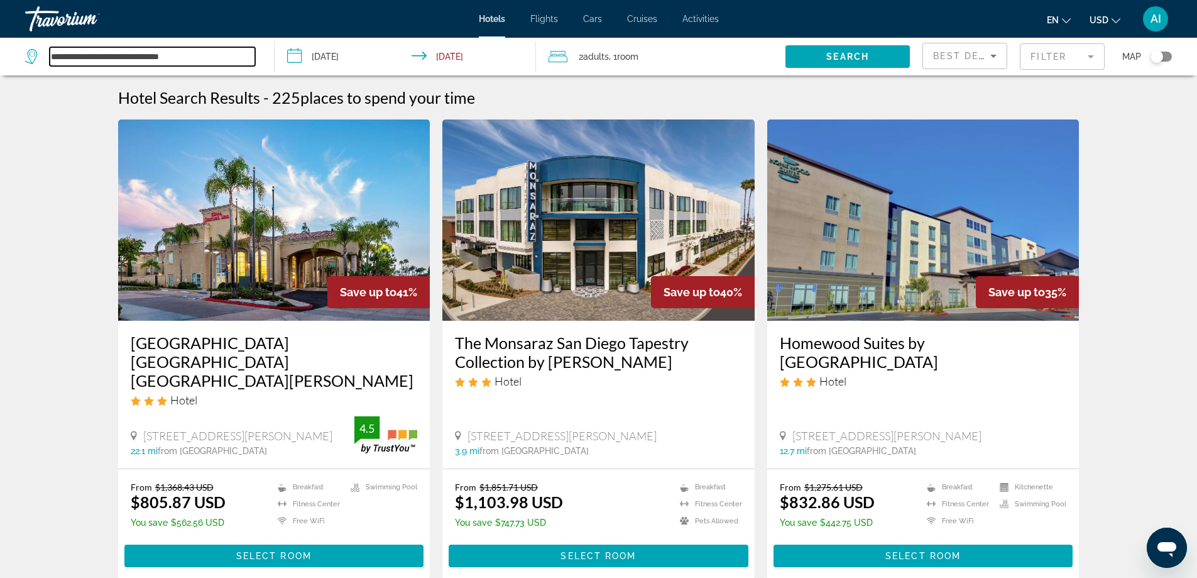
drag, startPoint x: 222, startPoint y: 57, endPoint x: 11, endPoint y: 49, distance: 211.9
click at [11, 49] on app-destination-search "**********" at bounding box center [137, 57] width 275 height 38
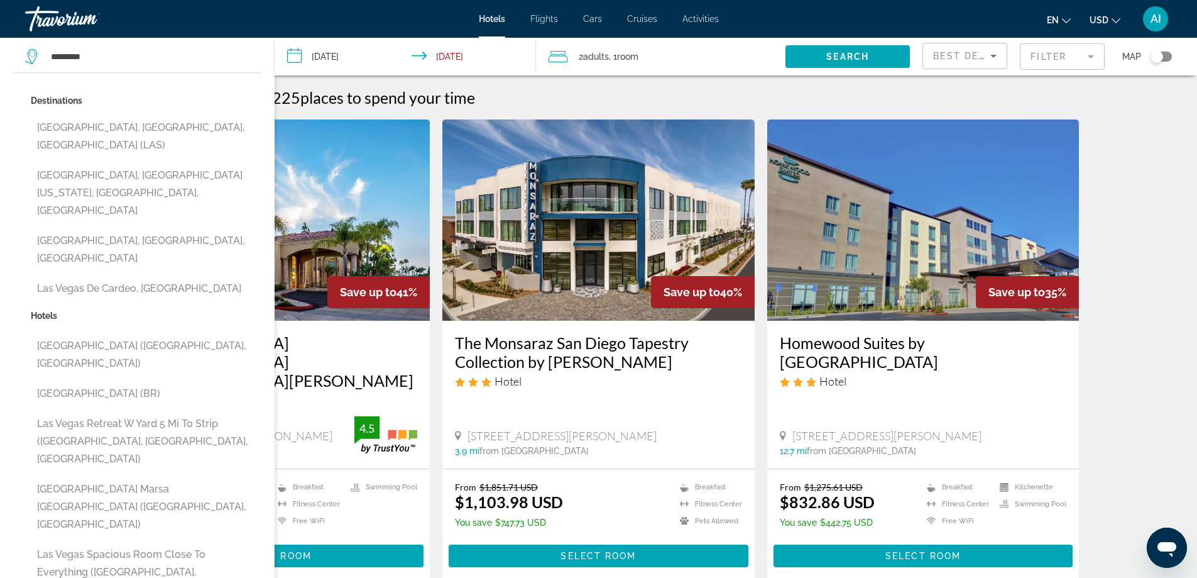
click at [112, 126] on button "Las Vegas, NV, United States (LAS)" at bounding box center [146, 136] width 231 height 41
type input "**********"
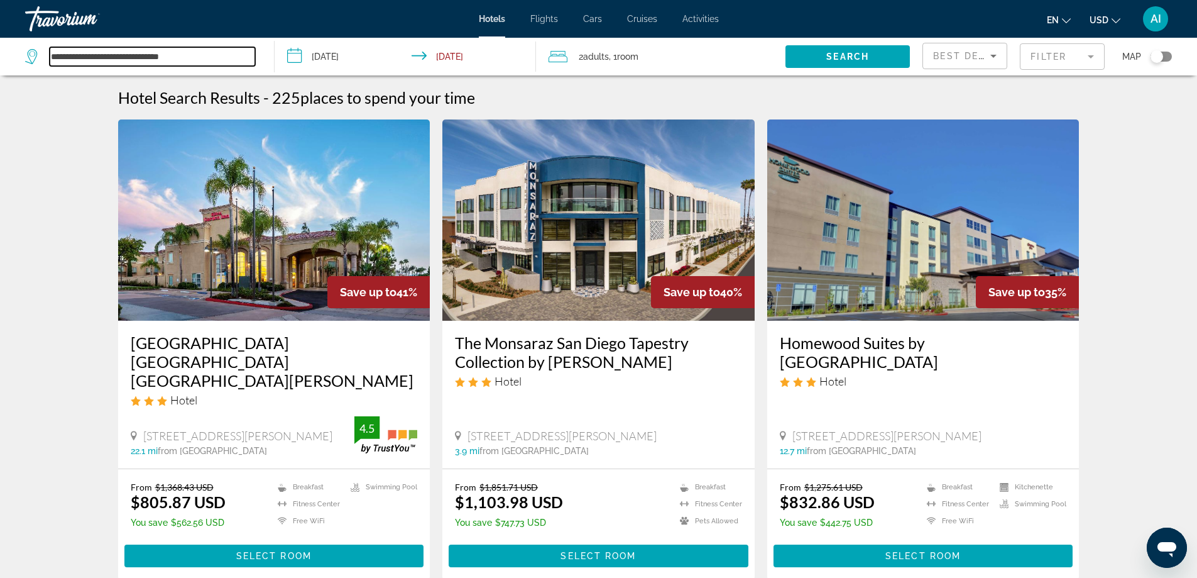
scroll to position [84, 0]
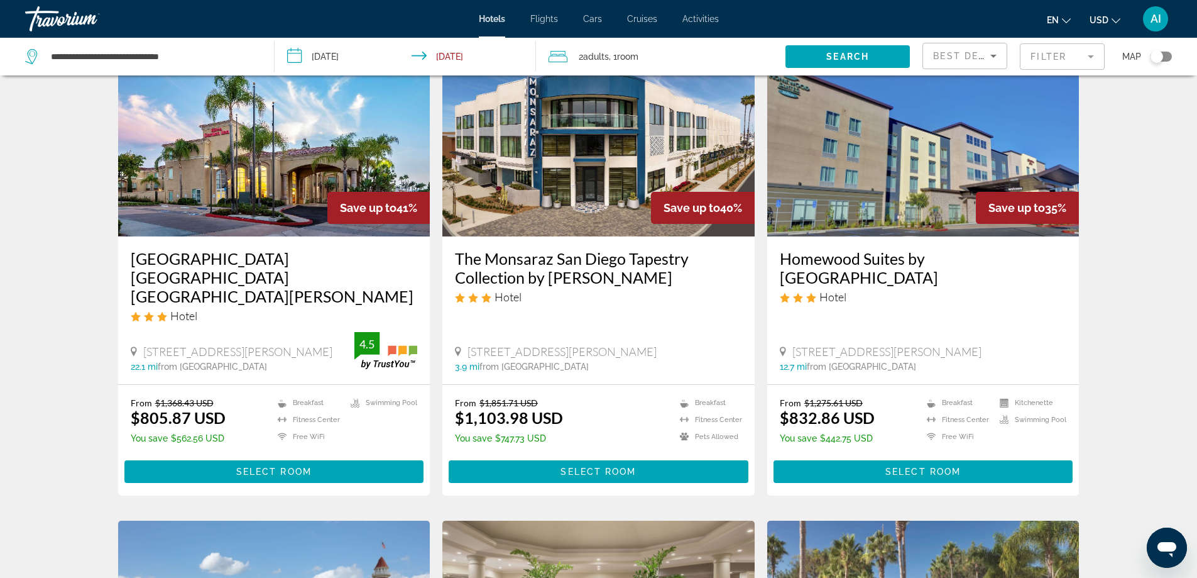
click at [255, 170] on img "Main content" at bounding box center [274, 135] width 312 height 201
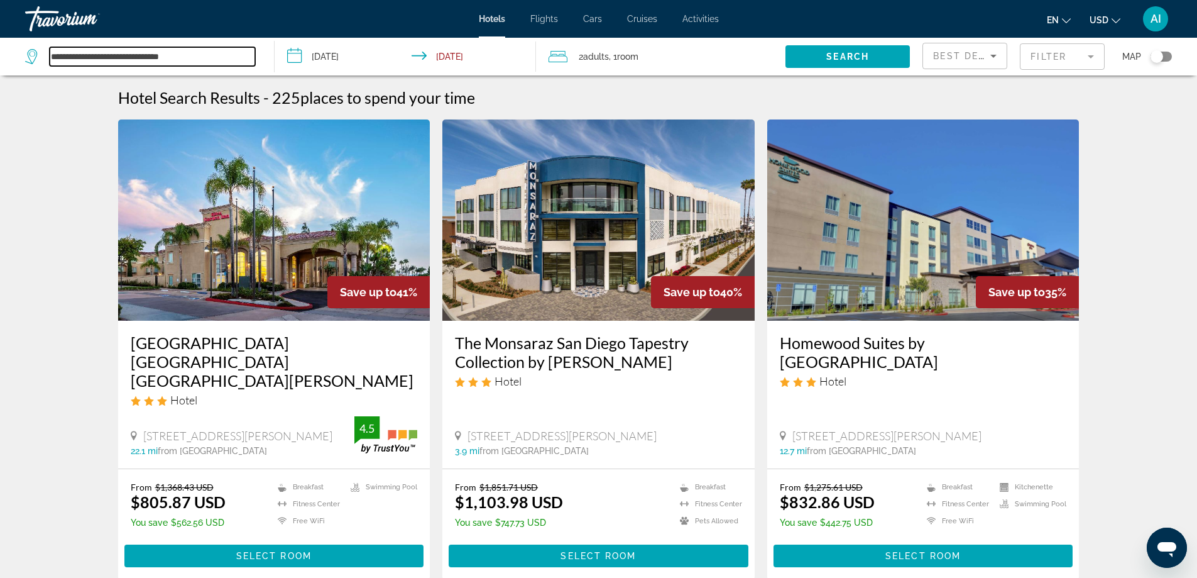
click at [225, 58] on input "**********" at bounding box center [153, 56] width 206 height 19
drag, startPoint x: 225, startPoint y: 58, endPoint x: 0, endPoint y: 55, distance: 225.0
click at [0, 55] on app-destination-search "**********" at bounding box center [137, 57] width 275 height 38
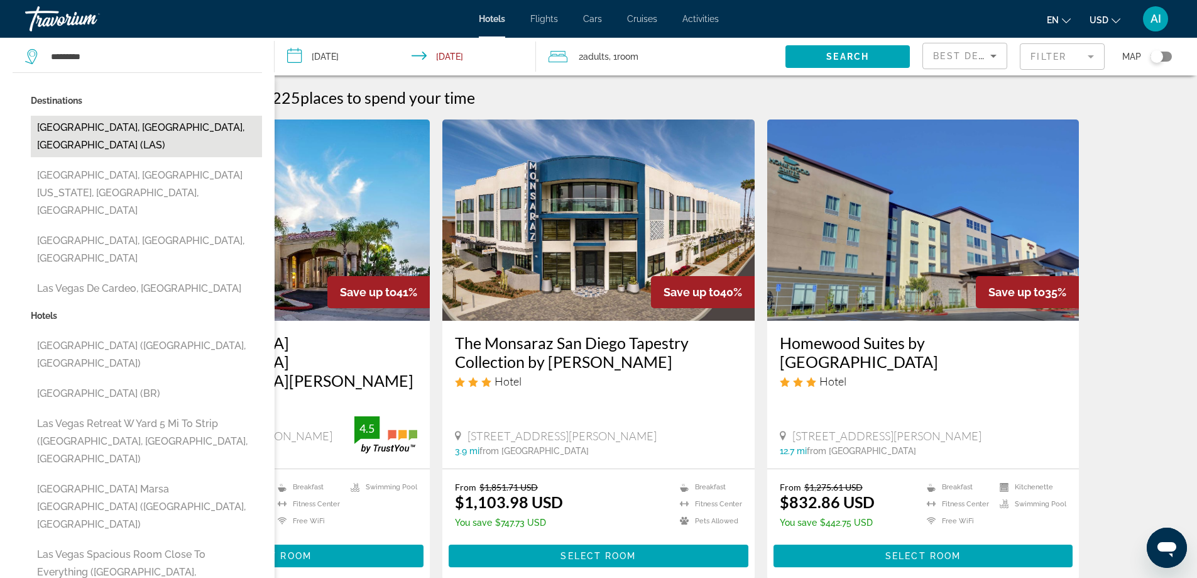
click at [83, 127] on button "Las Vegas, NV, United States (LAS)" at bounding box center [146, 136] width 231 height 41
type input "**********"
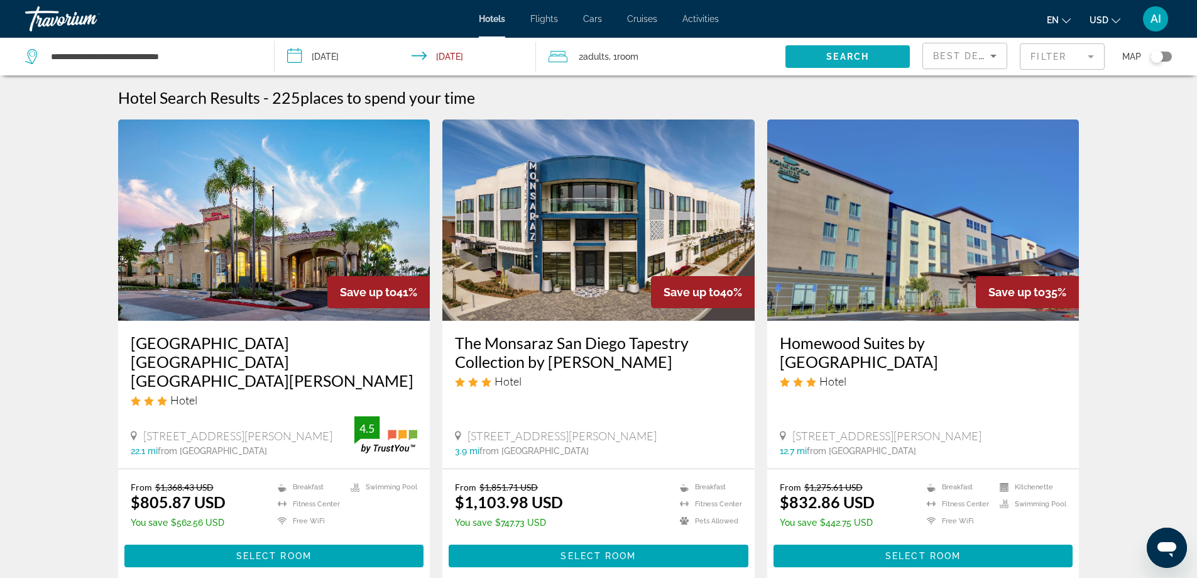
click at [862, 58] on span "Search" at bounding box center [847, 57] width 43 height 10
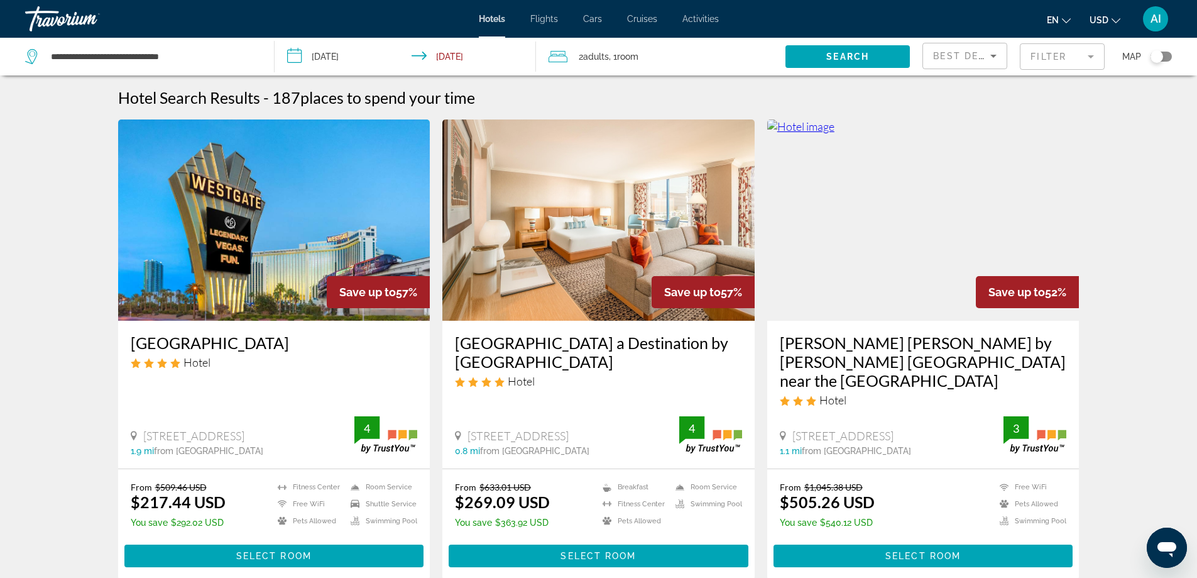
click at [316, 224] on img "Main content" at bounding box center [274, 219] width 312 height 201
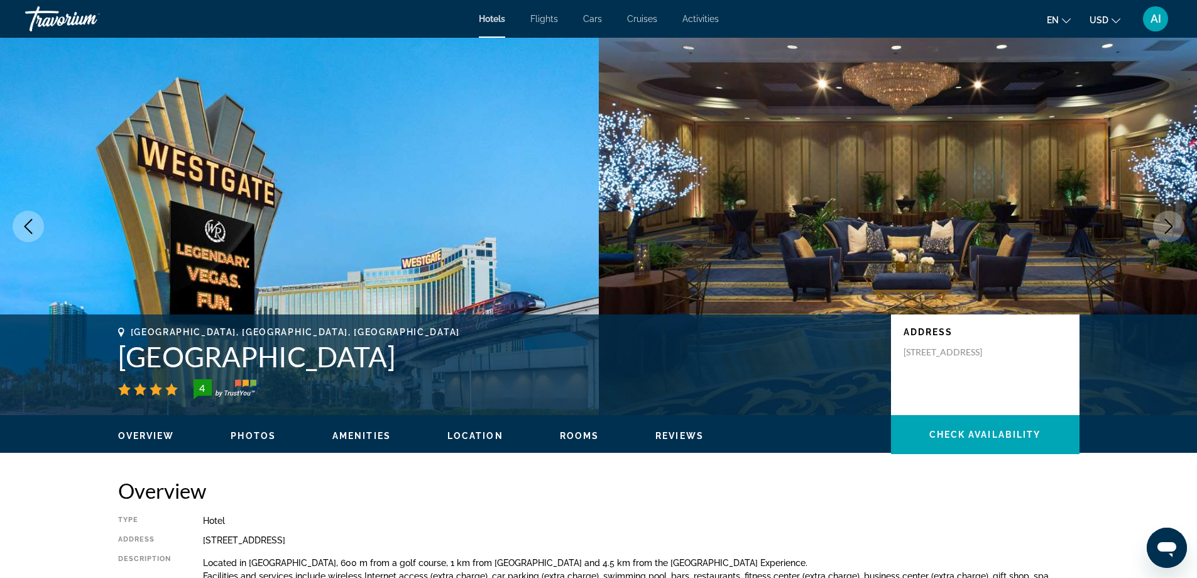
drag, startPoint x: 119, startPoint y: 354, endPoint x: 584, endPoint y: 367, distance: 465.9
click at [584, 367] on h1 "Westgate Las Vegas Resort and Casino" at bounding box center [498, 356] width 760 height 33
copy h1 "Westgate Las Vegas Resort and Casino"
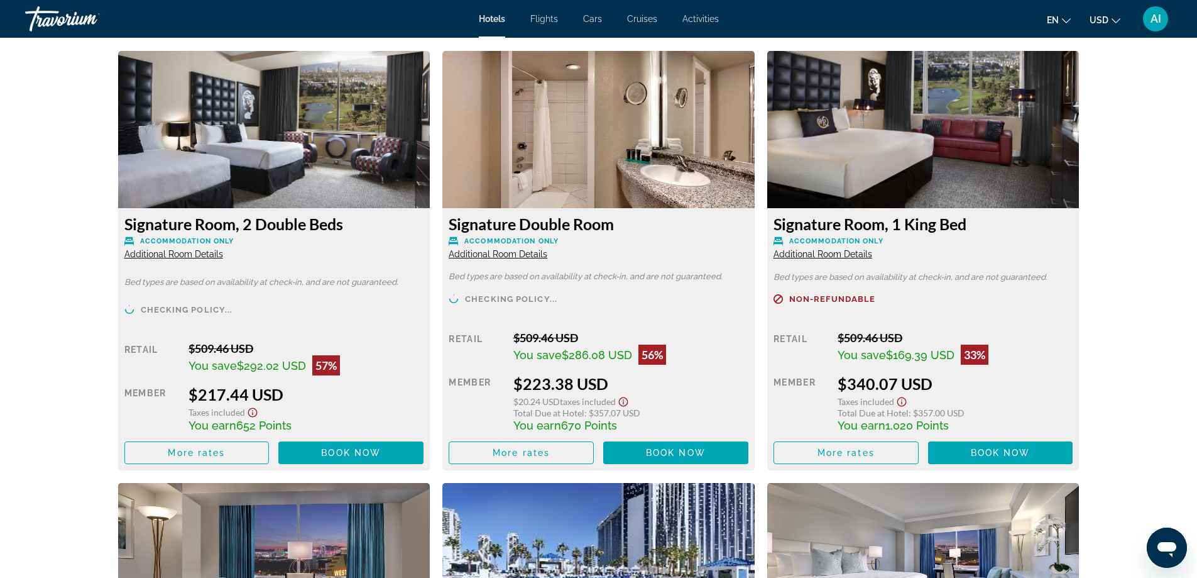
scroll to position [1676, 0]
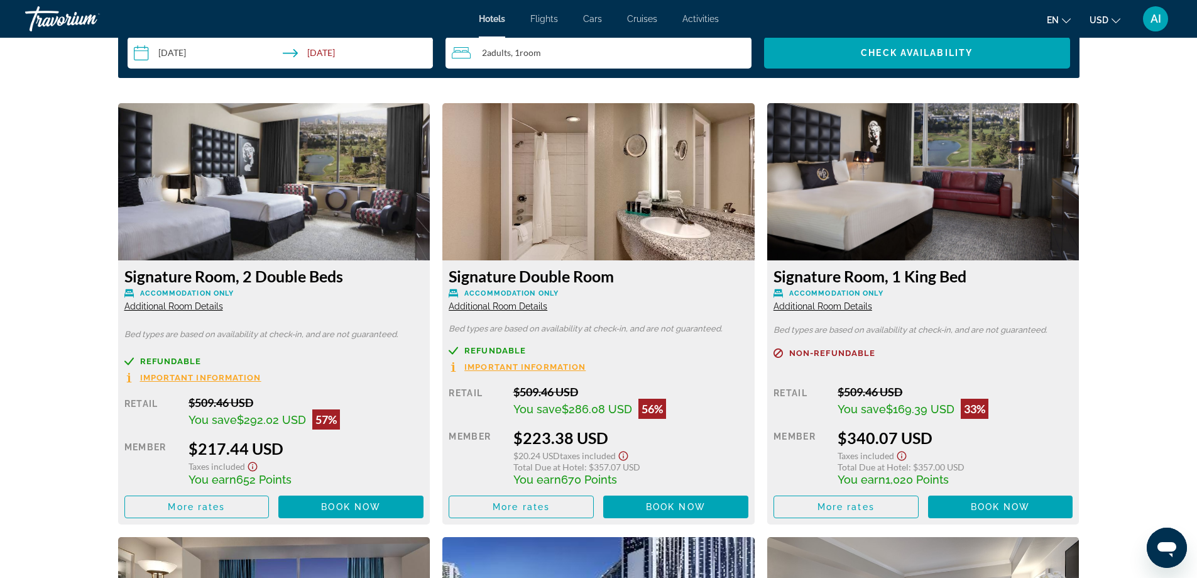
drag, startPoint x: 187, startPoint y: 444, endPoint x: 283, endPoint y: 448, distance: 96.9
click at [283, 448] on div "Retail $509.46 USD You save $292.02 USD 57% when you redeem Member $217.44 USD …" at bounding box center [274, 456] width 300 height 123
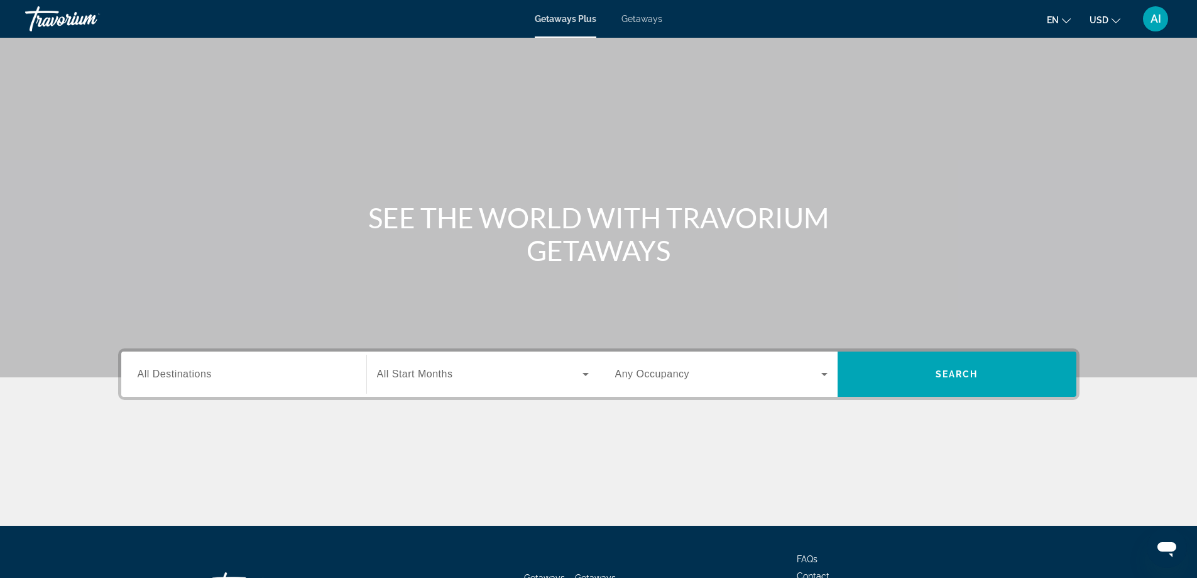
click at [642, 15] on span "Getaways" at bounding box center [642, 19] width 41 height 10
click at [265, 368] on input "Destination All Destinations" at bounding box center [244, 374] width 212 height 15
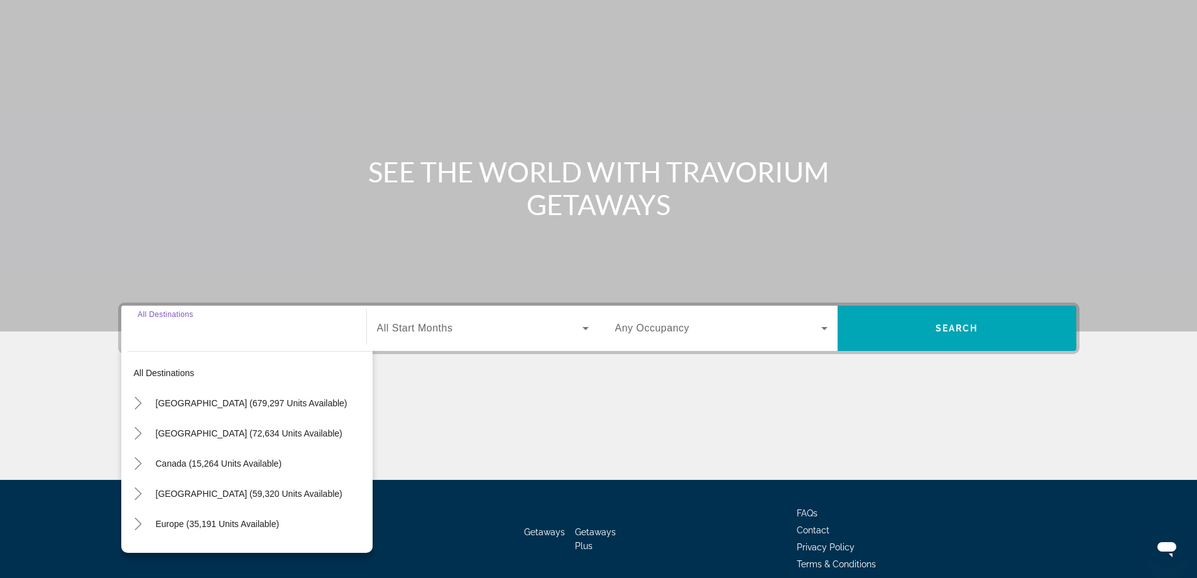
scroll to position [102, 0]
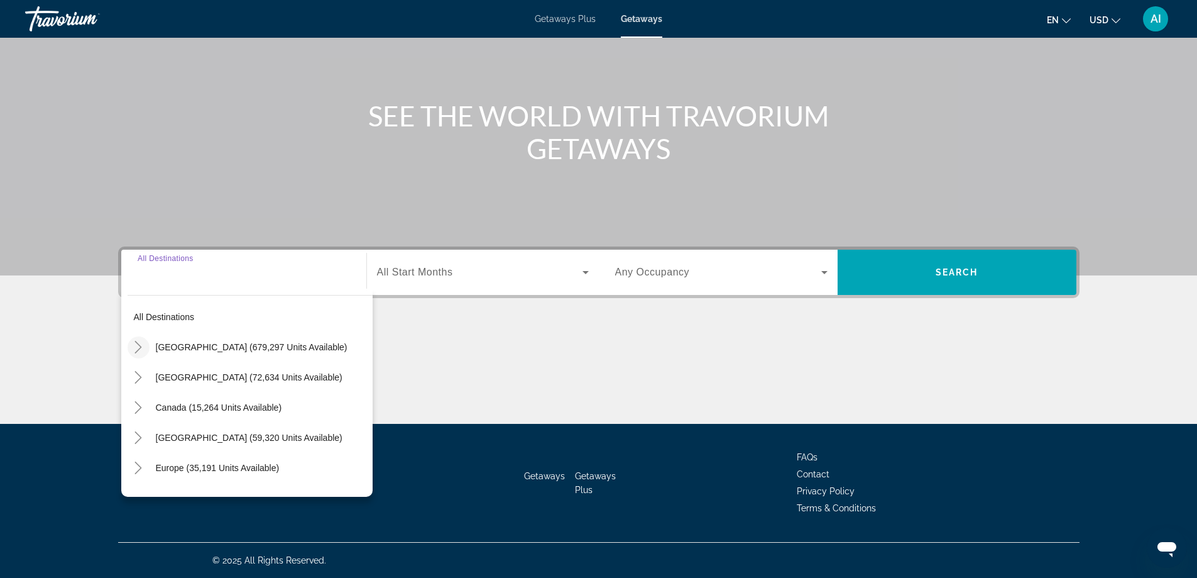
click at [137, 346] on icon "Toggle United States (679,297 units available)" at bounding box center [138, 347] width 13 height 13
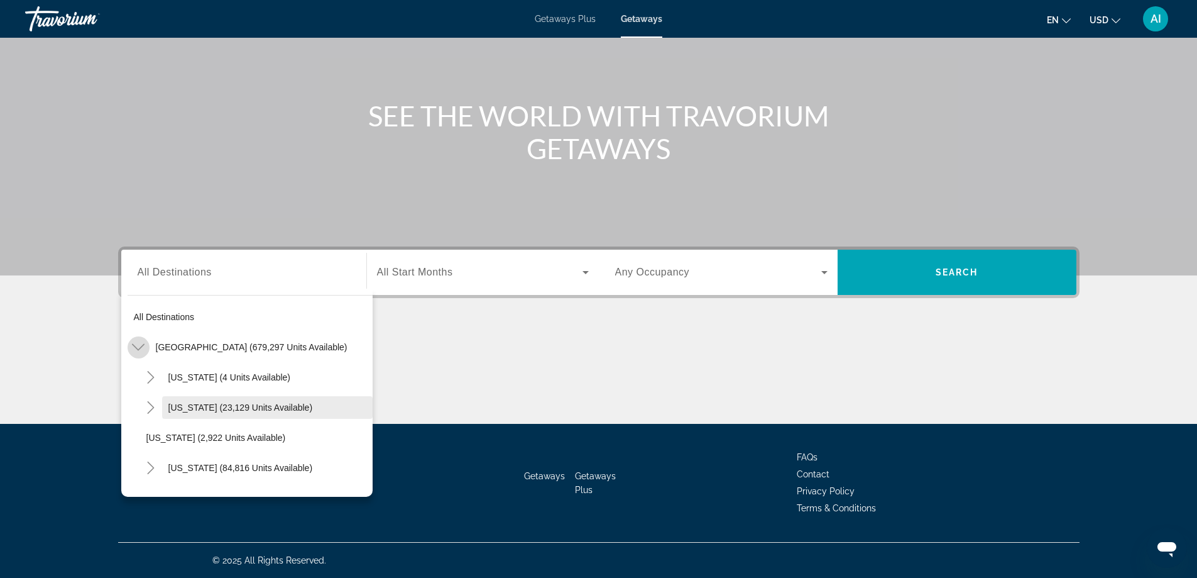
scroll to position [36, 0]
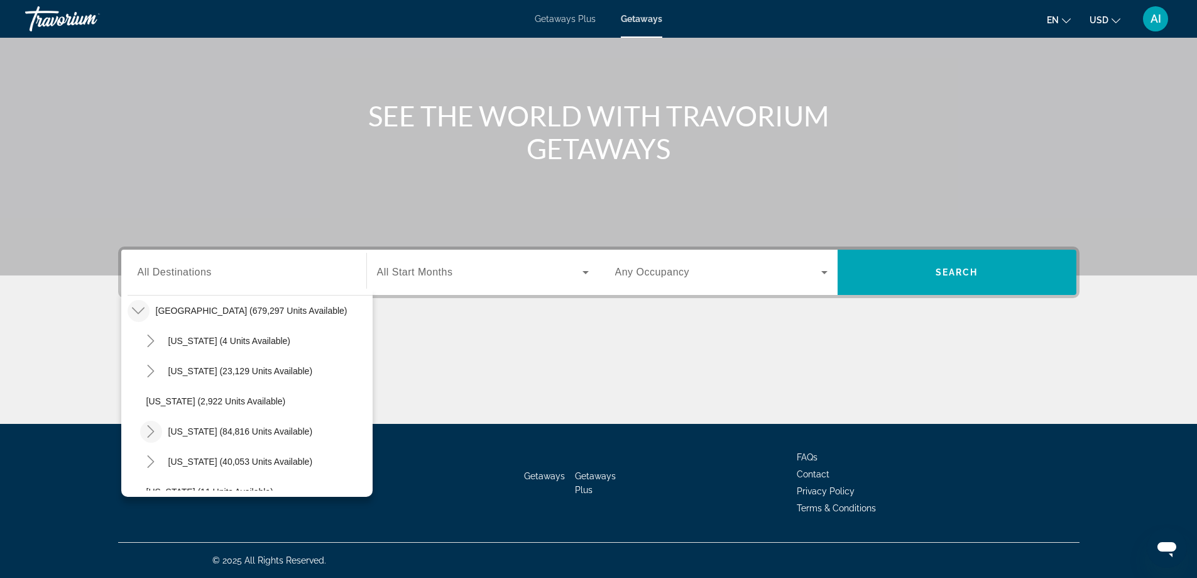
click at [140, 431] on mat-icon "Toggle California (84,816 units available)" at bounding box center [151, 431] width 22 height 22
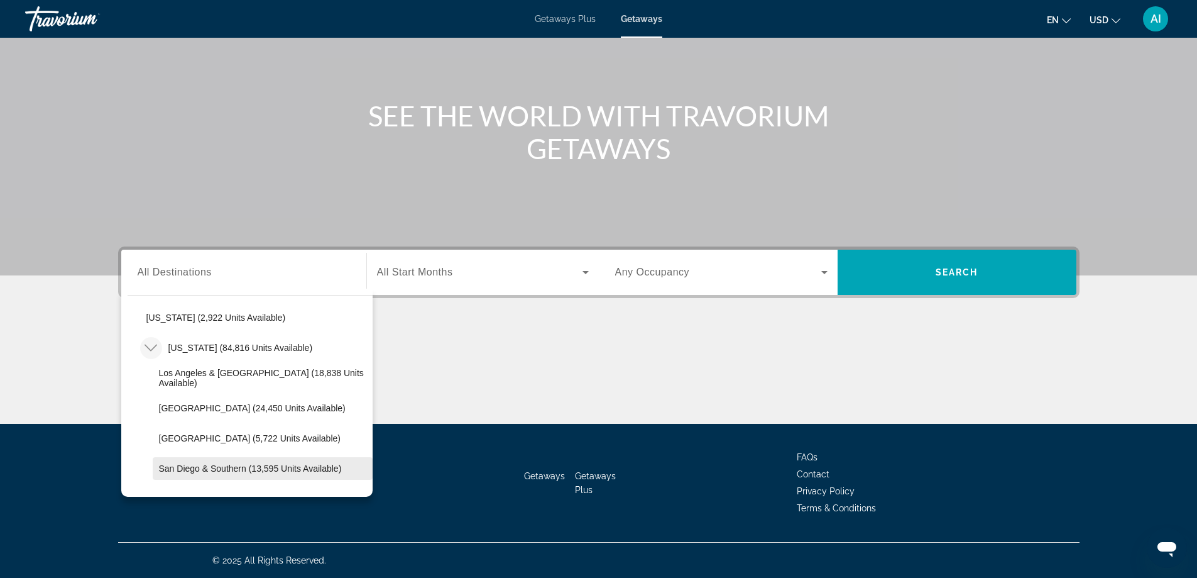
scroll to position [204, 0]
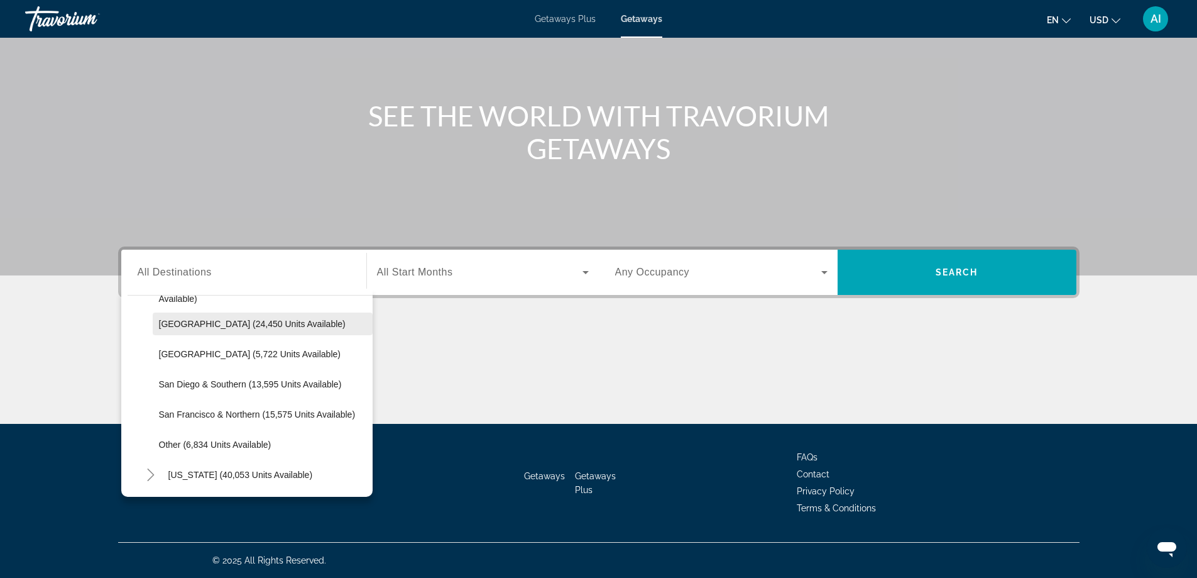
click at [204, 321] on span "Lake Tahoe (24,450 units available)" at bounding box center [252, 324] width 187 height 10
type input "**********"
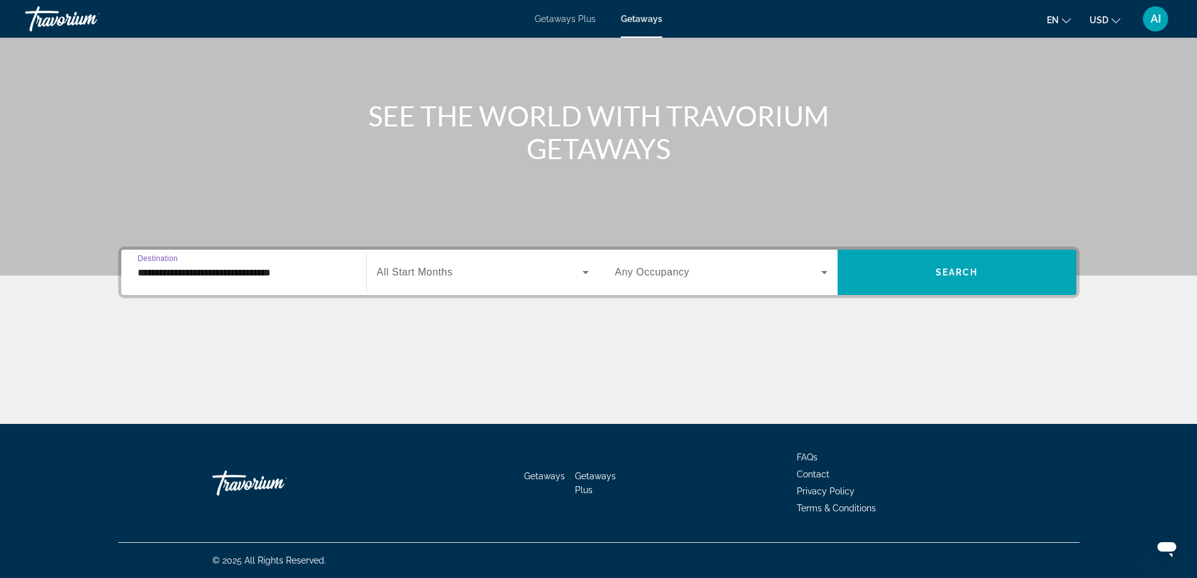
click at [447, 283] on div "Search widget" at bounding box center [483, 272] width 212 height 35
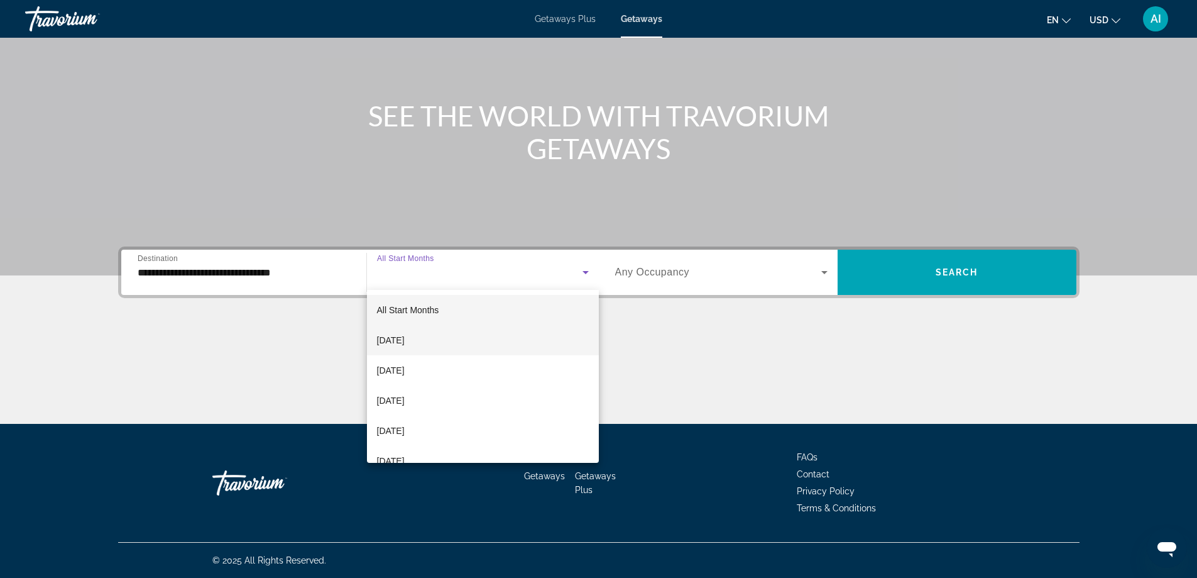
click at [405, 336] on span "[DATE]" at bounding box center [391, 339] width 28 height 15
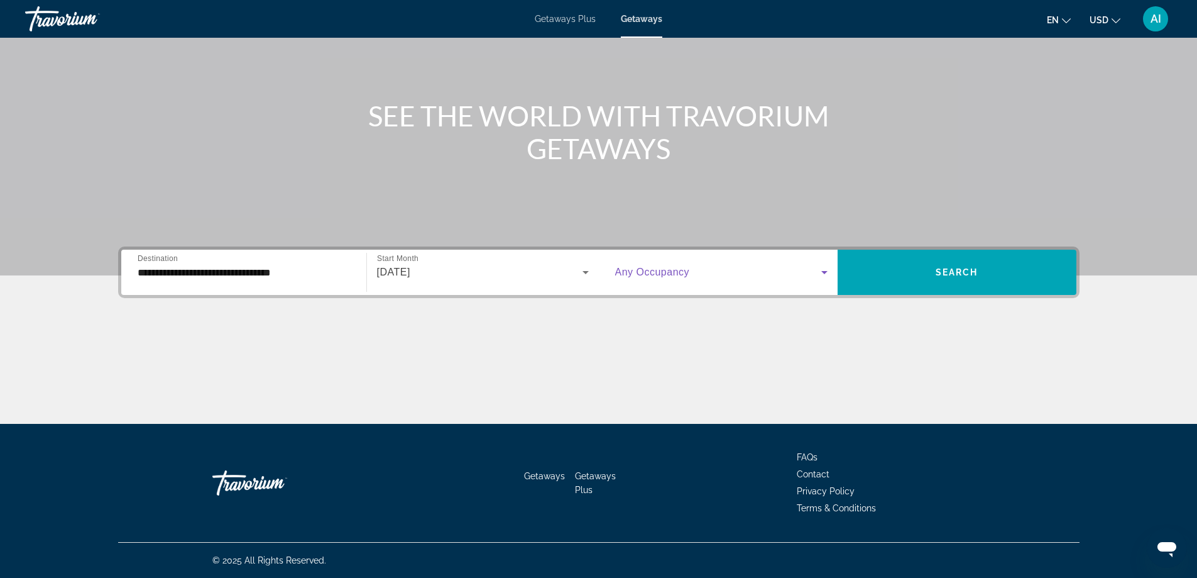
click at [703, 275] on span "Search widget" at bounding box center [718, 272] width 206 height 15
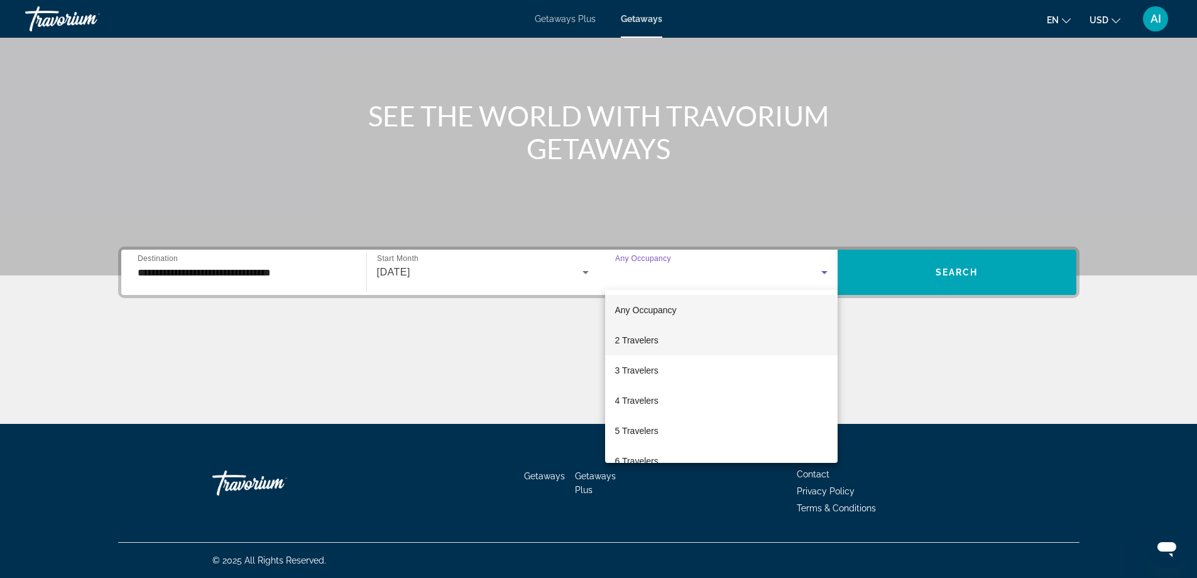
click at [661, 334] on mat-option "2 Travelers" at bounding box center [721, 340] width 233 height 30
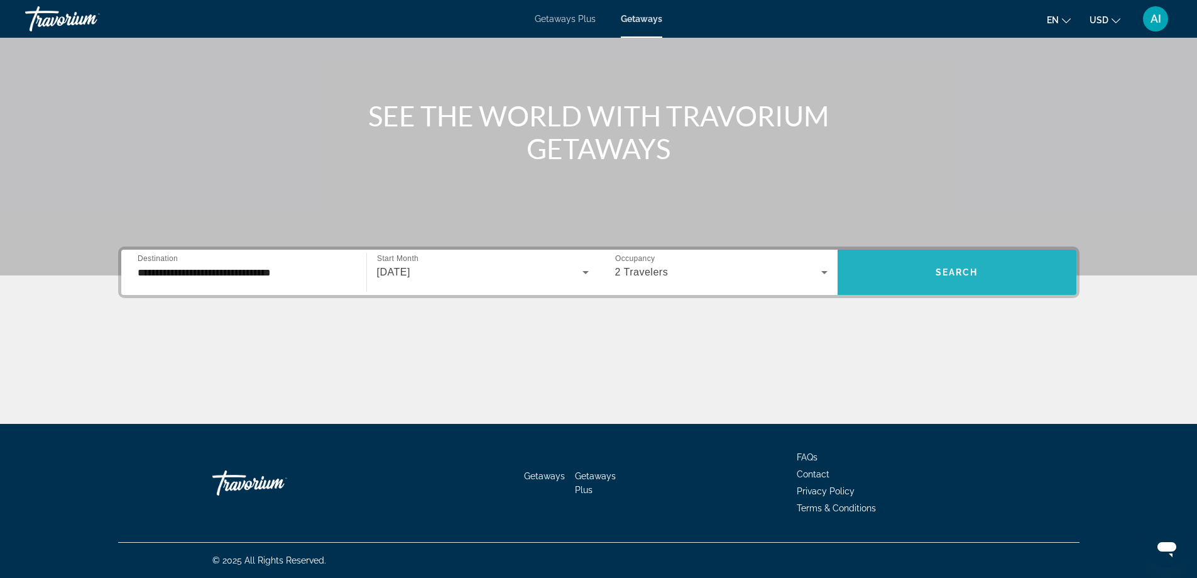
click at [966, 271] on span "Search" at bounding box center [957, 272] width 43 height 10
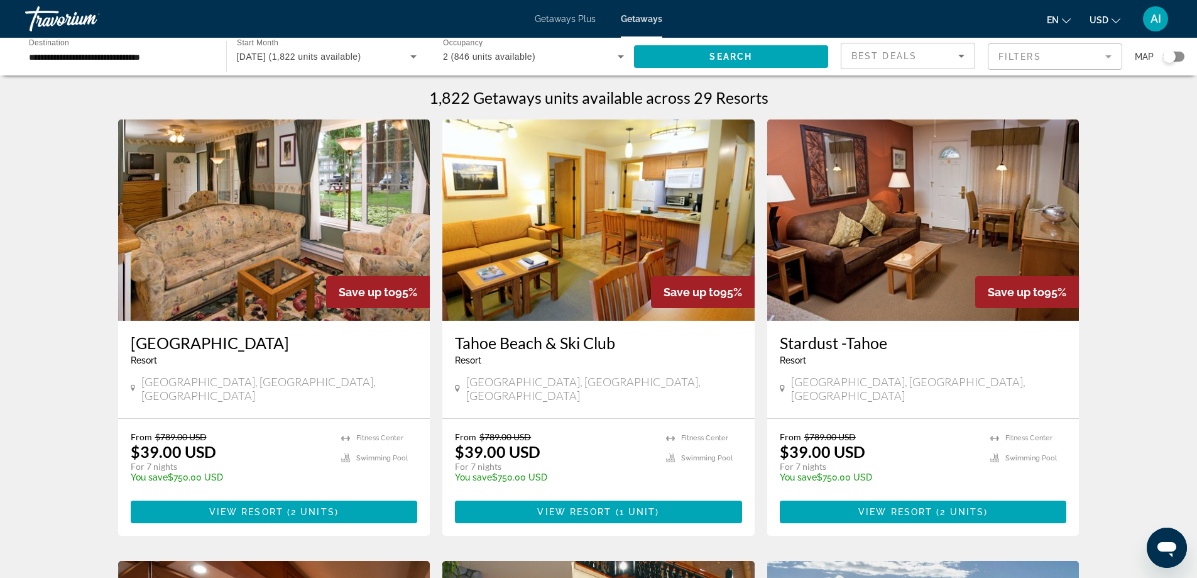
click at [375, 211] on img "Main content" at bounding box center [274, 219] width 312 height 201
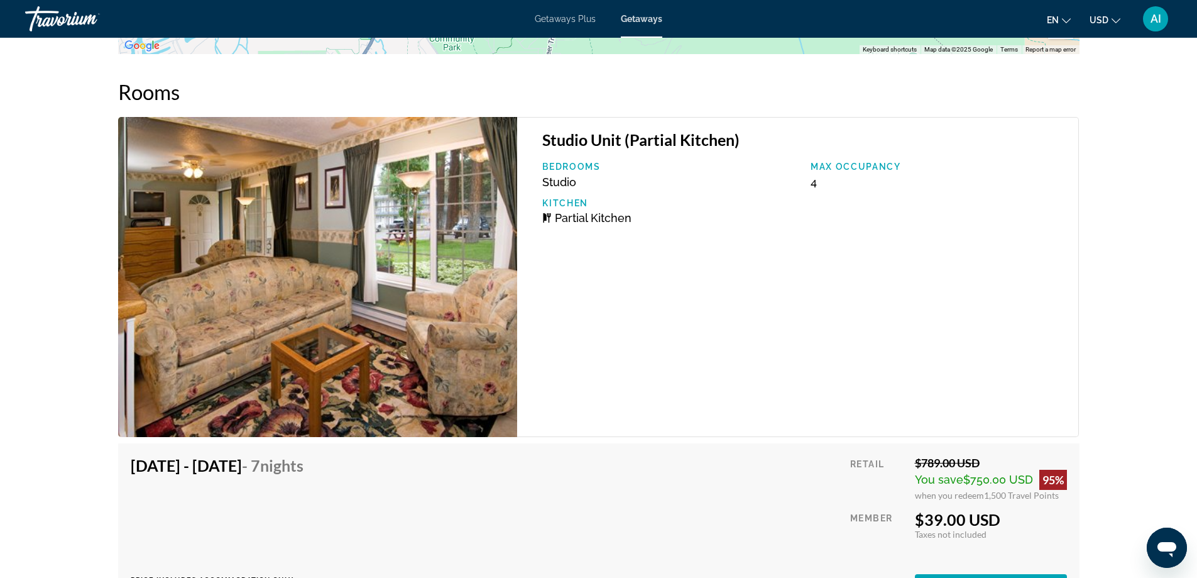
scroll to position [2339, 0]
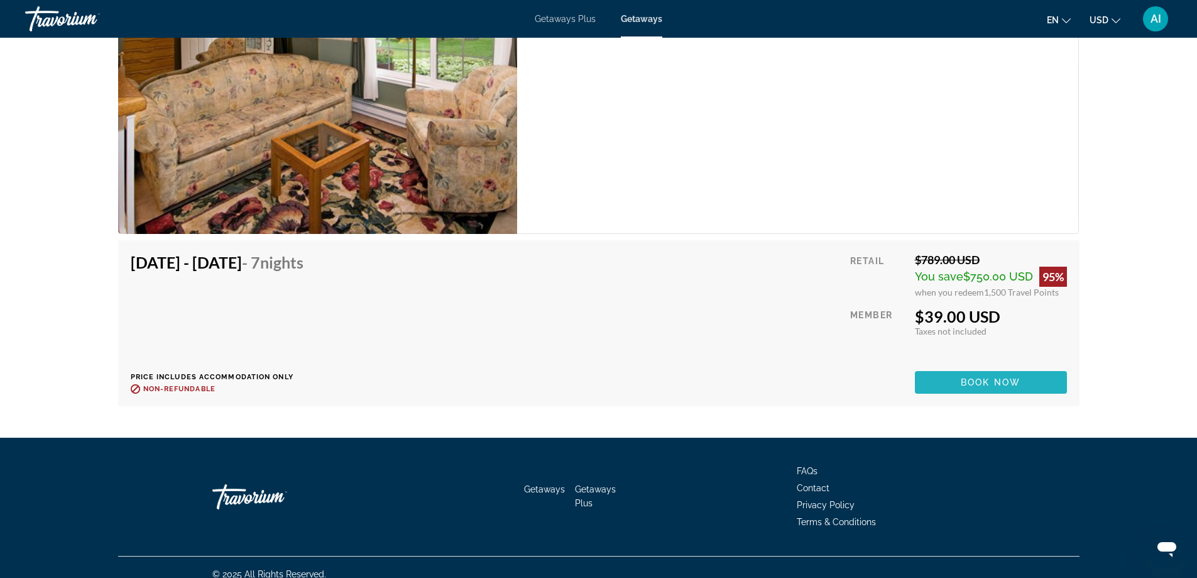
click at [975, 377] on span "Book now" at bounding box center [991, 382] width 60 height 10
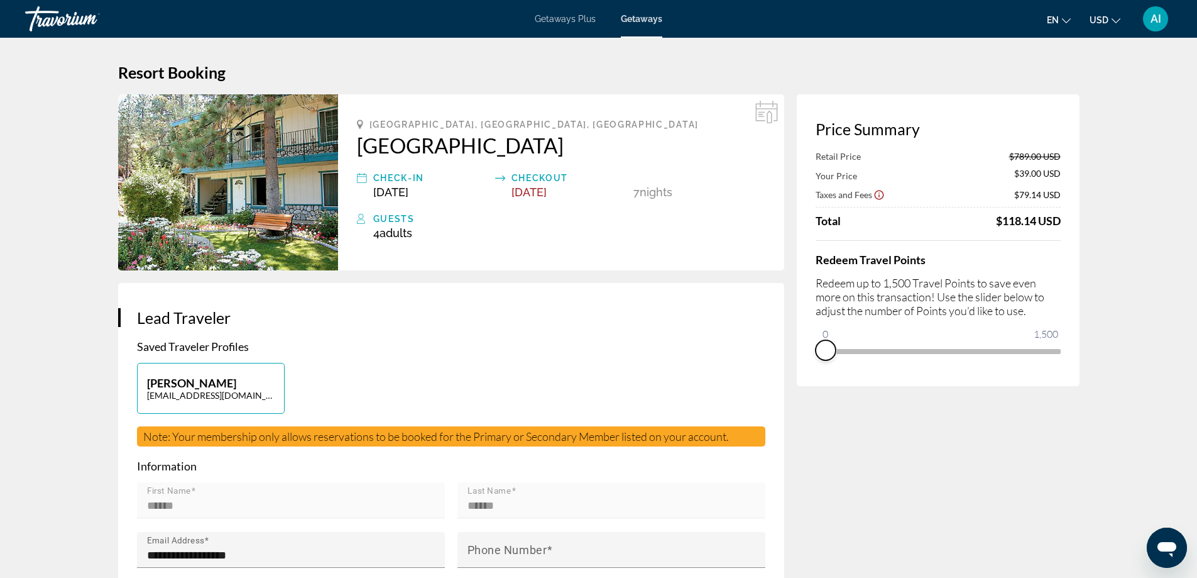
drag, startPoint x: 1054, startPoint y: 369, endPoint x: 772, endPoint y: 370, distance: 282.2
drag, startPoint x: 821, startPoint y: 332, endPoint x: 1087, endPoint y: 390, distance: 271.5
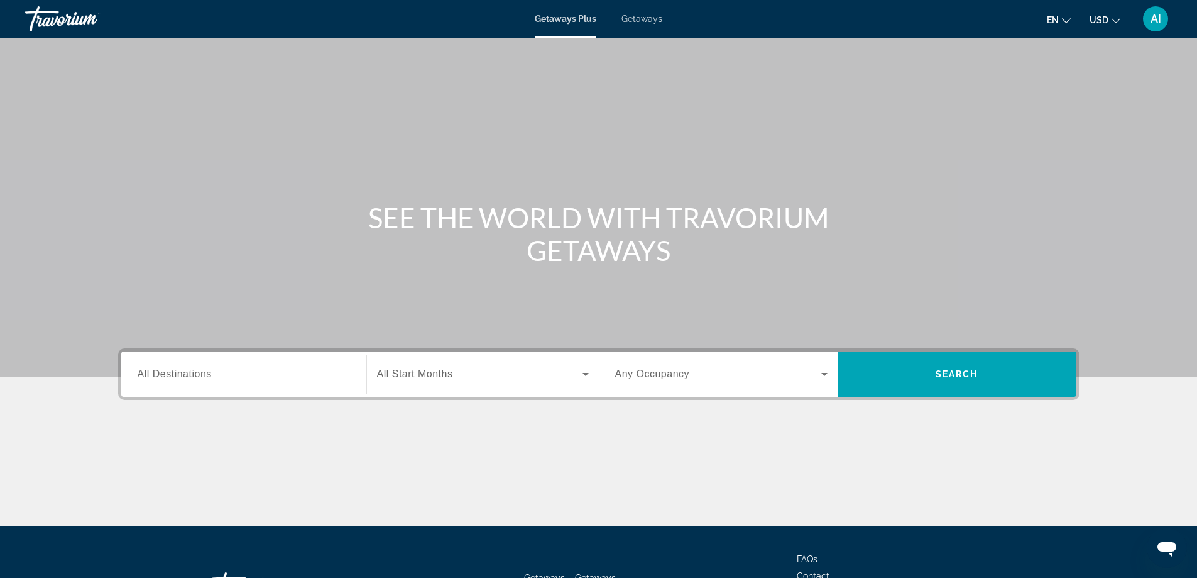
click at [622, 18] on li "Getaways" at bounding box center [635, 19] width 53 height 10
click at [633, 18] on span "Getaways" at bounding box center [642, 19] width 41 height 10
click at [228, 373] on input "Destination All Destinations" at bounding box center [244, 374] width 212 height 15
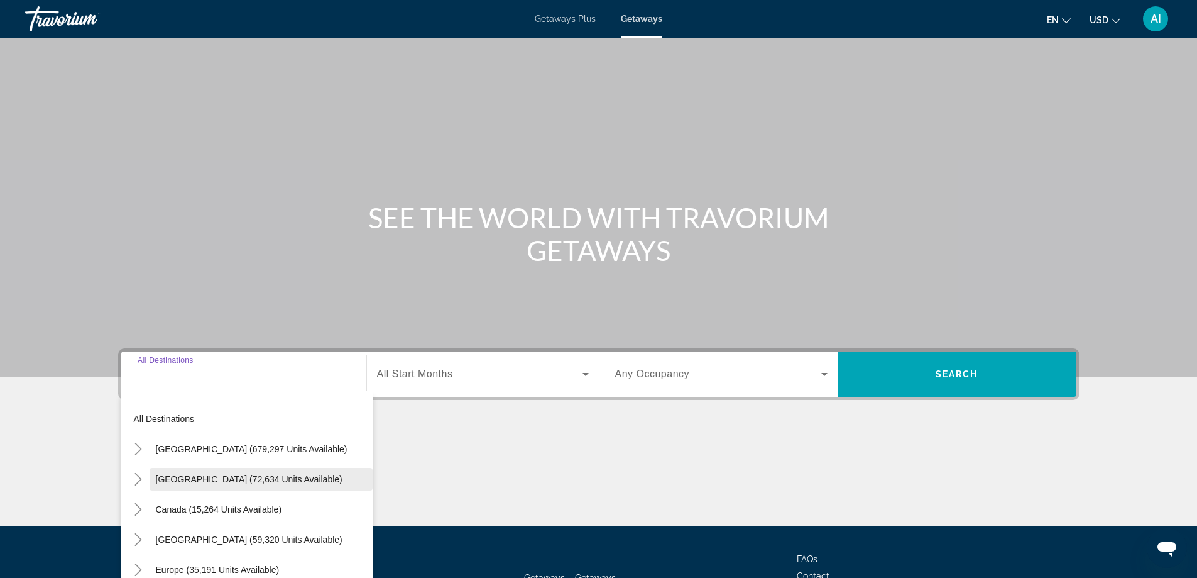
scroll to position [102, 0]
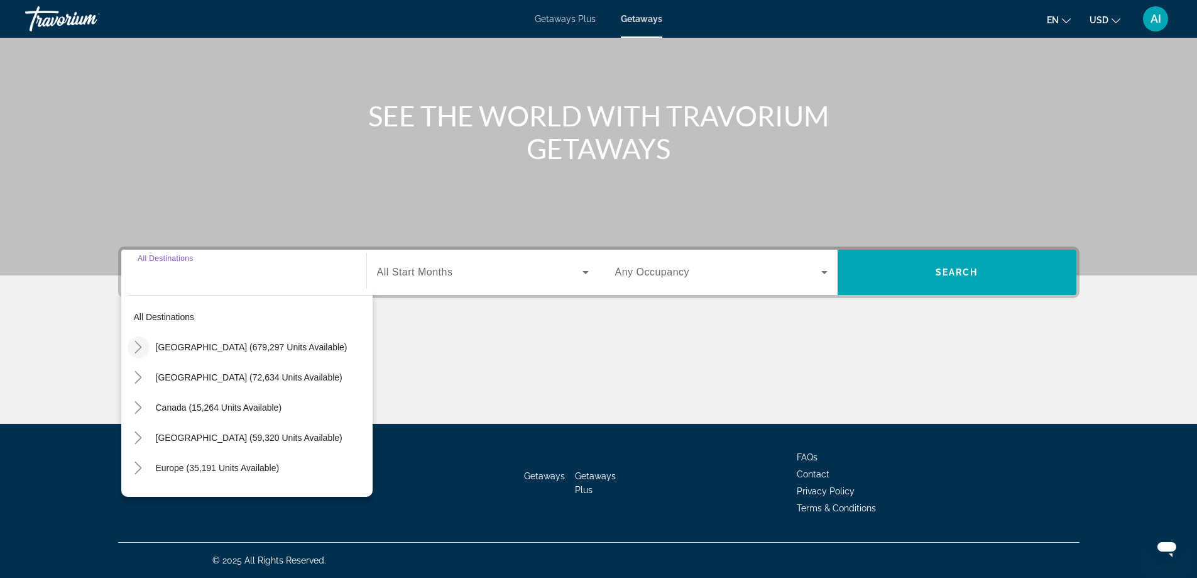
click at [138, 342] on icon "Toggle United States (679,297 units available)" at bounding box center [138, 347] width 13 height 13
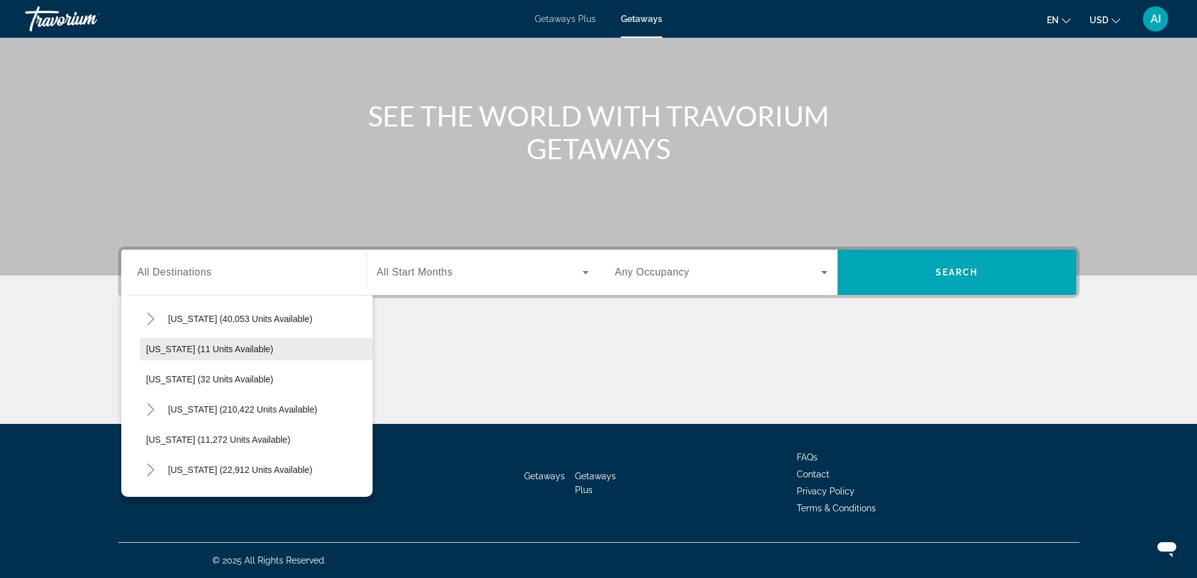
scroll to position [204, 0]
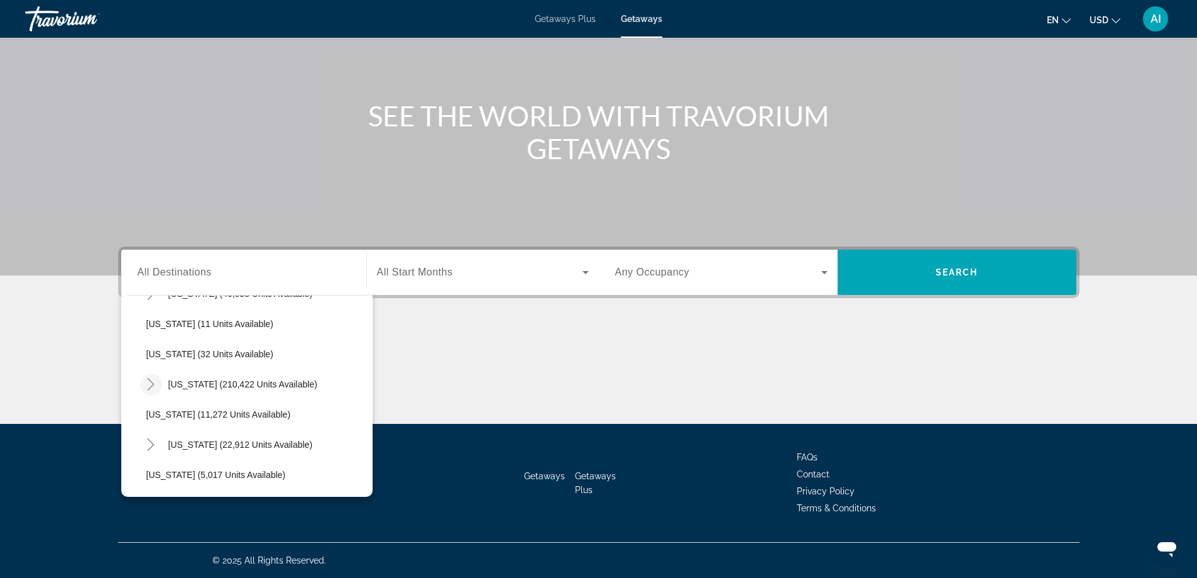
click at [150, 380] on icon "Toggle Florida (210,422 units available)" at bounding box center [151, 384] width 7 height 13
click at [201, 412] on span "[GEOGRAPHIC_DATA] (88,848 units available)" at bounding box center [252, 414] width 187 height 10
type input "**********"
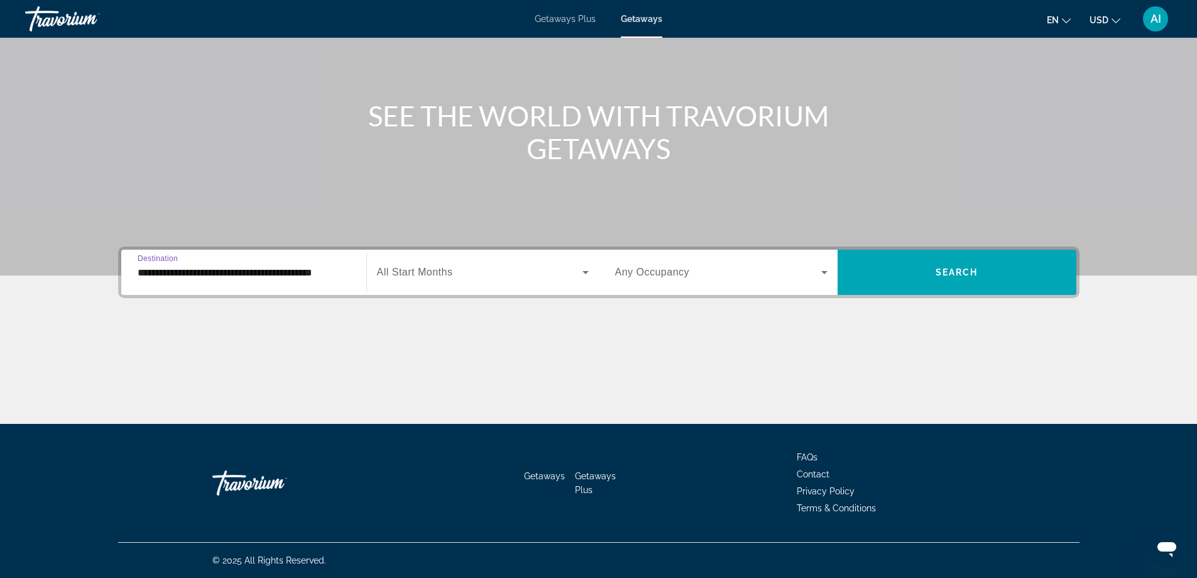
click at [452, 271] on span "All Start Months" at bounding box center [415, 271] width 76 height 11
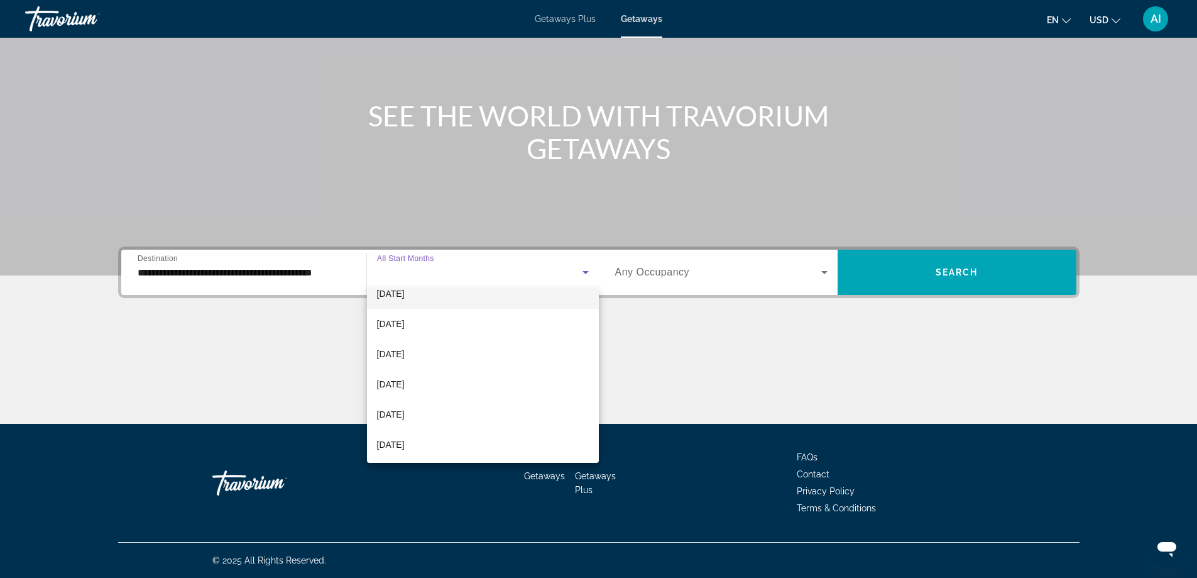
scroll to position [168, 0]
click at [405, 322] on span "[DATE]" at bounding box center [391, 323] width 28 height 15
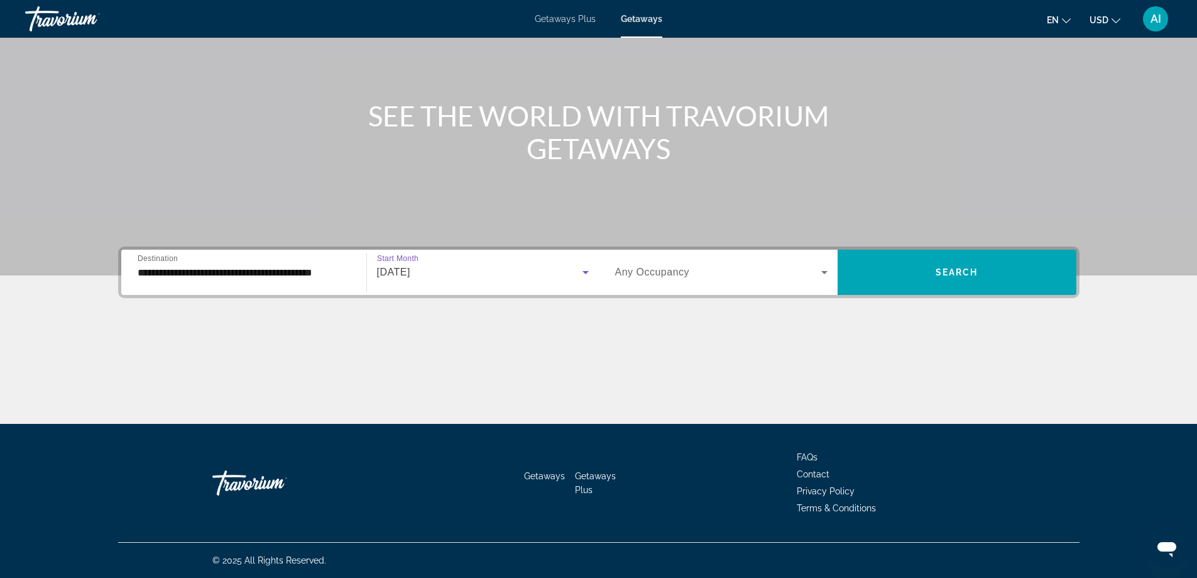
click at [740, 275] on span "Search widget" at bounding box center [718, 272] width 206 height 15
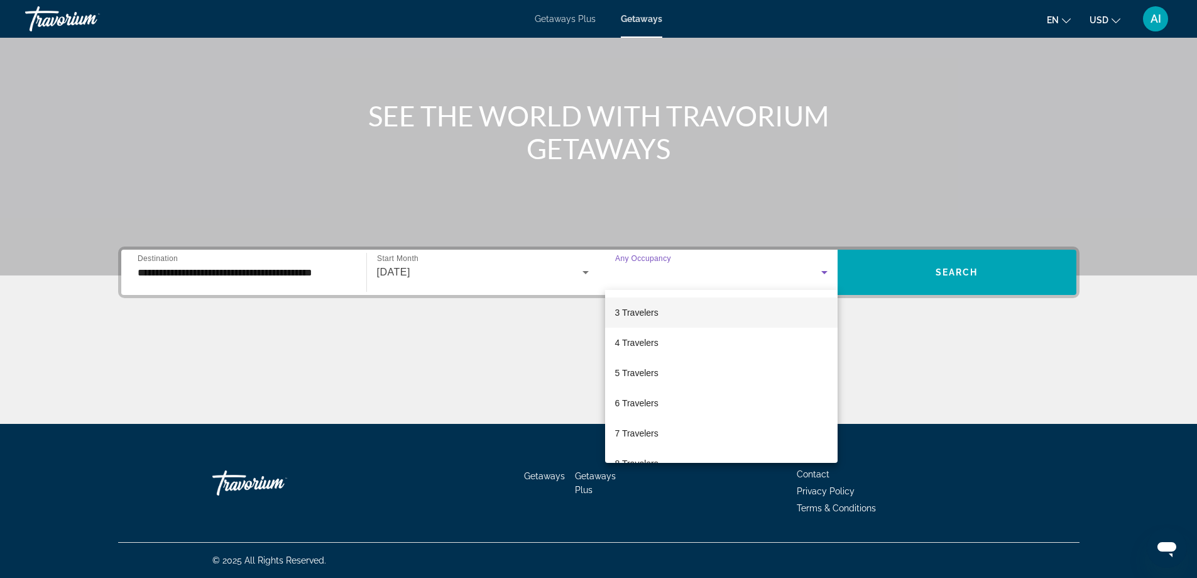
scroll to position [84, 0]
click at [656, 349] on span "5 Travelers" at bounding box center [636, 346] width 43 height 15
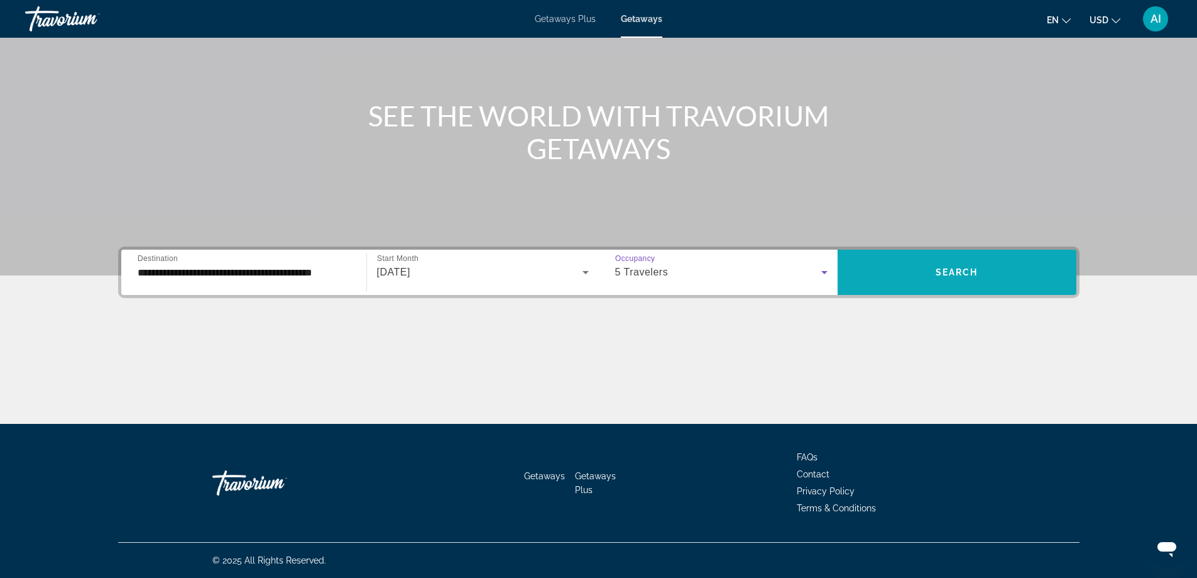
click at [933, 268] on span "Search widget" at bounding box center [957, 272] width 239 height 30
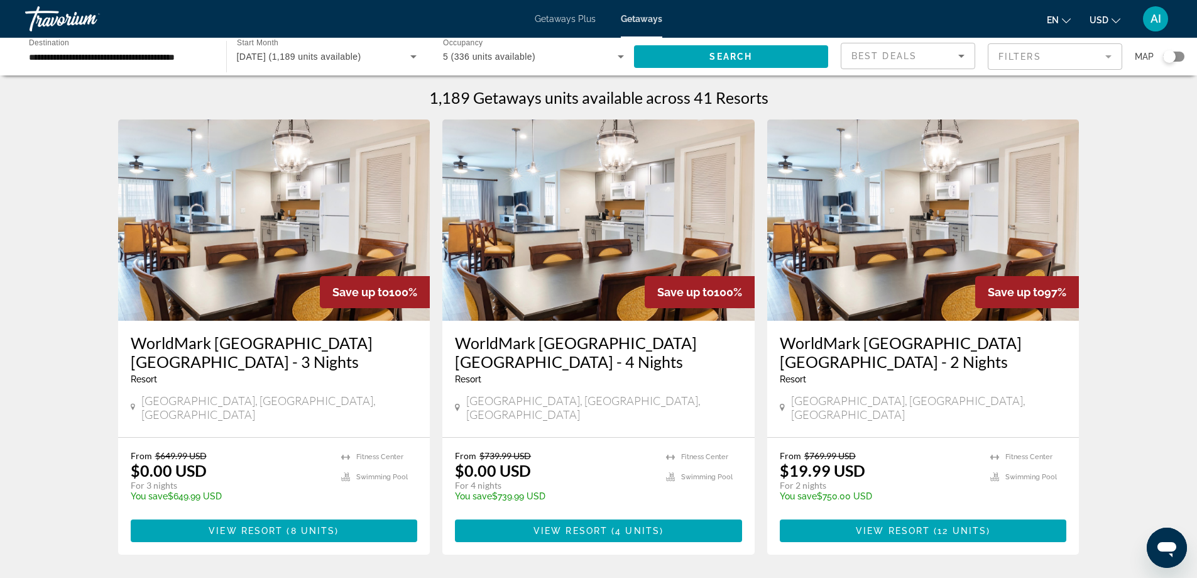
click at [300, 217] on img "Main content" at bounding box center [274, 219] width 312 height 201
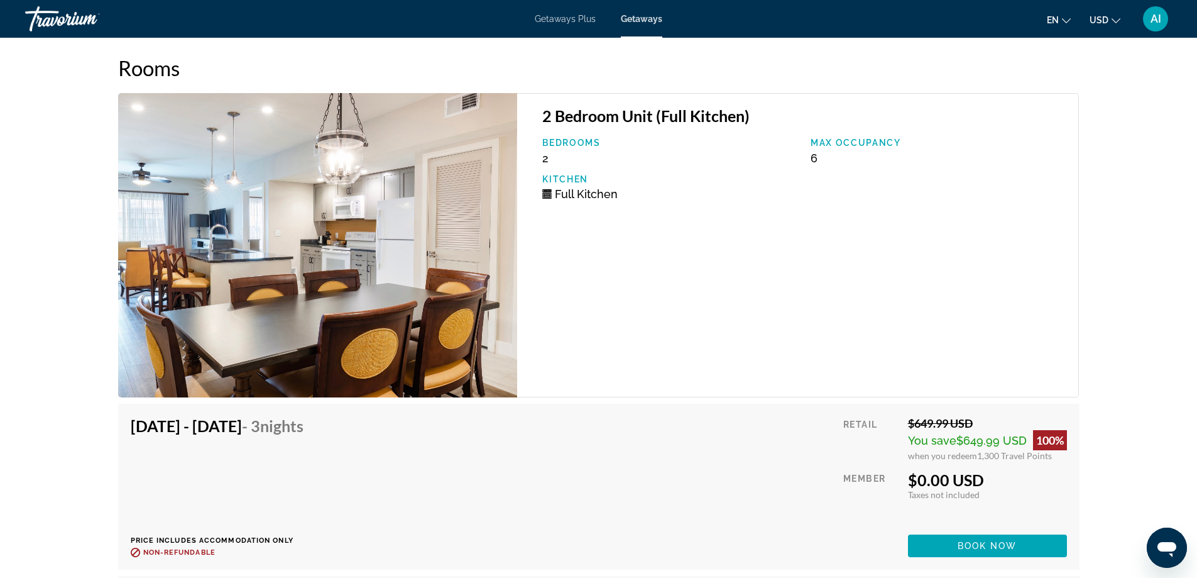
scroll to position [2514, 0]
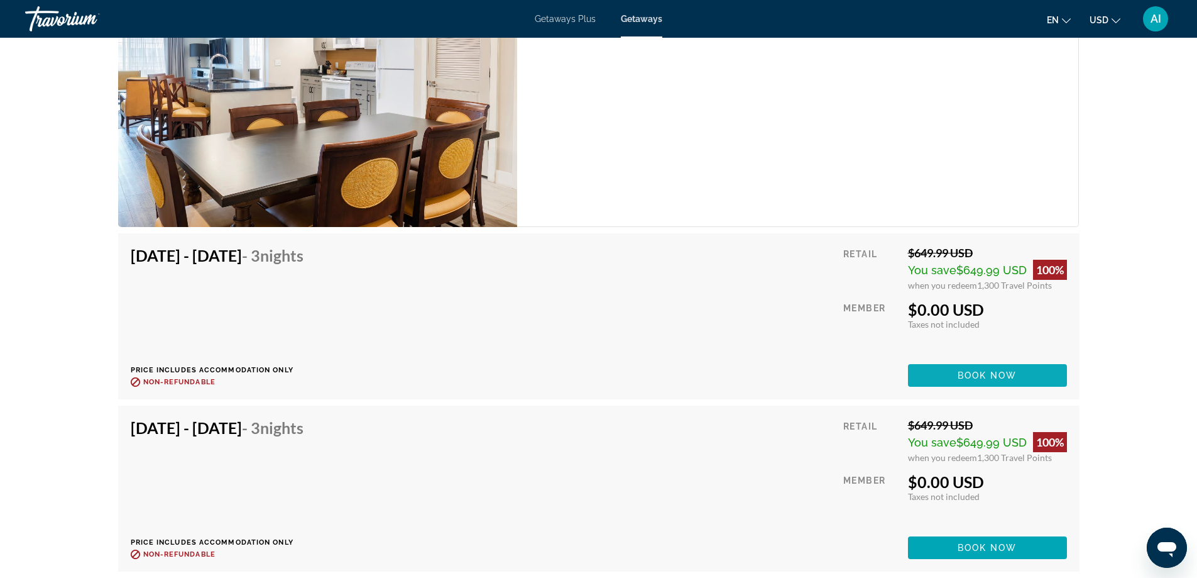
click at [980, 370] on span "Book now" at bounding box center [988, 375] width 60 height 10
